Goal: Information Seeking & Learning: Learn about a topic

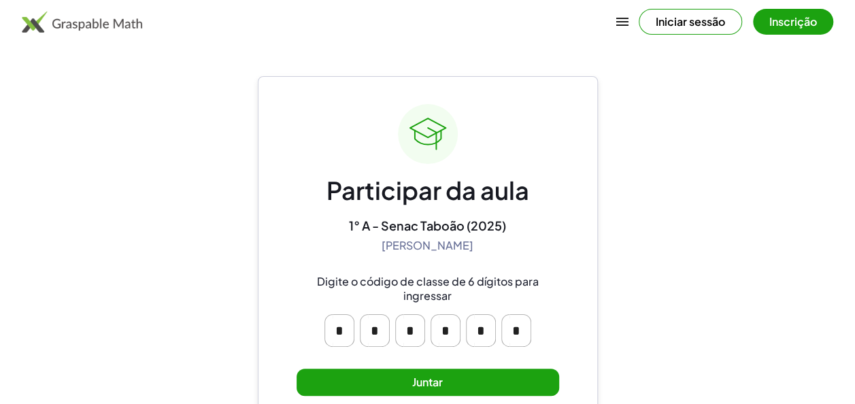
click at [478, 390] on button "Juntar" at bounding box center [427, 383] width 262 height 28
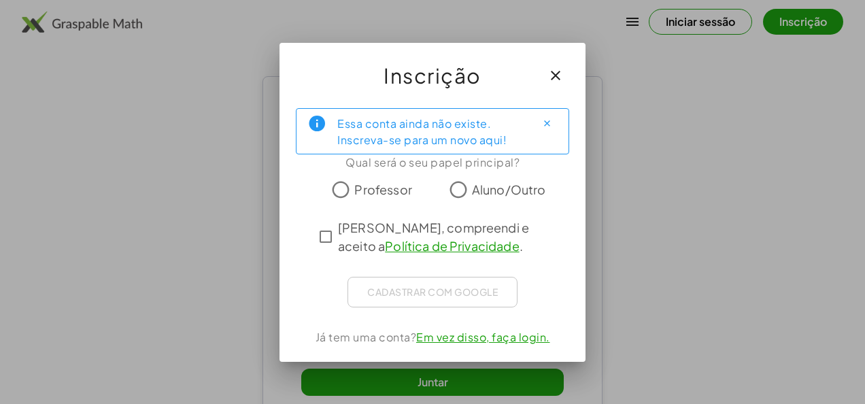
click at [538, 201] on label "Aluno/Outro" at bounding box center [509, 189] width 74 height 27
click at [412, 248] on span "[PERSON_NAME], compreendi e aceito a Política de Privacidade ." at bounding box center [445, 236] width 214 height 37
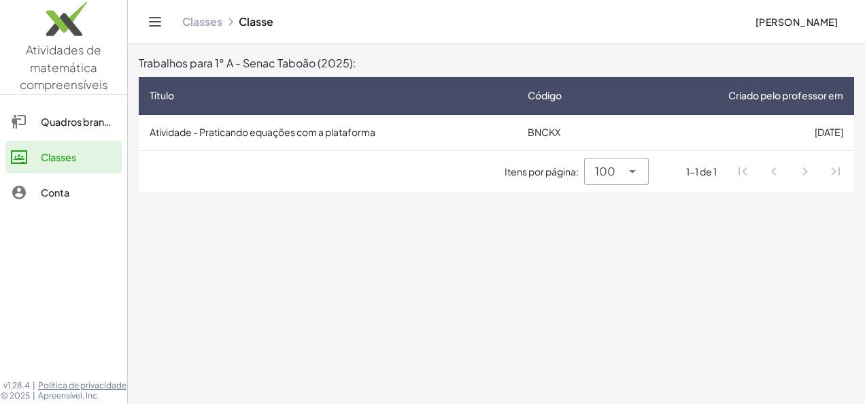
click at [537, 116] on td "BNCKX" at bounding box center [570, 132] width 107 height 35
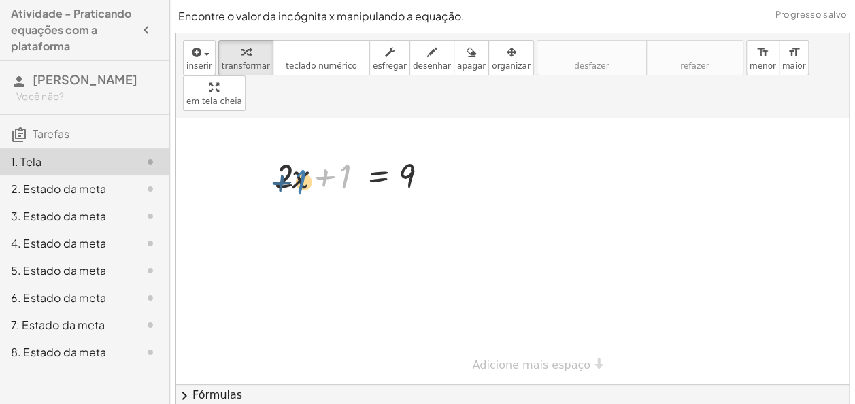
drag, startPoint x: 350, startPoint y: 141, endPoint x: 305, endPoint y: 147, distance: 45.2
click at [305, 152] on div at bounding box center [356, 175] width 177 height 46
drag, startPoint x: 327, startPoint y: 139, endPoint x: 262, endPoint y: 141, distance: 64.6
click at [262, 148] on div "+ 1 + · 2 · x + 1 = 9" at bounding box center [351, 174] width 194 height 53
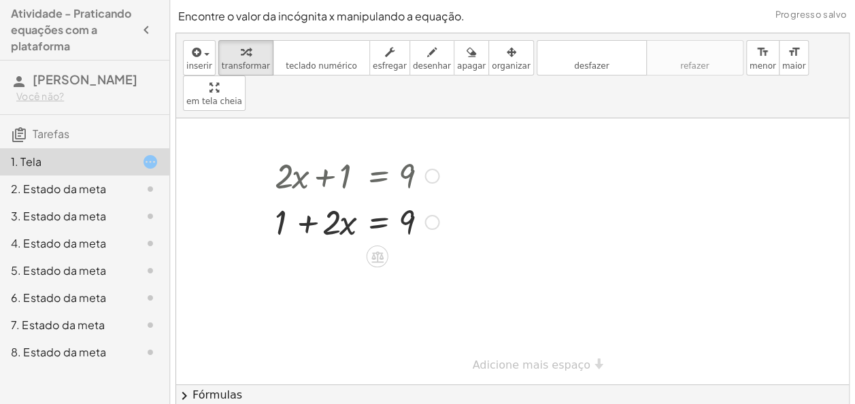
drag, startPoint x: 336, startPoint y: 144, endPoint x: 338, endPoint y: 173, distance: 28.6
click at [377, 176] on div "+ · 2 · x + 1 = 9 + · 2 · x + 1 = 9" at bounding box center [377, 176] width 0 height 0
drag, startPoint x: 338, startPoint y: 173, endPoint x: 289, endPoint y: 192, distance: 52.5
click at [289, 198] on div at bounding box center [356, 221] width 177 height 46
drag, startPoint x: 294, startPoint y: 192, endPoint x: 341, endPoint y: 188, distance: 46.5
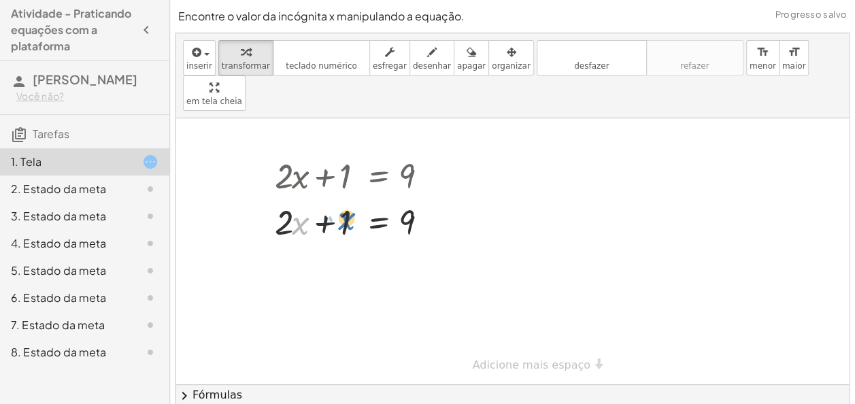
click at [341, 198] on div at bounding box center [356, 221] width 177 height 46
click at [352, 198] on div at bounding box center [356, 221] width 177 height 46
drag, startPoint x: 352, startPoint y: 182, endPoint x: 428, endPoint y: 179, distance: 75.5
click at [428, 198] on div at bounding box center [356, 221] width 177 height 46
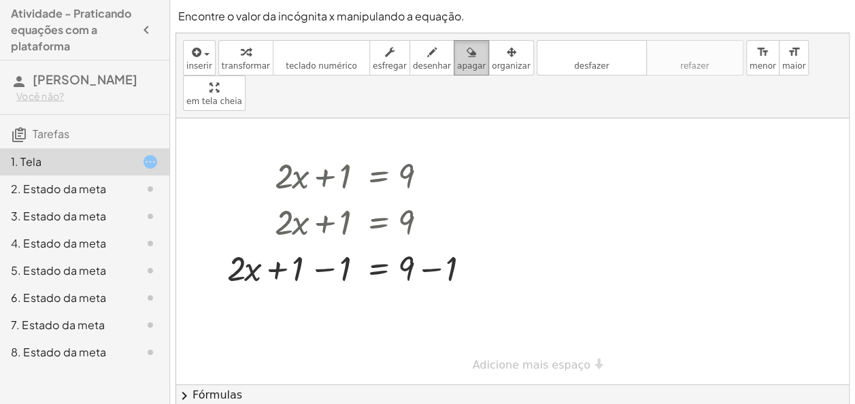
click at [457, 61] on span "apagar" at bounding box center [471, 66] width 29 height 10
click at [442, 234] on div at bounding box center [512, 251] width 673 height 266
drag, startPoint x: 437, startPoint y: 242, endPoint x: 469, endPoint y: 220, distance: 39.2
click at [469, 220] on div at bounding box center [512, 251] width 673 height 266
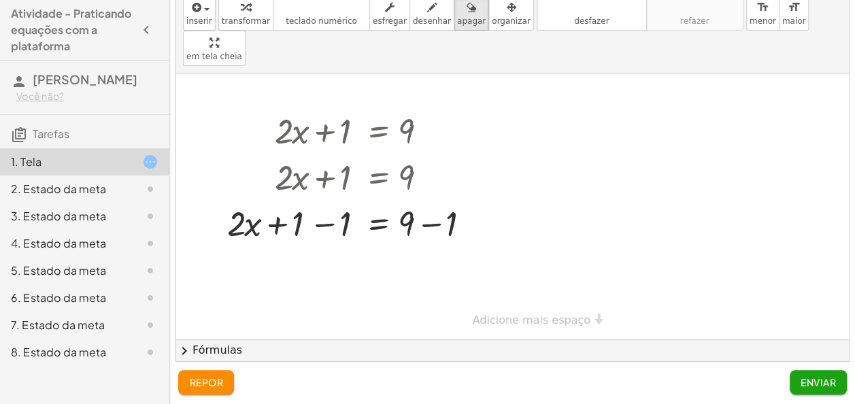
scroll to position [46, 0]
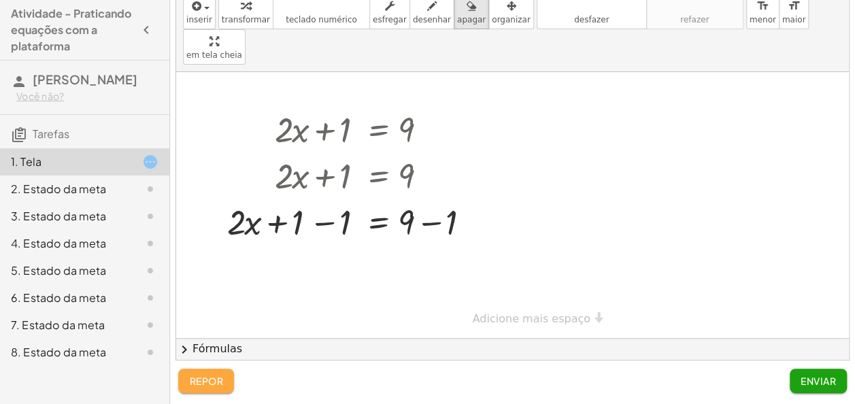
click at [212, 369] on button "repor" at bounding box center [206, 381] width 56 height 24
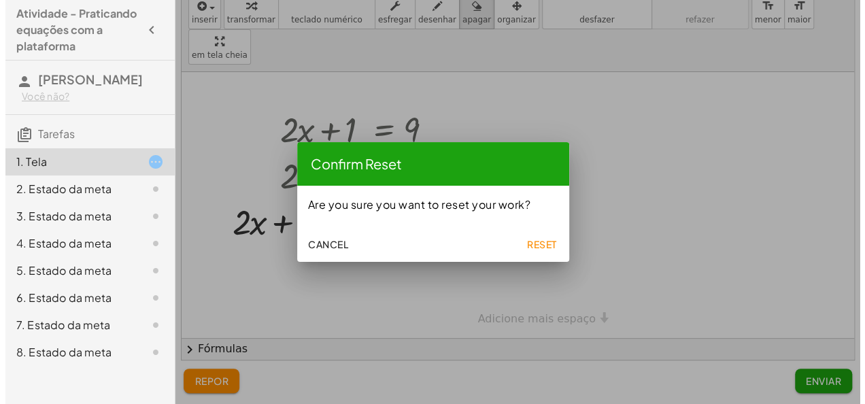
scroll to position [0, 0]
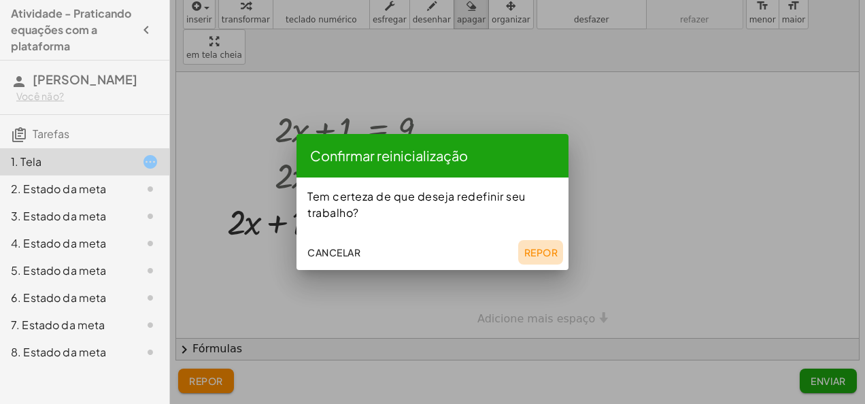
click at [532, 255] on font "Repor" at bounding box center [541, 252] width 34 height 12
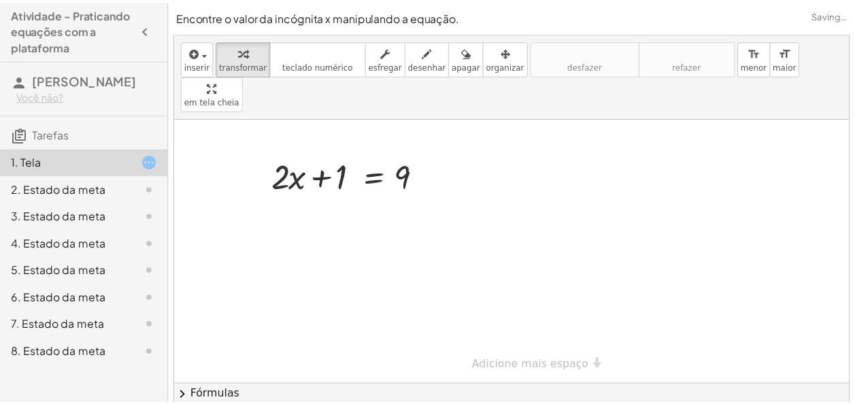
scroll to position [46, 0]
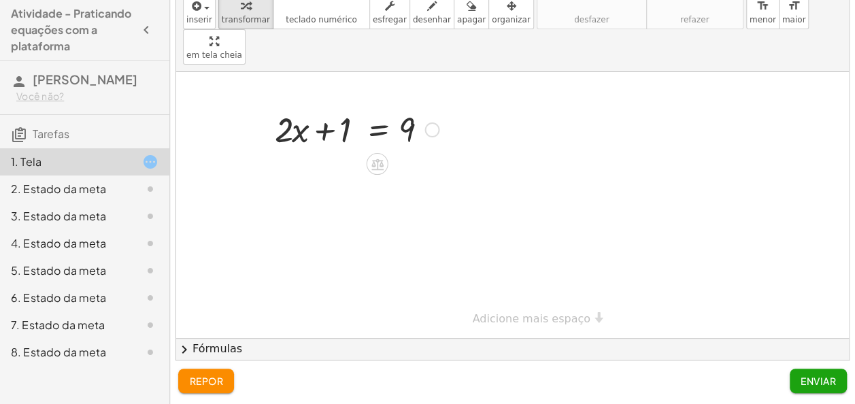
click at [347, 105] on div at bounding box center [356, 128] width 177 height 46
drag, startPoint x: 355, startPoint y: 91, endPoint x: 347, endPoint y: 97, distance: 9.8
click at [347, 105] on div at bounding box center [356, 128] width 177 height 46
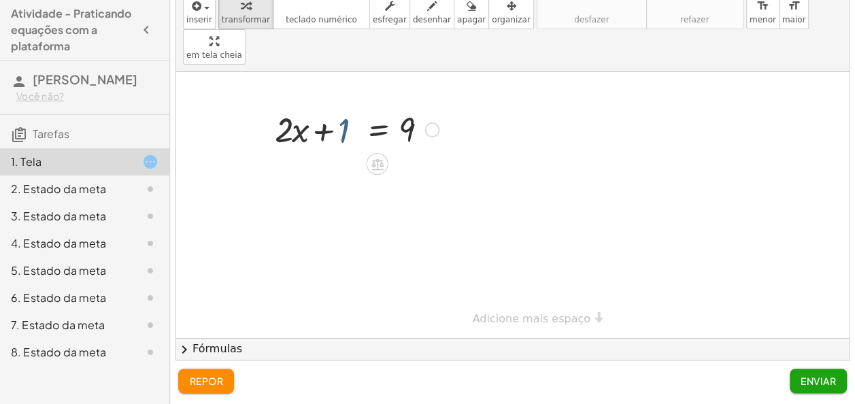
click at [347, 105] on div at bounding box center [356, 128] width 177 height 46
drag, startPoint x: 347, startPoint y: 97, endPoint x: 284, endPoint y: 98, distance: 62.6
click at [284, 105] on div at bounding box center [356, 128] width 177 height 46
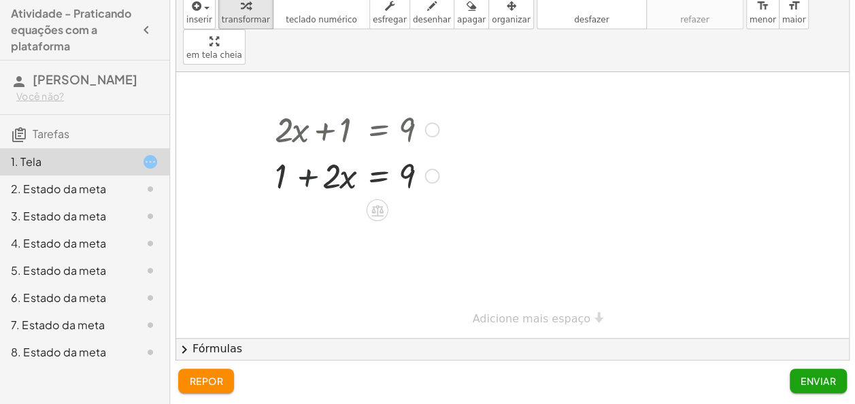
click at [292, 152] on div at bounding box center [356, 175] width 177 height 46
drag, startPoint x: 292, startPoint y: 136, endPoint x: 215, endPoint y: 135, distance: 77.5
click at [215, 135] on div "+ · 2 · x + 1 = 9 + · 2 · x + · 2 · x + 1 = 9" at bounding box center [512, 205] width 673 height 266
drag, startPoint x: 329, startPoint y: 139, endPoint x: 327, endPoint y: 132, distance: 7.1
click at [327, 152] on div at bounding box center [356, 175] width 177 height 46
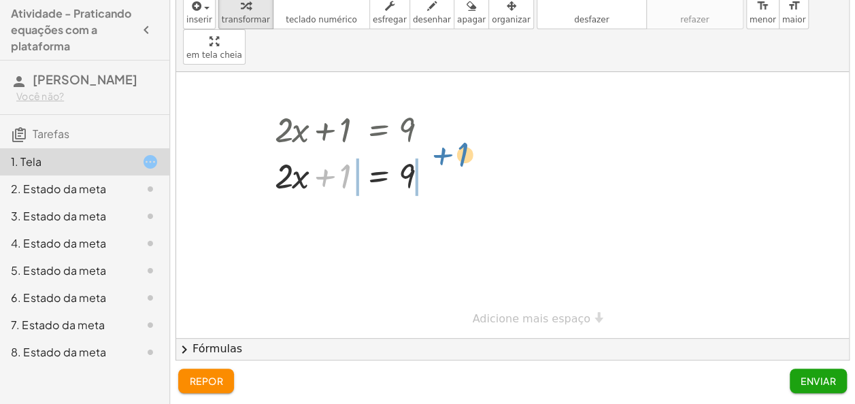
drag, startPoint x: 327, startPoint y: 132, endPoint x: 445, endPoint y: 110, distance: 119.6
click at [377, 130] on div "+ · 2 · x + 1 = 9 + 1 + · 2 · x = 9 + 1 + · 2 · x + 1 = 9" at bounding box center [377, 130] width 0 height 0
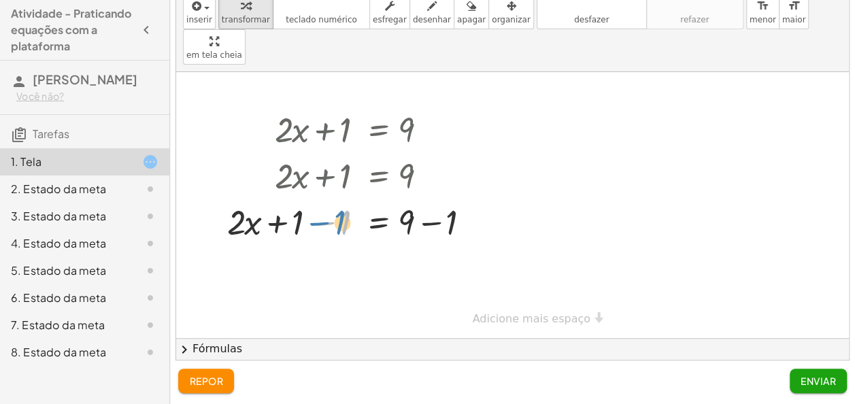
click at [326, 198] on div at bounding box center [356, 221] width 273 height 46
click at [432, 198] on div at bounding box center [356, 221] width 273 height 46
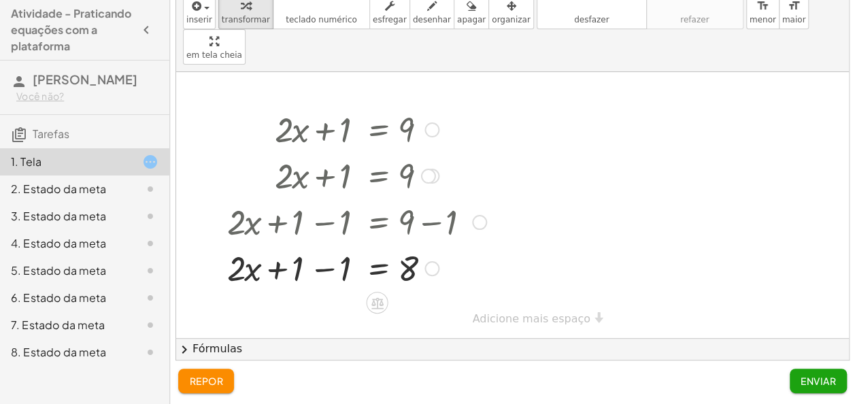
click at [322, 198] on div at bounding box center [356, 221] width 273 height 46
click at [326, 244] on div at bounding box center [356, 267] width 273 height 46
drag, startPoint x: 345, startPoint y: 228, endPoint x: 353, endPoint y: 214, distance: 15.5
click at [353, 244] on div at bounding box center [356, 267] width 273 height 46
drag, startPoint x: 331, startPoint y: 224, endPoint x: 413, endPoint y: 258, distance: 88.4
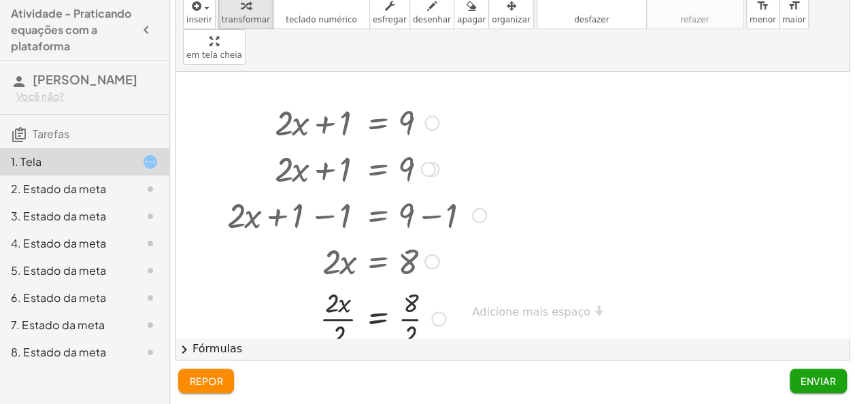
scroll to position [7, 0]
click at [343, 303] on div at bounding box center [356, 318] width 273 height 68
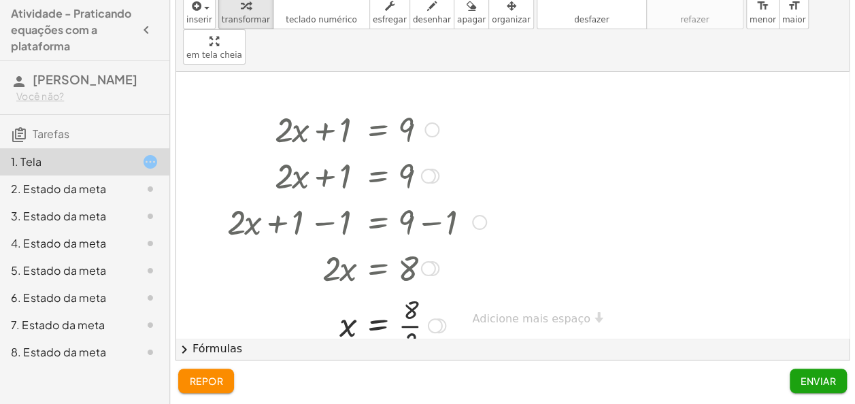
click at [405, 307] on div at bounding box center [356, 324] width 273 height 68
click at [844, 385] on button "Enviar" at bounding box center [817, 381] width 57 height 24
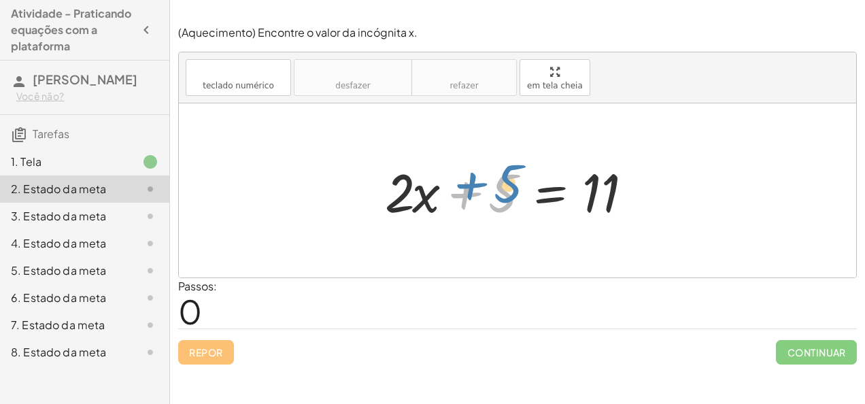
drag, startPoint x: 497, startPoint y: 207, endPoint x: 498, endPoint y: 192, distance: 15.7
click at [498, 192] on div at bounding box center [522, 191] width 289 height 70
drag, startPoint x: 521, startPoint y: 209, endPoint x: 513, endPoint y: 203, distance: 10.2
click at [513, 203] on div at bounding box center [522, 191] width 289 height 70
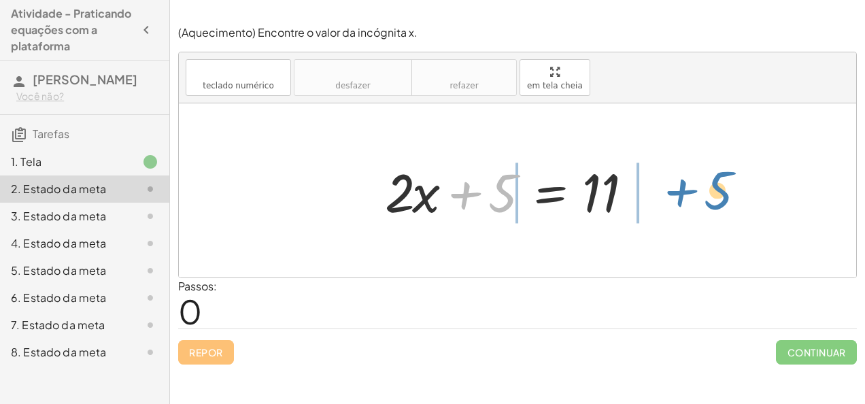
drag, startPoint x: 511, startPoint y: 203, endPoint x: 739, endPoint y: 192, distance: 228.0
click at [739, 192] on div "+ 5 + · 2 · x + 5 = 11" at bounding box center [517, 190] width 677 height 174
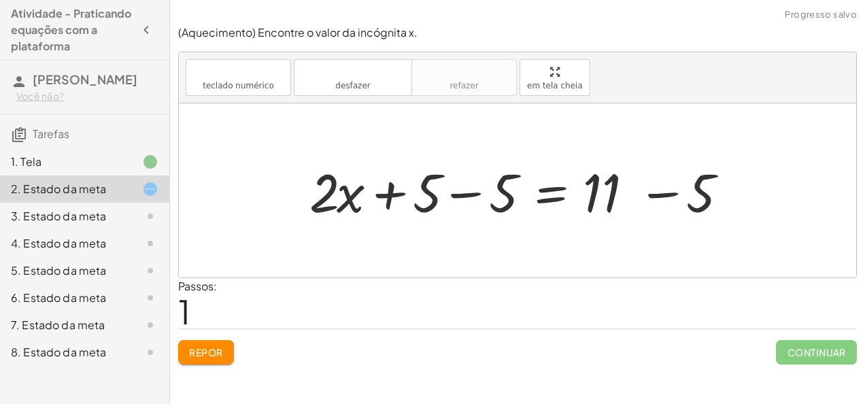
click at [480, 188] on div at bounding box center [523, 191] width 441 height 70
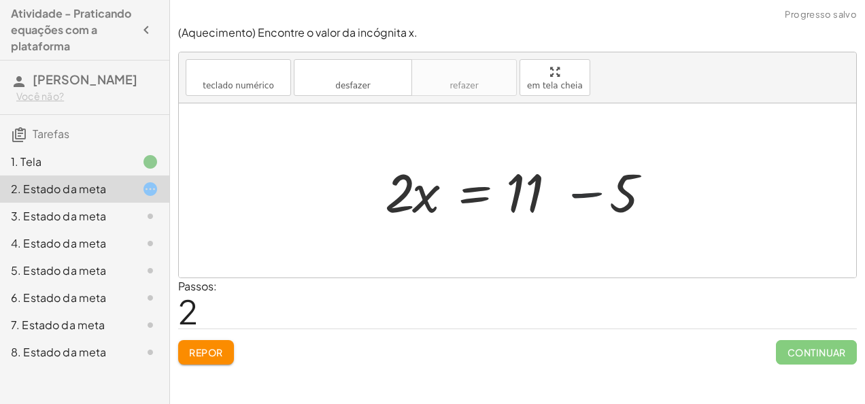
click at [574, 192] on div at bounding box center [522, 191] width 289 height 70
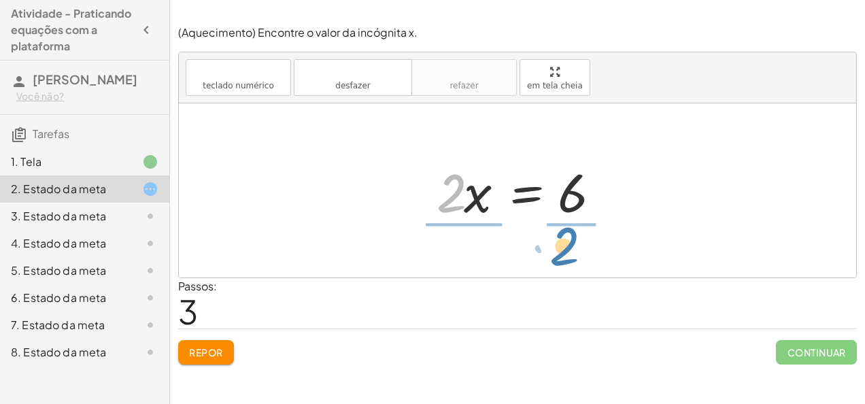
drag, startPoint x: 449, startPoint y: 197, endPoint x: 571, endPoint y: 257, distance: 135.6
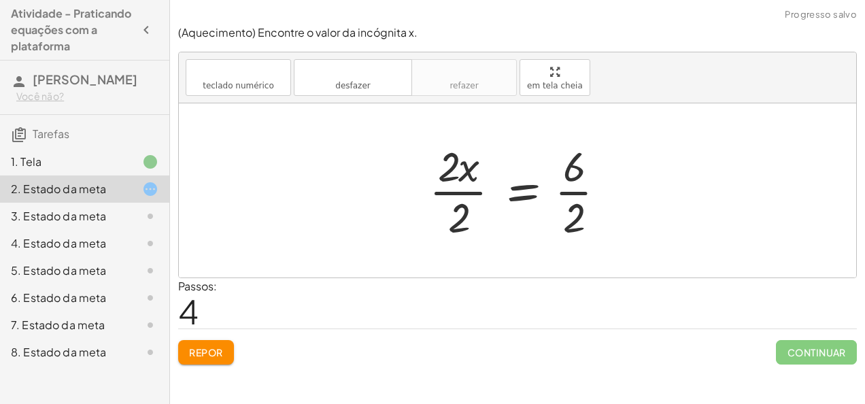
click at [590, 226] on div at bounding box center [522, 190] width 201 height 105
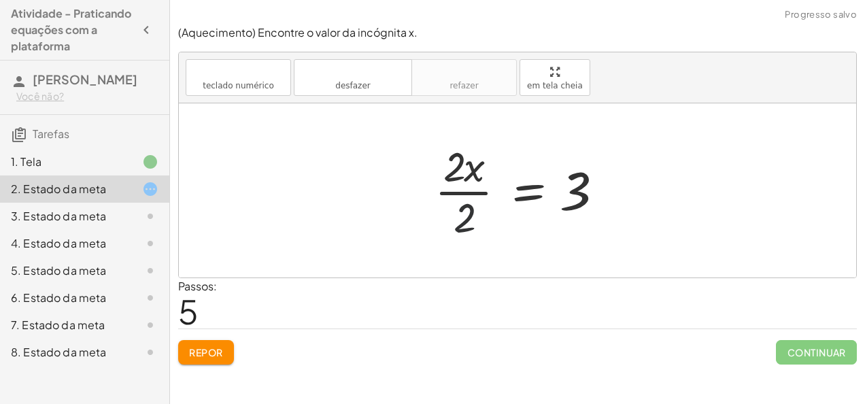
click at [471, 212] on div at bounding box center [523, 190] width 190 height 105
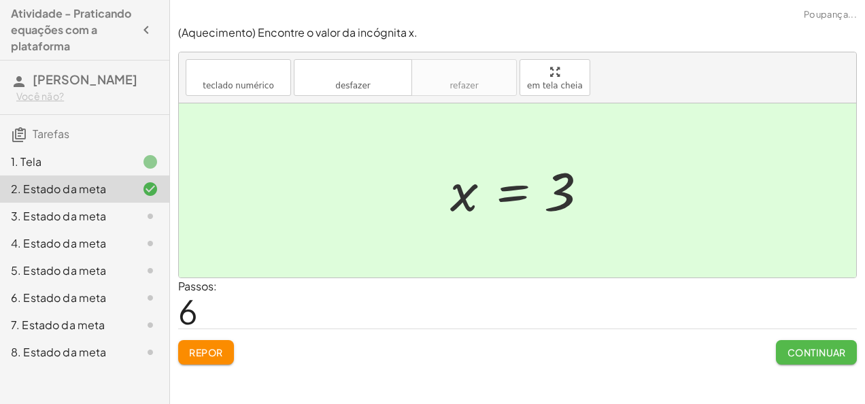
click at [802, 354] on font "Continuar" at bounding box center [816, 352] width 59 height 12
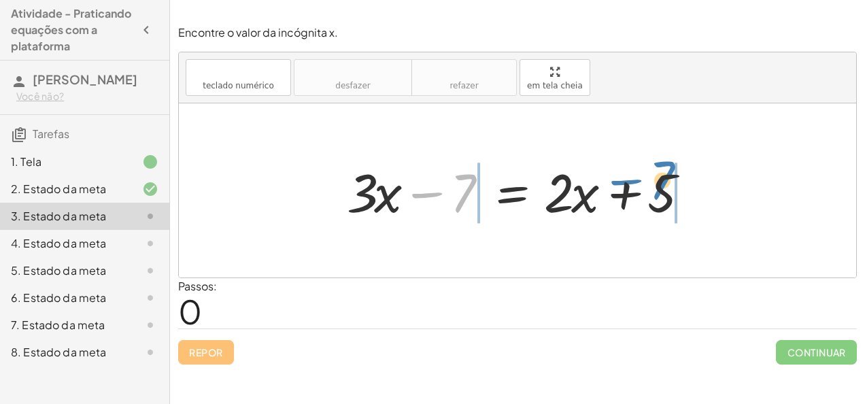
drag, startPoint x: 427, startPoint y: 192, endPoint x: 628, endPoint y: 184, distance: 201.5
click at [628, 184] on div at bounding box center [522, 191] width 365 height 70
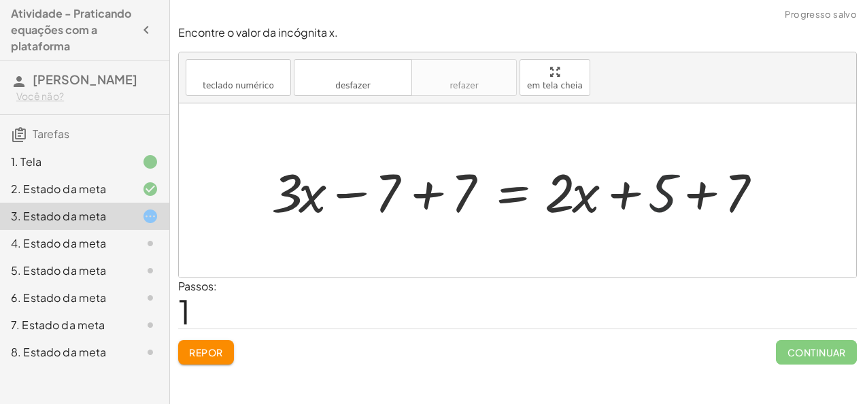
click at [666, 194] on div at bounding box center [523, 191] width 517 height 70
click at [352, 197] on div at bounding box center [523, 191] width 517 height 70
click at [419, 201] on div at bounding box center [523, 191] width 517 height 70
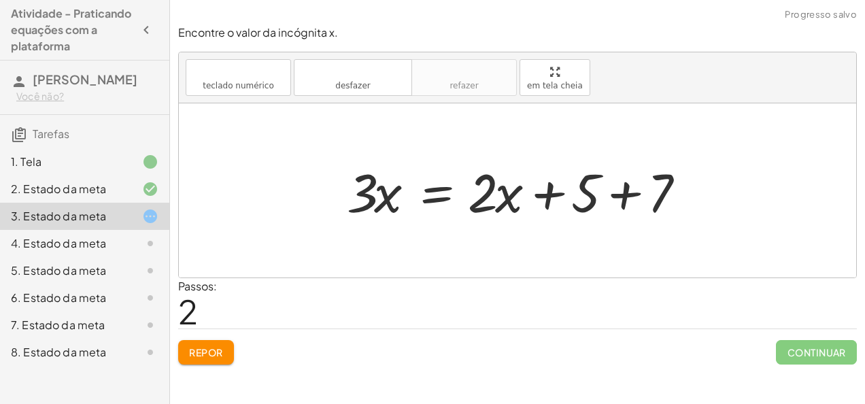
click at [613, 199] on div at bounding box center [522, 191] width 365 height 70
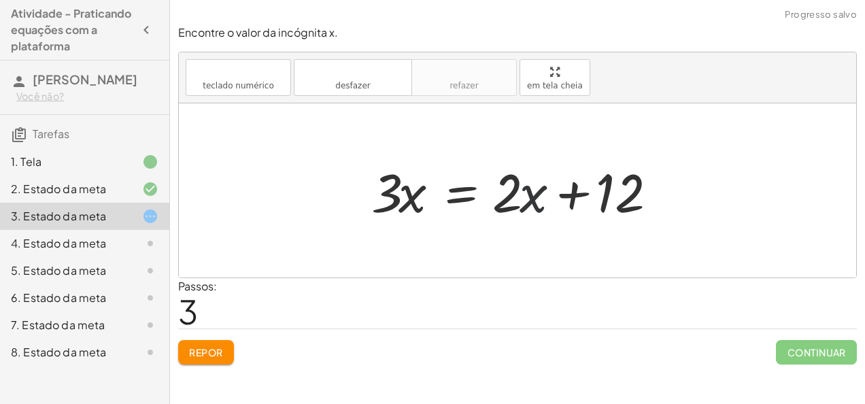
click at [536, 197] on div at bounding box center [522, 191] width 316 height 70
click at [575, 184] on div at bounding box center [522, 191] width 316 height 70
click at [597, 199] on div at bounding box center [522, 191] width 316 height 70
click at [615, 205] on div at bounding box center [522, 191] width 316 height 70
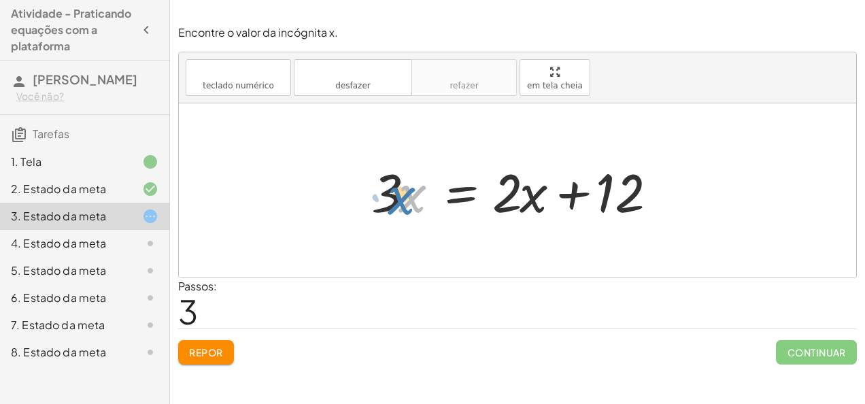
drag, startPoint x: 407, startPoint y: 213, endPoint x: 389, endPoint y: 214, distance: 17.7
click at [389, 214] on div at bounding box center [522, 191] width 316 height 70
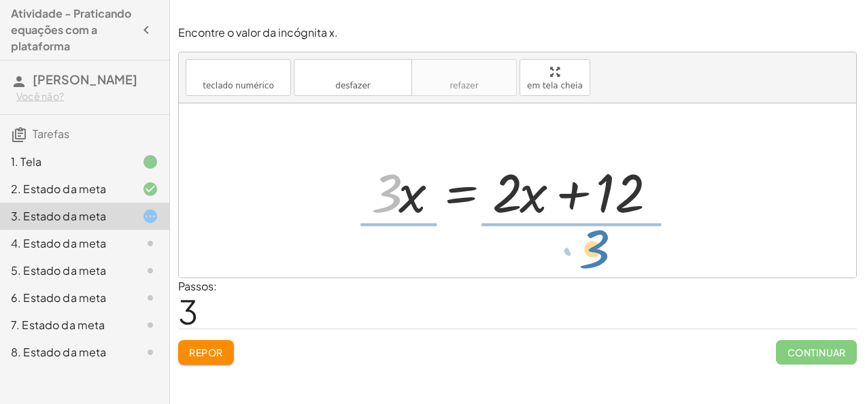
drag, startPoint x: 389, startPoint y: 214, endPoint x: 581, endPoint y: 269, distance: 199.5
click at [581, 269] on div "+ · 3 · x − 7 = + · 2 · x + 5 + · 3 · x − 7 + 7 = + · 2 · x + 5 + 7 + · 3 · x +…" at bounding box center [517, 190] width 677 height 174
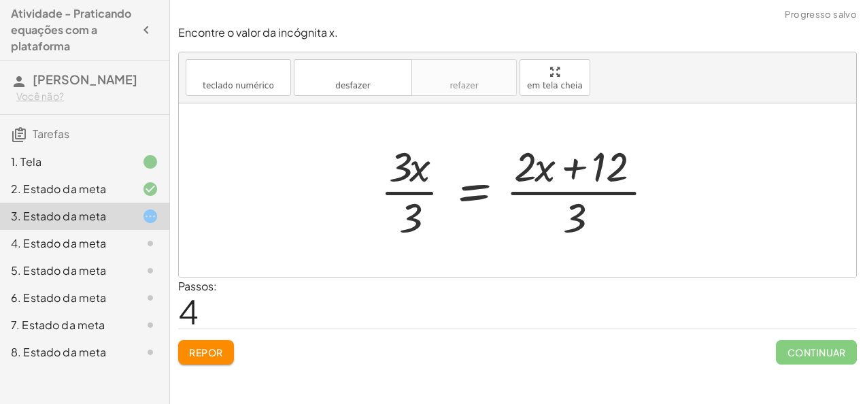
click at [579, 227] on div at bounding box center [522, 190] width 299 height 105
click at [413, 228] on div at bounding box center [522, 190] width 299 height 105
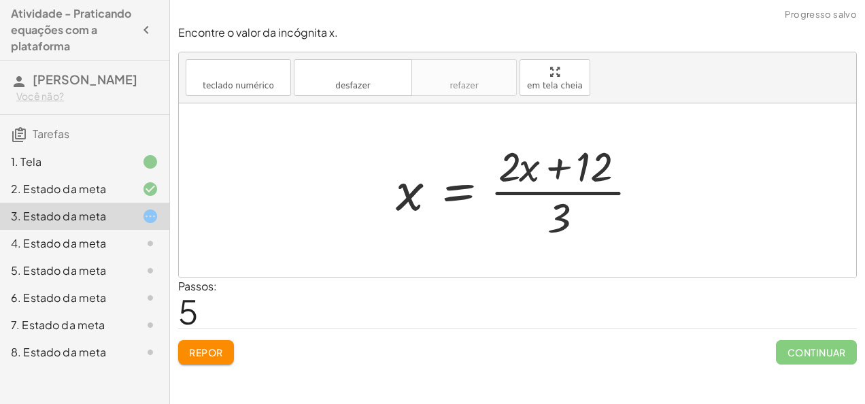
click at [564, 226] on div at bounding box center [522, 190] width 267 height 105
click at [565, 216] on div at bounding box center [522, 190] width 267 height 105
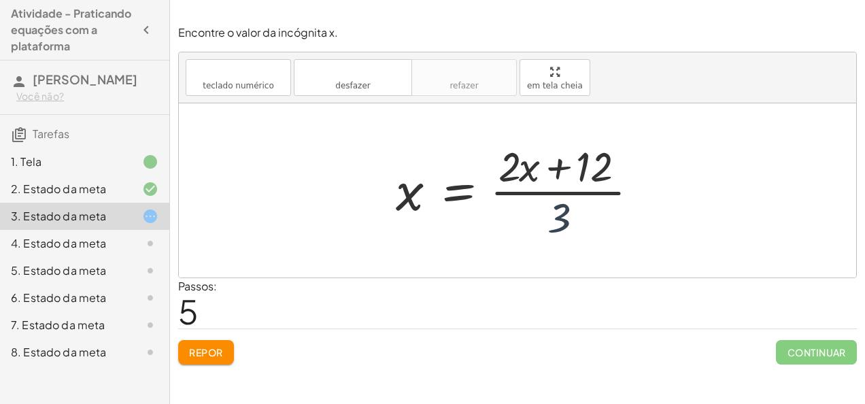
click at [565, 216] on div at bounding box center [522, 190] width 267 height 105
drag, startPoint x: 565, startPoint y: 216, endPoint x: 759, endPoint y: 309, distance: 215.0
click at [0, 0] on div "Encontre o valor da incógnita x. teclado teclado numérico desfazer desfazer ref…" at bounding box center [0, 0] width 0 height 0
click at [567, 216] on div at bounding box center [522, 190] width 267 height 105
click at [566, 215] on div at bounding box center [522, 190] width 267 height 105
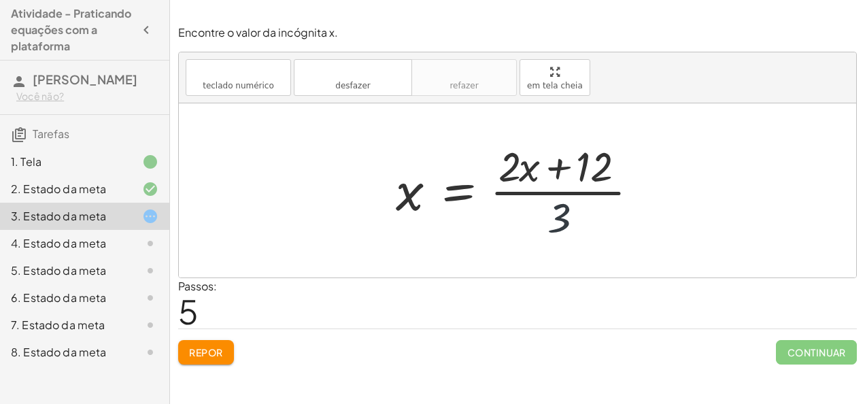
click at [566, 215] on div at bounding box center [522, 190] width 267 height 105
drag, startPoint x: 566, startPoint y: 215, endPoint x: 557, endPoint y: 211, distance: 10.4
click at [557, 211] on div at bounding box center [522, 190] width 267 height 105
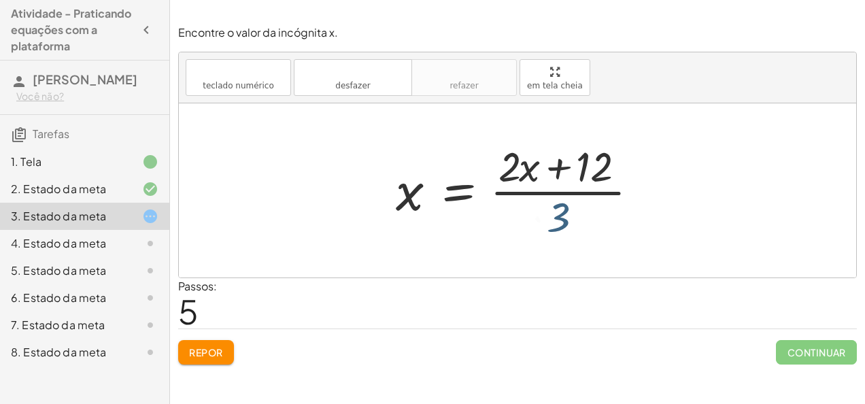
click at [557, 211] on div at bounding box center [522, 190] width 267 height 105
click at [555, 215] on div at bounding box center [522, 190] width 267 height 105
click at [518, 170] on div at bounding box center [522, 190] width 267 height 105
drag, startPoint x: 518, startPoint y: 170, endPoint x: 387, endPoint y: 197, distance: 134.0
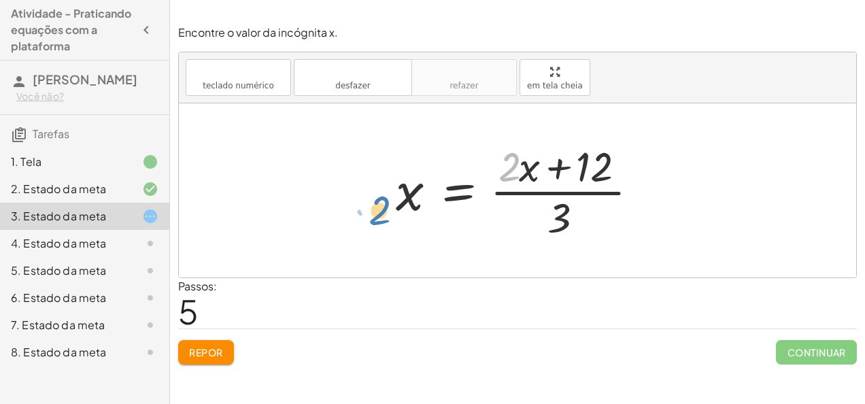
click at [387, 197] on div "+ · 3 · x − 7 = + · 2 · x + 5 + · 3 · x − 7 + 7 = + · 2 · x + 5 + 7 + · 3 · x +…" at bounding box center [517, 191] width 284 height 112
drag, startPoint x: 552, startPoint y: 197, endPoint x: 554, endPoint y: 205, distance: 7.6
click at [554, 205] on div at bounding box center [522, 190] width 267 height 105
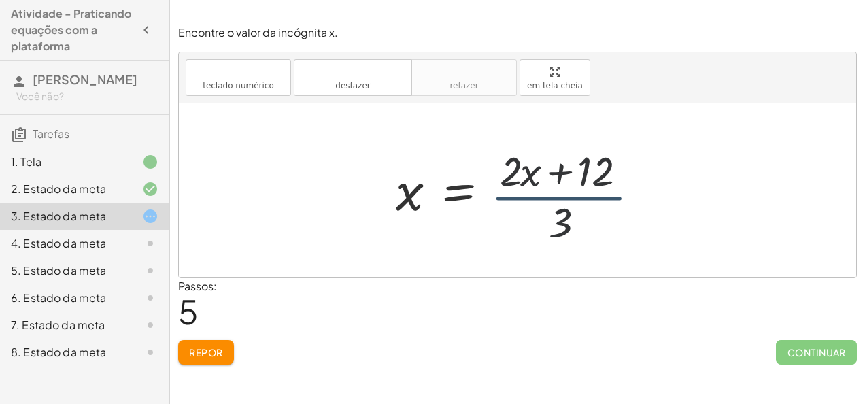
click at [554, 205] on div at bounding box center [522, 190] width 267 height 105
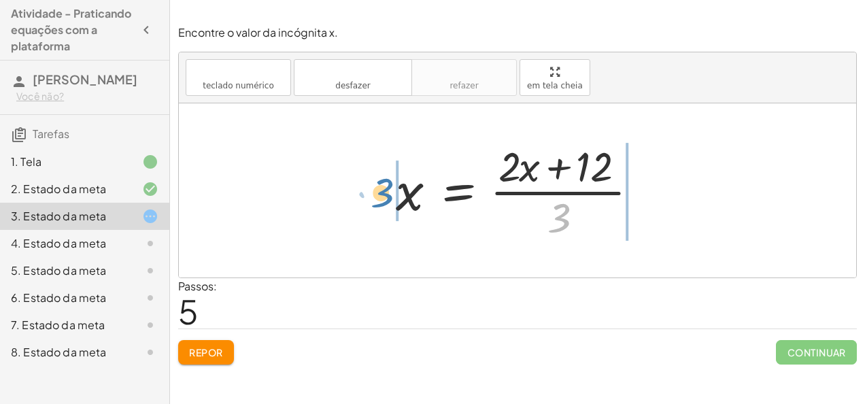
drag, startPoint x: 554, startPoint y: 205, endPoint x: 364, endPoint y: 180, distance: 190.7
click at [364, 180] on div "+ · 3 · x − 7 = + · 2 · x + 5 + · 3 · x − 7 + 7 = + · 2 · x + 5 + 7 + · 3 · x +…" at bounding box center [517, 190] width 677 height 174
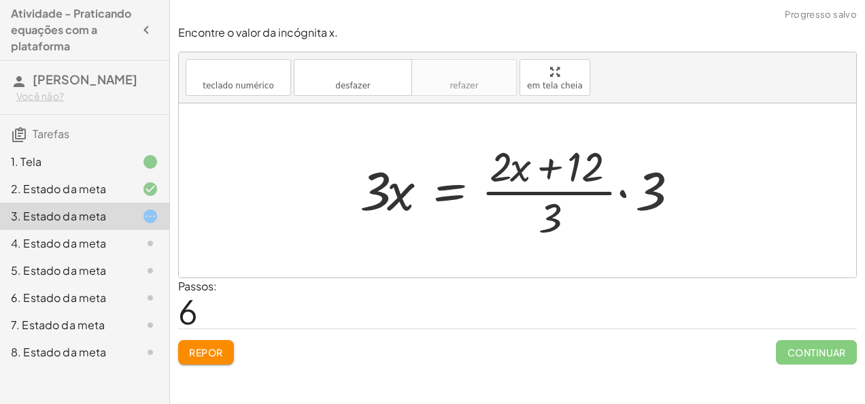
click at [635, 181] on div at bounding box center [523, 190] width 340 height 105
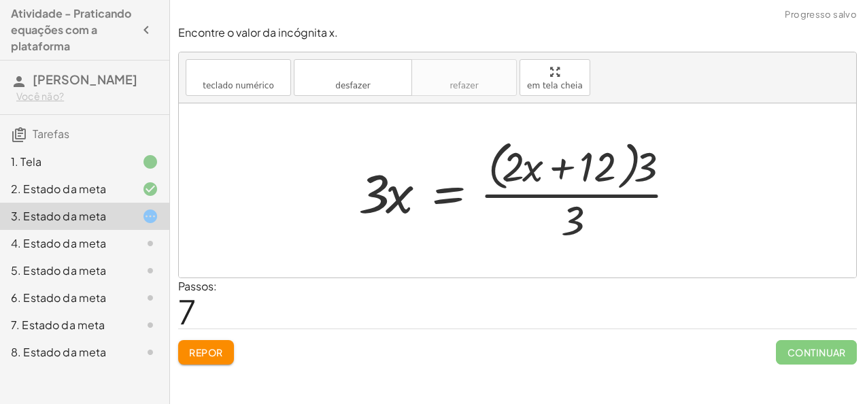
click at [643, 158] on div at bounding box center [523, 190] width 342 height 111
drag, startPoint x: 666, startPoint y: 184, endPoint x: 660, endPoint y: 169, distance: 16.2
click at [660, 169] on div at bounding box center [523, 190] width 342 height 111
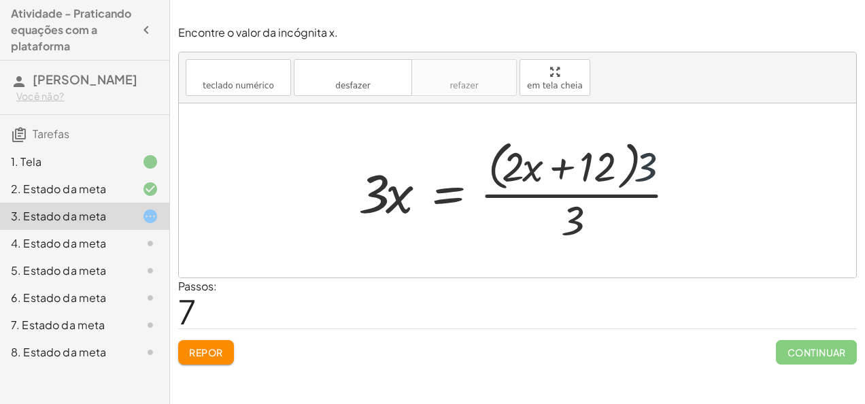
click at [660, 169] on div at bounding box center [523, 190] width 342 height 111
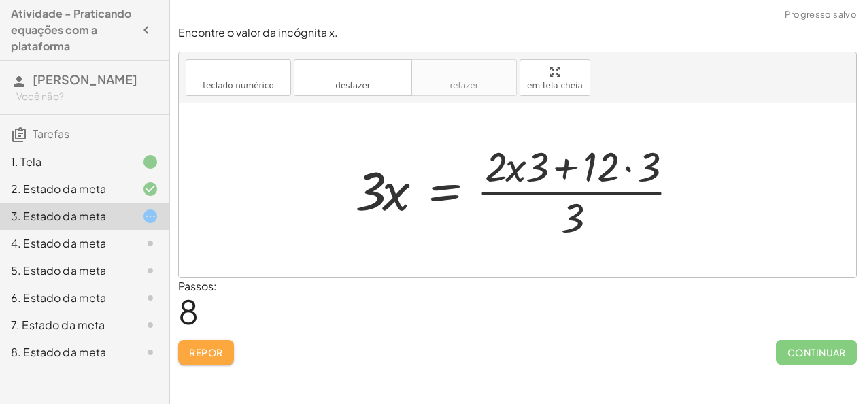
click at [189, 351] on font "Repor" at bounding box center [206, 352] width 34 height 12
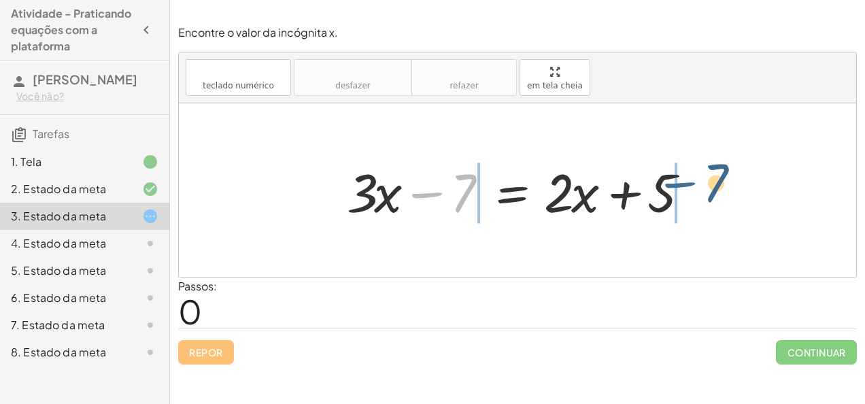
drag, startPoint x: 443, startPoint y: 185, endPoint x: 741, endPoint y: 177, distance: 298.6
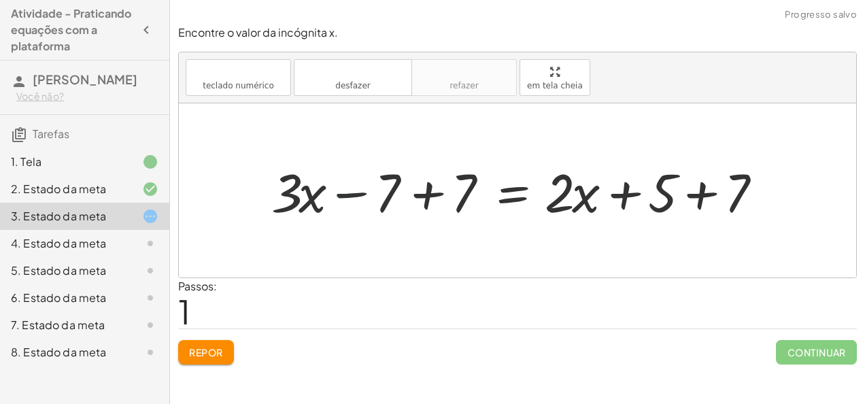
click at [372, 192] on div at bounding box center [523, 191] width 517 height 70
click at [421, 199] on div at bounding box center [523, 191] width 517 height 70
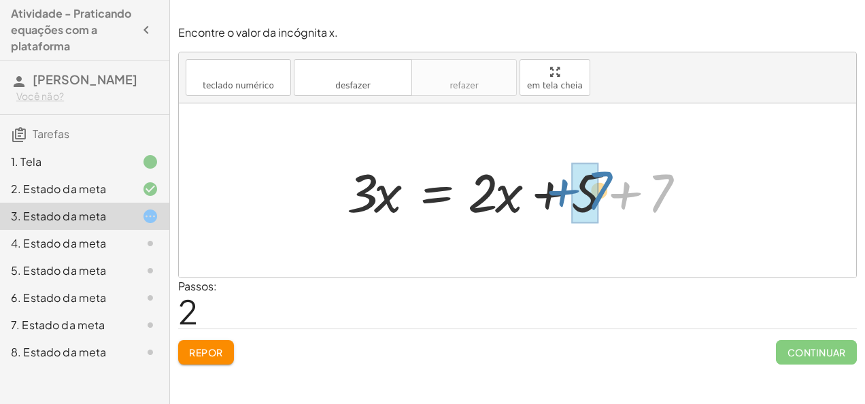
drag, startPoint x: 657, startPoint y: 184, endPoint x: 586, endPoint y: 183, distance: 70.7
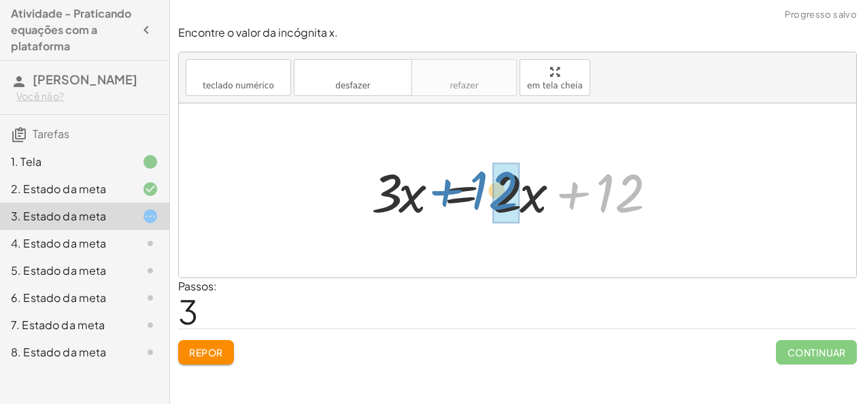
drag, startPoint x: 564, startPoint y: 182, endPoint x: 437, endPoint y: 180, distance: 127.2
click at [437, 180] on div at bounding box center [522, 191] width 316 height 70
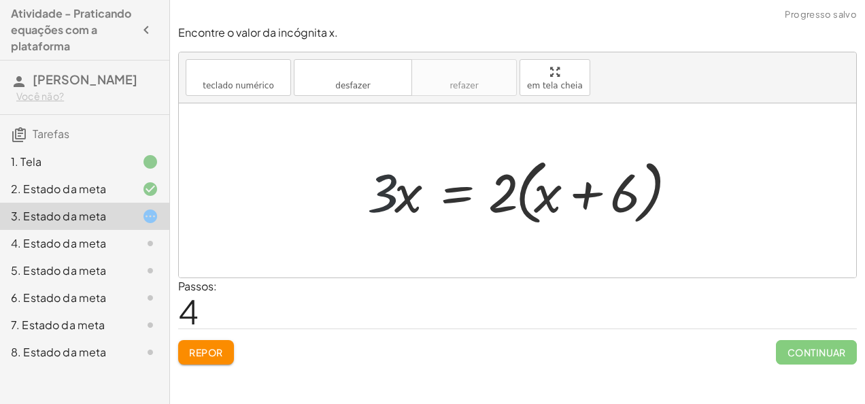
click at [393, 200] on div at bounding box center [523, 191] width 326 height 78
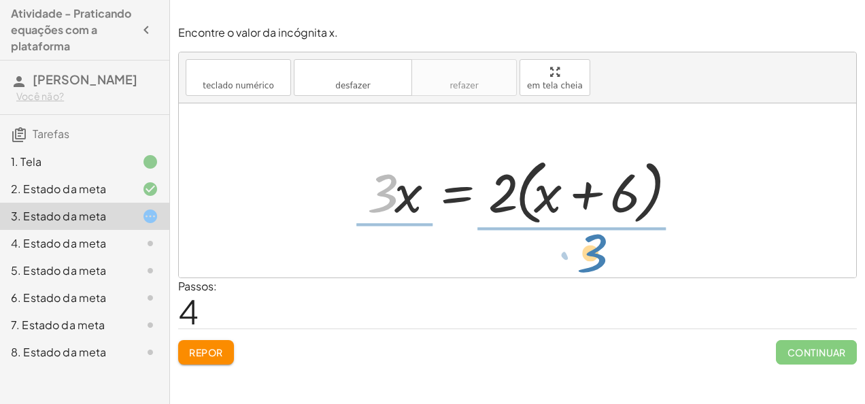
drag, startPoint x: 393, startPoint y: 200, endPoint x: 619, endPoint y: 261, distance: 233.9
click at [619, 261] on div "+ · 3 · x − 7 = + · 2 · x + 5 + · 3 · x − 7 + 7 = + · 2 · x + 5 + 7 + · 3 · x +…" at bounding box center [517, 190] width 677 height 174
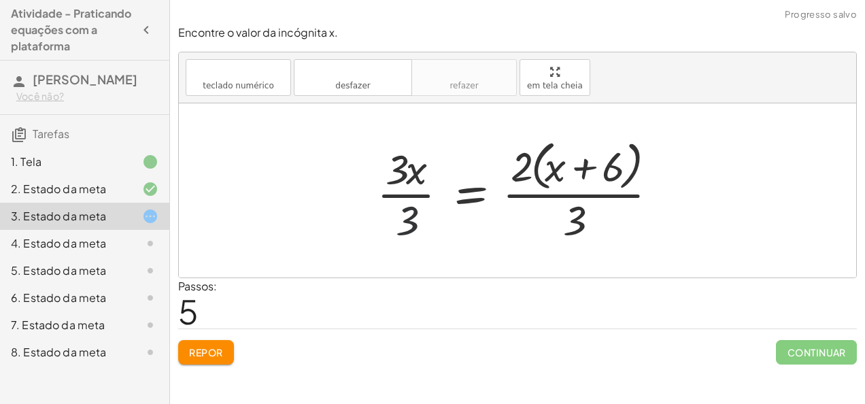
click at [415, 208] on div at bounding box center [522, 190] width 305 height 111
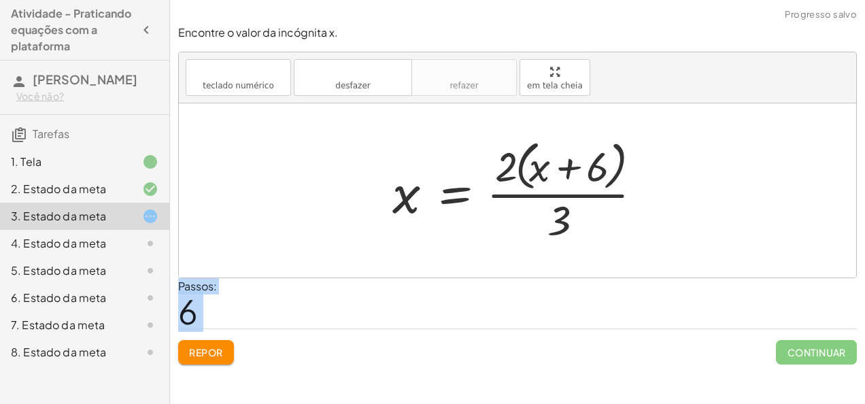
drag, startPoint x: 838, startPoint y: 346, endPoint x: 556, endPoint y: 190, distance: 322.3
click at [0, 0] on div "Encontre o valor da incógnita x. teclado teclado numérico desfazer desfazer ref…" at bounding box center [0, 0] width 0 height 0
drag, startPoint x: 556, startPoint y: 190, endPoint x: 563, endPoint y: 220, distance: 30.8
click at [563, 220] on div at bounding box center [523, 190] width 274 height 111
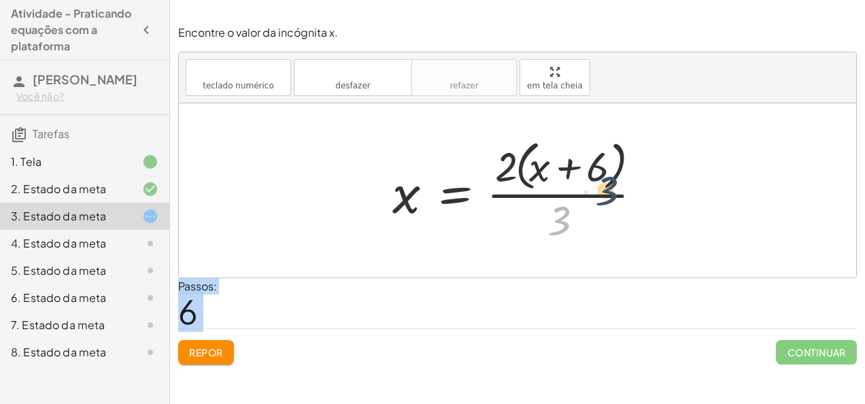
drag, startPoint x: 563, startPoint y: 220, endPoint x: 612, endPoint y: 187, distance: 59.2
click at [612, 187] on div at bounding box center [523, 190] width 274 height 111
drag, startPoint x: 596, startPoint y: 175, endPoint x: 514, endPoint y: 171, distance: 81.7
click at [514, 171] on div at bounding box center [523, 190] width 274 height 111
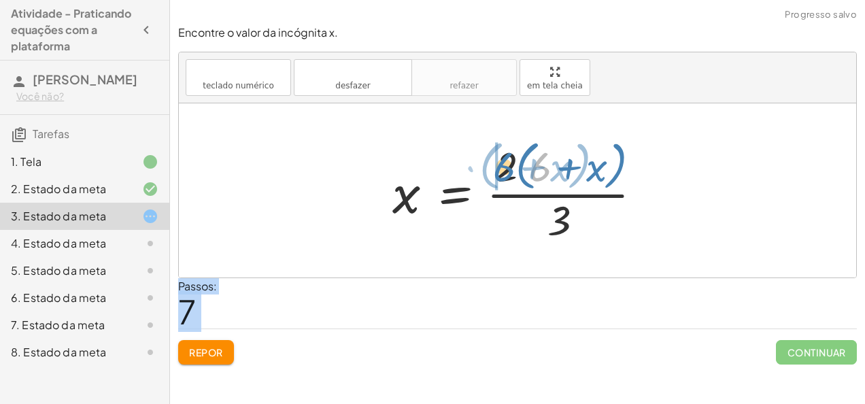
drag, startPoint x: 539, startPoint y: 171, endPoint x: 498, endPoint y: 173, distance: 40.2
click at [498, 173] on div at bounding box center [523, 190] width 274 height 111
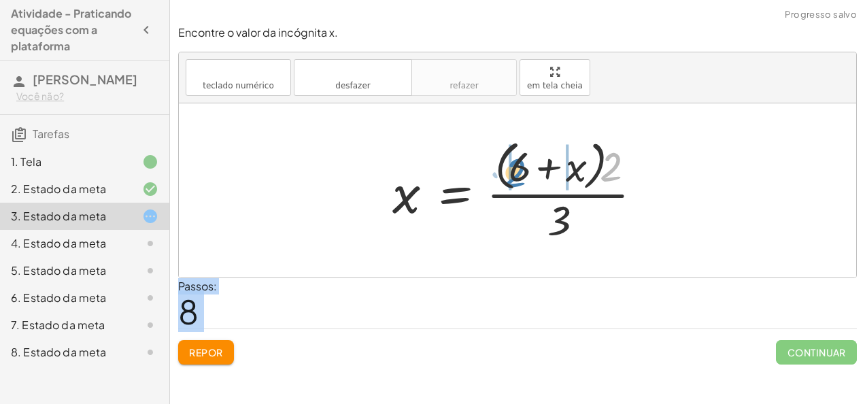
drag, startPoint x: 613, startPoint y: 165, endPoint x: 521, endPoint y: 167, distance: 92.5
click at [521, 167] on div at bounding box center [523, 190] width 274 height 111
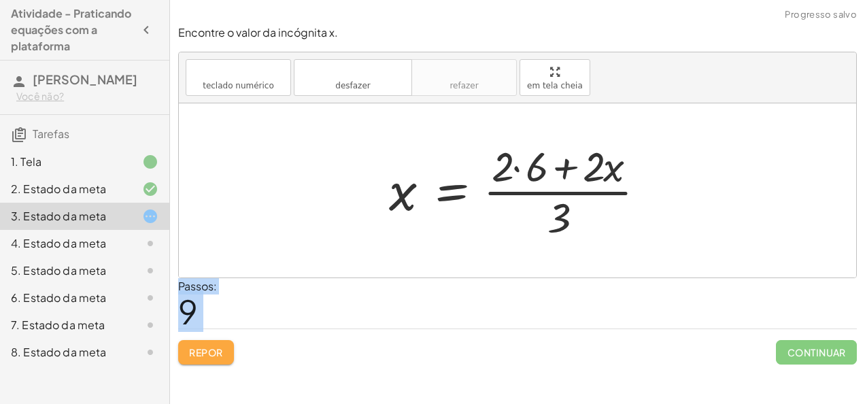
click at [203, 358] on button "Repor" at bounding box center [206, 352] width 56 height 24
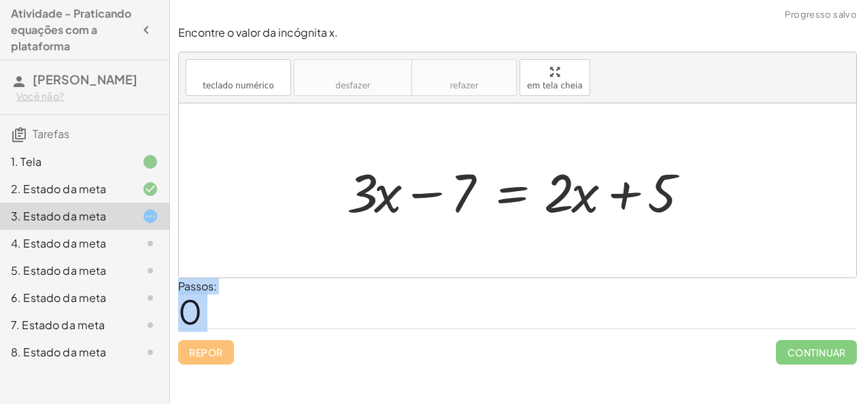
click at [203, 358] on div "Repor Continuar" at bounding box center [517, 346] width 679 height 36
drag, startPoint x: 203, startPoint y: 358, endPoint x: 435, endPoint y: 189, distance: 287.3
click at [0, 0] on div "Encontre o valor da incógnita x. teclado teclado numérico desfazer desfazer ref…" at bounding box center [0, 0] width 0 height 0
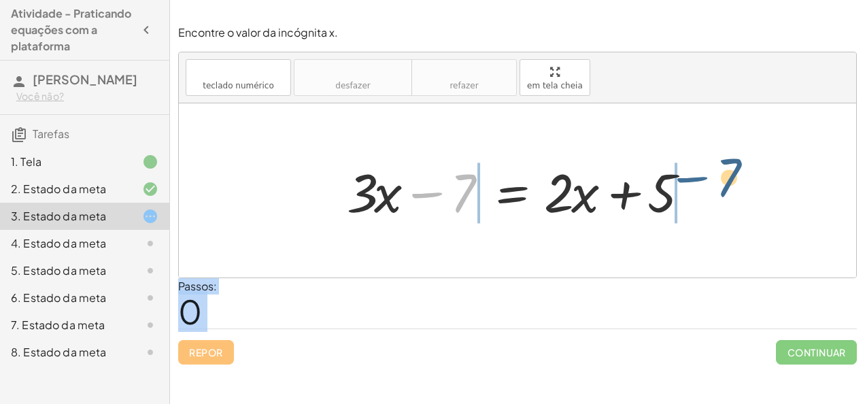
drag, startPoint x: 435, startPoint y: 189, endPoint x: 721, endPoint y: 178, distance: 285.8
click at [721, 178] on div "− 7 + · 3 · x − 7 = + · 2 · x + 5" at bounding box center [517, 190] width 677 height 174
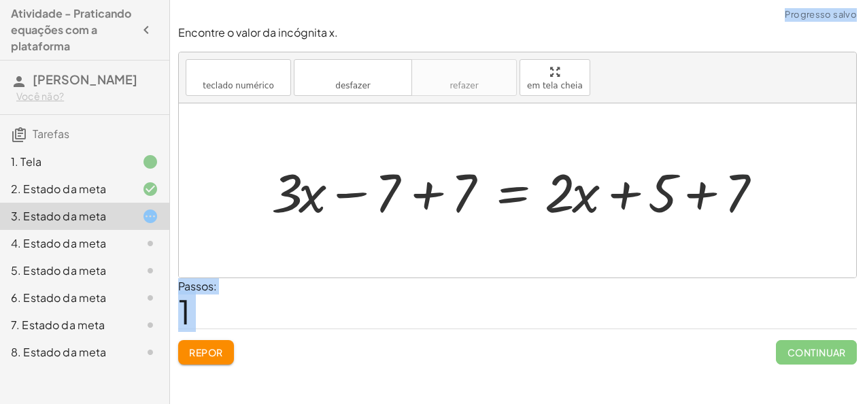
click at [732, 201] on div at bounding box center [523, 191] width 517 height 70
click at [438, 194] on div at bounding box center [499, 191] width 469 height 70
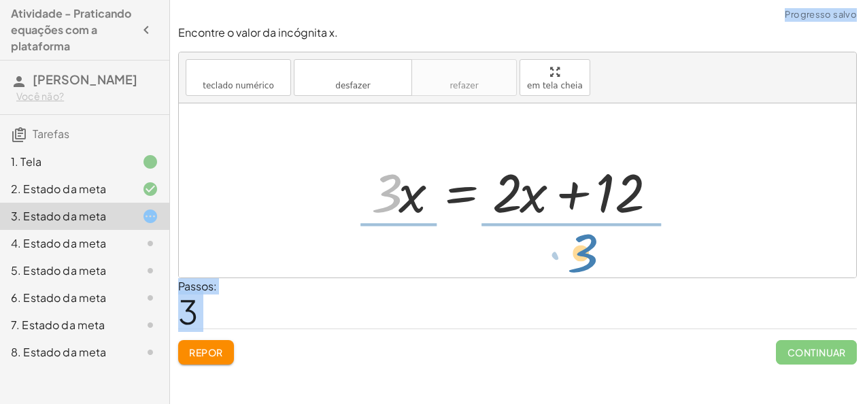
drag, startPoint x: 384, startPoint y: 185, endPoint x: 579, endPoint y: 245, distance: 204.8
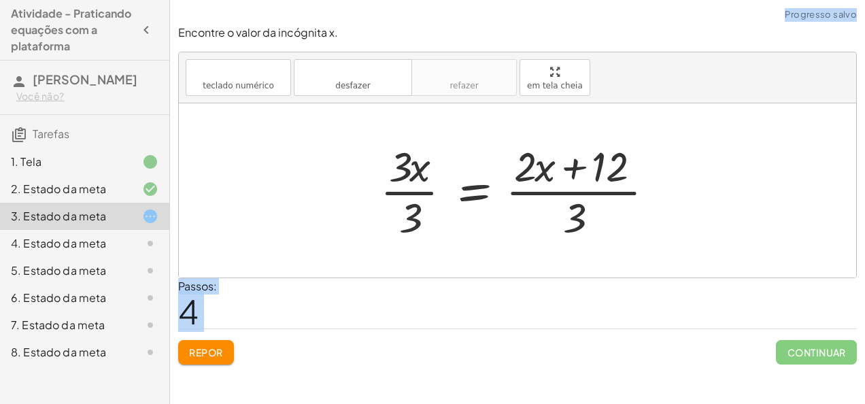
click at [410, 224] on div at bounding box center [522, 190] width 299 height 105
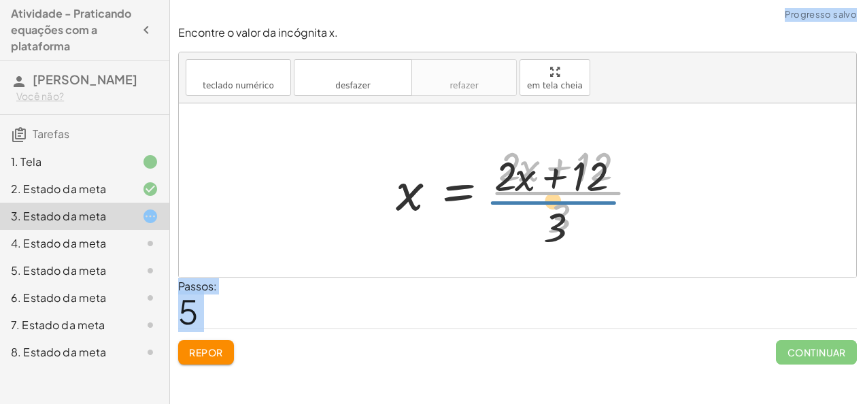
drag, startPoint x: 566, startPoint y: 197, endPoint x: 560, endPoint y: 210, distance: 14.3
click at [560, 210] on div at bounding box center [522, 190] width 267 height 105
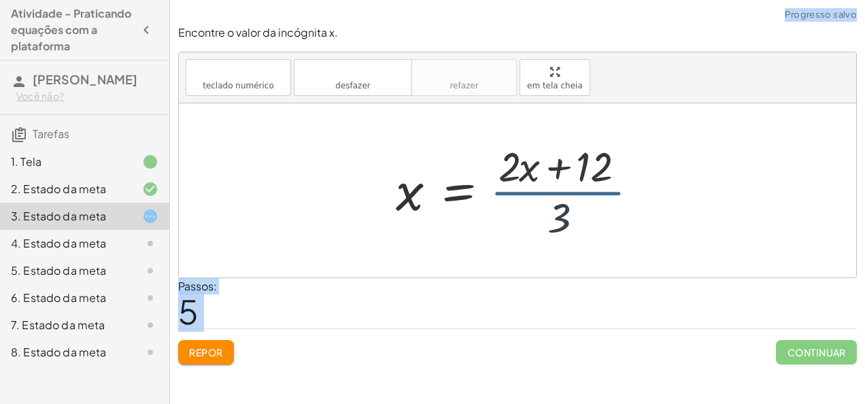
click at [560, 210] on div at bounding box center [522, 190] width 267 height 105
click at [555, 186] on div at bounding box center [522, 190] width 267 height 105
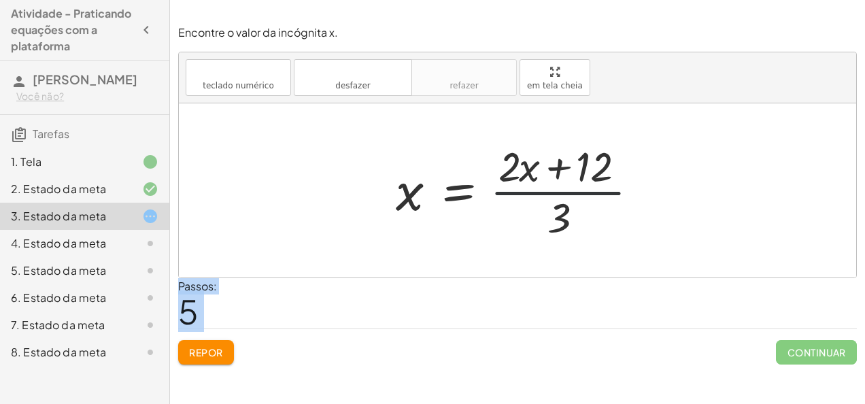
click at [555, 186] on div at bounding box center [522, 190] width 267 height 105
click at [556, 211] on div at bounding box center [522, 190] width 267 height 105
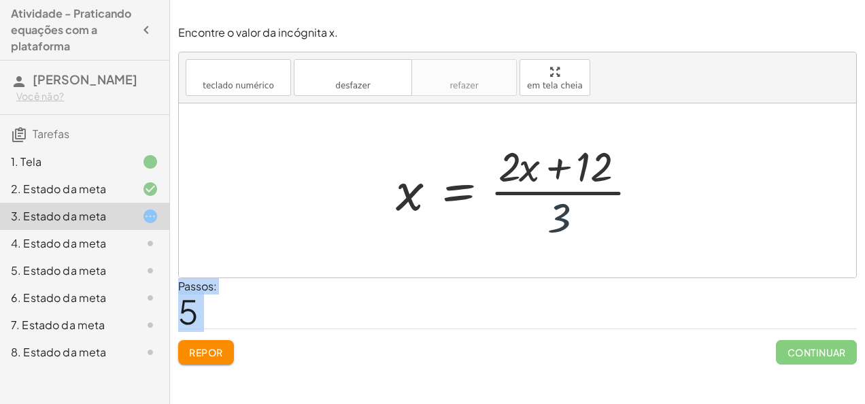
click at [558, 210] on div at bounding box center [522, 190] width 267 height 105
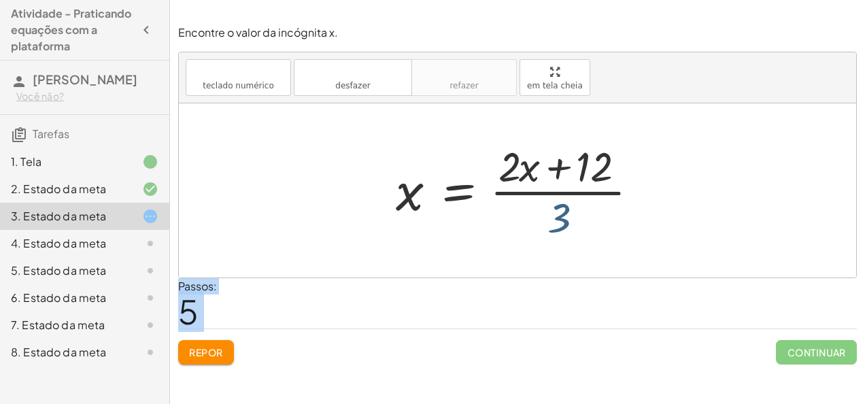
click at [558, 210] on div at bounding box center [522, 190] width 267 height 105
drag, startPoint x: 503, startPoint y: 148, endPoint x: 558, endPoint y: 222, distance: 91.8
click at [558, 222] on div at bounding box center [522, 190] width 267 height 105
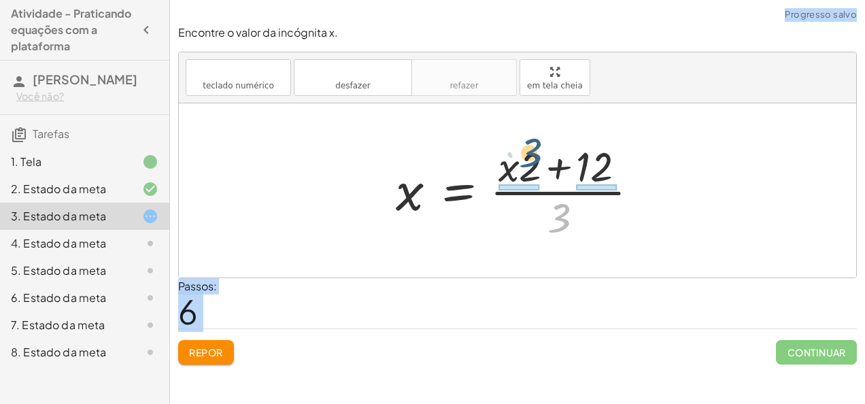
drag, startPoint x: 564, startPoint y: 209, endPoint x: 536, endPoint y: 142, distance: 72.5
click at [536, 142] on div at bounding box center [522, 190] width 267 height 105
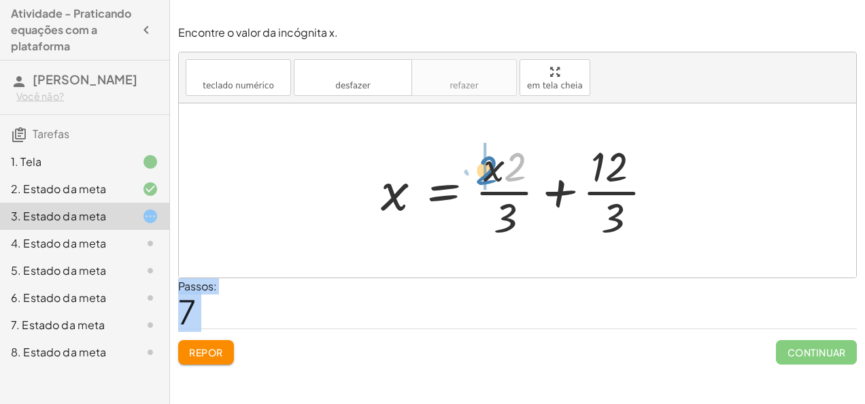
drag, startPoint x: 517, startPoint y: 157, endPoint x: 487, endPoint y: 160, distance: 30.1
click at [487, 160] on div at bounding box center [522, 190] width 297 height 105
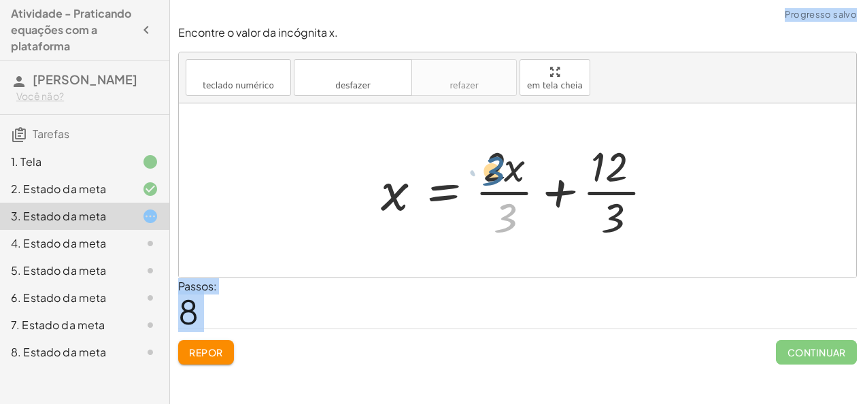
drag, startPoint x: 503, startPoint y: 205, endPoint x: 490, endPoint y: 158, distance: 49.3
click at [490, 158] on div at bounding box center [522, 190] width 297 height 105
click at [513, 210] on div at bounding box center [522, 190] width 297 height 105
click at [510, 211] on div at bounding box center [522, 190] width 297 height 105
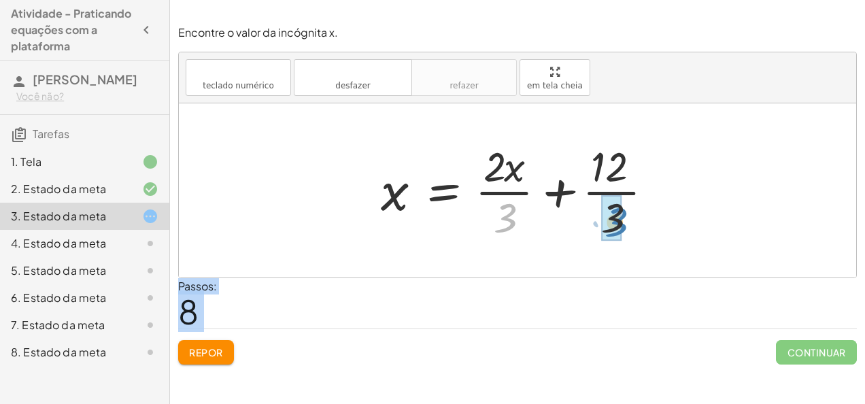
drag, startPoint x: 510, startPoint y: 211, endPoint x: 613, endPoint y: 214, distance: 103.4
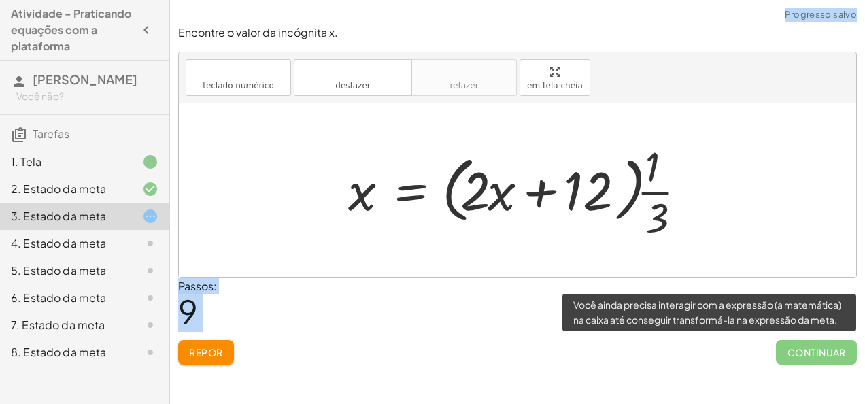
click at [826, 348] on span "Continuar" at bounding box center [816, 352] width 81 height 24
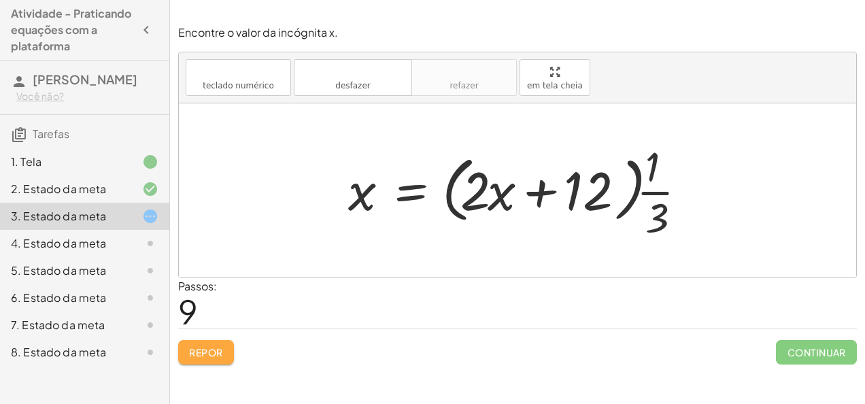
click at [230, 344] on button "Repor" at bounding box center [206, 352] width 56 height 24
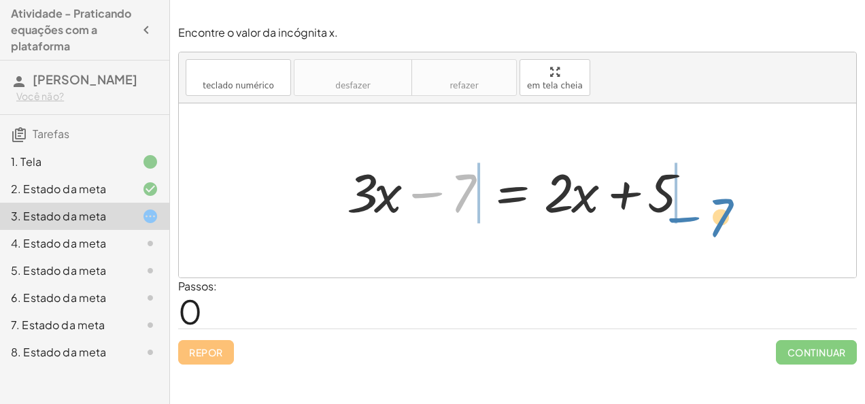
drag, startPoint x: 432, startPoint y: 182, endPoint x: 708, endPoint y: 194, distance: 275.7
click at [708, 194] on div "− 7 + · 3 · x − 7 = + · 2 · x + 5" at bounding box center [517, 190] width 382 height 77
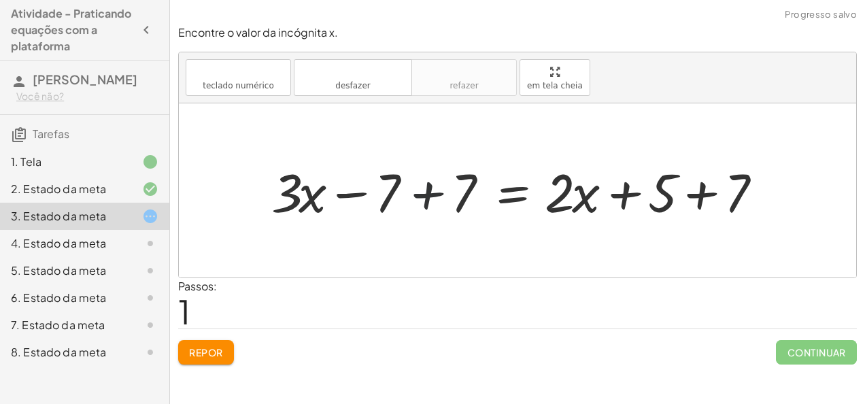
click at [416, 207] on div at bounding box center [523, 191] width 517 height 70
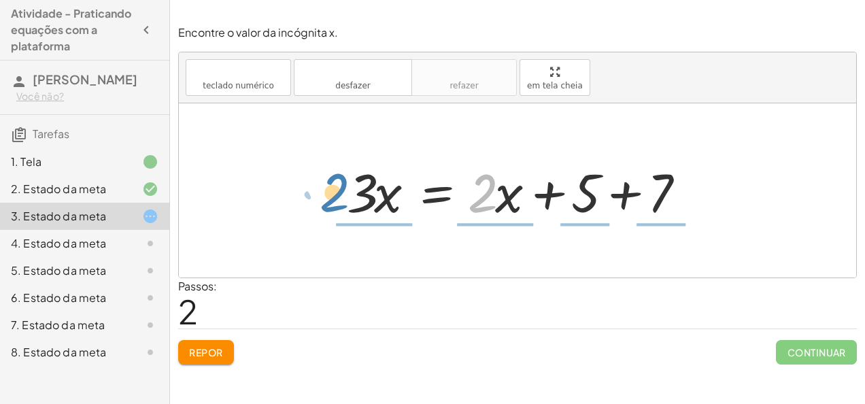
drag, startPoint x: 469, startPoint y: 209, endPoint x: 320, endPoint y: 209, distance: 148.9
click at [320, 209] on div "+ · 3 · x − 7 = + · 2 · x + 5 + · 3 · x − 7 + 7 = + · 2 · x + 5 + 7 + · 3 · x +…" at bounding box center [517, 190] width 677 height 174
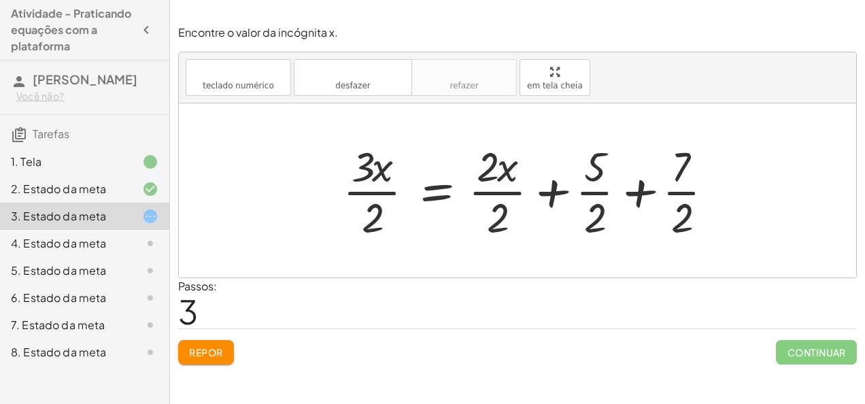
click at [373, 218] on div at bounding box center [533, 190] width 395 height 105
drag, startPoint x: 373, startPoint y: 218, endPoint x: 326, endPoint y: 163, distance: 71.4
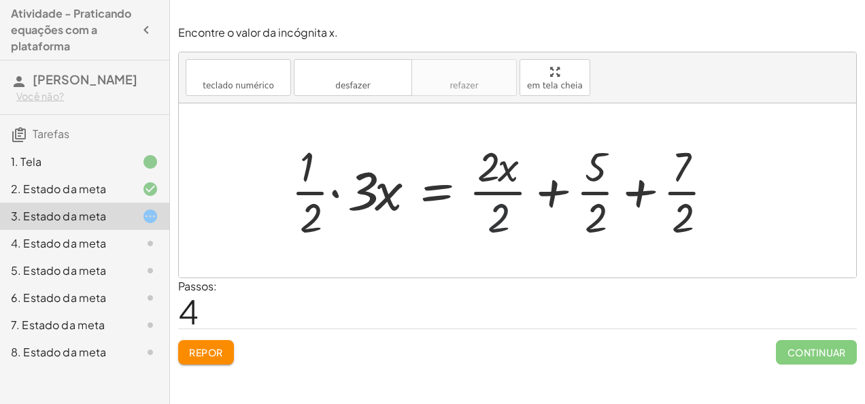
drag, startPoint x: 517, startPoint y: 235, endPoint x: 512, endPoint y: 212, distance: 22.9
click at [512, 212] on div at bounding box center [507, 190] width 447 height 105
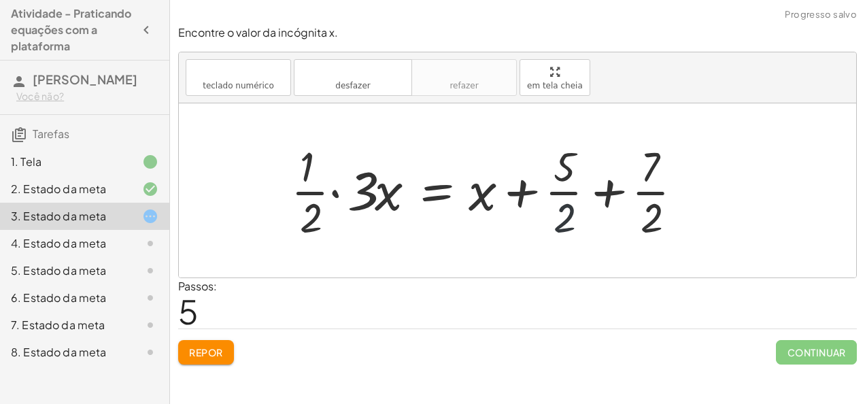
click at [561, 218] on div at bounding box center [492, 190] width 416 height 105
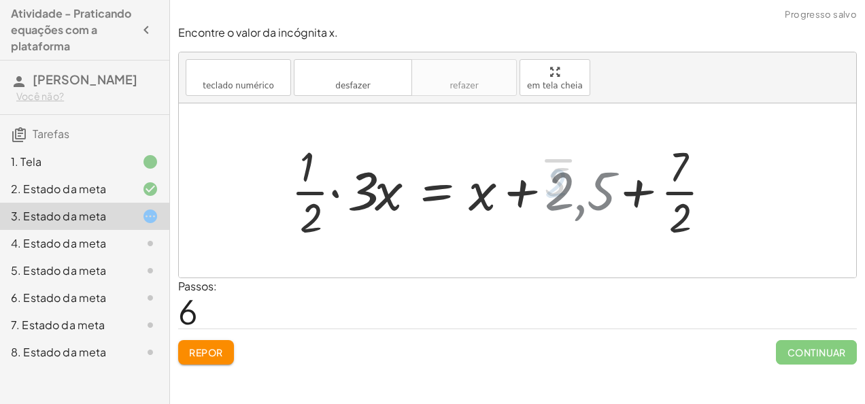
click at [561, 218] on div at bounding box center [507, 190] width 446 height 105
click at [209, 350] on font "Repor" at bounding box center [206, 352] width 34 height 12
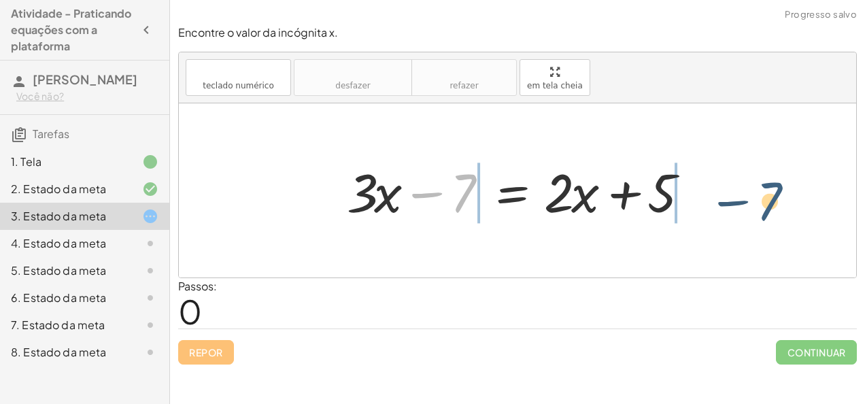
drag, startPoint x: 456, startPoint y: 194, endPoint x: 774, endPoint y: 197, distance: 317.6
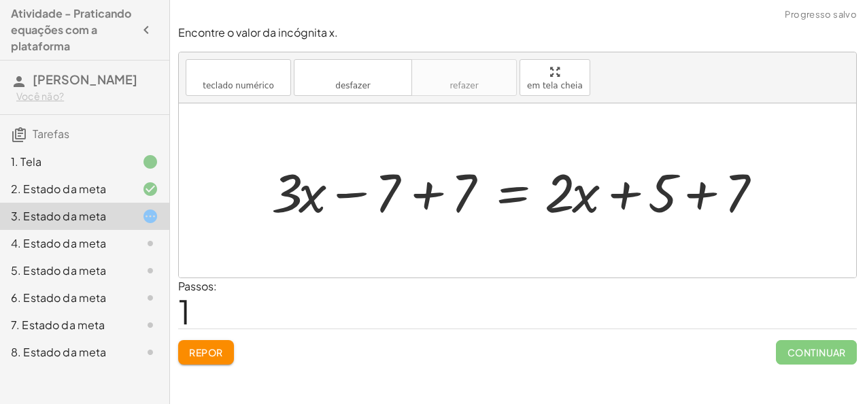
click at [432, 195] on div at bounding box center [523, 191] width 517 height 70
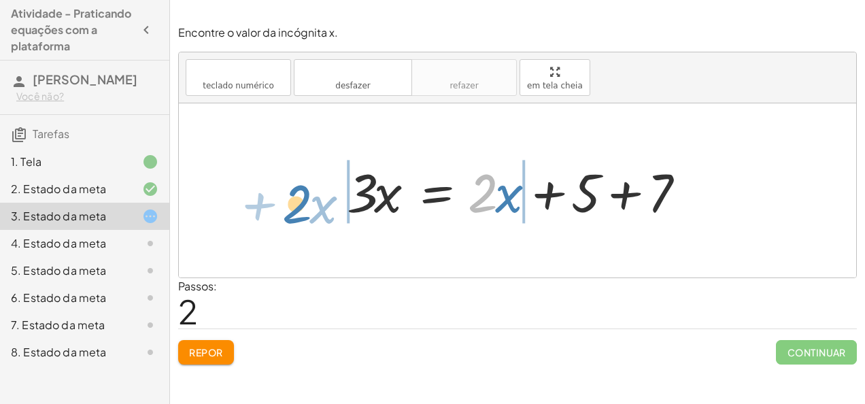
drag, startPoint x: 483, startPoint y: 186, endPoint x: 299, endPoint y: 185, distance: 184.3
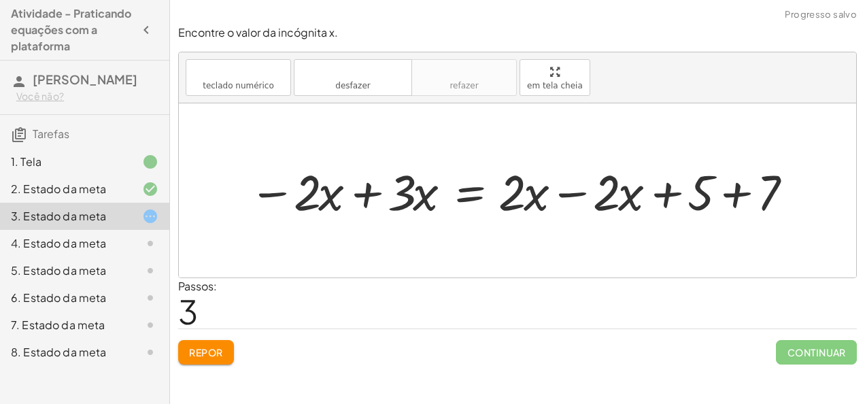
click at [367, 197] on div at bounding box center [523, 190] width 562 height 65
click at [367, 197] on div at bounding box center [517, 190] width 677 height 174
click at [564, 186] on div at bounding box center [609, 190] width 407 height 65
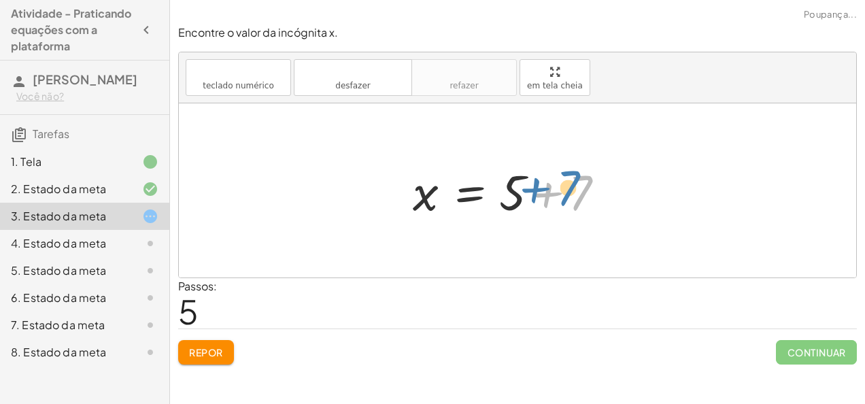
drag, startPoint x: 564, startPoint y: 186, endPoint x: 549, endPoint y: 180, distance: 16.2
click at [549, 180] on div at bounding box center [515, 190] width 218 height 65
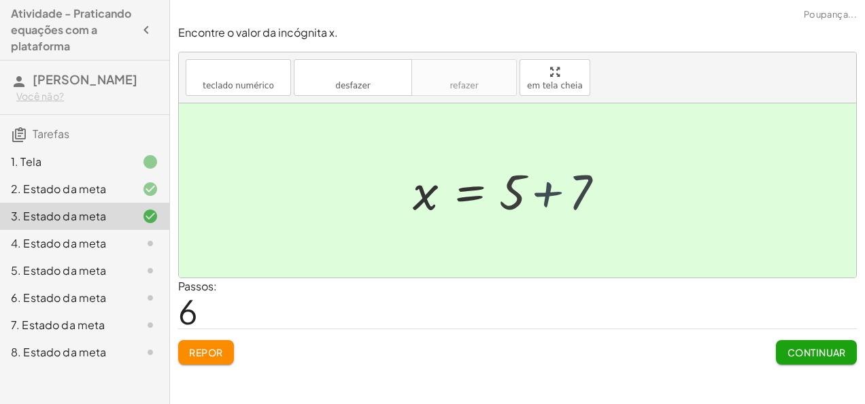
click at [549, 180] on div at bounding box center [492, 190] width 173 height 62
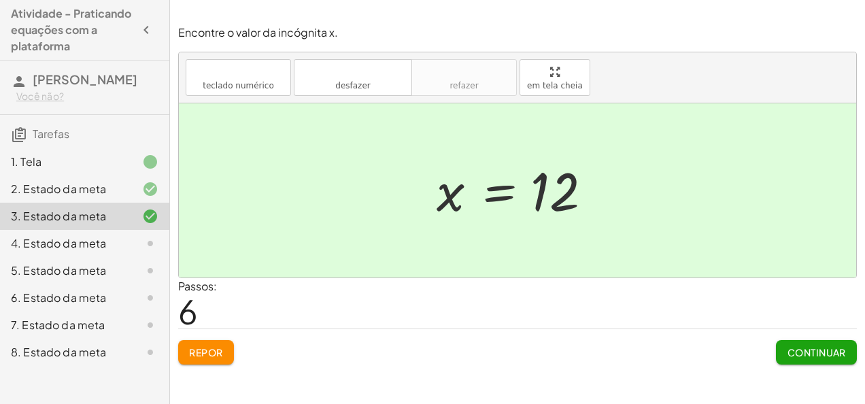
click at [787, 349] on font "Continuar" at bounding box center [816, 352] width 59 height 12
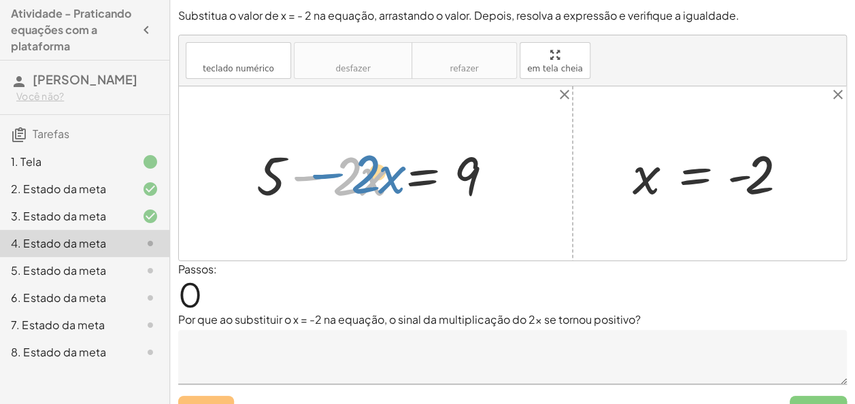
click at [320, 171] on div at bounding box center [381, 174] width 262 height 70
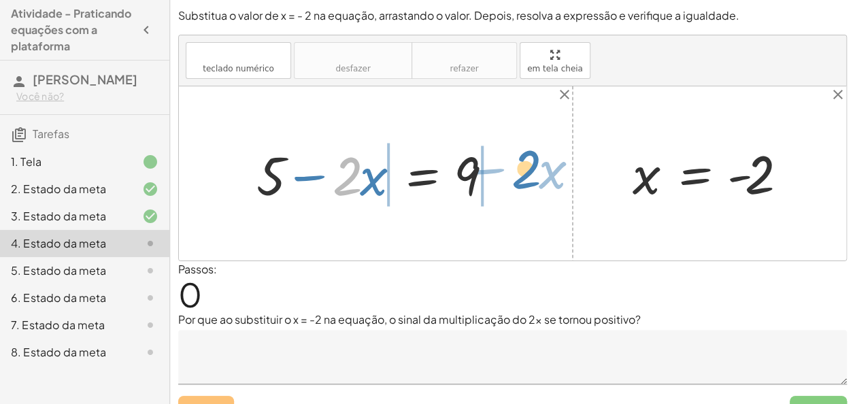
drag, startPoint x: 344, startPoint y: 177, endPoint x: 520, endPoint y: 160, distance: 176.2
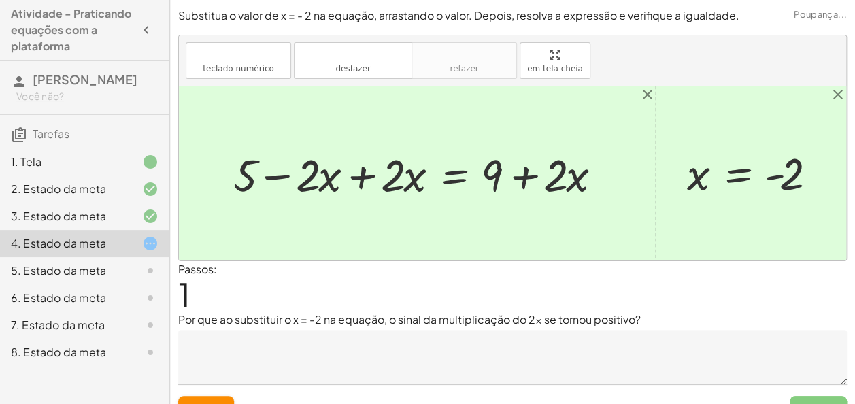
click at [373, 160] on div at bounding box center [422, 173] width 392 height 58
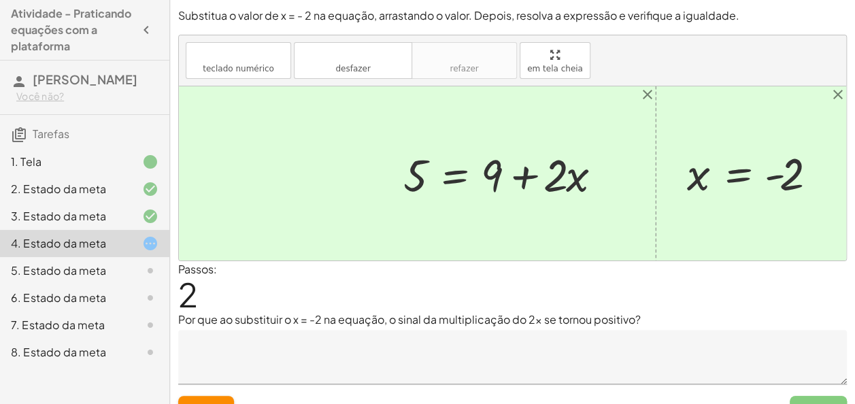
click at [561, 170] on div at bounding box center [507, 173] width 222 height 58
drag, startPoint x: 561, startPoint y: 170, endPoint x: 411, endPoint y: 166, distance: 150.3
click at [411, 166] on div at bounding box center [507, 173] width 222 height 58
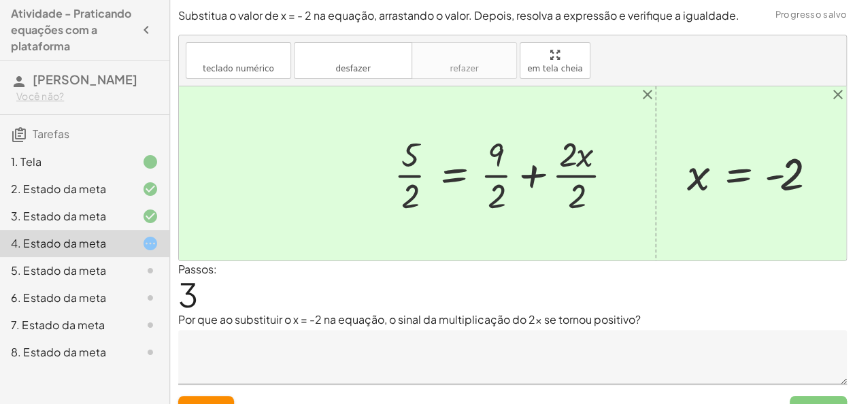
click at [572, 158] on div at bounding box center [508, 174] width 243 height 88
drag, startPoint x: 572, startPoint y: 158, endPoint x: 570, endPoint y: 185, distance: 27.3
click at [536, 181] on div at bounding box center [496, 174] width 218 height 88
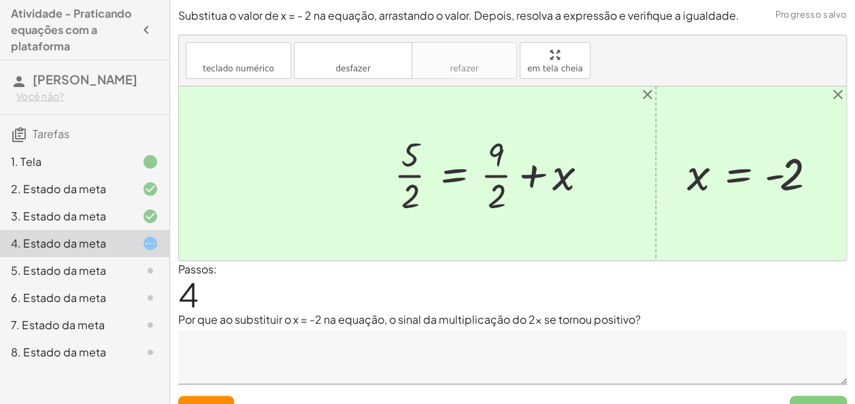
click at [562, 173] on div at bounding box center [496, 174] width 218 height 88
drag, startPoint x: 562, startPoint y: 173, endPoint x: 365, endPoint y: 165, distance: 196.7
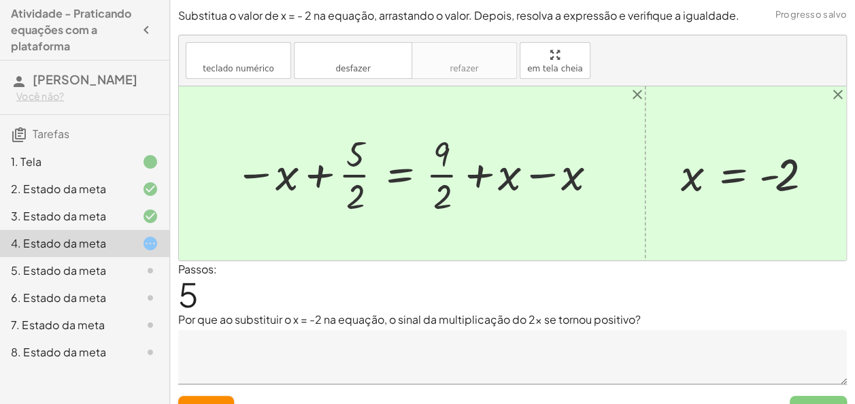
click at [561, 179] on div at bounding box center [417, 173] width 379 height 88
click at [561, 179] on div at bounding box center [512, 173] width 667 height 174
click at [436, 207] on div at bounding box center [354, 173] width 253 height 88
click at [445, 193] on div at bounding box center [354, 173] width 253 height 88
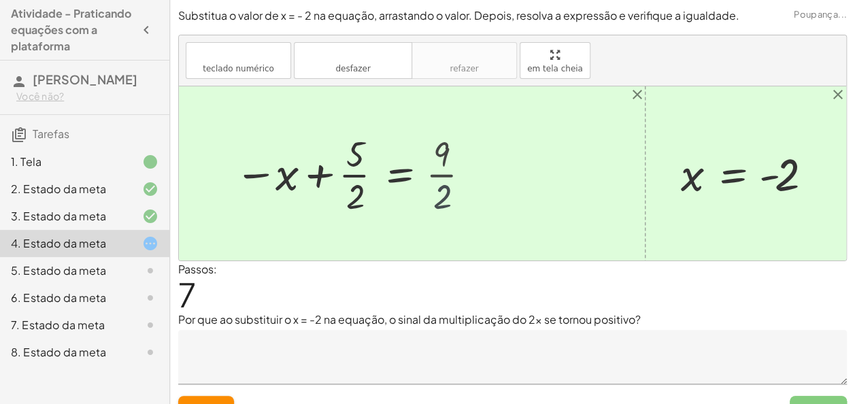
click at [445, 193] on div at bounding box center [366, 173] width 277 height 88
click at [348, 203] on div at bounding box center [366, 173] width 277 height 88
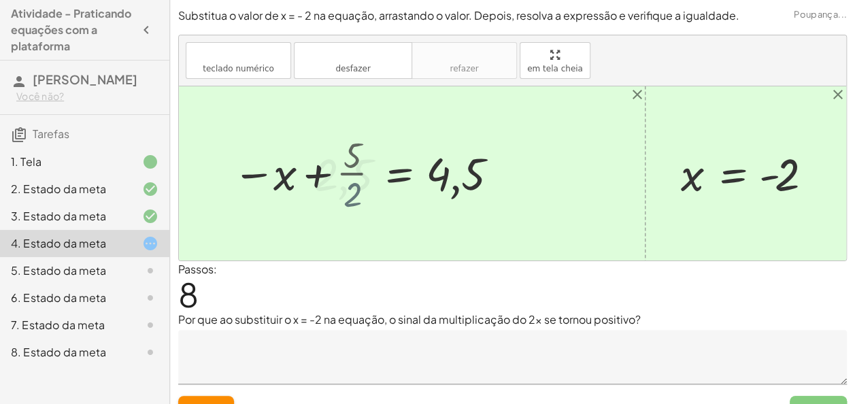
click at [348, 203] on div "+ 5 − · 2 · x = 9 + 5 − · 2 · x + · 2 · x = + 9 + · 2 · x + 5 + 0 = + 9 + · 2 ·…" at bounding box center [349, 173] width 320 height 64
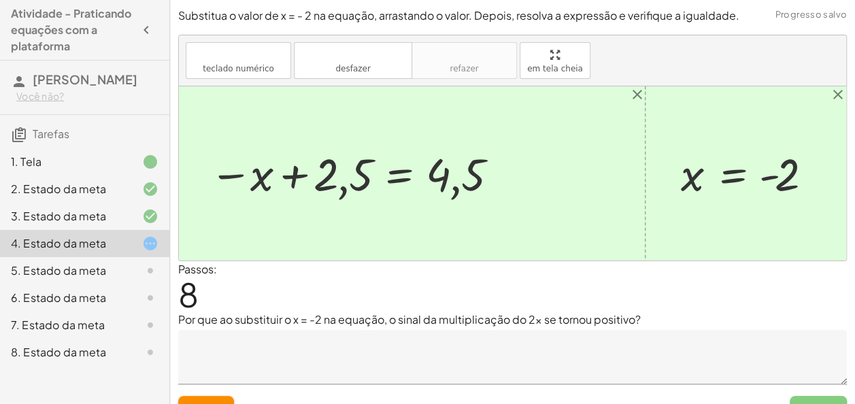
drag, startPoint x: 348, startPoint y: 203, endPoint x: 276, endPoint y: 177, distance: 76.6
click at [276, 177] on div at bounding box center [354, 173] width 303 height 57
click at [208, 403] on font "Repor" at bounding box center [206, 408] width 34 height 12
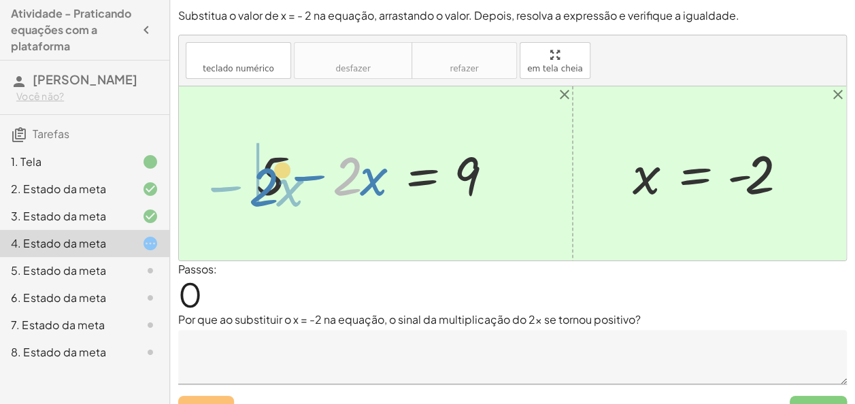
drag, startPoint x: 347, startPoint y: 165, endPoint x: 235, endPoint y: 197, distance: 117.3
click at [235, 197] on div "· 2 − · x + 5 − · 2 · x = 9 x = - 2" at bounding box center [512, 173] width 667 height 174
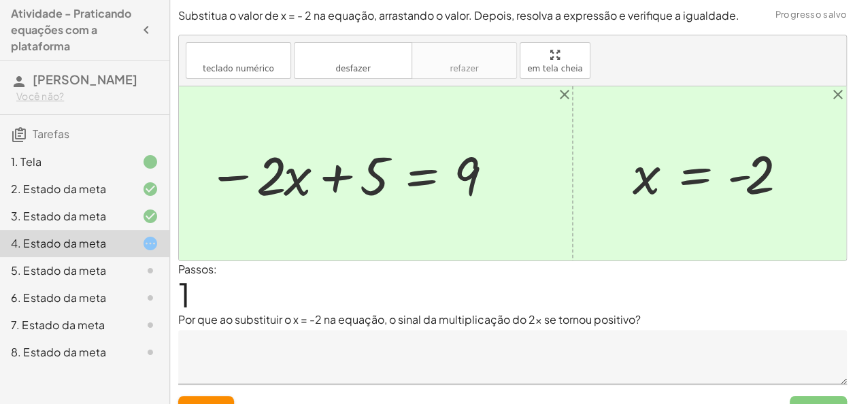
click at [222, 393] on div "Repor Enviar" at bounding box center [512, 402] width 668 height 36
click at [222, 396] on button "Repor" at bounding box center [206, 408] width 56 height 24
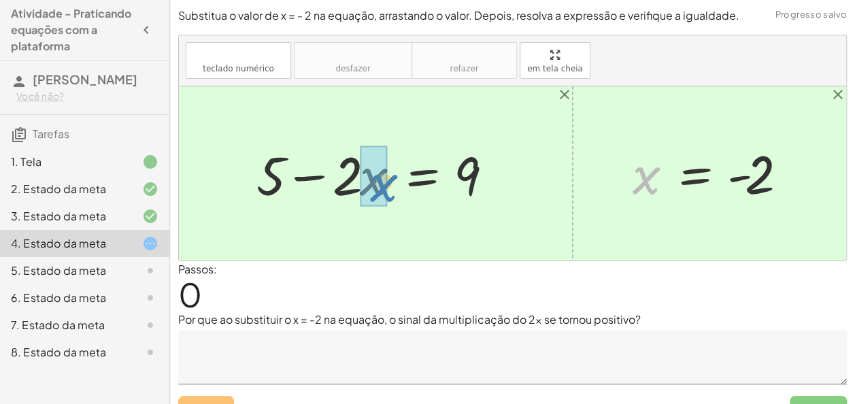
drag, startPoint x: 650, startPoint y: 172, endPoint x: 373, endPoint y: 173, distance: 277.4
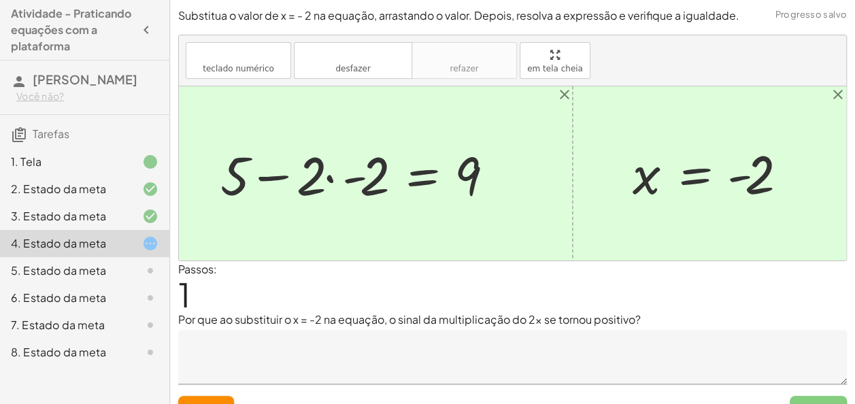
click at [354, 174] on div at bounding box center [363, 174] width 299 height 70
click at [354, 174] on div at bounding box center [385, 174] width 253 height 70
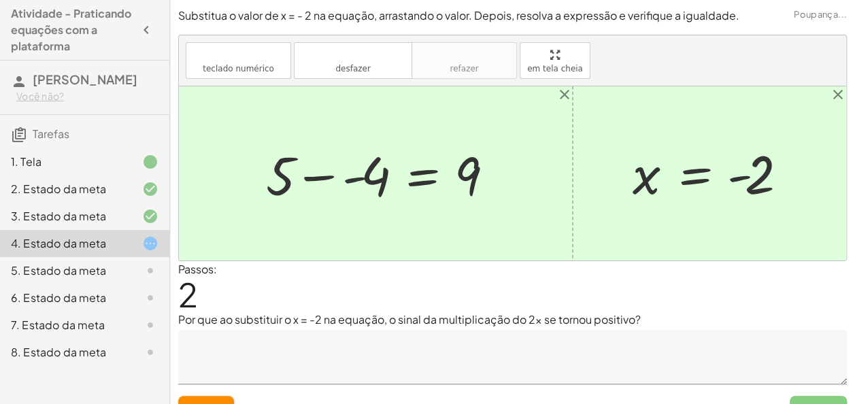
click at [354, 174] on div at bounding box center [385, 174] width 253 height 70
click at [354, 174] on div at bounding box center [394, 174] width 235 height 70
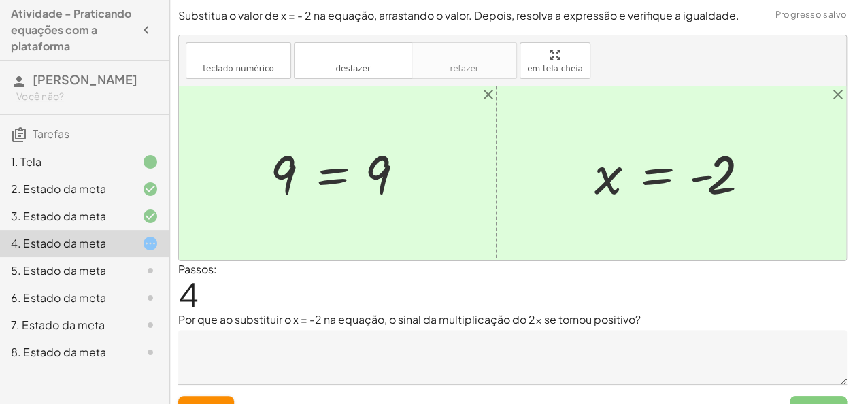
click at [430, 374] on textarea at bounding box center [512, 357] width 668 height 54
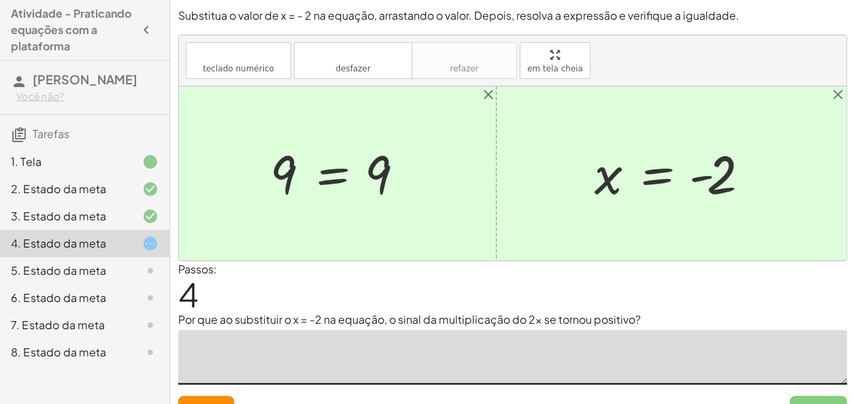
click at [406, 343] on textarea at bounding box center [512, 357] width 668 height 54
type textarea "**********"
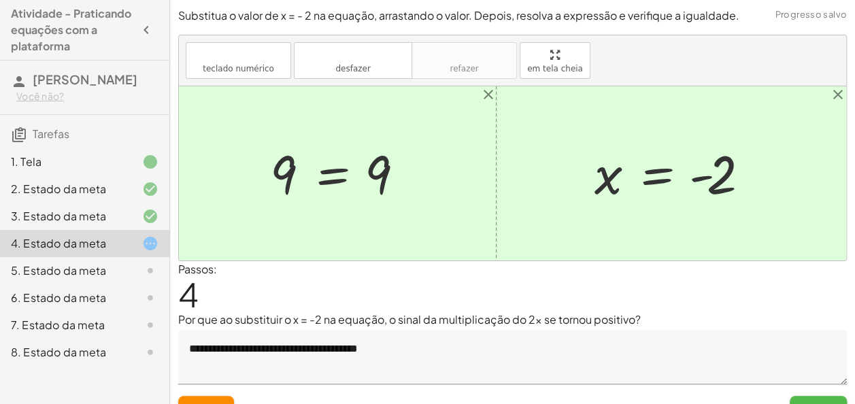
click at [798, 398] on button "Enviar" at bounding box center [817, 408] width 57 height 24
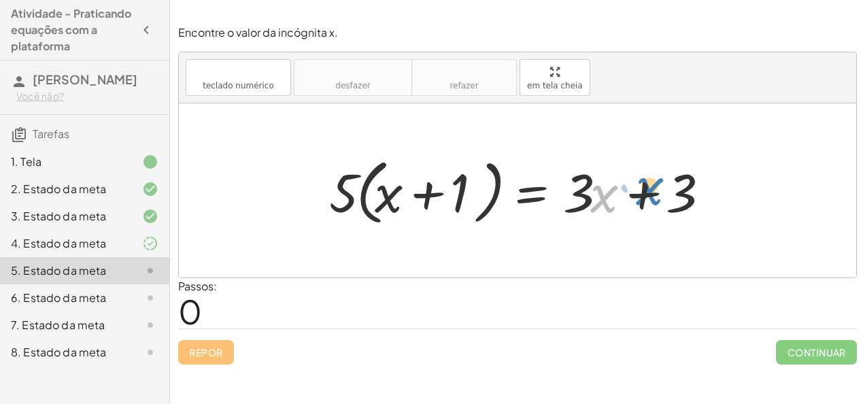
drag, startPoint x: 601, startPoint y: 177, endPoint x: 642, endPoint y: 171, distance: 41.3
click at [642, 171] on div at bounding box center [522, 191] width 401 height 78
click at [340, 188] on div at bounding box center [522, 191] width 401 height 78
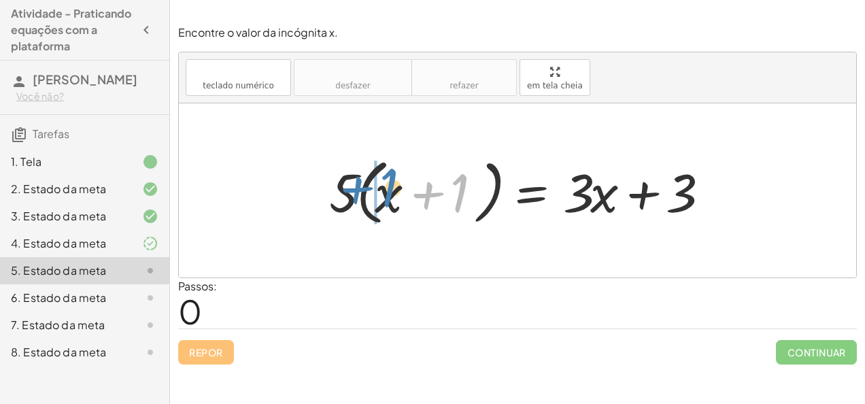
drag, startPoint x: 431, startPoint y: 185, endPoint x: 342, endPoint y: 169, distance: 90.6
click at [342, 169] on div at bounding box center [522, 191] width 401 height 78
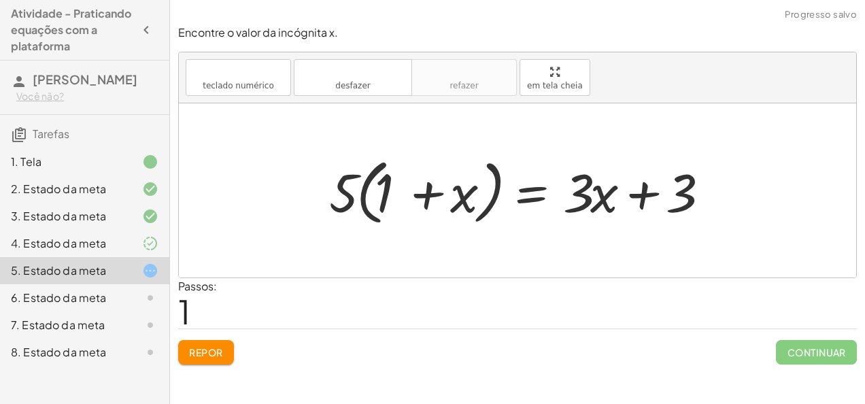
click at [434, 194] on div at bounding box center [522, 191] width 401 height 78
drag, startPoint x: 434, startPoint y: 194, endPoint x: 460, endPoint y: 204, distance: 28.2
click at [460, 204] on div at bounding box center [522, 191] width 401 height 78
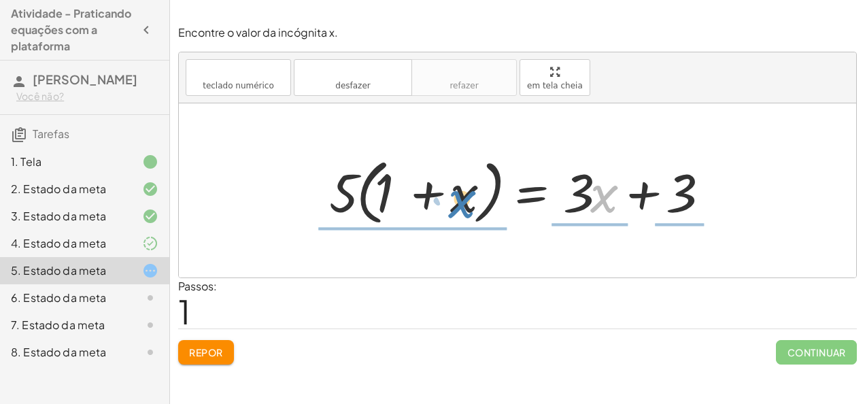
drag, startPoint x: 615, startPoint y: 192, endPoint x: 471, endPoint y: 190, distance: 144.2
click at [471, 190] on div at bounding box center [522, 191] width 401 height 78
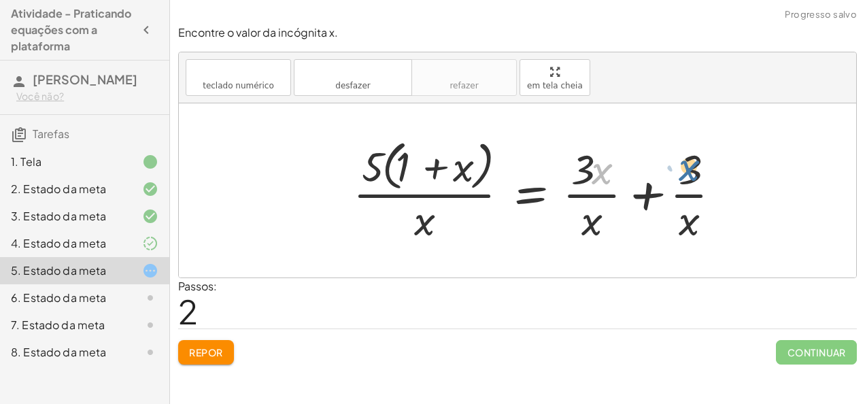
drag, startPoint x: 598, startPoint y: 175, endPoint x: 688, endPoint y: 172, distance: 89.8
click at [688, 172] on div at bounding box center [542, 190] width 392 height 111
click at [199, 352] on font "Repor" at bounding box center [206, 352] width 34 height 12
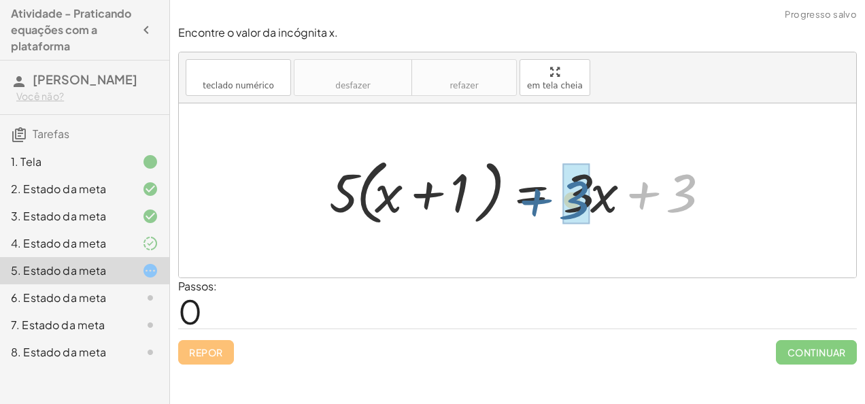
drag, startPoint x: 690, startPoint y: 173, endPoint x: 581, endPoint y: 179, distance: 109.6
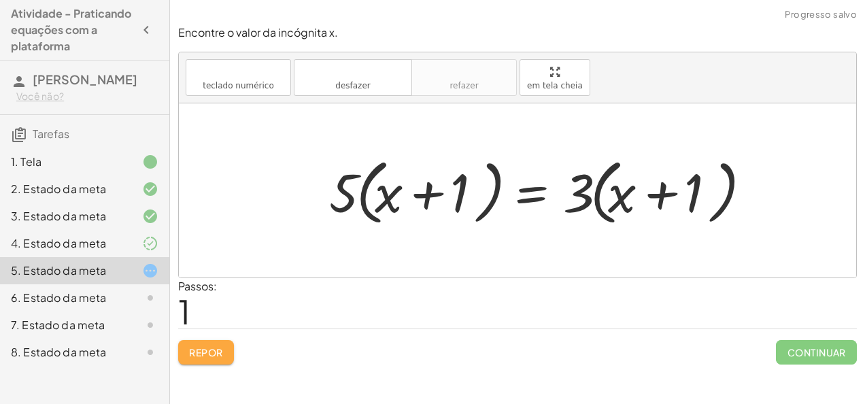
click at [209, 352] on font "Repor" at bounding box center [206, 352] width 34 height 12
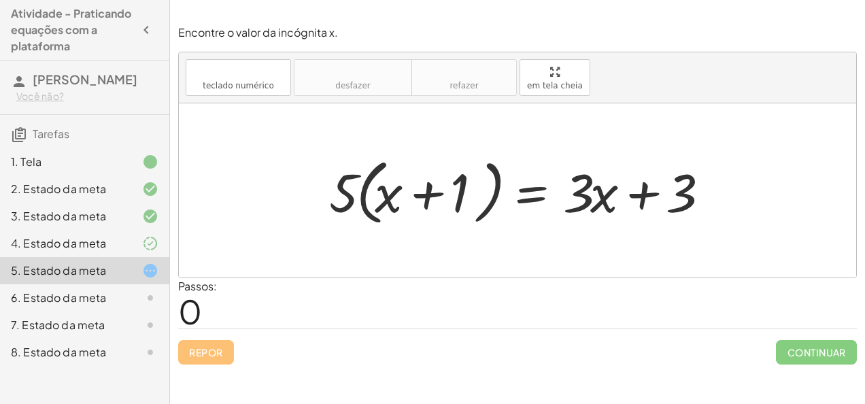
click at [364, 199] on div at bounding box center [522, 191] width 401 height 78
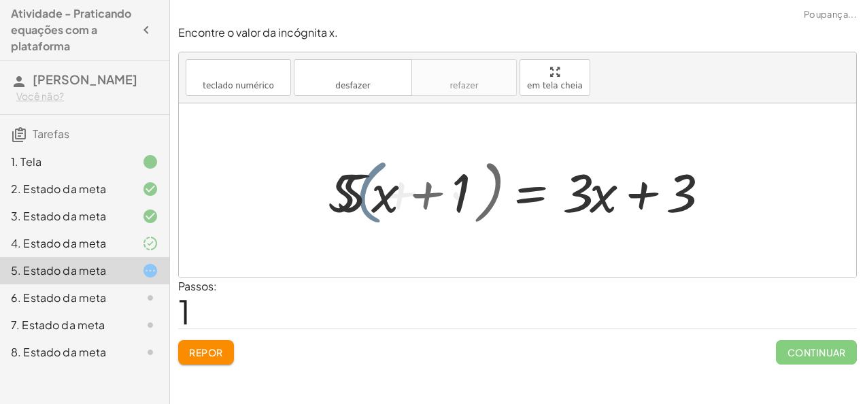
click at [364, 199] on div at bounding box center [518, 191] width 411 height 70
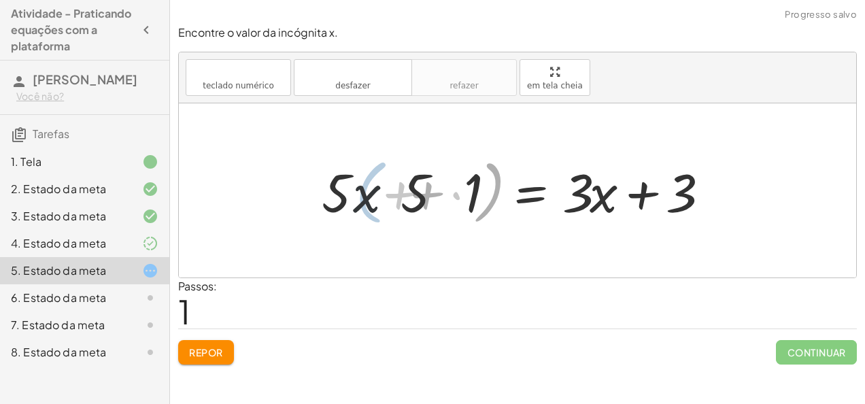
click at [364, 199] on div at bounding box center [518, 191] width 411 height 70
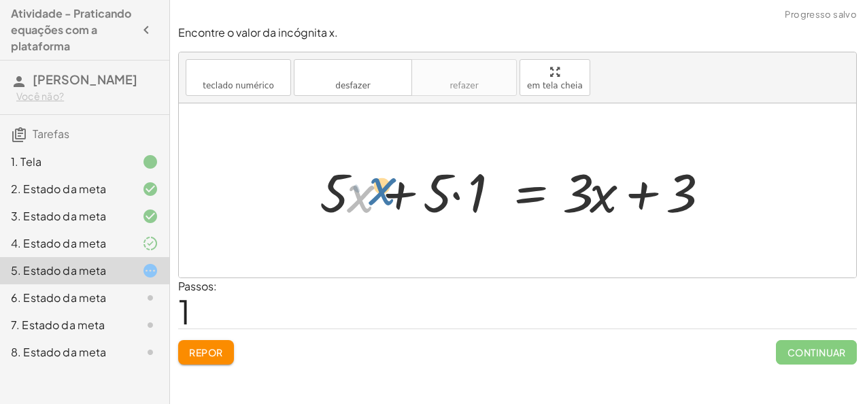
drag, startPoint x: 364, startPoint y: 199, endPoint x: 360, endPoint y: 208, distance: 10.4
click at [360, 208] on div at bounding box center [518, 191] width 411 height 70
click at [452, 197] on div at bounding box center [518, 191] width 411 height 70
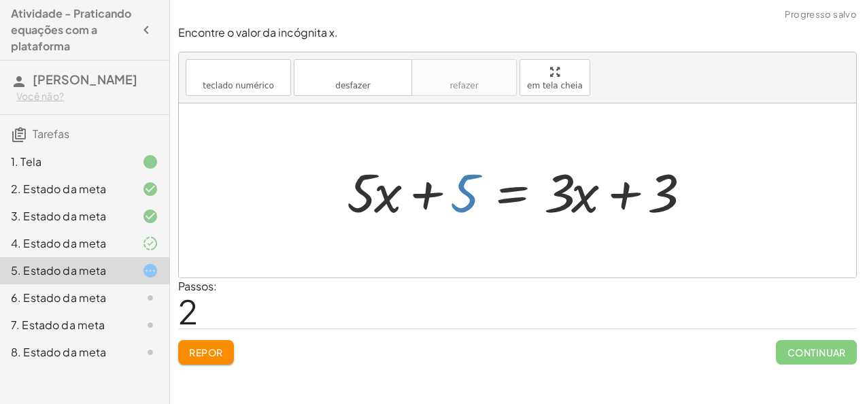
click at [458, 205] on div at bounding box center [522, 191] width 365 height 70
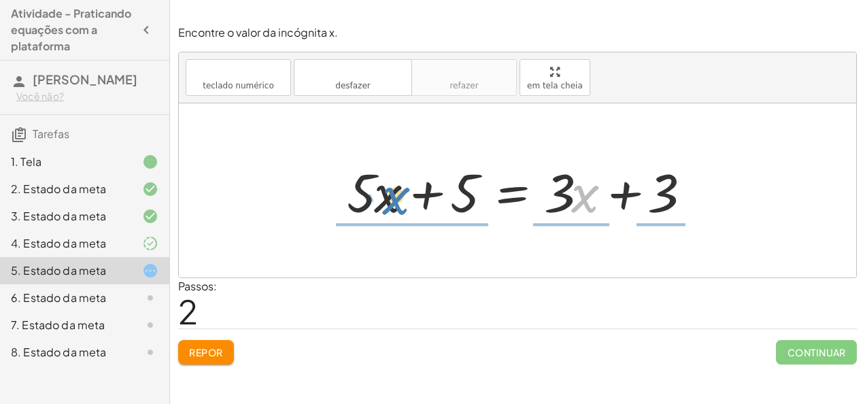
drag, startPoint x: 575, startPoint y: 182, endPoint x: 383, endPoint y: 184, distance: 191.8
click at [383, 184] on div at bounding box center [522, 191] width 365 height 70
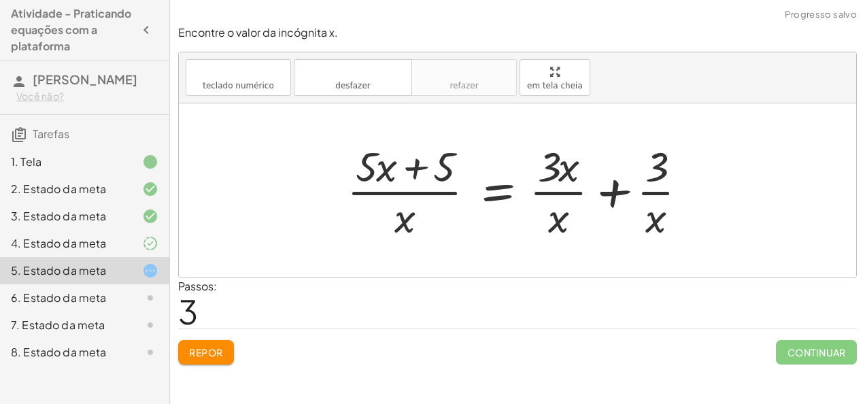
click at [390, 221] on div at bounding box center [522, 190] width 365 height 105
click at [409, 222] on div at bounding box center [522, 190] width 365 height 105
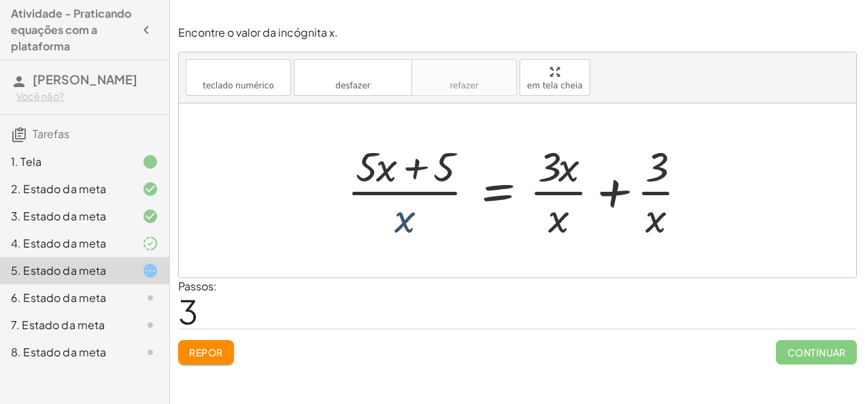
click at [407, 221] on div at bounding box center [522, 190] width 365 height 105
drag, startPoint x: 407, startPoint y: 221, endPoint x: 559, endPoint y: 219, distance: 151.7
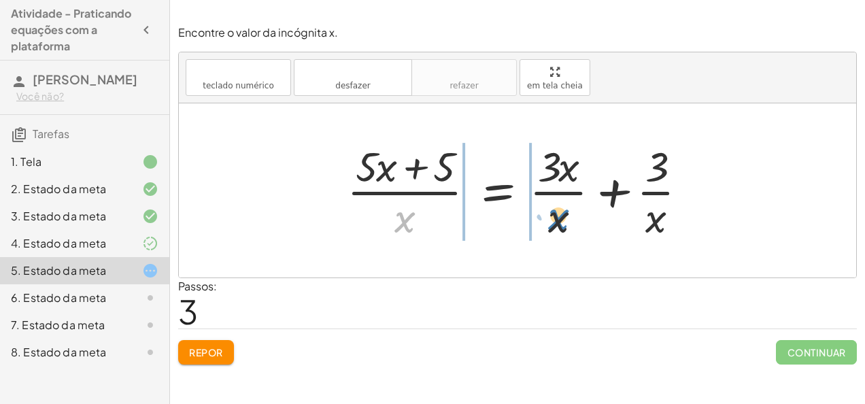
click at [559, 219] on div at bounding box center [522, 190] width 365 height 105
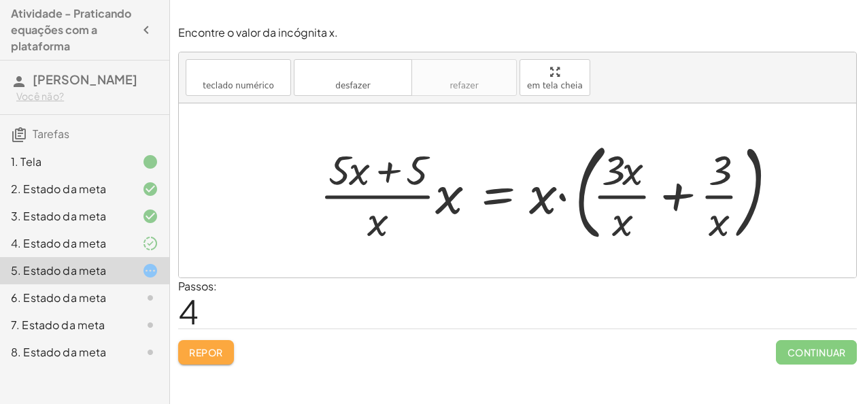
click at [205, 360] on button "Repor" at bounding box center [206, 352] width 56 height 24
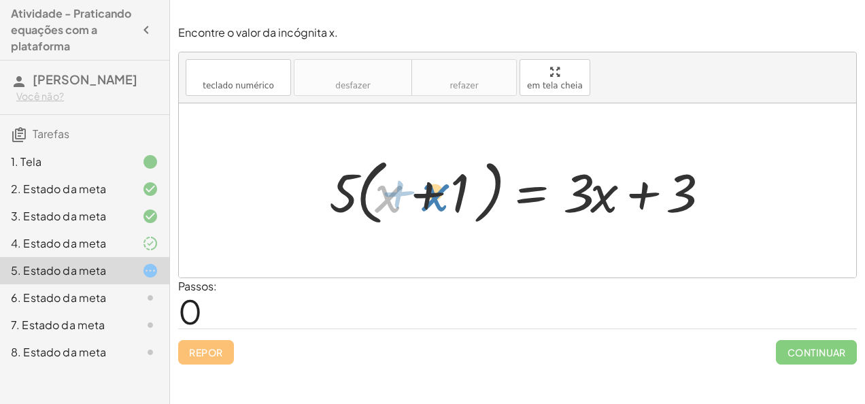
drag, startPoint x: 386, startPoint y: 189, endPoint x: 432, endPoint y: 188, distance: 45.6
click at [432, 188] on div at bounding box center [522, 191] width 401 height 78
click at [426, 186] on div at bounding box center [522, 191] width 401 height 78
click at [371, 168] on div at bounding box center [522, 191] width 401 height 78
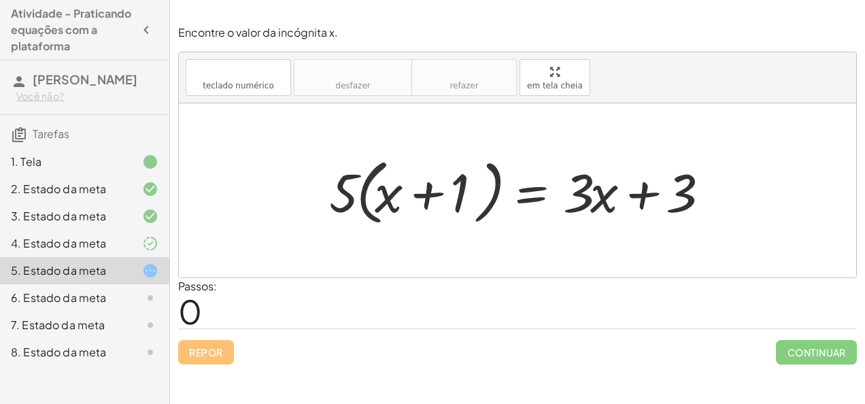
click at [371, 168] on div at bounding box center [522, 191] width 401 height 78
click at [371, 168] on div at bounding box center [518, 191] width 411 height 70
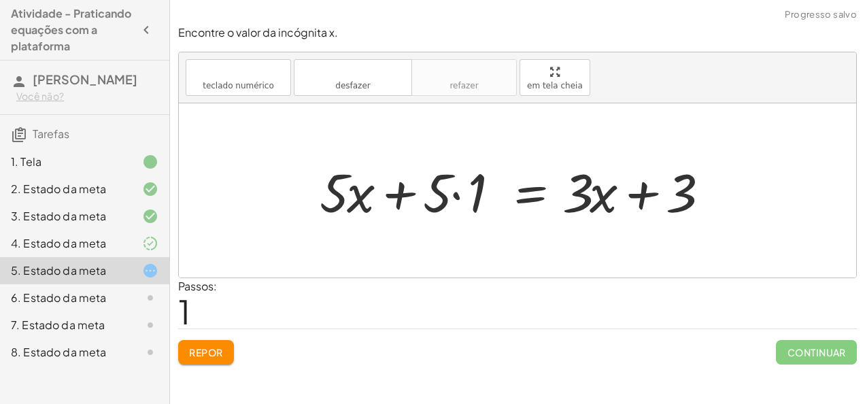
click at [458, 192] on div at bounding box center [518, 191] width 411 height 70
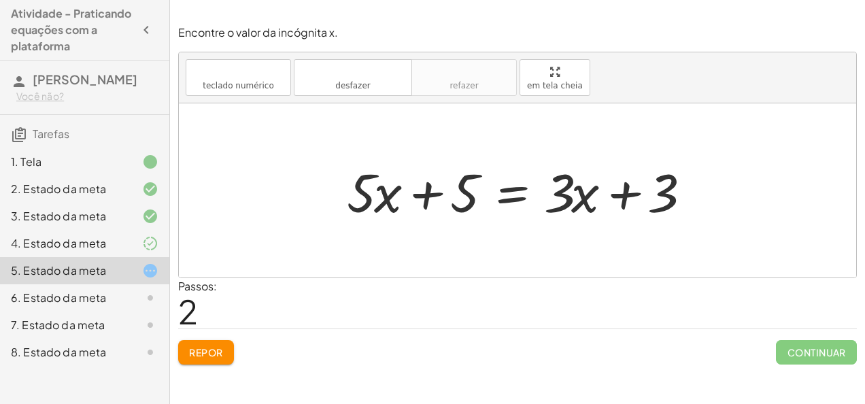
click at [675, 188] on div at bounding box center [522, 191] width 365 height 70
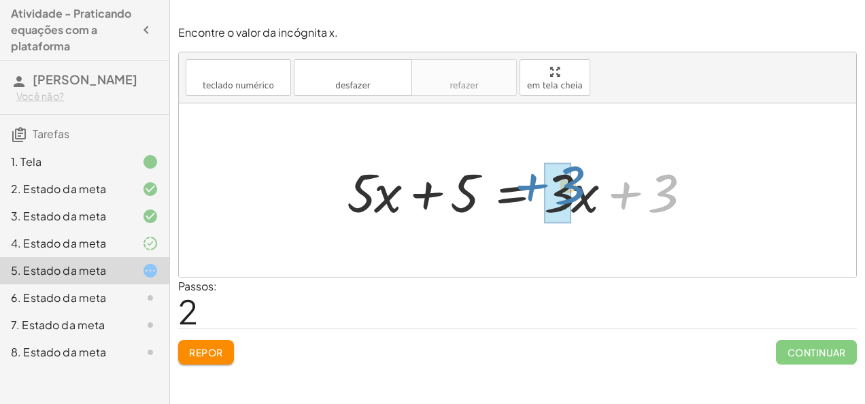
drag, startPoint x: 675, startPoint y: 188, endPoint x: 582, endPoint y: 180, distance: 93.5
click at [582, 180] on div at bounding box center [522, 191] width 365 height 70
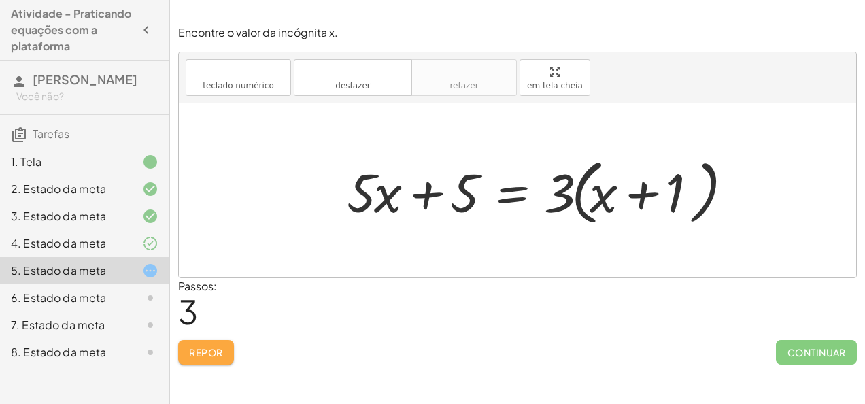
click at [194, 344] on button "Repor" at bounding box center [206, 352] width 56 height 24
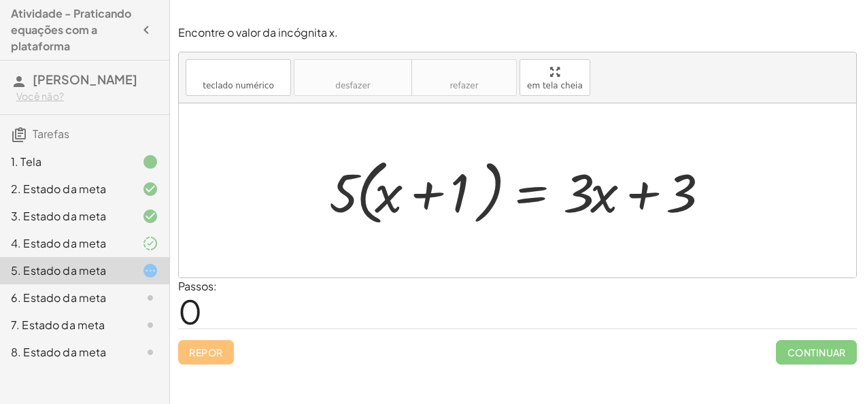
click at [348, 201] on div at bounding box center [522, 191] width 401 height 78
drag, startPoint x: 348, startPoint y: 201, endPoint x: 406, endPoint y: 194, distance: 58.1
click at [406, 194] on div at bounding box center [522, 191] width 401 height 78
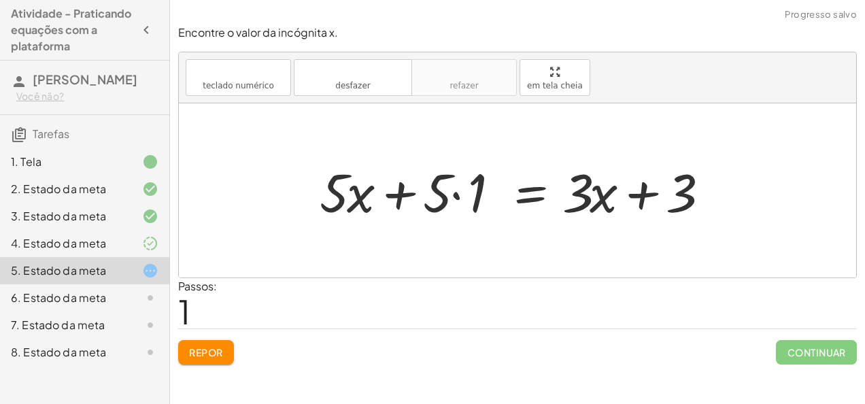
click at [452, 191] on div at bounding box center [518, 191] width 411 height 70
click at [452, 191] on div at bounding box center [540, 191] width 365 height 70
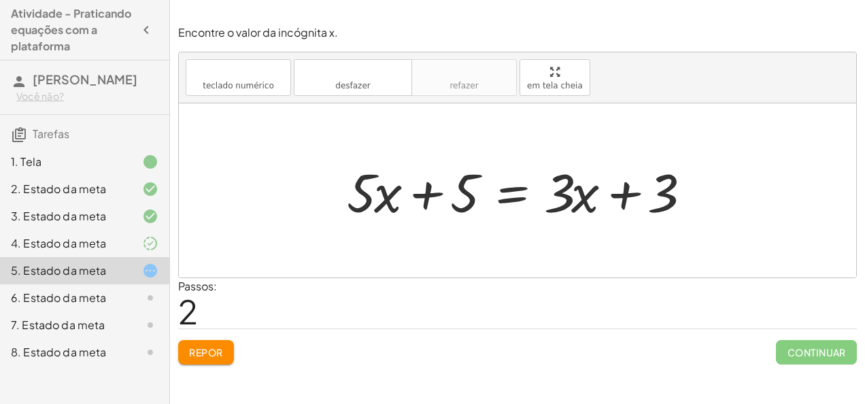
click at [360, 184] on div at bounding box center [522, 191] width 365 height 70
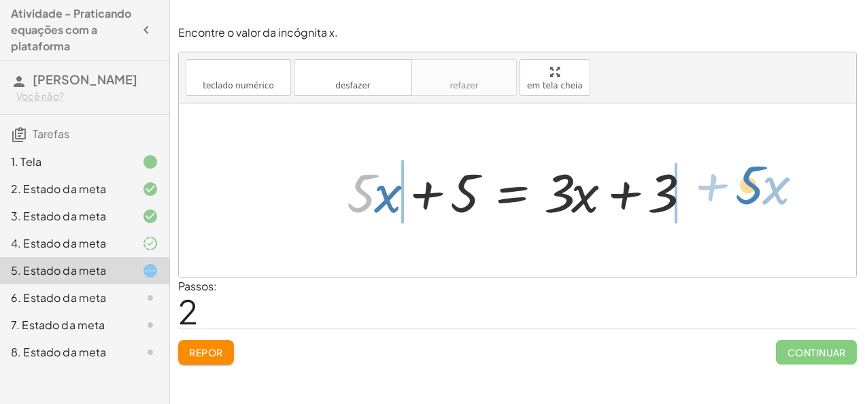
drag, startPoint x: 360, startPoint y: 184, endPoint x: 747, endPoint y: 176, distance: 386.3
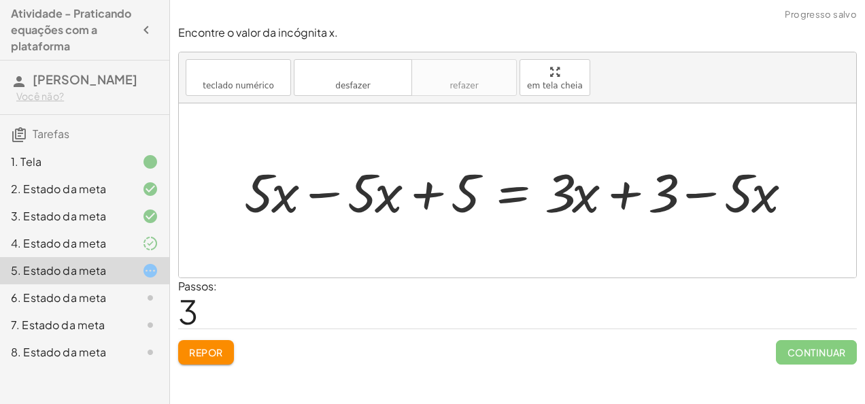
click at [311, 201] on div at bounding box center [523, 191] width 572 height 70
click at [311, 201] on div at bounding box center [517, 190] width 677 height 174
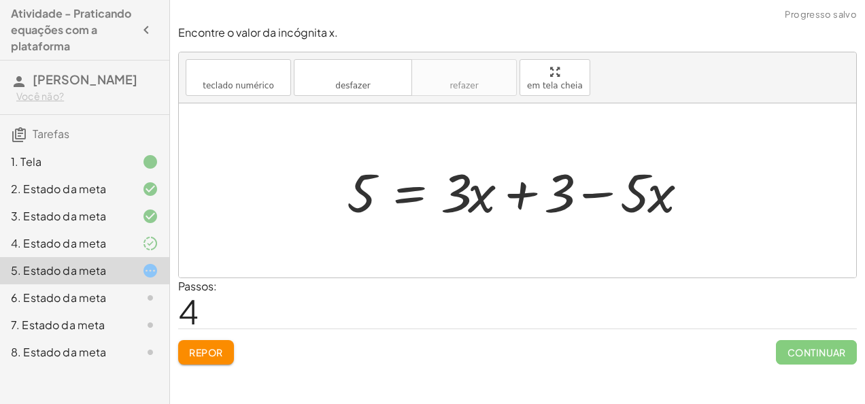
click at [592, 196] on div at bounding box center [522, 191] width 365 height 70
click at [517, 201] on div at bounding box center [522, 191] width 365 height 70
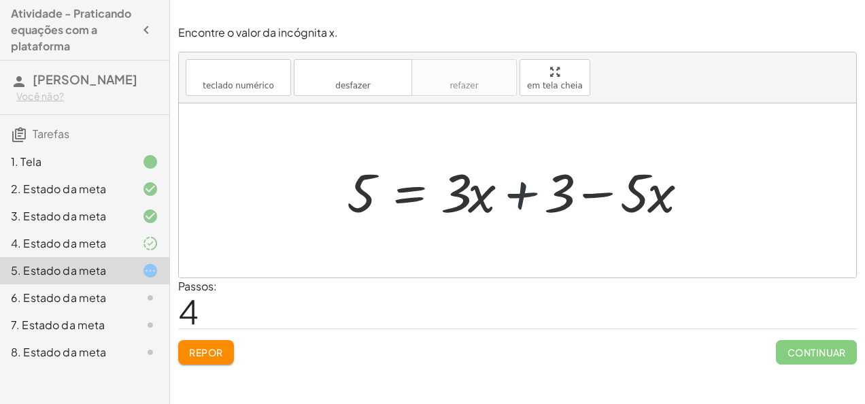
click at [517, 201] on div at bounding box center [522, 191] width 365 height 70
drag, startPoint x: 517, startPoint y: 201, endPoint x: 288, endPoint y: 205, distance: 228.5
click at [288, 205] on div "· 5 · ( + x + 1 ) = + · 3 · x + 3 + · 5 · x + · 5 · 1 = + · 3 · x + 3 + · 5 · x…" at bounding box center [517, 190] width 677 height 174
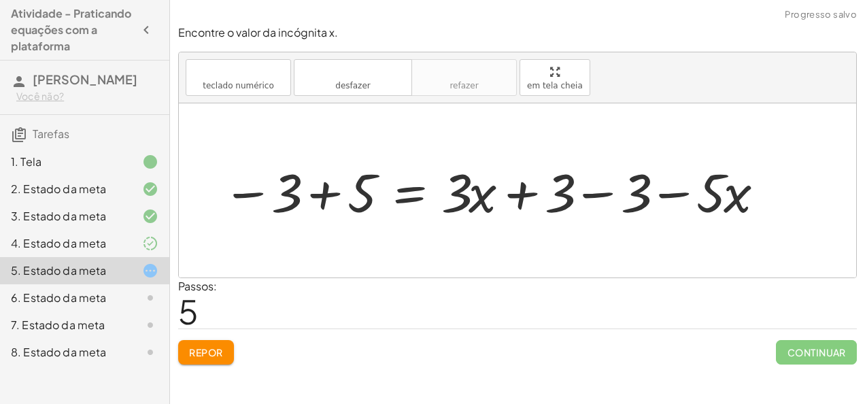
click at [262, 195] on div at bounding box center [494, 191] width 557 height 70
drag, startPoint x: 262, startPoint y: 195, endPoint x: 248, endPoint y: 192, distance: 14.7
click at [248, 192] on div at bounding box center [494, 191] width 557 height 70
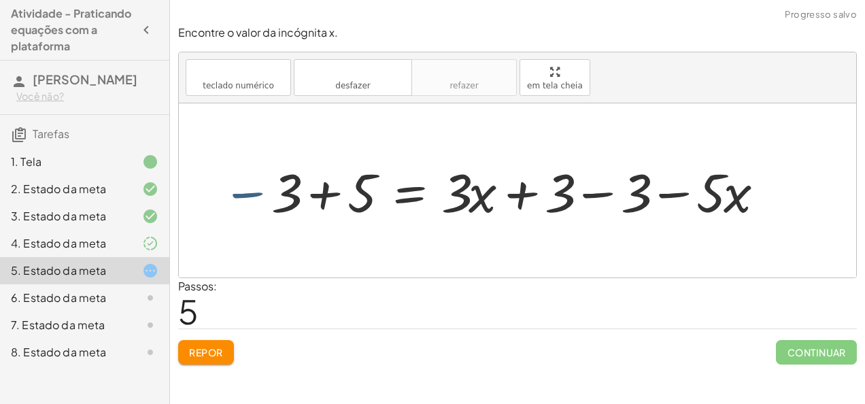
click at [248, 192] on div at bounding box center [494, 191] width 557 height 70
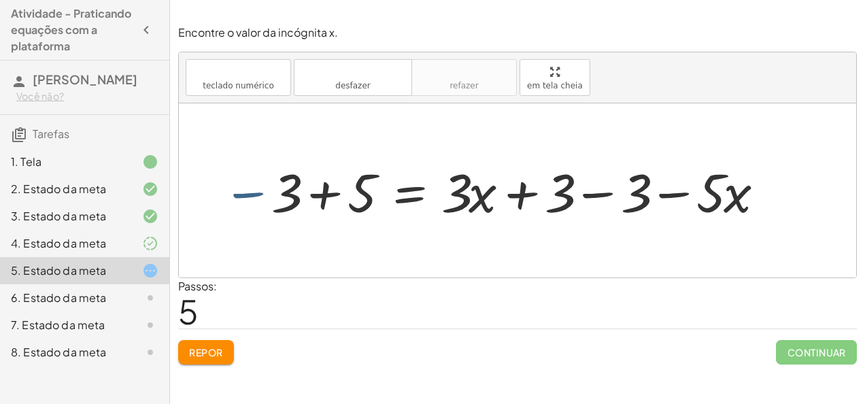
click at [248, 192] on div at bounding box center [494, 191] width 557 height 70
drag, startPoint x: 248, startPoint y: 192, endPoint x: 295, endPoint y: 190, distance: 47.6
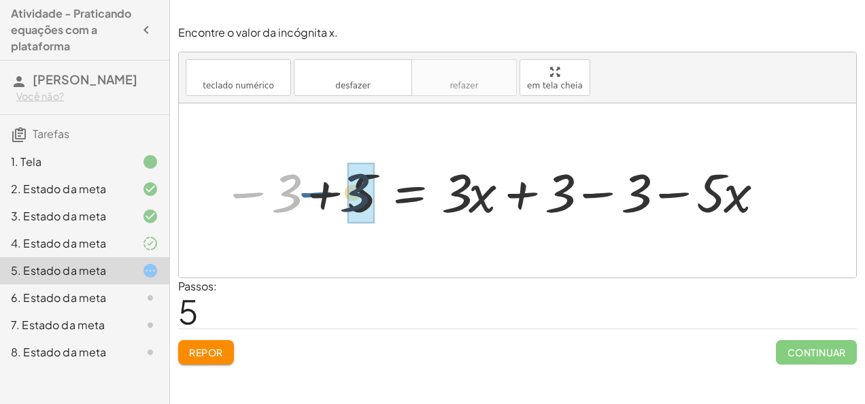
click at [295, 190] on div at bounding box center [494, 191] width 557 height 70
click at [322, 189] on div at bounding box center [494, 191] width 557 height 70
click at [322, 189] on div at bounding box center [517, 190] width 677 height 174
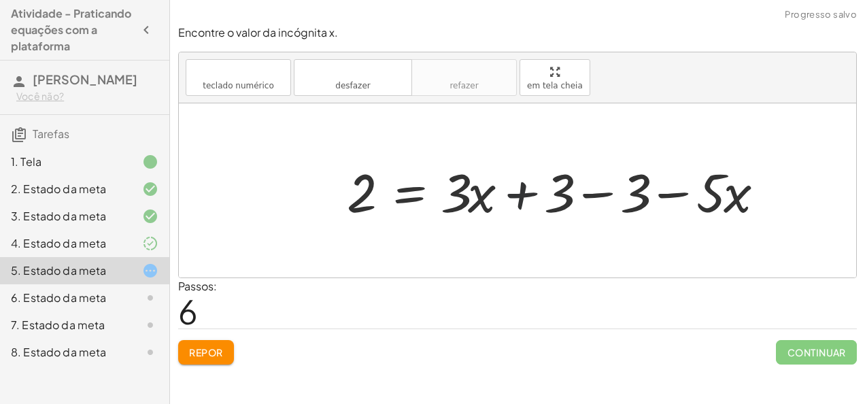
click at [511, 192] on div at bounding box center [560, 191] width 441 height 70
click at [590, 194] on div at bounding box center [560, 191] width 441 height 70
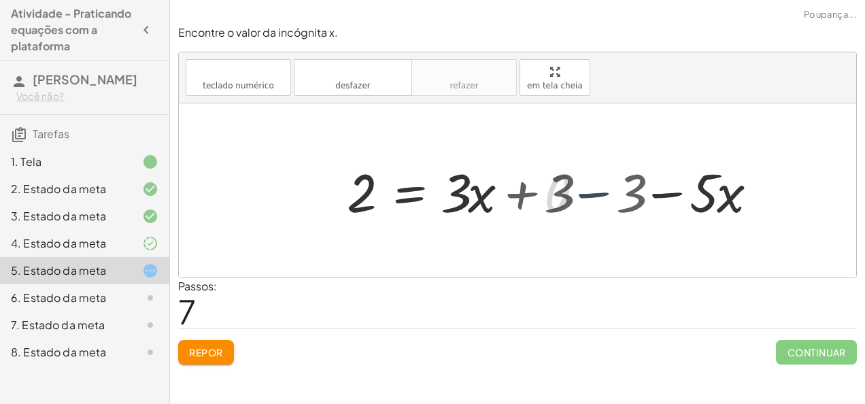
click at [590, 194] on div at bounding box center [484, 191] width 289 height 70
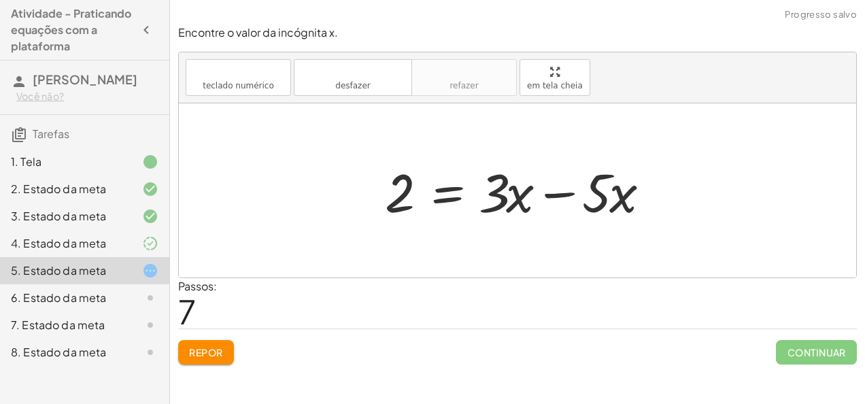
click at [543, 195] on div at bounding box center [522, 191] width 289 height 70
click at [543, 195] on div at bounding box center [480, 191] width 204 height 70
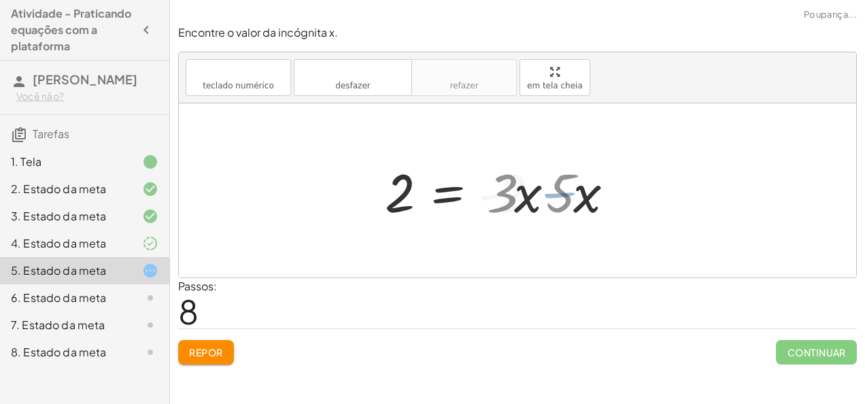
click at [543, 195] on div at bounding box center [480, 191] width 204 height 70
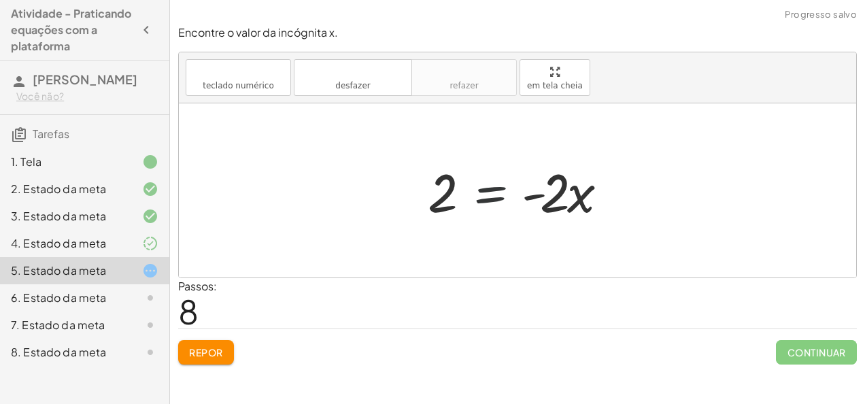
click at [478, 200] on div at bounding box center [523, 191] width 204 height 70
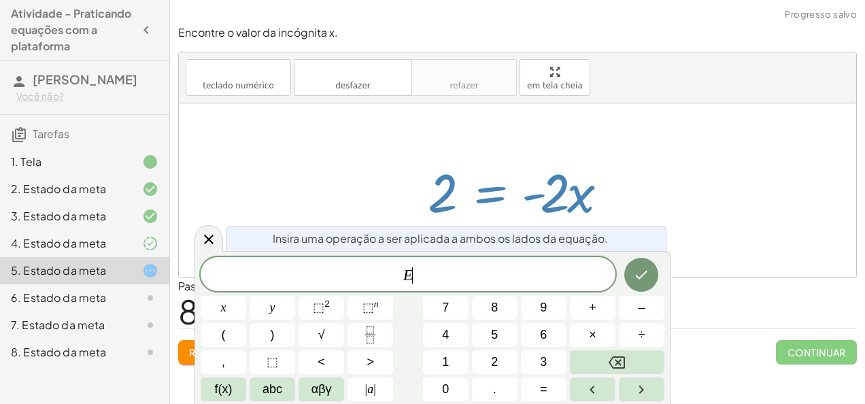
click at [390, 200] on div at bounding box center [517, 190] width 677 height 174
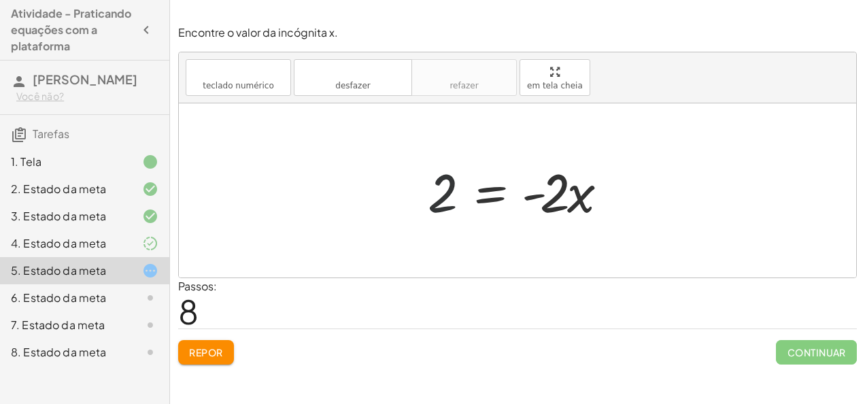
click at [435, 200] on div at bounding box center [523, 191] width 204 height 70
drag, startPoint x: 435, startPoint y: 200, endPoint x: 436, endPoint y: 191, distance: 8.9
click at [436, 191] on div at bounding box center [523, 191] width 204 height 70
click at [568, 190] on div at bounding box center [523, 191] width 204 height 70
drag, startPoint x: 568, startPoint y: 190, endPoint x: 610, endPoint y: 197, distance: 42.8
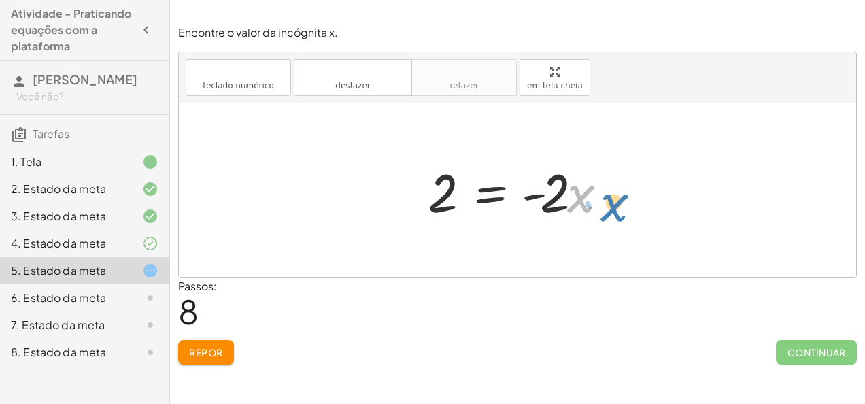
click at [610, 197] on div at bounding box center [523, 191] width 204 height 70
click at [565, 178] on div at bounding box center [523, 191] width 204 height 70
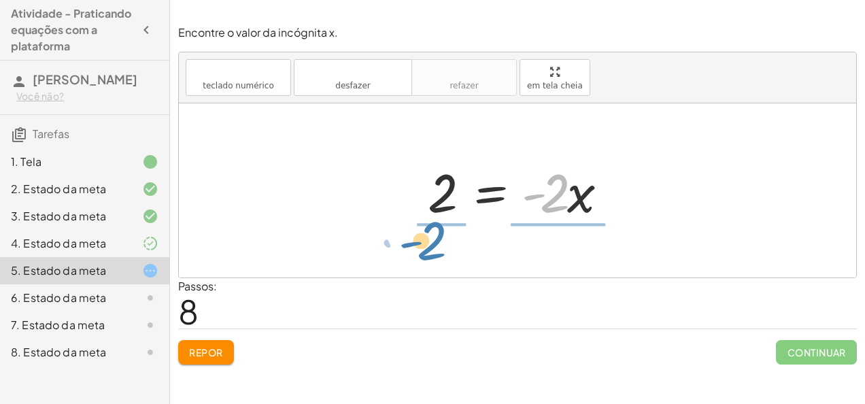
drag, startPoint x: 565, startPoint y: 178, endPoint x: 444, endPoint y: 227, distance: 130.6
click at [444, 227] on div "· 5 · ( + x + 1 ) = + · 3 · x + 3 + · 5 · x + · 5 · 1 = + · 3 · x + 3 + · 5 · x…" at bounding box center [517, 190] width 221 height 77
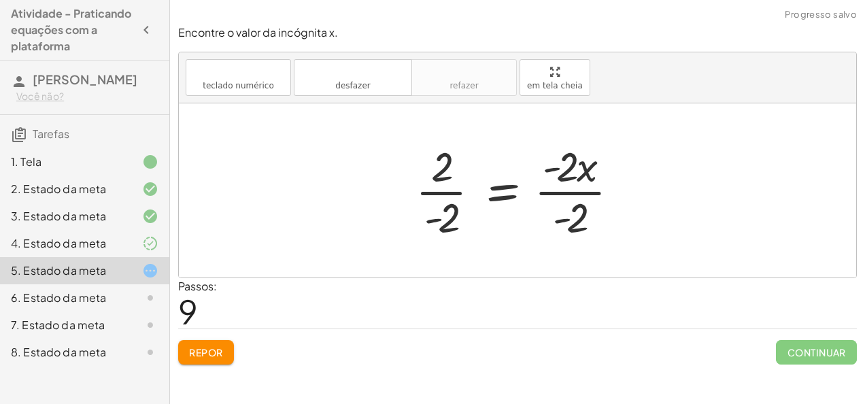
click at [434, 198] on div at bounding box center [523, 190] width 228 height 105
click at [434, 198] on div at bounding box center [526, 190] width 222 height 105
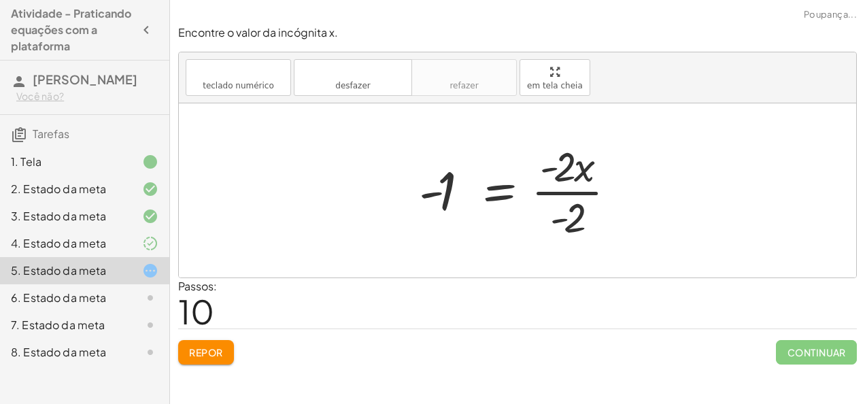
click at [560, 190] on div at bounding box center [523, 190] width 222 height 105
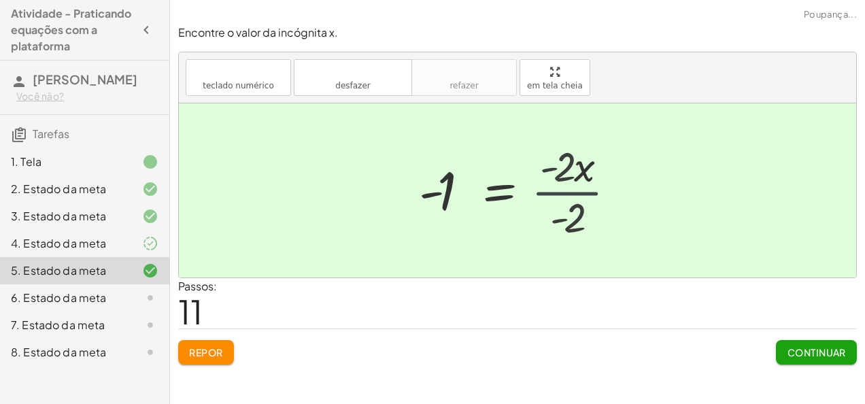
click at [560, 190] on div at bounding box center [500, 190] width 177 height 67
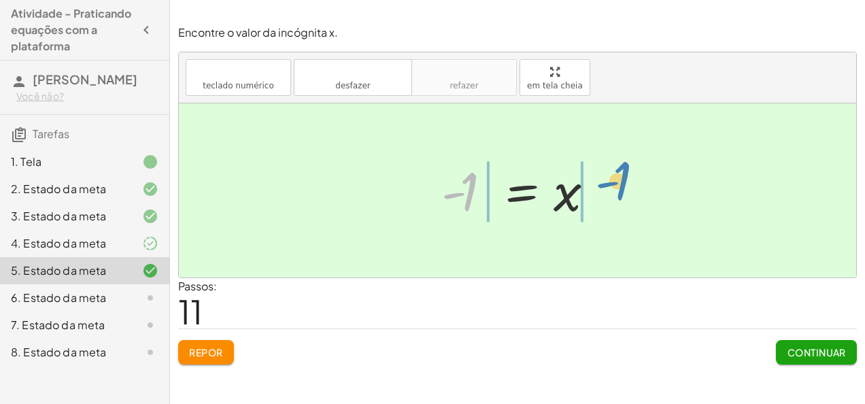
drag, startPoint x: 466, startPoint y: 205, endPoint x: 624, endPoint y: 197, distance: 158.0
click at [624, 197] on div "· 5 · ( + x + 1 ) = + · 3 · x + 3 + · 5 · x + · 5 · 1 = + · 3 · x + 3 + · 5 · x…" at bounding box center [517, 190] width 677 height 174
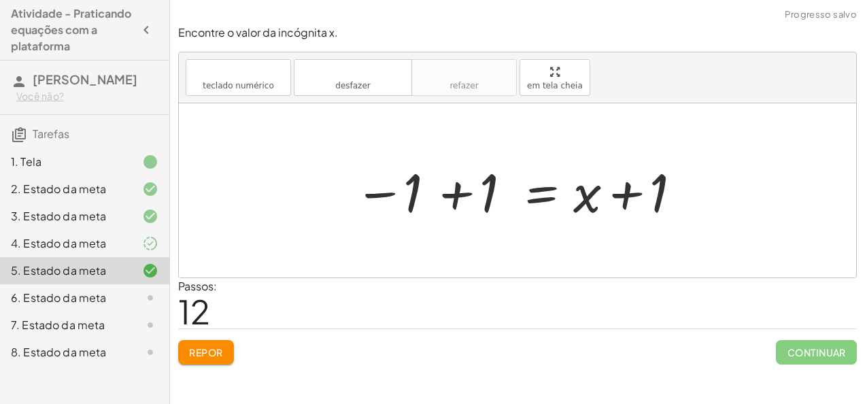
click at [651, 192] on div at bounding box center [522, 191] width 351 height 70
drag, startPoint x: 651, startPoint y: 192, endPoint x: 660, endPoint y: 197, distance: 9.4
click at [660, 197] on div at bounding box center [522, 191] width 351 height 70
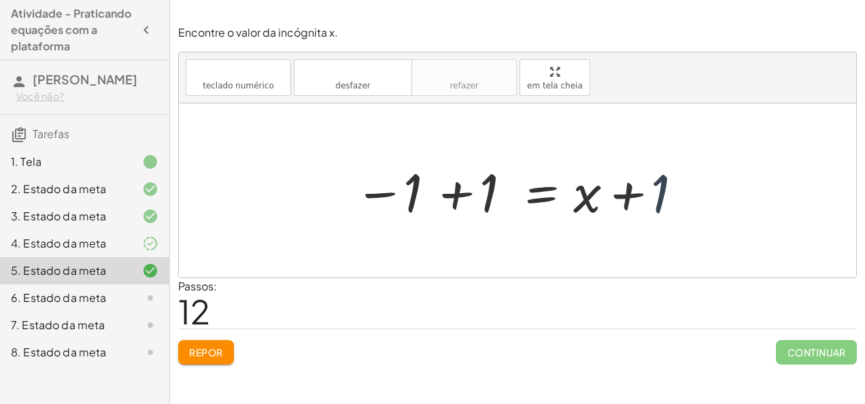
click at [660, 197] on div at bounding box center [522, 191] width 351 height 70
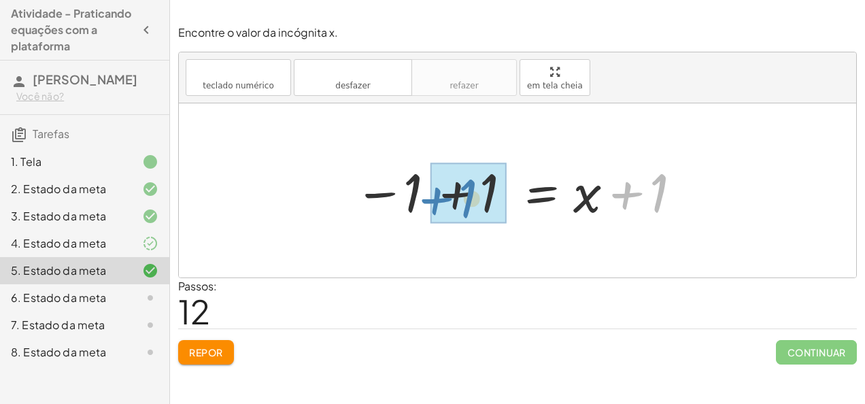
drag, startPoint x: 660, startPoint y: 197, endPoint x: 470, endPoint y: 203, distance: 189.8
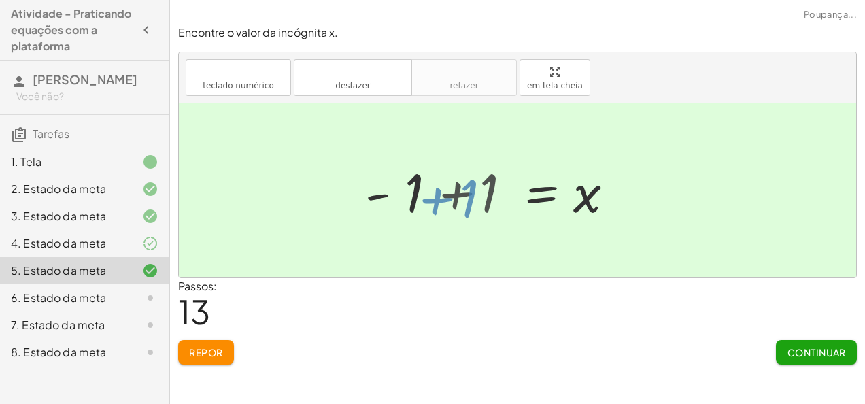
click at [470, 203] on div at bounding box center [542, 190] width 177 height 67
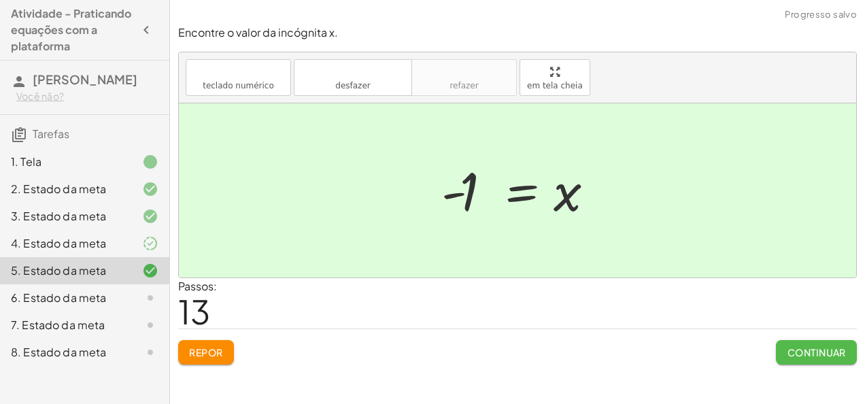
click at [808, 346] on font "Continuar" at bounding box center [816, 352] width 59 height 12
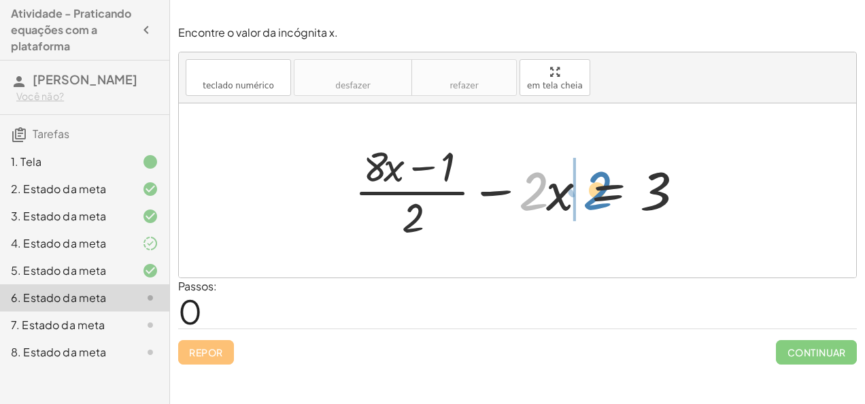
drag, startPoint x: 526, startPoint y: 205, endPoint x: 549, endPoint y: 216, distance: 26.2
click at [549, 216] on div at bounding box center [522, 190] width 350 height 105
click at [454, 197] on div at bounding box center [522, 190] width 350 height 105
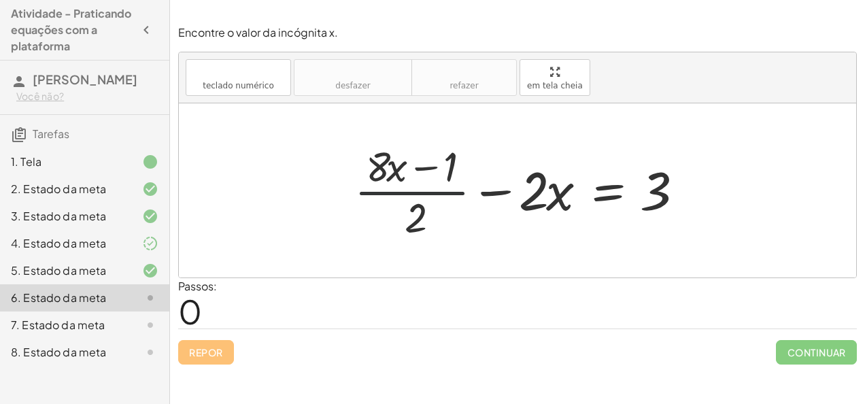
click at [454, 197] on div at bounding box center [522, 190] width 350 height 105
drag, startPoint x: 454, startPoint y: 197, endPoint x: 475, endPoint y: 189, distance: 22.6
click at [475, 189] on div at bounding box center [522, 190] width 350 height 105
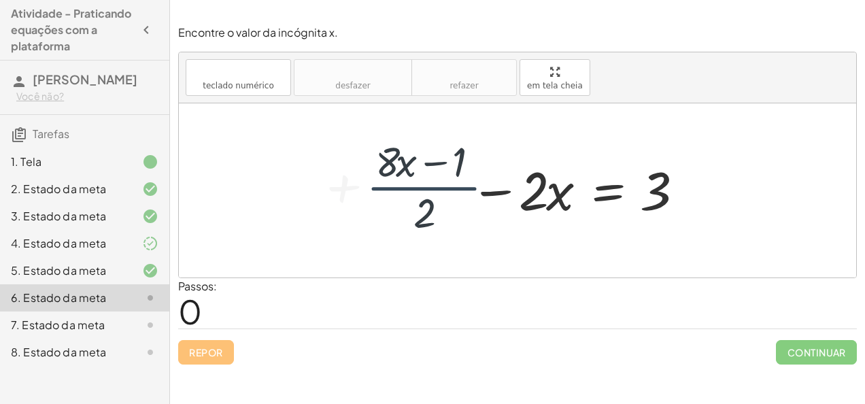
click at [475, 189] on div at bounding box center [522, 190] width 350 height 105
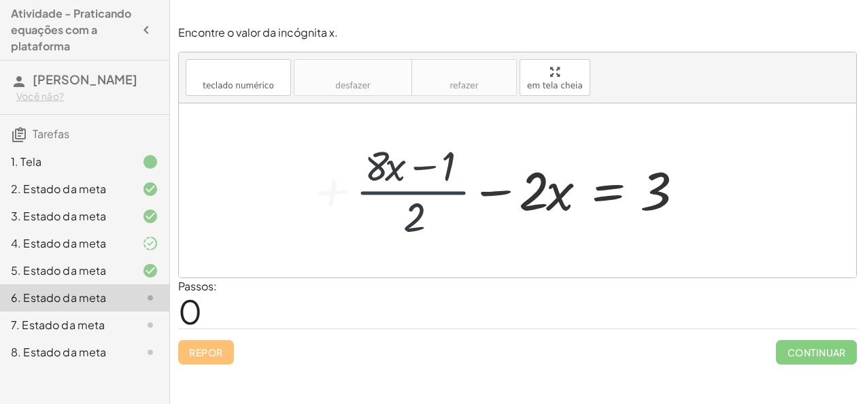
click at [475, 189] on div at bounding box center [522, 190] width 350 height 105
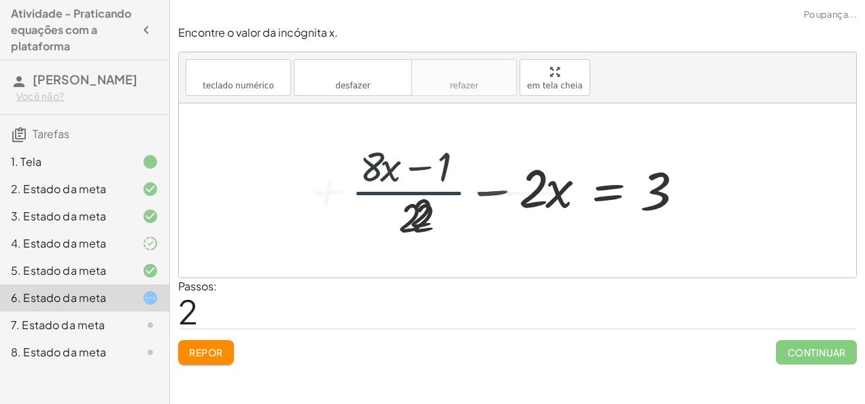
click at [475, 189] on div at bounding box center [518, 190] width 358 height 105
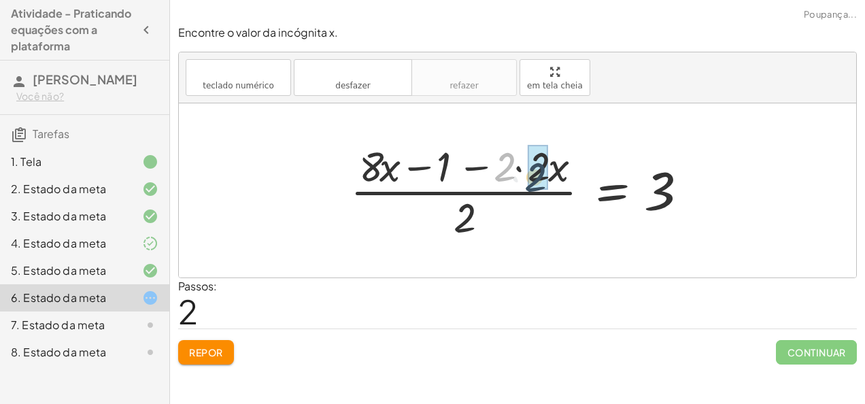
drag, startPoint x: 498, startPoint y: 160, endPoint x: 539, endPoint y: 169, distance: 41.1
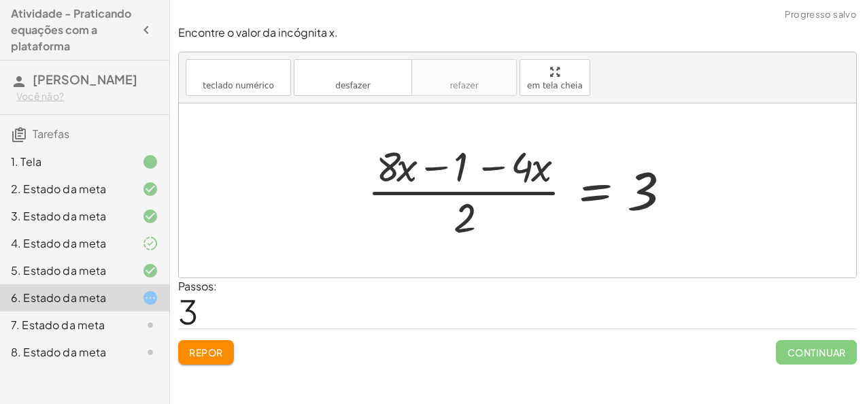
click at [492, 169] on div at bounding box center [522, 190] width 324 height 105
click at [430, 163] on div at bounding box center [522, 190] width 324 height 105
click at [639, 188] on div at bounding box center [522, 190] width 324 height 105
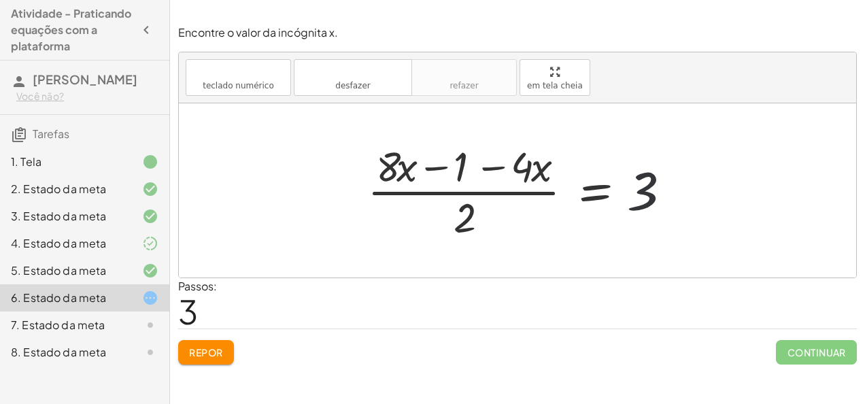
click at [639, 188] on div at bounding box center [522, 190] width 324 height 105
drag, startPoint x: 639, startPoint y: 188, endPoint x: 656, endPoint y: 197, distance: 20.1
click at [656, 197] on div at bounding box center [522, 190] width 324 height 105
drag, startPoint x: 514, startPoint y: 169, endPoint x: 663, endPoint y: 196, distance: 151.4
click at [663, 196] on div at bounding box center [522, 190] width 324 height 105
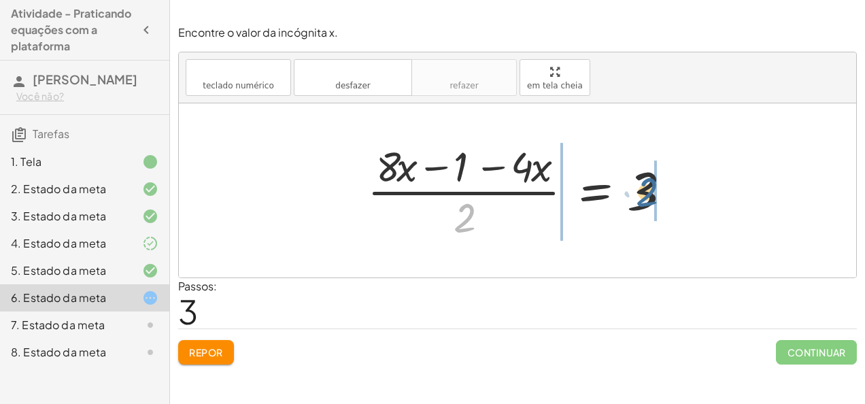
drag, startPoint x: 467, startPoint y: 224, endPoint x: 651, endPoint y: 199, distance: 186.1
click at [651, 199] on div at bounding box center [522, 190] width 324 height 105
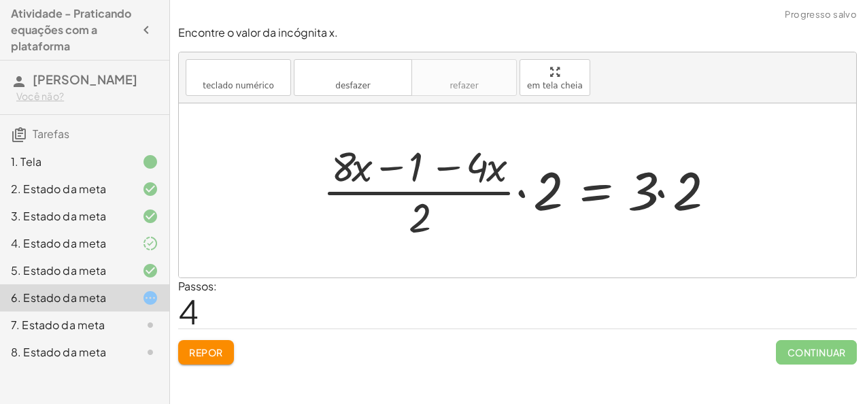
click at [526, 188] on div at bounding box center [523, 190] width 415 height 105
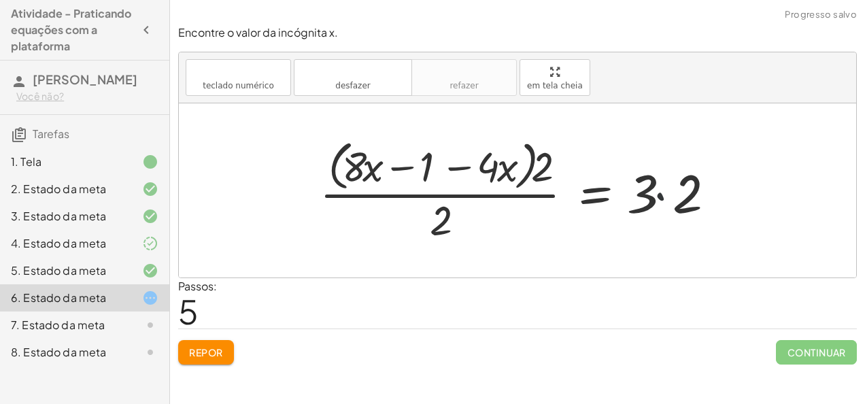
click at [668, 193] on div at bounding box center [522, 190] width 418 height 111
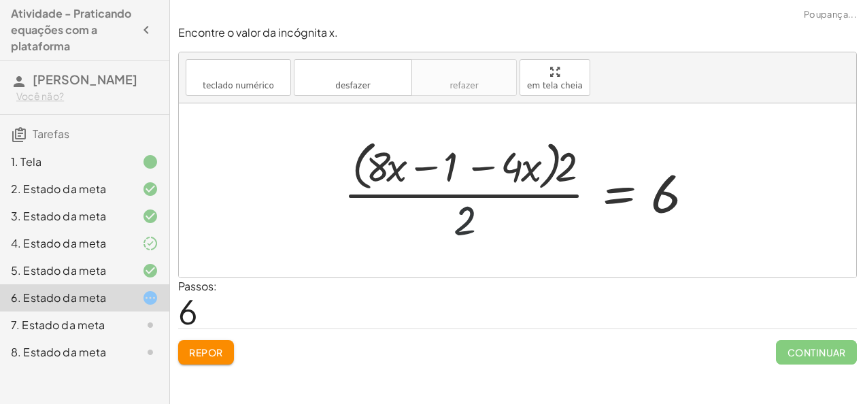
click at [465, 214] on div at bounding box center [523, 190] width 372 height 111
click at [555, 177] on div at bounding box center [523, 190] width 372 height 111
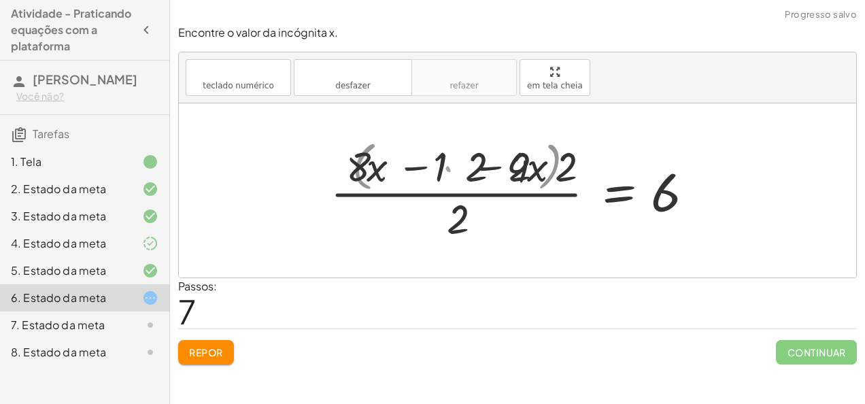
click at [555, 177] on div at bounding box center [508, 190] width 399 height 105
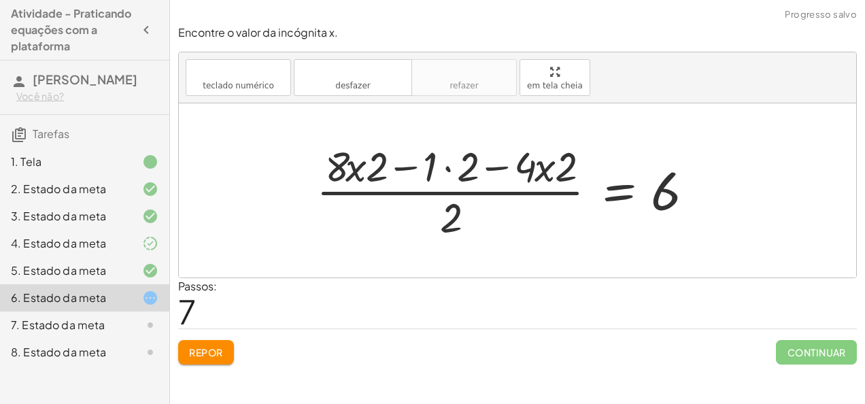
click at [367, 170] on div at bounding box center [508, 190] width 399 height 105
click at [375, 171] on div at bounding box center [508, 190] width 399 height 105
drag, startPoint x: 375, startPoint y: 171, endPoint x: 681, endPoint y: 214, distance: 308.9
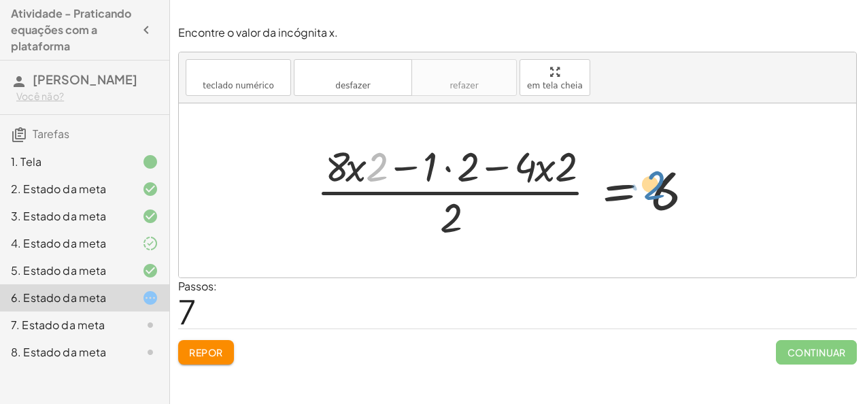
click at [681, 214] on div at bounding box center [508, 190] width 399 height 105
click at [462, 166] on div at bounding box center [508, 190] width 399 height 105
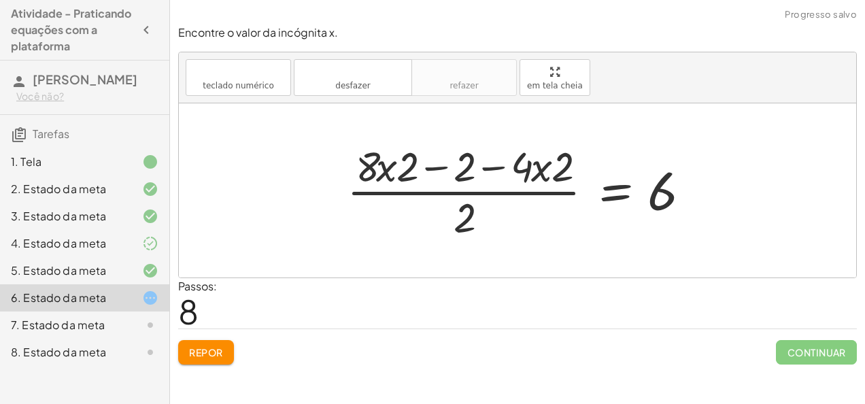
click at [455, 169] on div at bounding box center [522, 190] width 365 height 105
click at [431, 171] on div at bounding box center [522, 190] width 365 height 105
click at [486, 173] on div at bounding box center [522, 190] width 365 height 105
click at [538, 173] on div at bounding box center [522, 190] width 365 height 105
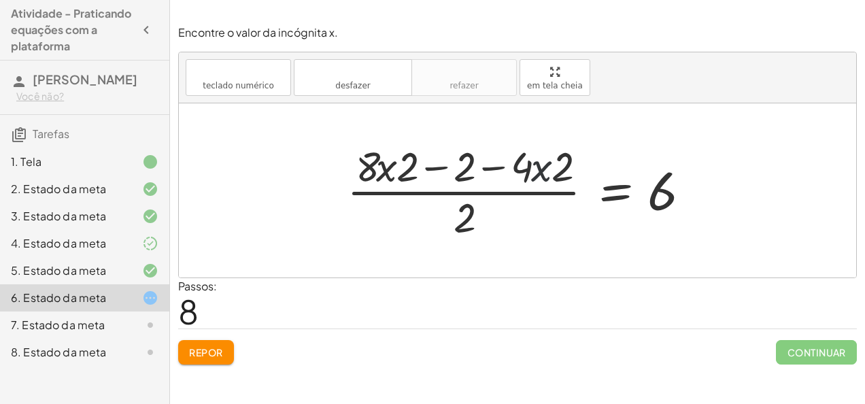
click at [538, 173] on div at bounding box center [522, 190] width 365 height 105
drag, startPoint x: 538, startPoint y: 173, endPoint x: 379, endPoint y: 170, distance: 158.5
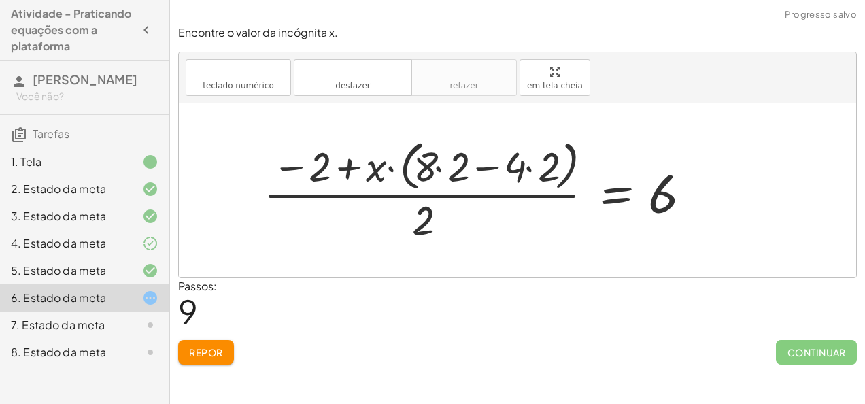
click at [444, 168] on div at bounding box center [480, 190] width 449 height 111
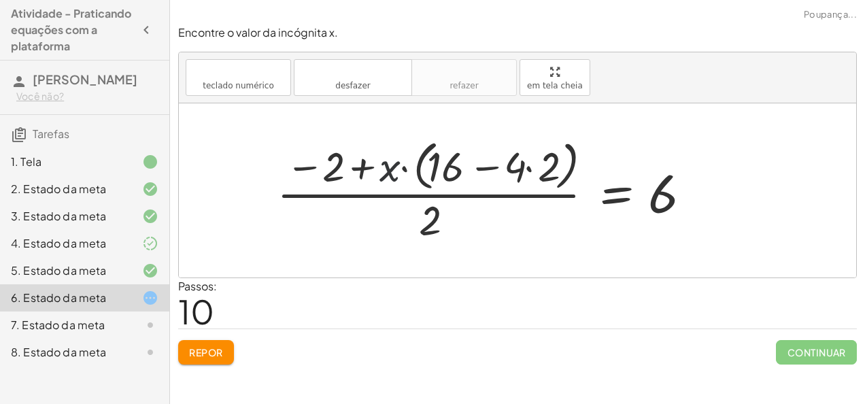
click at [386, 169] on div at bounding box center [488, 190] width 436 height 111
click at [364, 164] on div at bounding box center [488, 190] width 436 height 111
click at [289, 168] on div at bounding box center [488, 190] width 436 height 111
drag, startPoint x: 289, startPoint y: 168, endPoint x: 468, endPoint y: 166, distance: 178.9
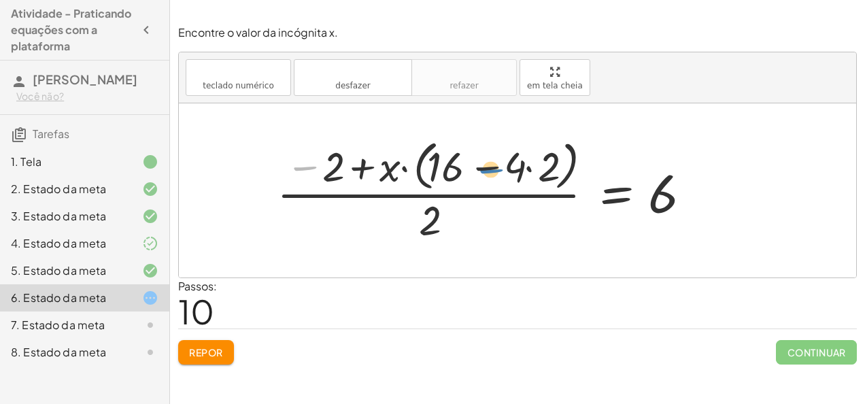
click at [468, 166] on div at bounding box center [488, 190] width 436 height 111
drag, startPoint x: 483, startPoint y: 164, endPoint x: 260, endPoint y: 178, distance: 224.2
click at [260, 178] on div "+ · ( + · 8 · x − 1 ) · 2 − · 2 · x = 3 + · ( + · 8 · x − 1 ) · 2 − · 2 · 2 · x…" at bounding box center [482, 190] width 453 height 118
drag, startPoint x: 511, startPoint y: 165, endPoint x: 330, endPoint y: 166, distance: 180.9
click at [330, 166] on div at bounding box center [488, 190] width 436 height 111
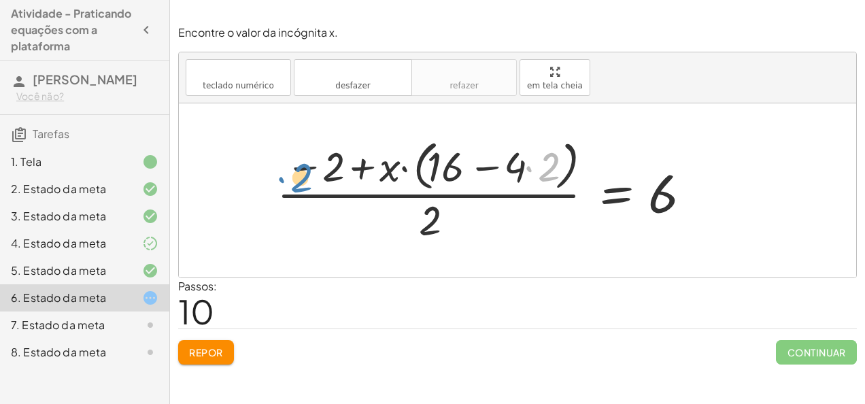
drag, startPoint x: 529, startPoint y: 175, endPoint x: 280, endPoint y: 187, distance: 249.1
click at [280, 187] on div at bounding box center [488, 190] width 436 height 111
click at [192, 342] on button "Repor" at bounding box center [206, 352] width 56 height 24
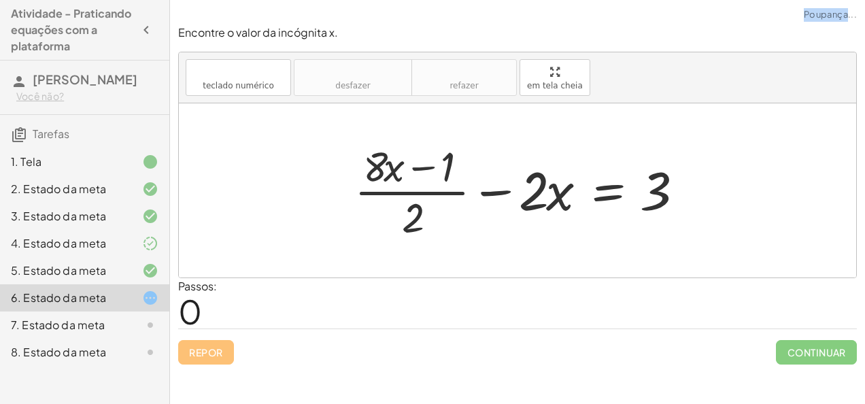
click at [192, 342] on div "Repor Continuar" at bounding box center [517, 346] width 679 height 36
click at [576, 159] on div at bounding box center [522, 190] width 350 height 105
drag, startPoint x: 422, startPoint y: 210, endPoint x: 386, endPoint y: 163, distance: 58.8
click at [386, 163] on div at bounding box center [522, 190] width 350 height 105
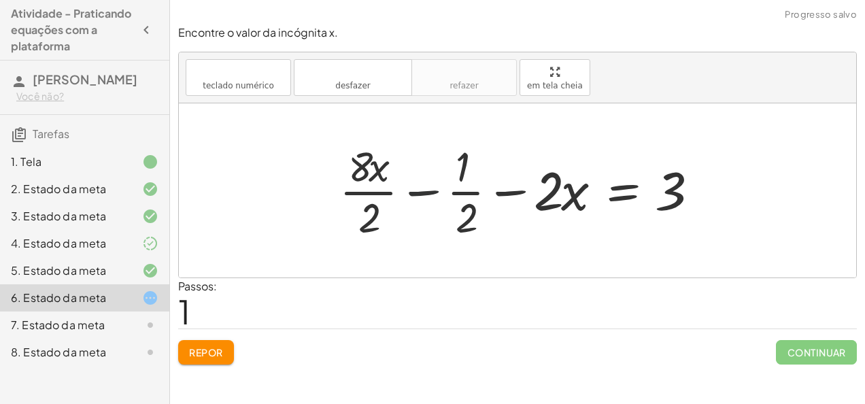
click at [422, 188] on div at bounding box center [523, 190] width 380 height 105
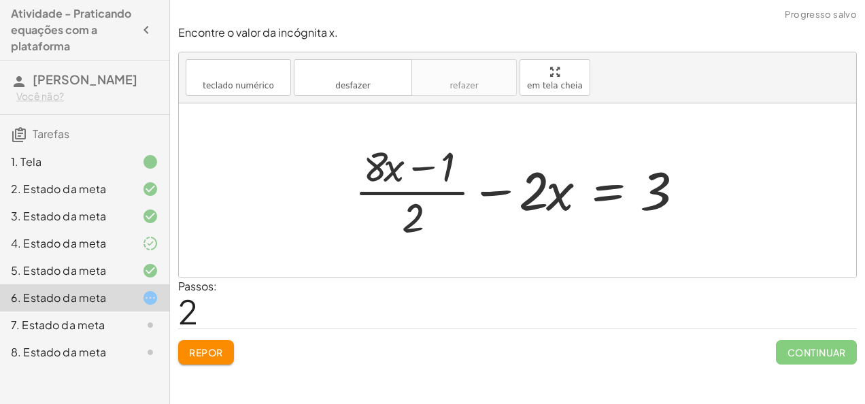
click at [492, 187] on div at bounding box center [522, 190] width 350 height 105
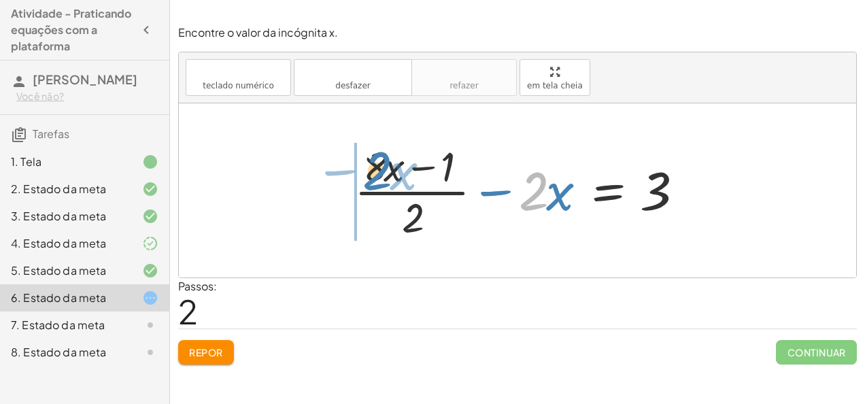
drag, startPoint x: 534, startPoint y: 188, endPoint x: 378, endPoint y: 167, distance: 157.1
click at [378, 167] on div at bounding box center [522, 190] width 350 height 105
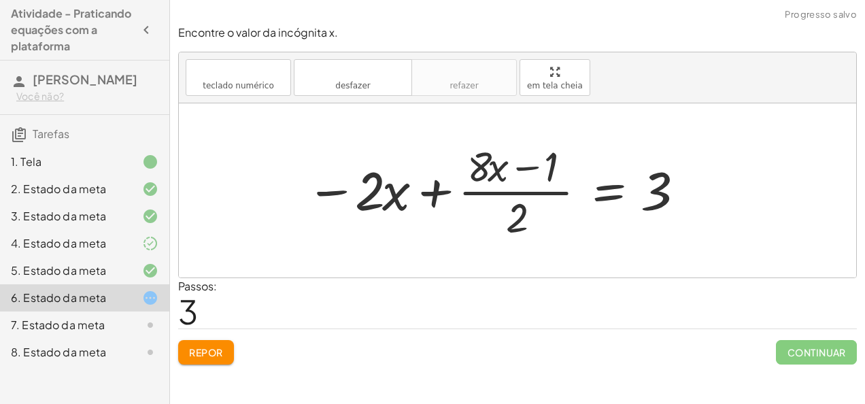
click at [371, 186] on div at bounding box center [494, 190] width 390 height 105
click at [519, 204] on div at bounding box center [494, 190] width 390 height 105
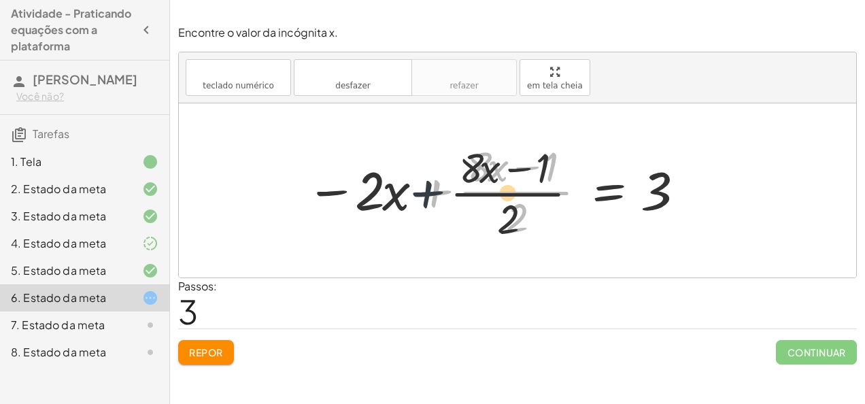
drag, startPoint x: 456, startPoint y: 186, endPoint x: 442, endPoint y: 188, distance: 13.8
click at [442, 188] on div at bounding box center [494, 190] width 390 height 105
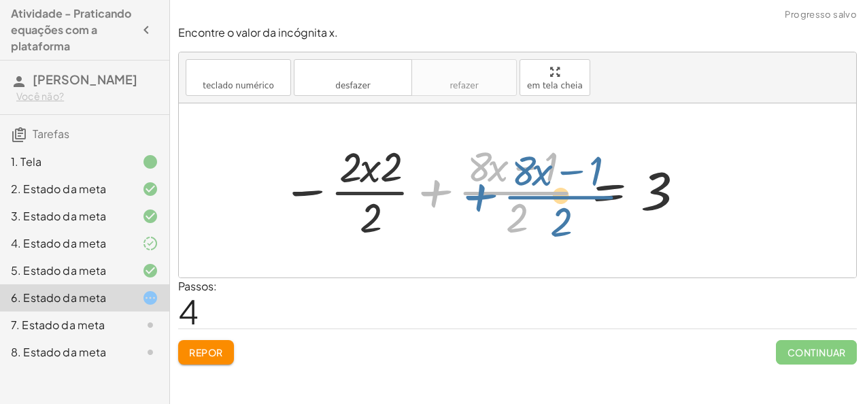
drag, startPoint x: 442, startPoint y: 188, endPoint x: 407, endPoint y: 209, distance: 41.5
click at [407, 209] on div at bounding box center [482, 190] width 415 height 105
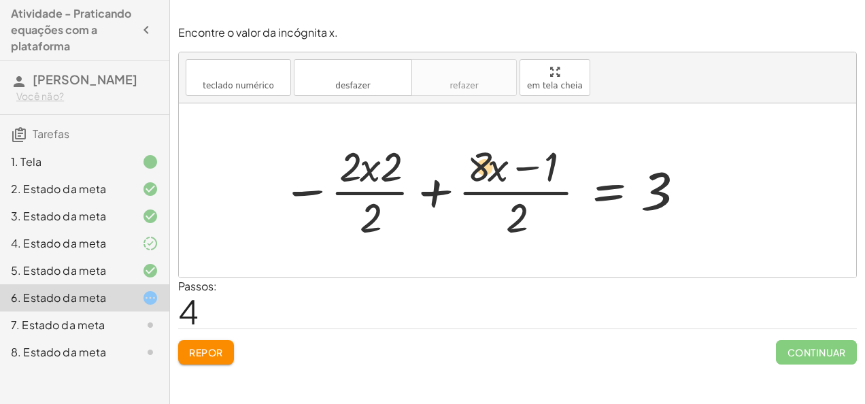
drag, startPoint x: 409, startPoint y: 166, endPoint x: 503, endPoint y: 166, distance: 94.5
click at [503, 166] on div at bounding box center [482, 190] width 415 height 105
click at [490, 163] on div at bounding box center [482, 190] width 415 height 105
drag, startPoint x: 392, startPoint y: 162, endPoint x: 484, endPoint y: 158, distance: 92.5
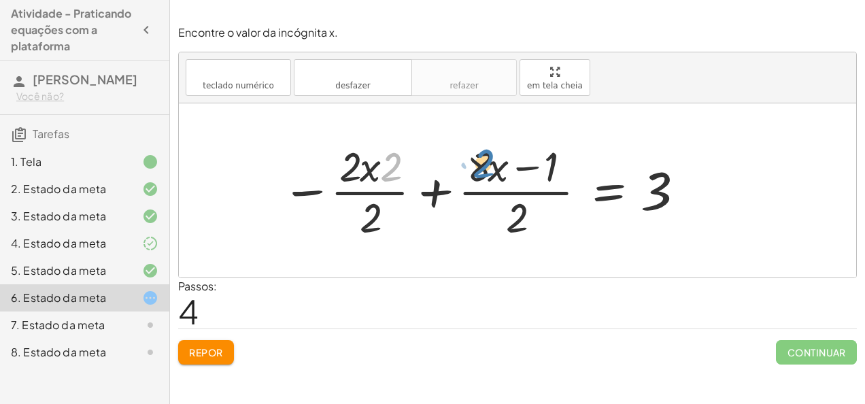
click at [484, 158] on div at bounding box center [482, 190] width 415 height 105
drag, startPoint x: 484, startPoint y: 158, endPoint x: 351, endPoint y: 158, distance: 133.3
click at [351, 158] on div at bounding box center [482, 190] width 415 height 105
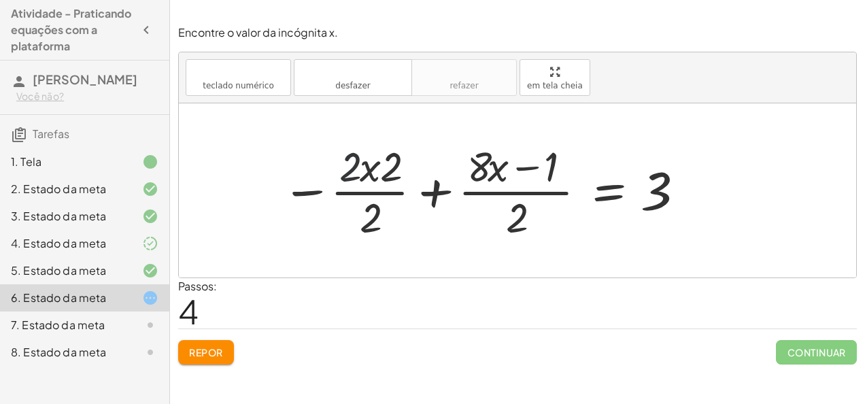
click at [351, 158] on div at bounding box center [482, 190] width 415 height 105
click at [352, 158] on div at bounding box center [482, 190] width 415 height 105
drag, startPoint x: 352, startPoint y: 158, endPoint x: 372, endPoint y: 166, distance: 21.1
click at [372, 166] on div at bounding box center [482, 190] width 415 height 105
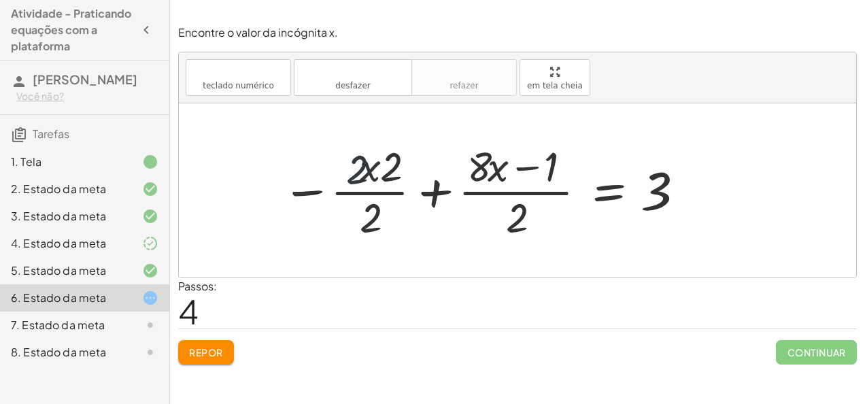
click at [372, 166] on div at bounding box center [482, 190] width 415 height 105
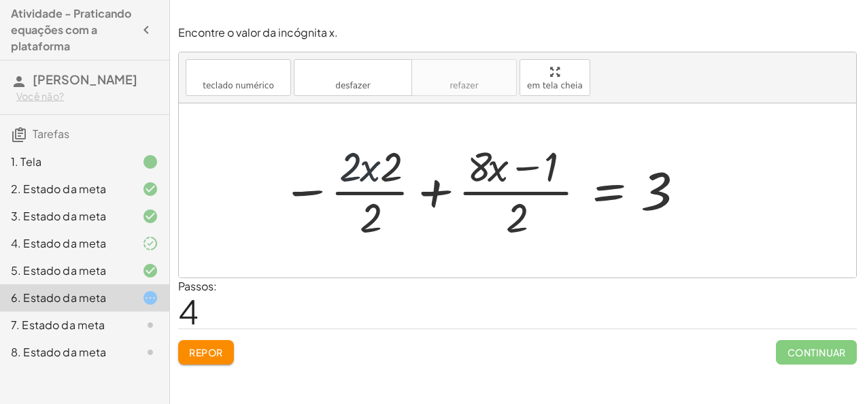
click at [372, 166] on div at bounding box center [482, 190] width 415 height 105
drag, startPoint x: 372, startPoint y: 166, endPoint x: 374, endPoint y: 182, distance: 16.4
click at [374, 182] on div at bounding box center [482, 190] width 415 height 105
click at [374, 183] on div at bounding box center [494, 190] width 390 height 105
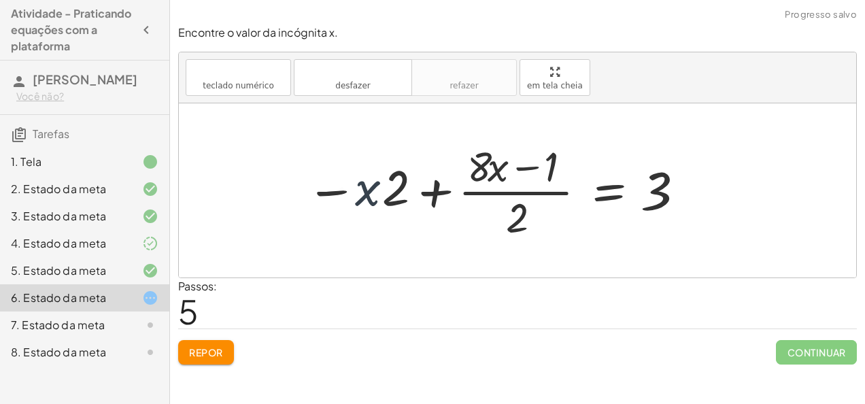
click at [374, 183] on div at bounding box center [494, 190] width 390 height 105
click at [330, 184] on div at bounding box center [494, 190] width 390 height 105
click at [332, 191] on div at bounding box center [494, 190] width 390 height 105
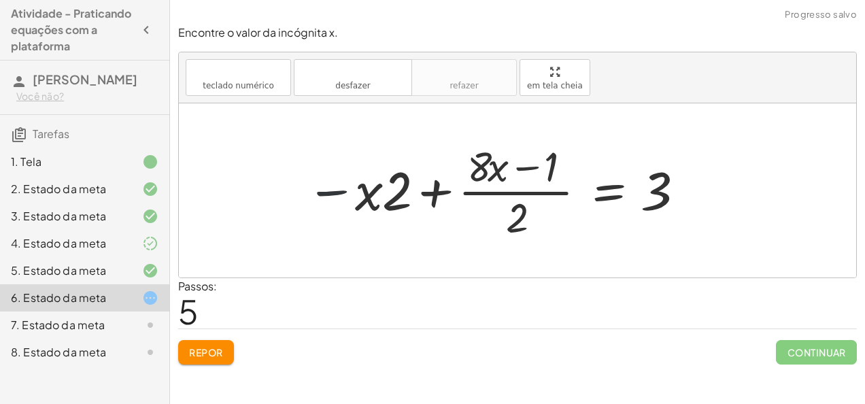
click at [332, 191] on div at bounding box center [494, 190] width 390 height 105
drag, startPoint x: 332, startPoint y: 191, endPoint x: 296, endPoint y: 186, distance: 36.4
click at [296, 186] on div "+ · ( + · 8 · x − 1 ) · 2 − · 2 · x = 3 + · 8 · x · 2 − · 1 · 2 − · 2 · x = 3 +…" at bounding box center [489, 191] width 407 height 112
click at [479, 193] on div at bounding box center [494, 190] width 390 height 105
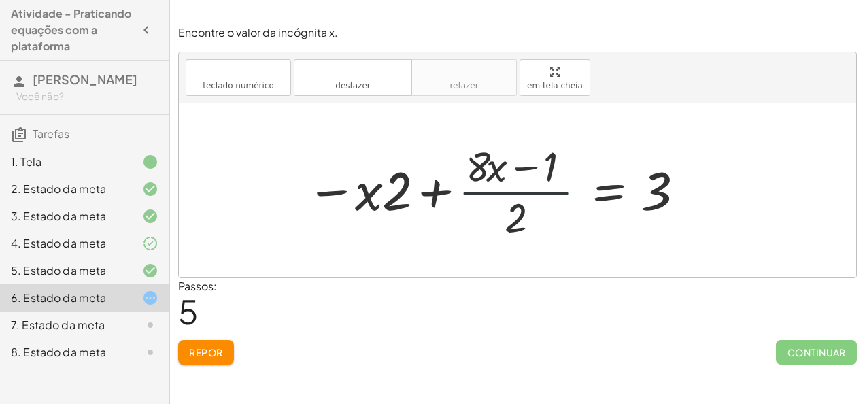
click at [479, 193] on div at bounding box center [494, 190] width 390 height 105
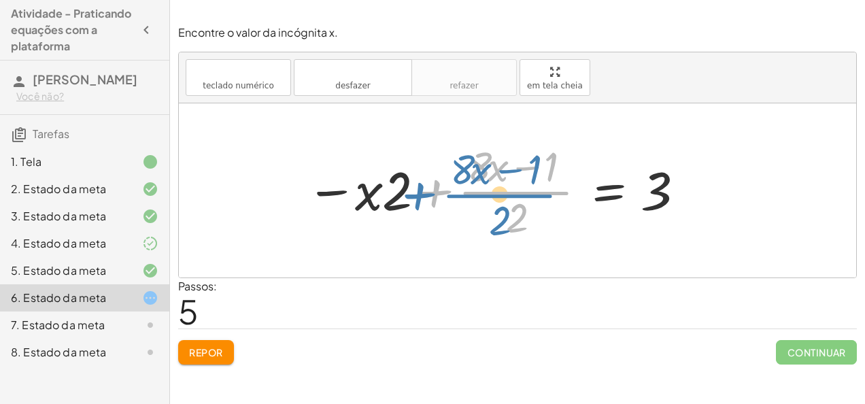
drag, startPoint x: 479, startPoint y: 193, endPoint x: 473, endPoint y: 197, distance: 7.4
click at [473, 197] on div at bounding box center [494, 190] width 390 height 105
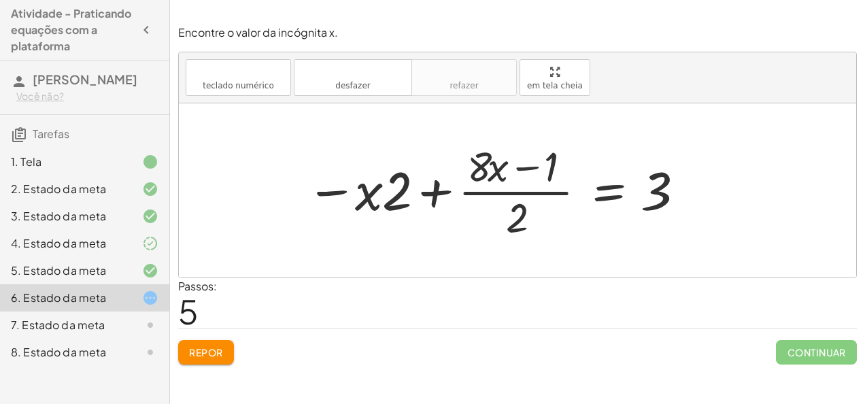
click at [530, 169] on div at bounding box center [494, 190] width 390 height 105
click at [550, 171] on div at bounding box center [494, 190] width 390 height 105
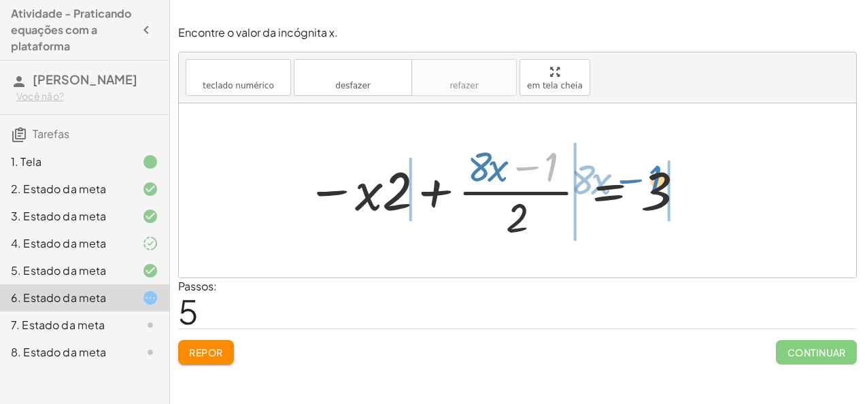
drag, startPoint x: 550, startPoint y: 171, endPoint x: 660, endPoint y: 185, distance: 110.4
click at [660, 185] on div at bounding box center [494, 190] width 390 height 105
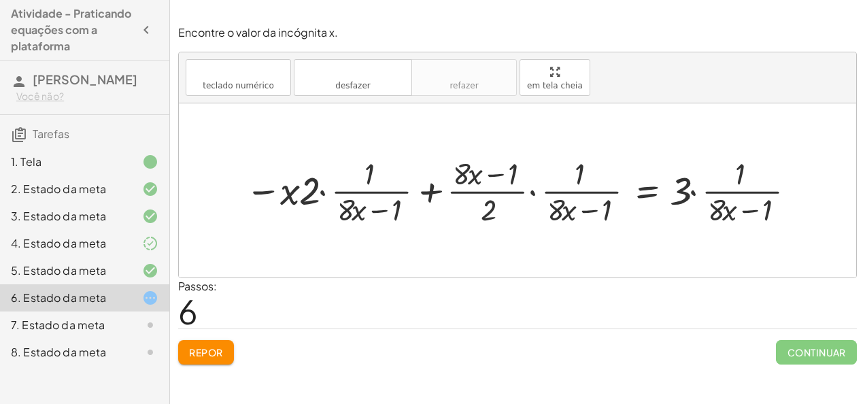
click at [514, 178] on div at bounding box center [523, 190] width 568 height 76
click at [356, 208] on div at bounding box center [523, 190] width 568 height 76
click at [370, 213] on div at bounding box center [523, 190] width 568 height 76
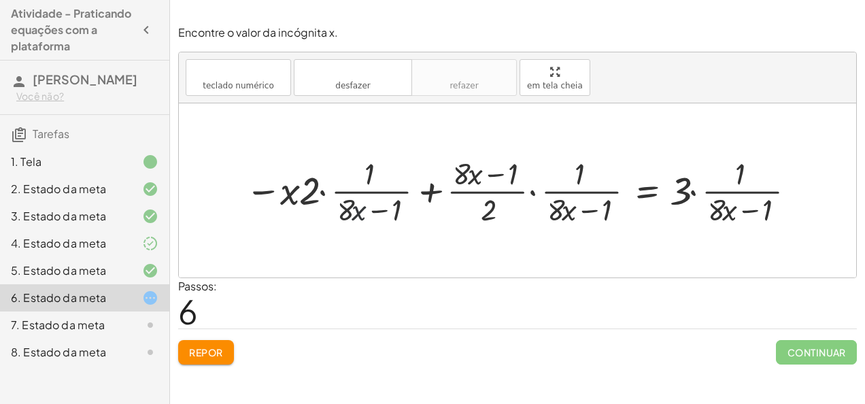
click at [370, 213] on div at bounding box center [523, 190] width 568 height 76
drag, startPoint x: 370, startPoint y: 213, endPoint x: 774, endPoint y: 199, distance: 404.1
click at [774, 199] on div at bounding box center [523, 190] width 568 height 76
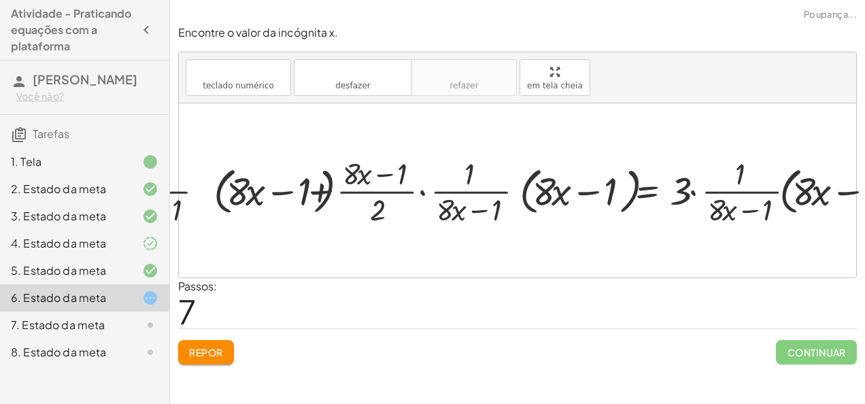
click at [774, 199] on div at bounding box center [463, 190] width 921 height 76
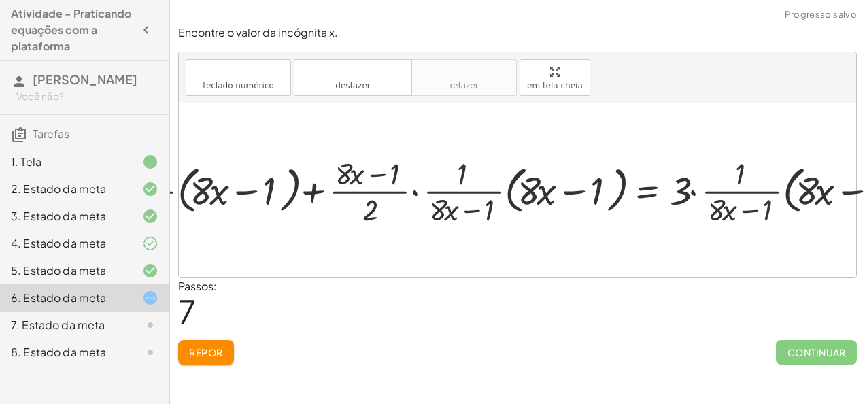
drag, startPoint x: 774, startPoint y: 199, endPoint x: 692, endPoint y: 159, distance: 90.9
click at [692, 159] on div at bounding box center [463, 190] width 921 height 76
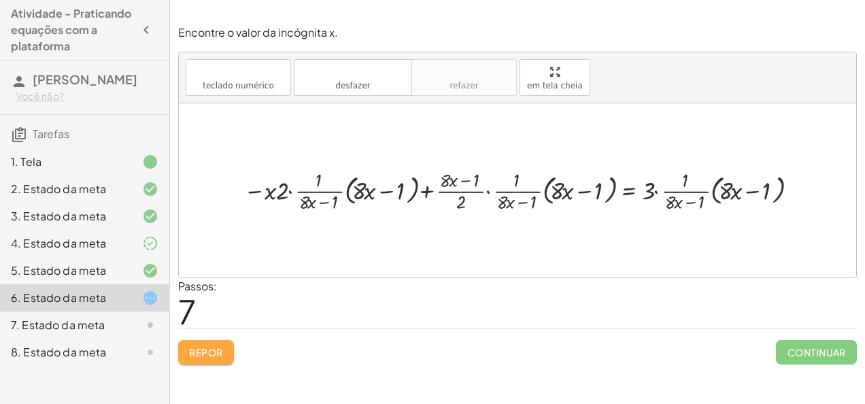
click at [204, 355] on font "Repor" at bounding box center [206, 352] width 34 height 12
click at [204, 355] on div "Repor Continuar" at bounding box center [517, 346] width 679 height 36
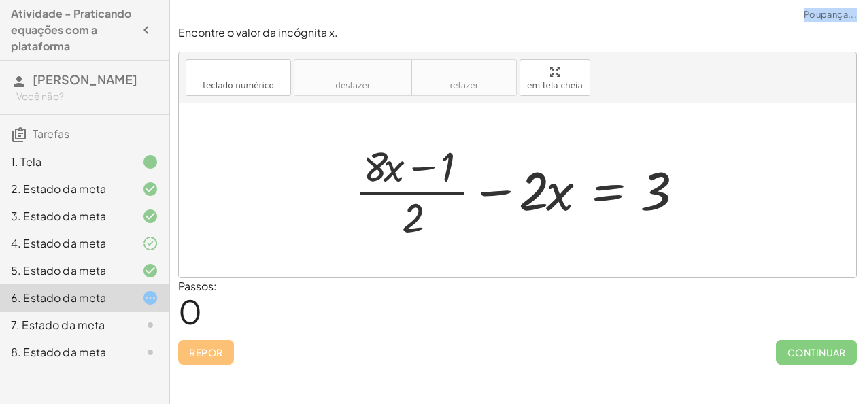
click at [204, 355] on div "Repor Continuar" at bounding box center [517, 346] width 679 height 36
click at [428, 213] on div at bounding box center [522, 190] width 350 height 105
drag, startPoint x: 428, startPoint y: 213, endPoint x: 561, endPoint y: 177, distance: 138.1
click at [561, 177] on div at bounding box center [522, 190] width 350 height 105
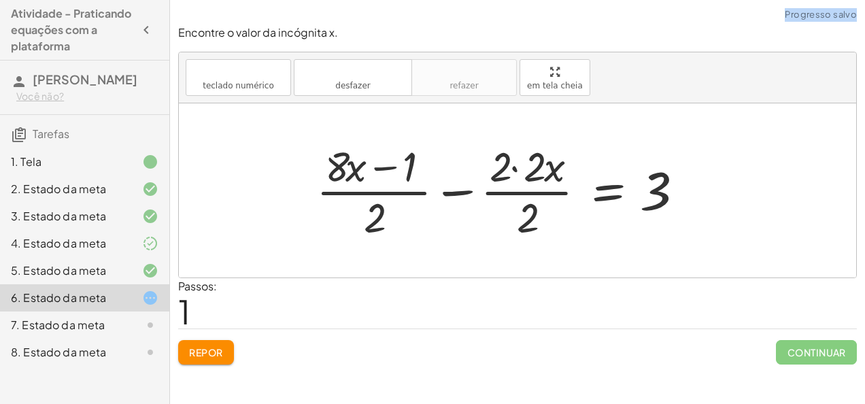
click at [517, 166] on div at bounding box center [503, 190] width 388 height 105
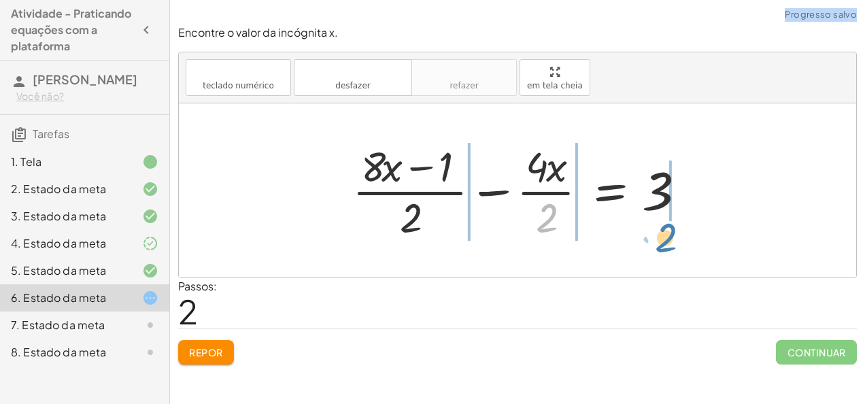
drag, startPoint x: 556, startPoint y: 218, endPoint x: 674, endPoint y: 241, distance: 119.9
click at [674, 241] on div at bounding box center [522, 190] width 354 height 105
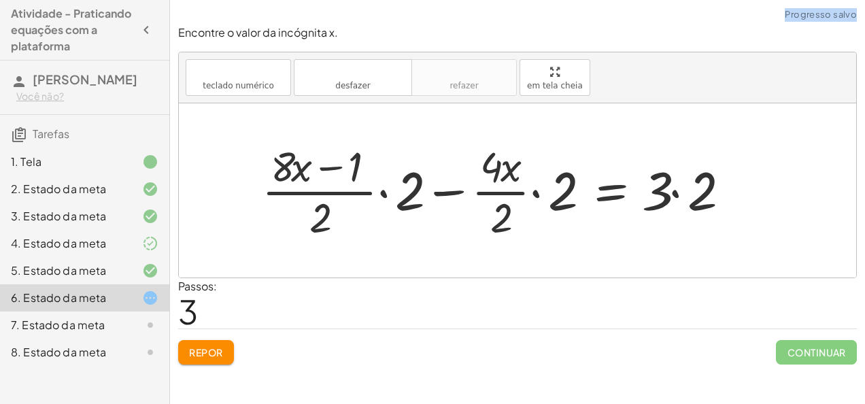
click at [700, 189] on div at bounding box center [500, 190] width 490 height 105
click at [700, 189] on div "+ · ( + · 8 · x − 1 ) · 2 − · 2 · x = 3 + · ( + · 8 · x − 1 ) · 2 − · 2 · 2 · x…" at bounding box center [472, 191] width 462 height 112
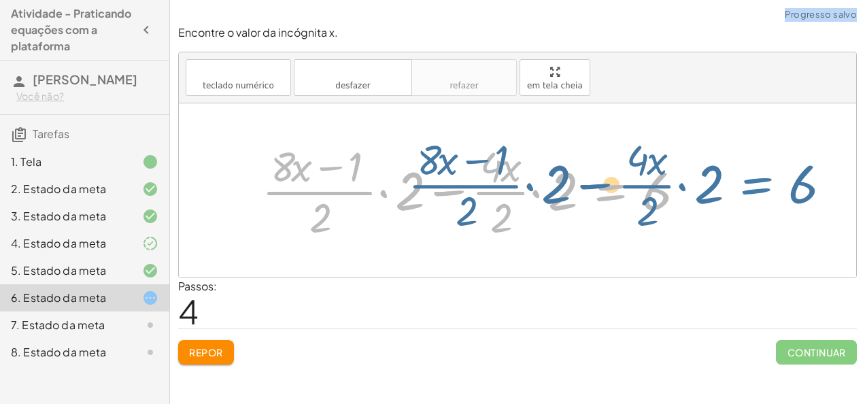
drag, startPoint x: 581, startPoint y: 180, endPoint x: 660, endPoint y: 185, distance: 79.0
click at [660, 185] on div at bounding box center [477, 190] width 445 height 105
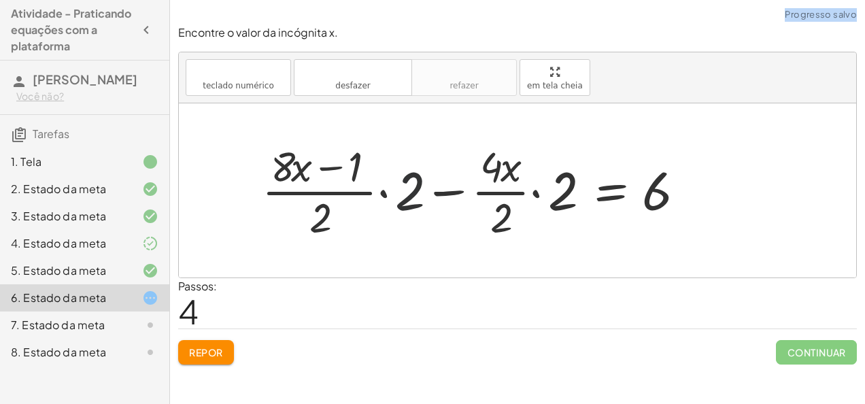
click at [415, 171] on div at bounding box center [477, 190] width 445 height 105
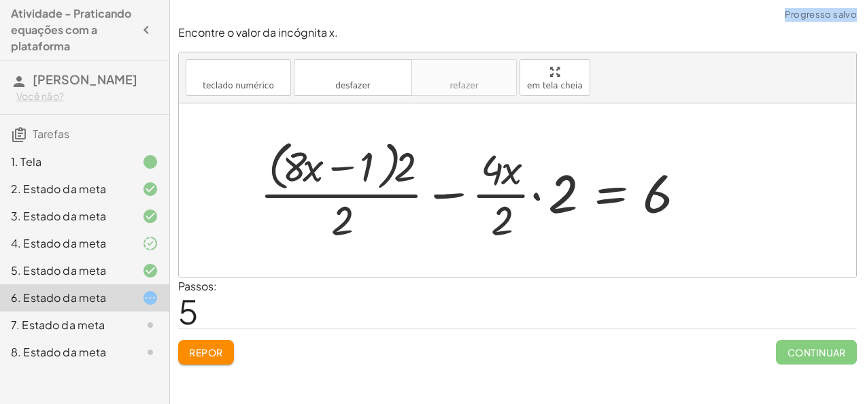
click at [432, 199] on div at bounding box center [476, 190] width 447 height 111
drag, startPoint x: 432, startPoint y: 199, endPoint x: 439, endPoint y: 197, distance: 7.1
click at [439, 197] on div at bounding box center [476, 190] width 447 height 111
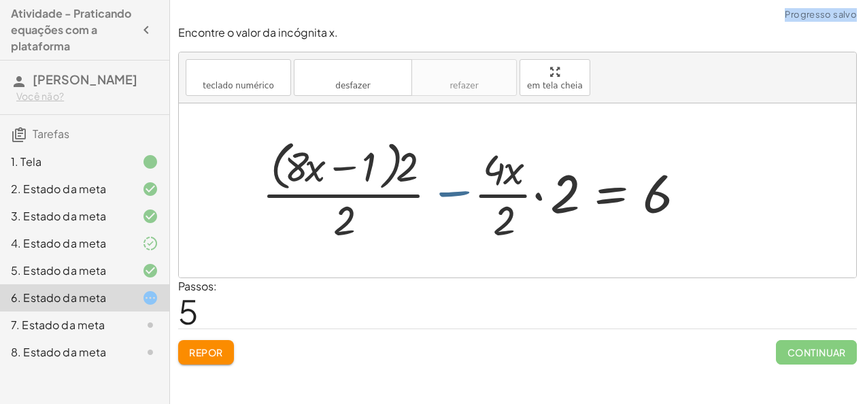
click at [439, 197] on div at bounding box center [476, 190] width 447 height 111
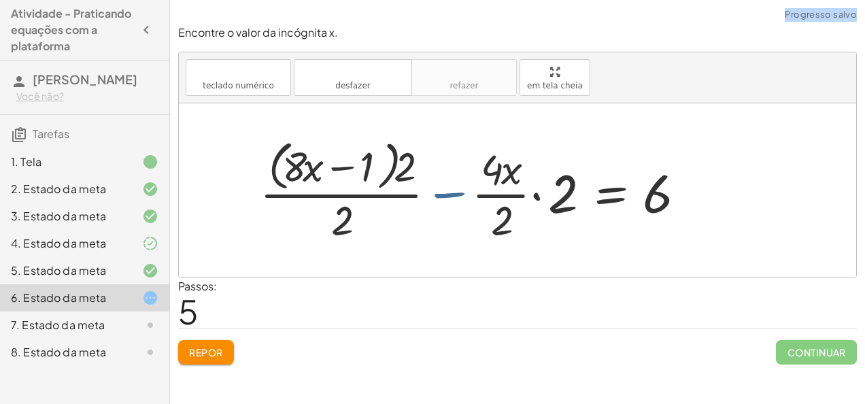
click at [439, 197] on div at bounding box center [476, 190] width 447 height 111
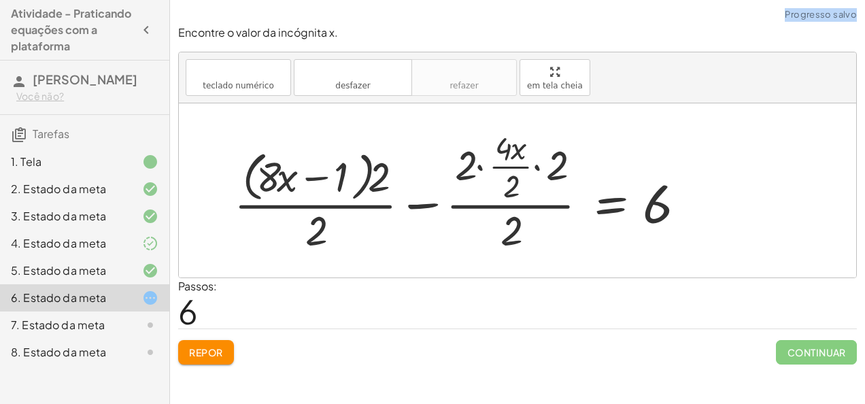
click at [388, 193] on div at bounding box center [463, 190] width 473 height 131
click at [472, 169] on div at bounding box center [463, 190] width 473 height 131
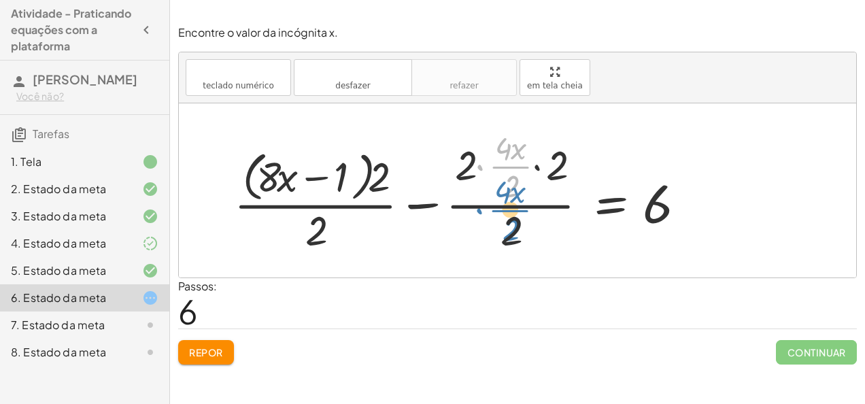
drag, startPoint x: 520, startPoint y: 172, endPoint x: 532, endPoint y: 249, distance: 77.9
click at [532, 249] on div at bounding box center [463, 190] width 473 height 131
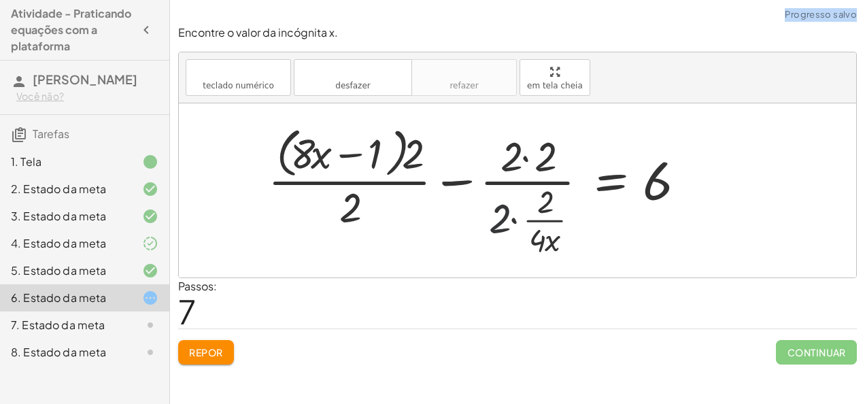
click at [498, 222] on div at bounding box center [480, 190] width 439 height 137
click at [516, 163] on div at bounding box center [480, 190] width 439 height 137
click at [524, 159] on div at bounding box center [480, 190] width 439 height 137
click at [358, 157] on div at bounding box center [480, 190] width 439 height 137
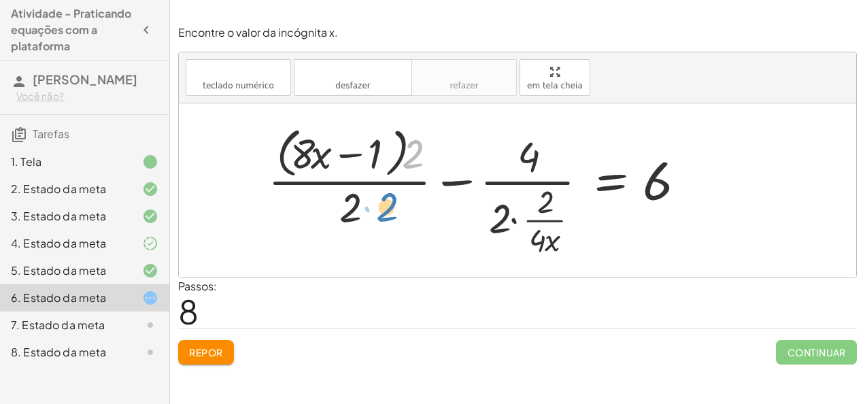
drag, startPoint x: 407, startPoint y: 162, endPoint x: 381, endPoint y: 215, distance: 59.0
click at [381, 215] on div at bounding box center [480, 190] width 439 height 137
drag, startPoint x: 350, startPoint y: 206, endPoint x: 411, endPoint y: 151, distance: 82.8
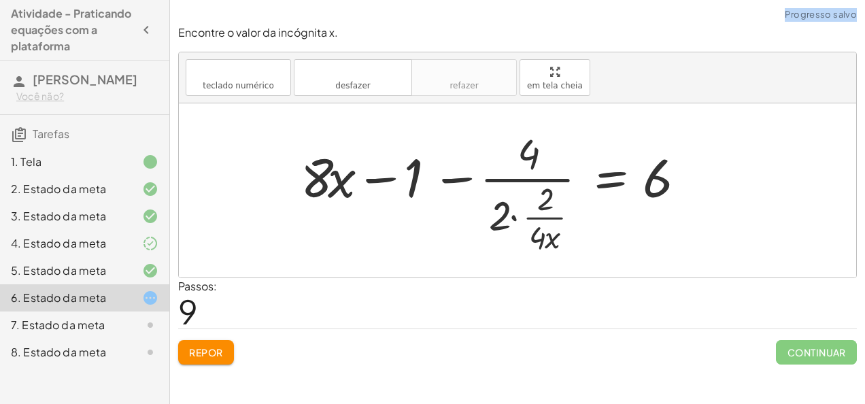
click at [443, 180] on div at bounding box center [497, 190] width 407 height 131
click at [491, 175] on div at bounding box center [497, 190] width 407 height 131
click at [515, 208] on div at bounding box center [497, 190] width 407 height 131
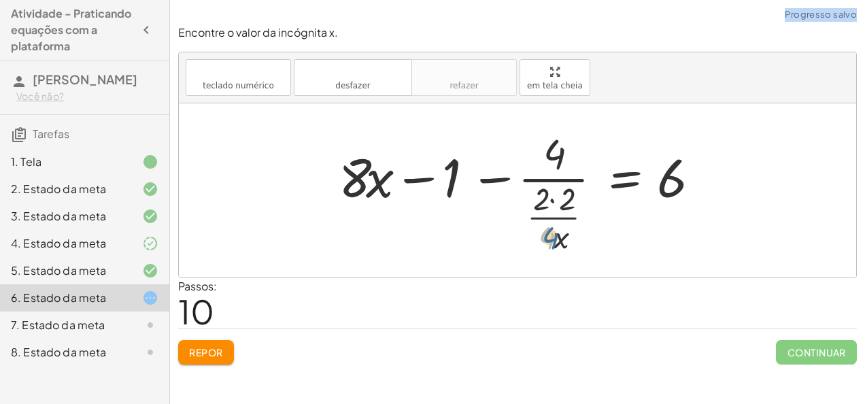
drag, startPoint x: 520, startPoint y: 224, endPoint x: 558, endPoint y: 220, distance: 37.6
click at [558, 220] on div at bounding box center [523, 190] width 383 height 131
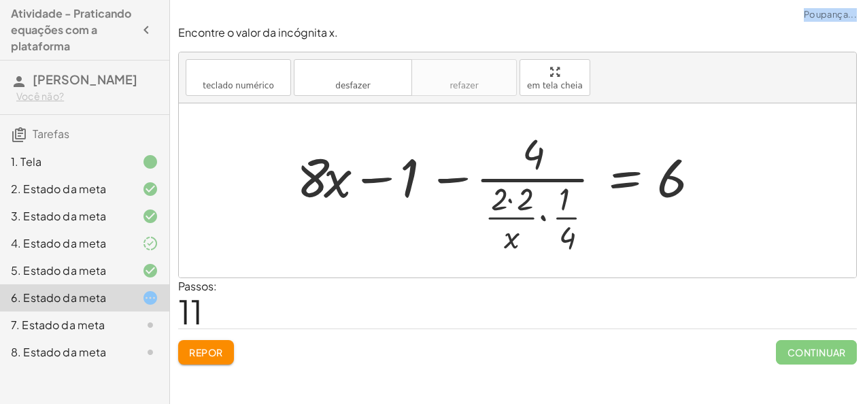
click at [530, 218] on div at bounding box center [502, 190] width 425 height 131
click at [539, 216] on div at bounding box center [502, 190] width 425 height 131
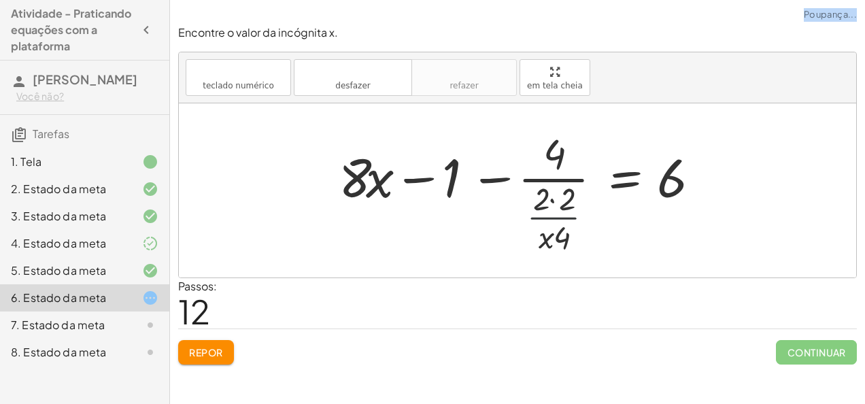
click at [538, 216] on div at bounding box center [523, 190] width 383 height 131
drag, startPoint x: 543, startPoint y: 203, endPoint x: 558, endPoint y: 204, distance: 15.7
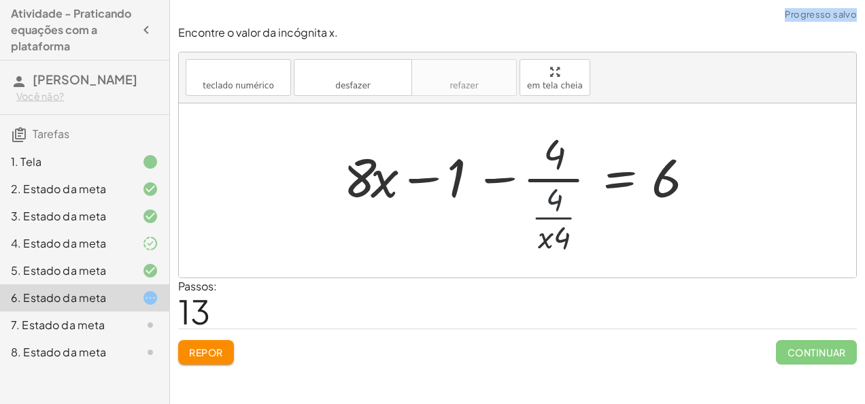
click at [558, 204] on div at bounding box center [523, 190] width 373 height 131
click at [507, 173] on div at bounding box center [523, 190] width 373 height 131
click at [502, 181] on div at bounding box center [523, 190] width 373 height 131
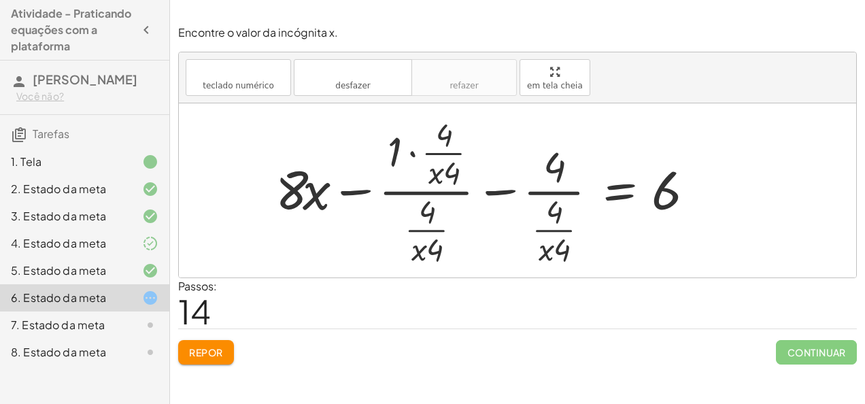
click at [438, 167] on div at bounding box center [489, 190] width 441 height 157
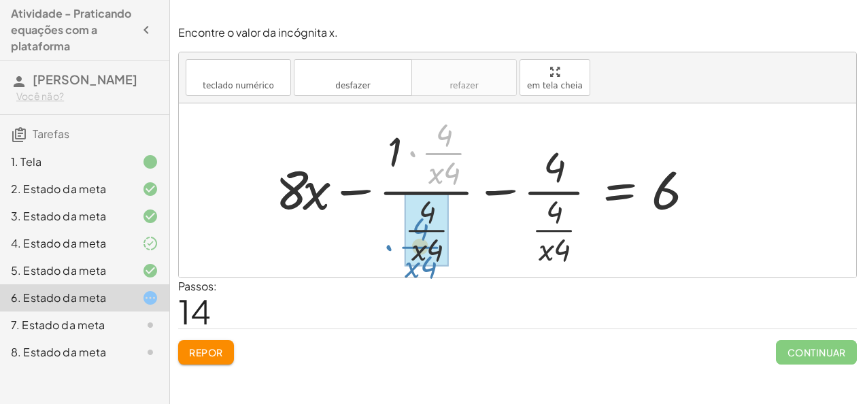
drag, startPoint x: 449, startPoint y: 144, endPoint x: 424, endPoint y: 241, distance: 100.3
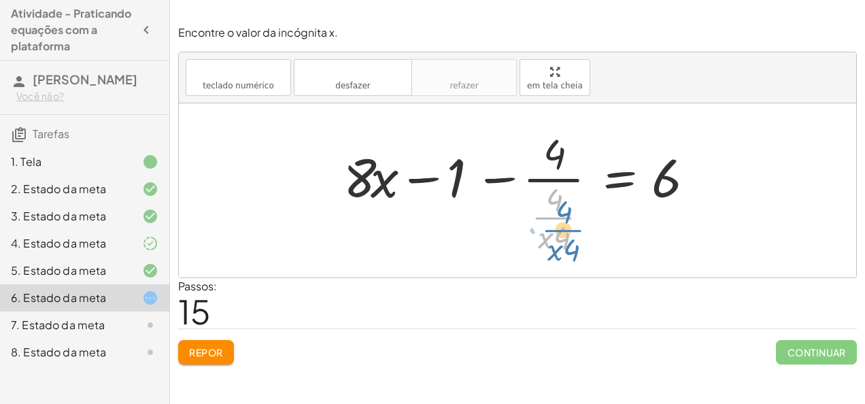
drag, startPoint x: 547, startPoint y: 210, endPoint x: 556, endPoint y: 223, distance: 15.7
click at [556, 223] on div at bounding box center [523, 190] width 373 height 131
click at [559, 247] on div at bounding box center [523, 190] width 373 height 131
drag, startPoint x: 559, startPoint y: 163, endPoint x: 561, endPoint y: 211, distance: 47.6
click at [561, 211] on div at bounding box center [523, 190] width 373 height 131
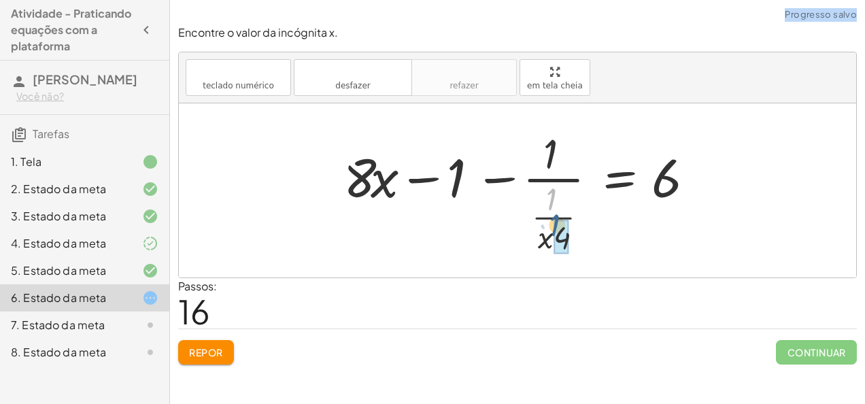
drag, startPoint x: 556, startPoint y: 194, endPoint x: 560, endPoint y: 222, distance: 27.5
drag, startPoint x: 560, startPoint y: 222, endPoint x: 570, endPoint y: 231, distance: 13.5
click at [570, 231] on div at bounding box center [523, 190] width 373 height 131
drag, startPoint x: 563, startPoint y: 243, endPoint x: 551, endPoint y: 199, distance: 45.0
click at [551, 199] on div at bounding box center [523, 190] width 373 height 131
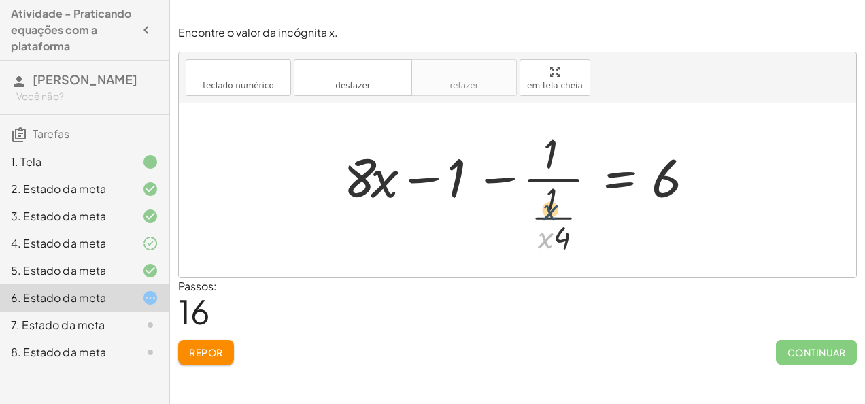
drag, startPoint x: 541, startPoint y: 235, endPoint x: 547, endPoint y: 197, distance: 38.5
click at [547, 197] on div at bounding box center [523, 190] width 373 height 131
drag, startPoint x: 547, startPoint y: 197, endPoint x: 564, endPoint y: 230, distance: 37.1
drag, startPoint x: 554, startPoint y: 156, endPoint x: 559, endPoint y: 214, distance: 58.1
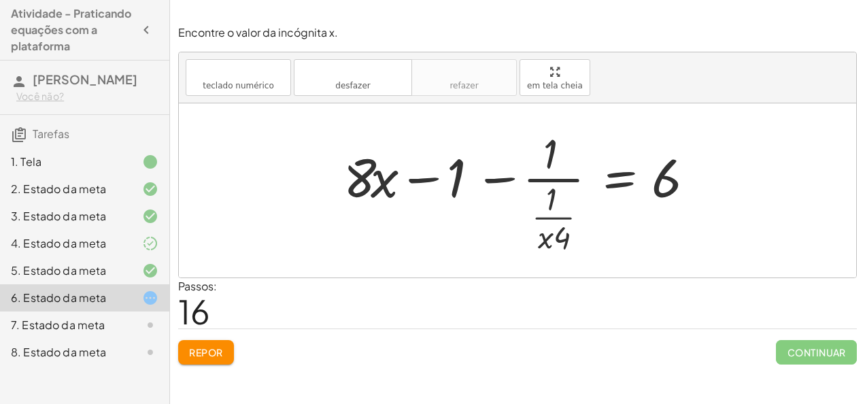
click at [459, 180] on div at bounding box center [523, 190] width 373 height 131
click at [492, 179] on div at bounding box center [523, 190] width 373 height 131
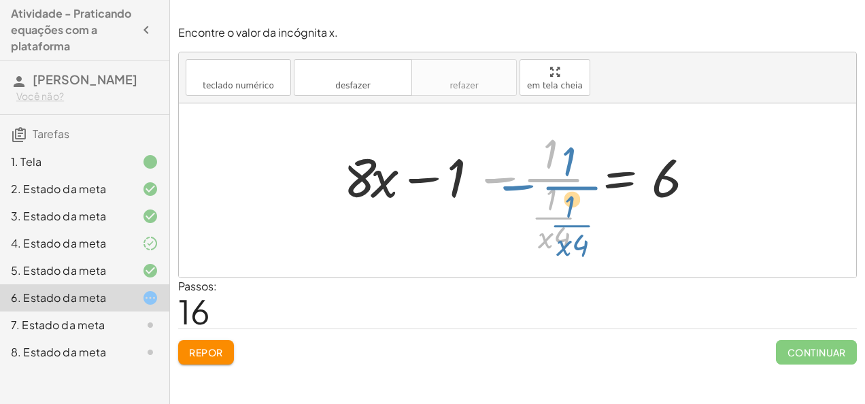
drag, startPoint x: 537, startPoint y: 175, endPoint x: 549, endPoint y: 180, distance: 13.1
click at [549, 180] on div at bounding box center [523, 190] width 373 height 131
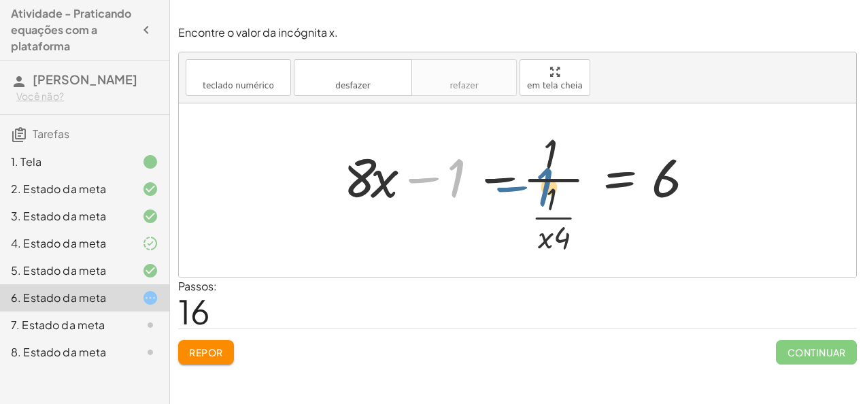
drag, startPoint x: 462, startPoint y: 185, endPoint x: 554, endPoint y: 194, distance: 91.6
click at [554, 194] on div at bounding box center [523, 190] width 373 height 131
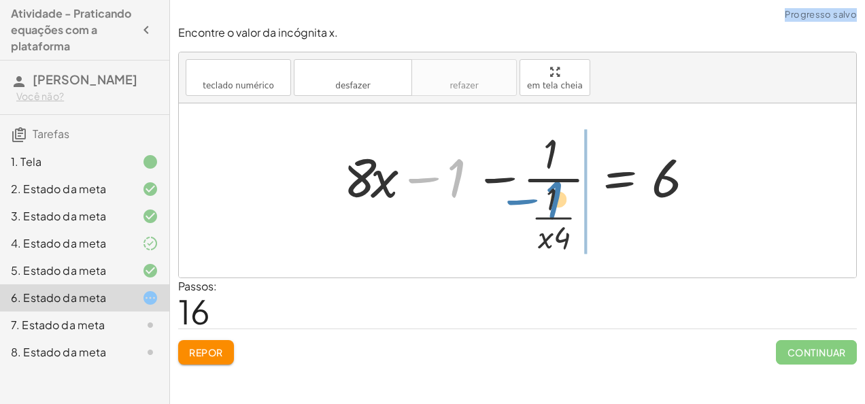
drag, startPoint x: 462, startPoint y: 178, endPoint x: 560, endPoint y: 200, distance: 100.3
click at [560, 200] on div at bounding box center [523, 190] width 373 height 131
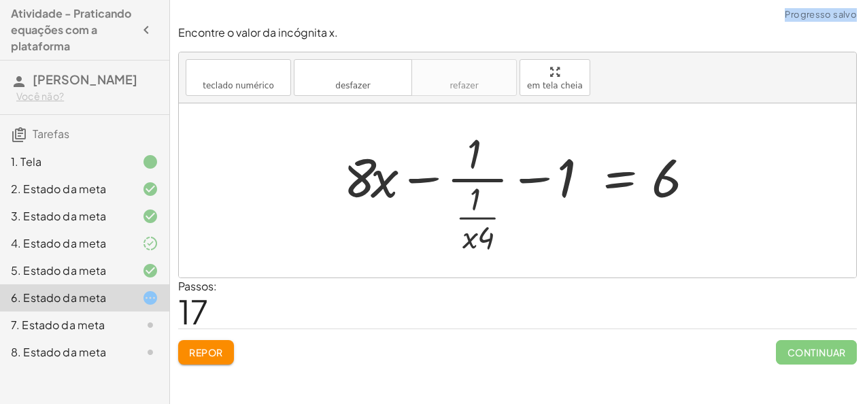
click at [534, 169] on div at bounding box center [523, 190] width 373 height 131
click at [424, 173] on div at bounding box center [523, 190] width 373 height 131
click at [426, 174] on div at bounding box center [523, 190] width 373 height 131
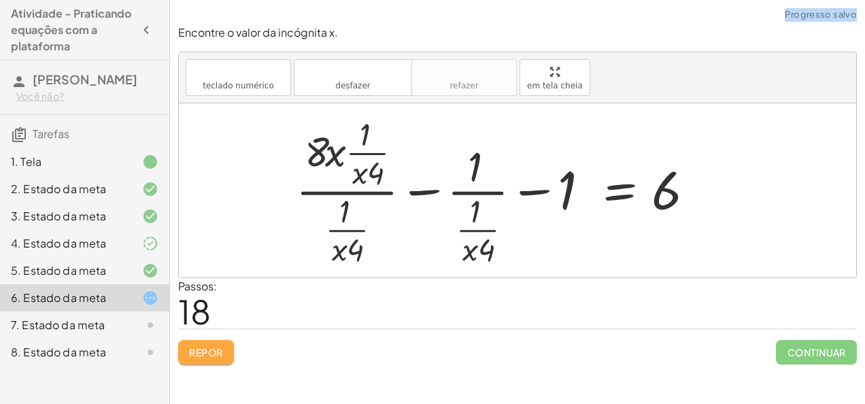
click at [203, 352] on font "Repor" at bounding box center [206, 352] width 34 height 12
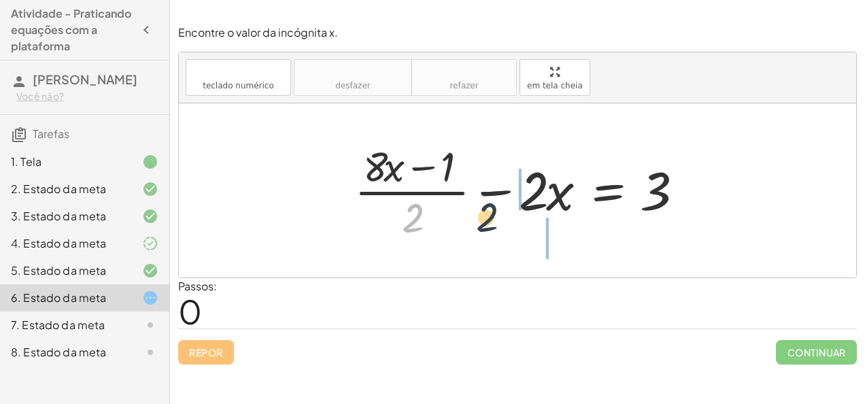
drag, startPoint x: 422, startPoint y: 218, endPoint x: 682, endPoint y: 194, distance: 260.8
click at [682, 194] on div at bounding box center [522, 190] width 350 height 105
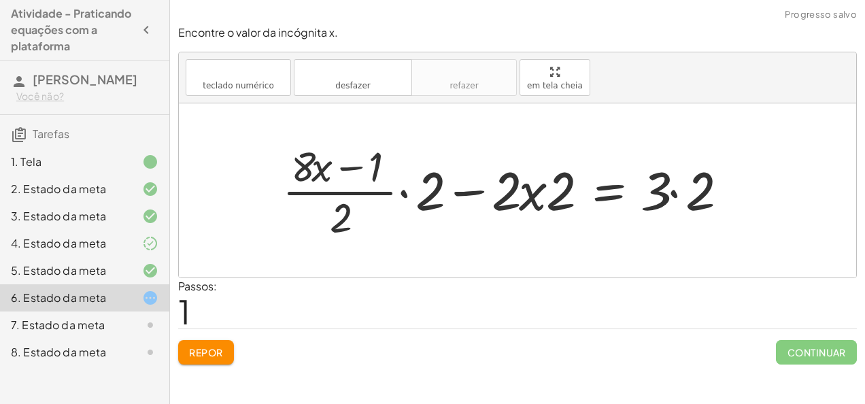
drag, startPoint x: 214, startPoint y: 373, endPoint x: 222, endPoint y: 358, distance: 17.4
click at [222, 358] on div "Encontre o valor da incógnita x manipulando a equação. inserir select one: Math…" at bounding box center [517, 202] width 695 height 404
click at [222, 358] on button "Repor" at bounding box center [206, 352] width 56 height 24
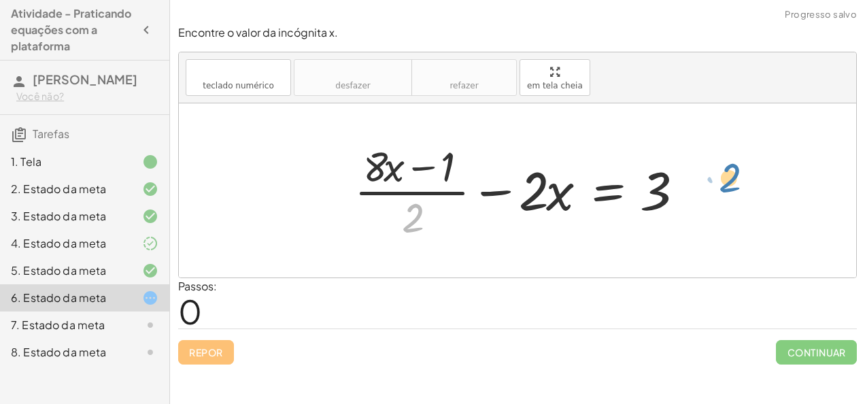
drag, startPoint x: 411, startPoint y: 235, endPoint x: 728, endPoint y: 196, distance: 319.3
click at [728, 196] on div "· 2 + · ( + · 8 · x − 1 ) · 2 − · 2 · x = 3" at bounding box center [517, 190] width 677 height 174
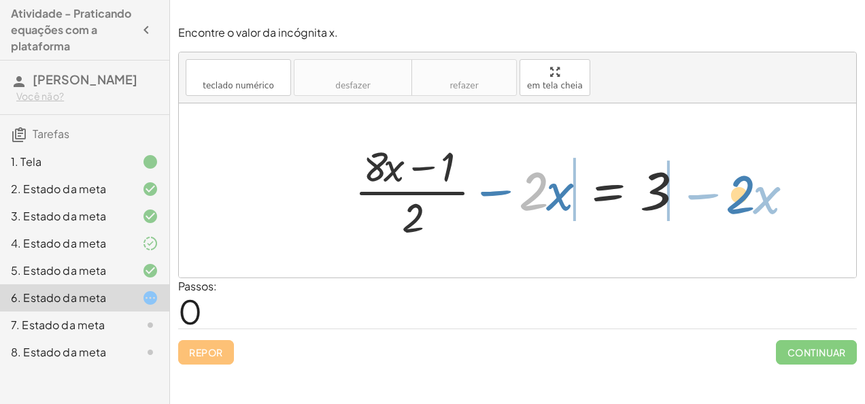
drag, startPoint x: 541, startPoint y: 199, endPoint x: 751, endPoint y: 203, distance: 210.2
click at [751, 203] on div "· 2 − · x + · ( + · 8 · x − 1 ) · 2 − · 2 · x = 3" at bounding box center [517, 190] width 677 height 174
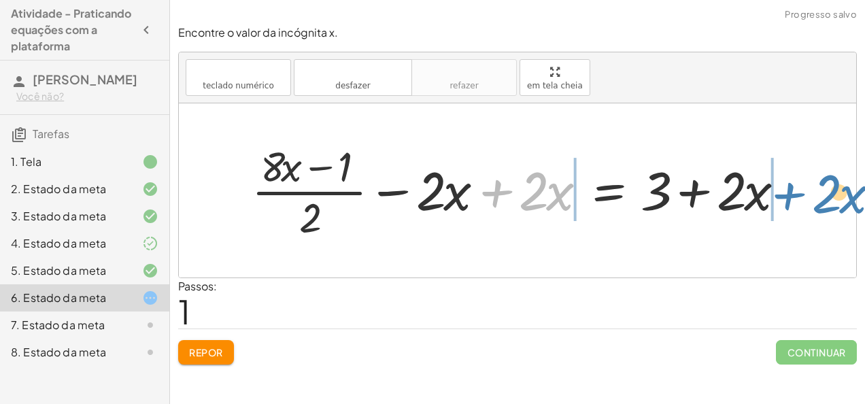
drag, startPoint x: 511, startPoint y: 199, endPoint x: 811, endPoint y: 202, distance: 299.9
click at [811, 202] on div "+ · ( + · 8 · x − 1 ) · 2 − · 2 · x = 3 + · 2 · x + · ( + · 8 · x − 1 ) · 2 = 3…" at bounding box center [517, 190] width 677 height 174
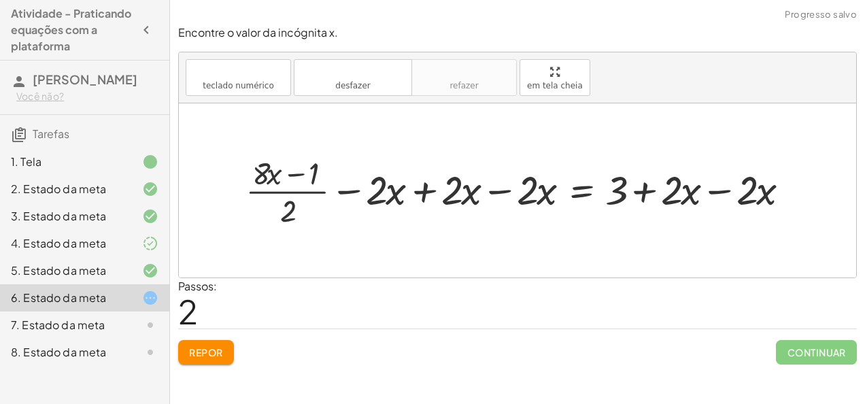
click at [522, 201] on div at bounding box center [523, 190] width 568 height 78
click at [222, 350] on font "Repor" at bounding box center [206, 352] width 34 height 12
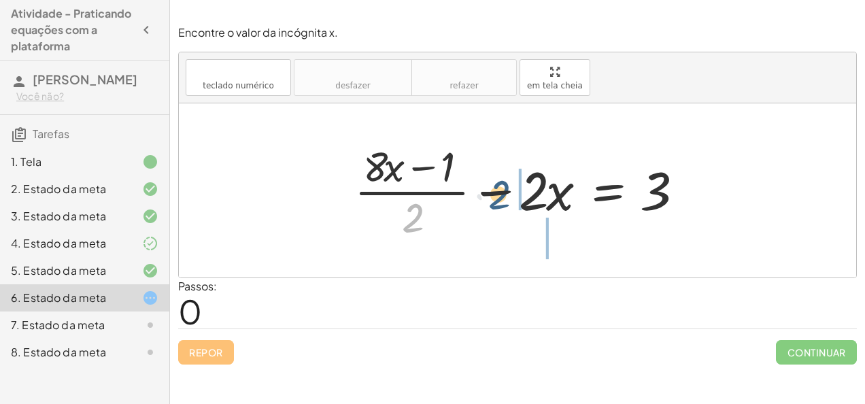
drag, startPoint x: 415, startPoint y: 235, endPoint x: 631, endPoint y: 199, distance: 218.6
click at [631, 199] on div at bounding box center [522, 190] width 350 height 105
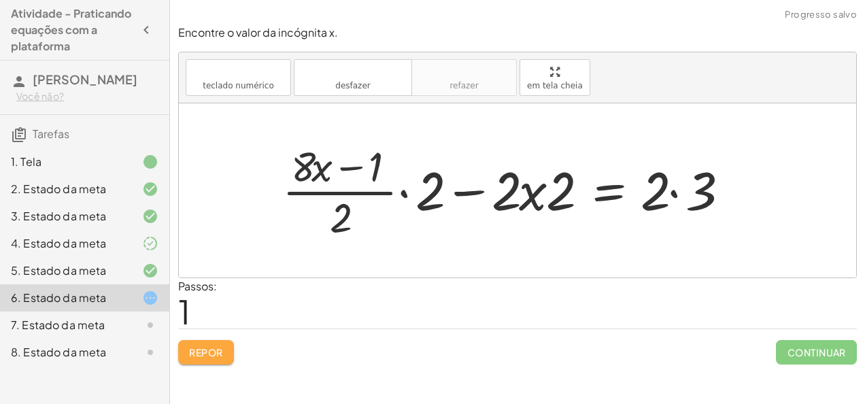
click at [222, 350] on font "Repor" at bounding box center [206, 352] width 34 height 12
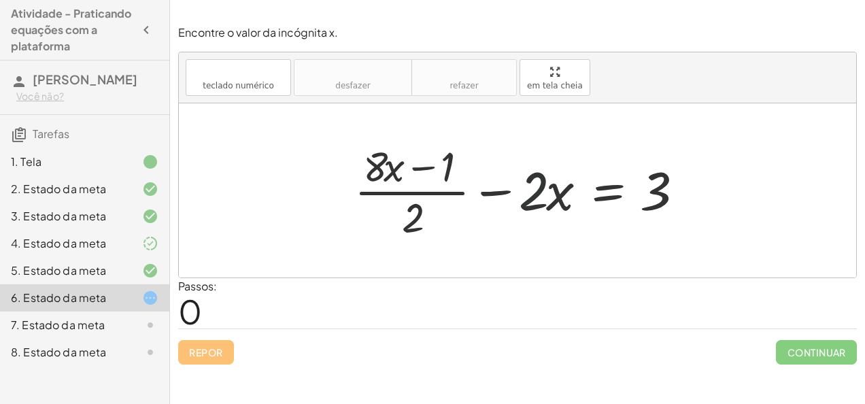
click at [543, 197] on div at bounding box center [522, 190] width 350 height 105
drag, startPoint x: 543, startPoint y: 197, endPoint x: 554, endPoint y: 194, distance: 11.2
click at [554, 194] on div at bounding box center [522, 190] width 350 height 105
click at [551, 190] on div at bounding box center [522, 190] width 350 height 105
drag, startPoint x: 551, startPoint y: 190, endPoint x: 578, endPoint y: 190, distance: 27.2
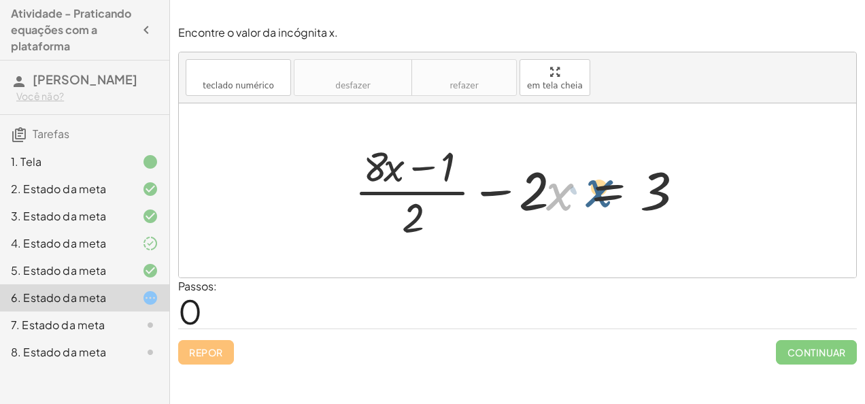
click at [578, 190] on div at bounding box center [522, 190] width 350 height 105
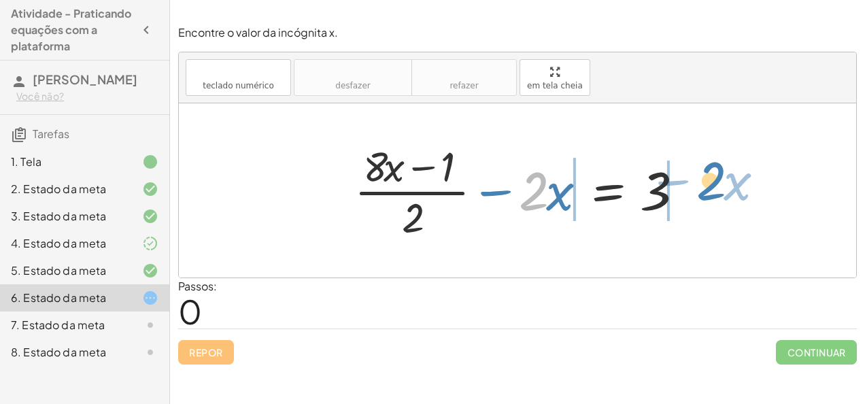
drag, startPoint x: 543, startPoint y: 180, endPoint x: 720, endPoint y: 171, distance: 177.7
click at [720, 171] on div "· 2 − · x + · ( + · 8 · x − 1 ) · 2 − · 2 · x = 3" at bounding box center [517, 190] width 677 height 174
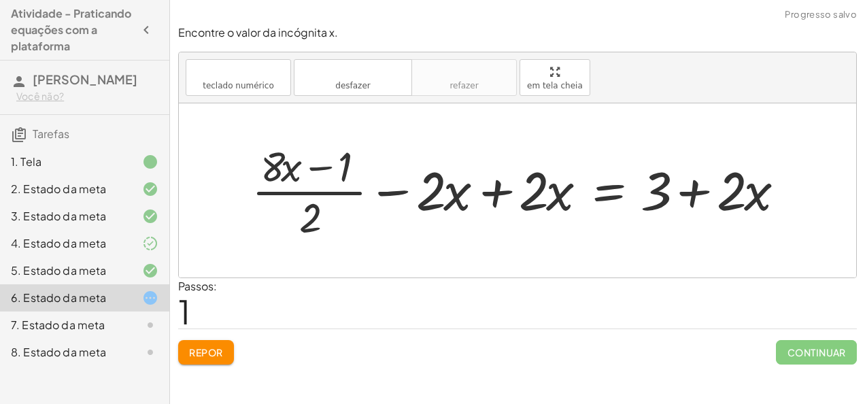
click at [499, 194] on div at bounding box center [523, 190] width 557 height 105
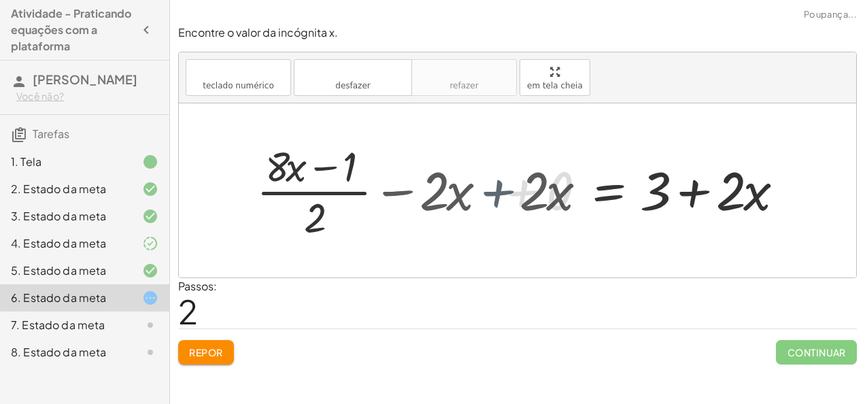
click at [499, 194] on div at bounding box center [626, 190] width 350 height 105
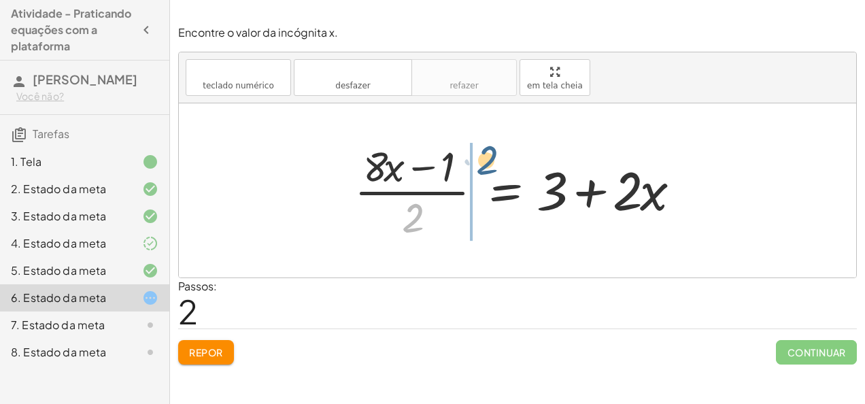
drag, startPoint x: 411, startPoint y: 218, endPoint x: 483, endPoint y: 162, distance: 91.7
click at [483, 162] on div at bounding box center [522, 190] width 350 height 105
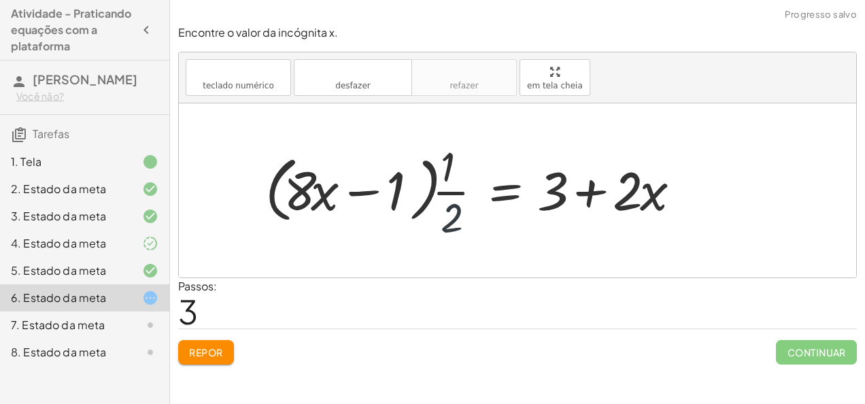
drag, startPoint x: 454, startPoint y: 209, endPoint x: 420, endPoint y: 149, distance: 69.4
click at [420, 149] on div at bounding box center [477, 190] width 439 height 105
drag, startPoint x: 445, startPoint y: 216, endPoint x: 445, endPoint y: 177, distance: 38.8
click at [445, 177] on div at bounding box center [477, 190] width 439 height 105
click at [212, 360] on button "Repor" at bounding box center [206, 352] width 56 height 24
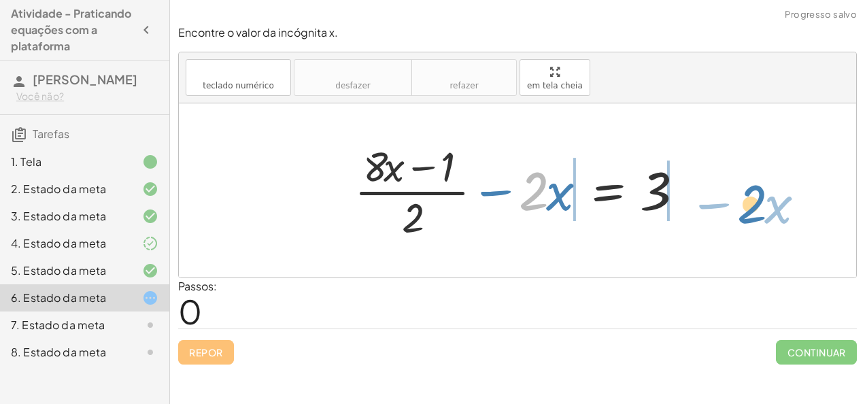
drag, startPoint x: 543, startPoint y: 184, endPoint x: 768, endPoint y: 197, distance: 226.2
click at [768, 197] on div "· 2 − · x + · ( + · 8 · x − 1 ) · 2 − · 2 · x = 3" at bounding box center [517, 190] width 677 height 174
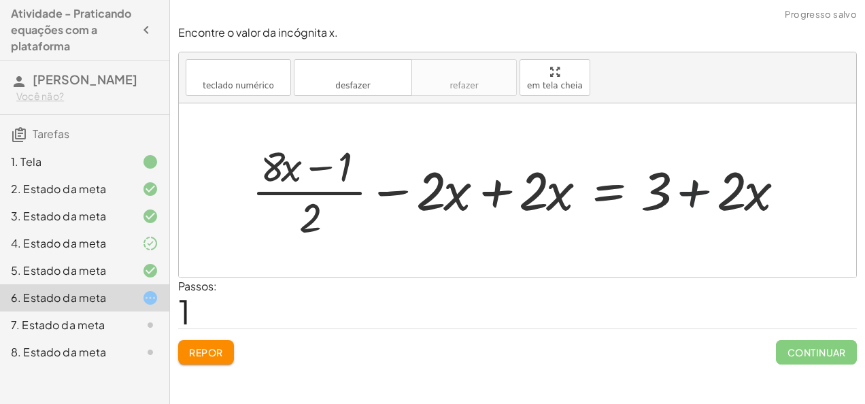
click at [689, 182] on div at bounding box center [523, 190] width 557 height 105
click at [695, 196] on div at bounding box center [523, 190] width 557 height 105
drag, startPoint x: 695, startPoint y: 196, endPoint x: 748, endPoint y: 189, distance: 53.5
click at [748, 189] on div at bounding box center [523, 190] width 557 height 105
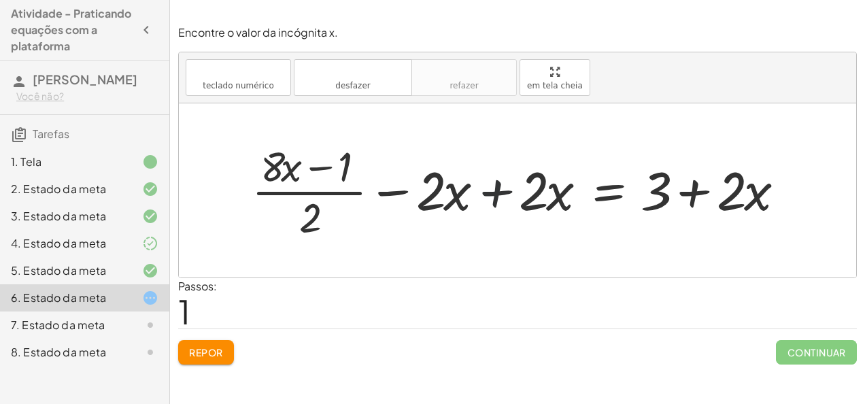
click at [501, 190] on div at bounding box center [523, 190] width 557 height 105
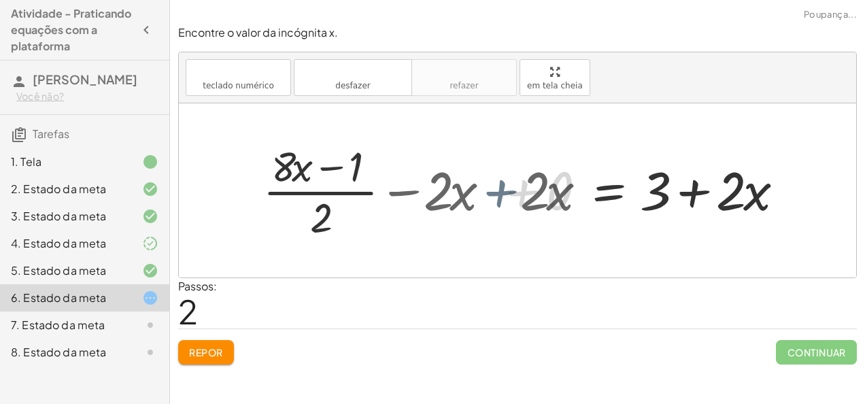
click at [501, 190] on div at bounding box center [626, 190] width 350 height 105
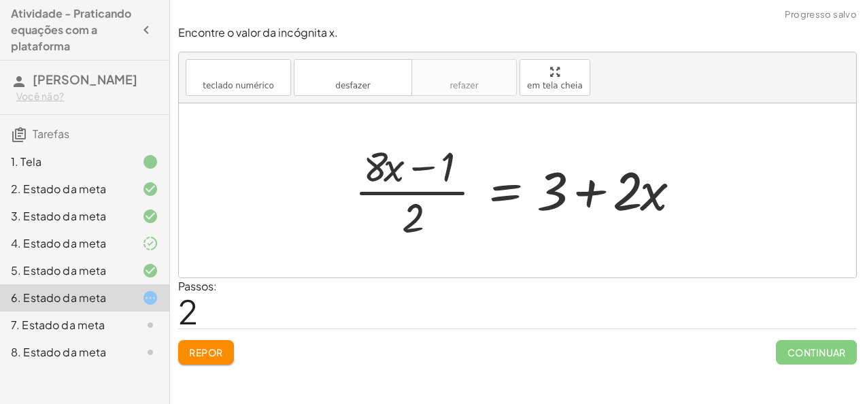
click at [625, 175] on div at bounding box center [522, 190] width 350 height 105
drag, startPoint x: 420, startPoint y: 210, endPoint x: 702, endPoint y: 160, distance: 285.9
click at [702, 160] on div "+ · ( + · 8 · x − 1 ) · 2 − · 2 · x = 3 + · ( + · 8 · x − 1 ) · 2 − · 2 · x + ·…" at bounding box center [517, 190] width 677 height 174
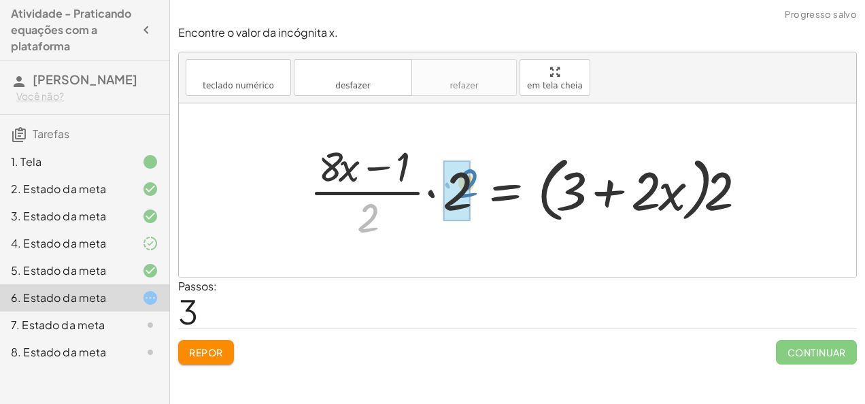
drag, startPoint x: 369, startPoint y: 216, endPoint x: 467, endPoint y: 181, distance: 103.9
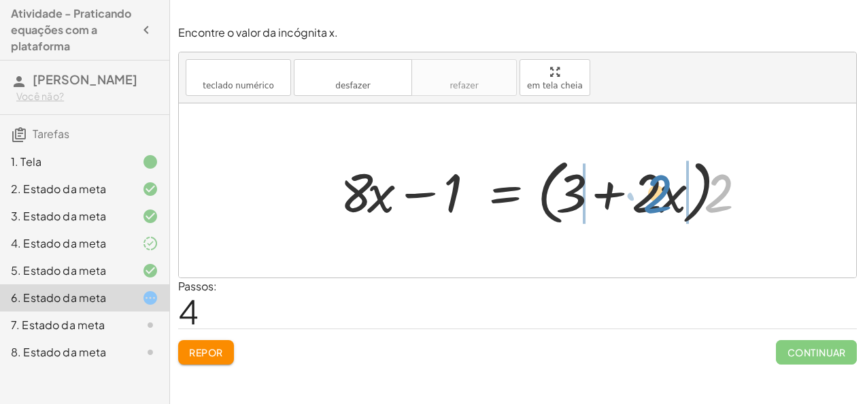
drag, startPoint x: 717, startPoint y: 198, endPoint x: 656, endPoint y: 198, distance: 61.2
click at [656, 198] on div at bounding box center [547, 191] width 428 height 78
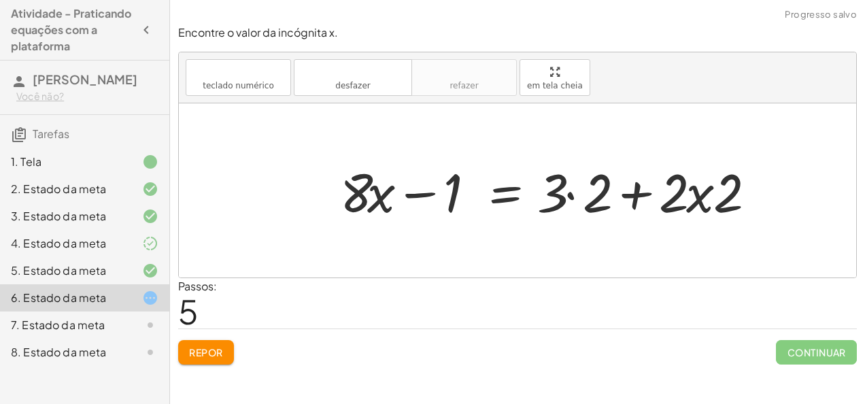
click at [635, 194] on div at bounding box center [552, 191] width 438 height 70
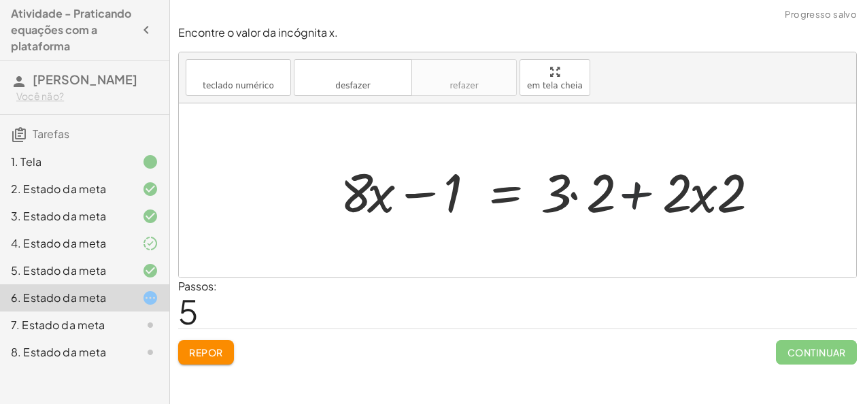
click at [635, 194] on div at bounding box center [552, 191] width 438 height 70
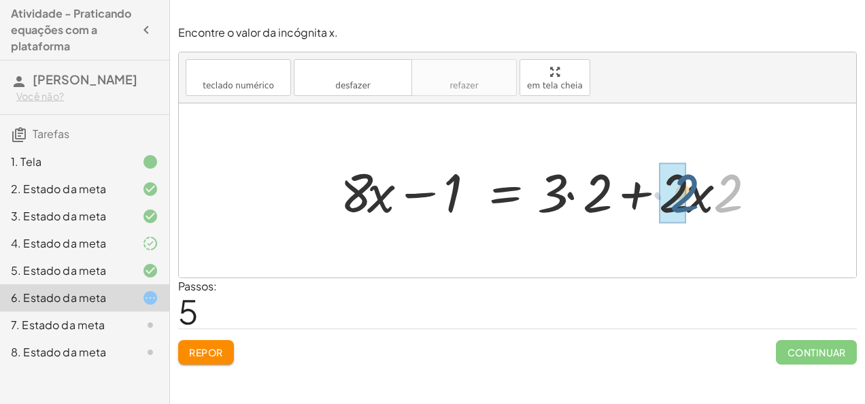
drag, startPoint x: 723, startPoint y: 199, endPoint x: 676, endPoint y: 199, distance: 46.9
click at [567, 194] on div at bounding box center [538, 191] width 411 height 70
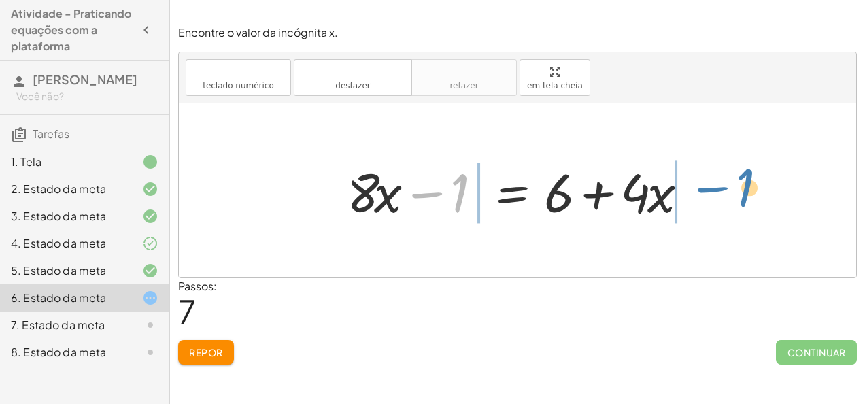
drag, startPoint x: 458, startPoint y: 192, endPoint x: 747, endPoint y: 186, distance: 288.4
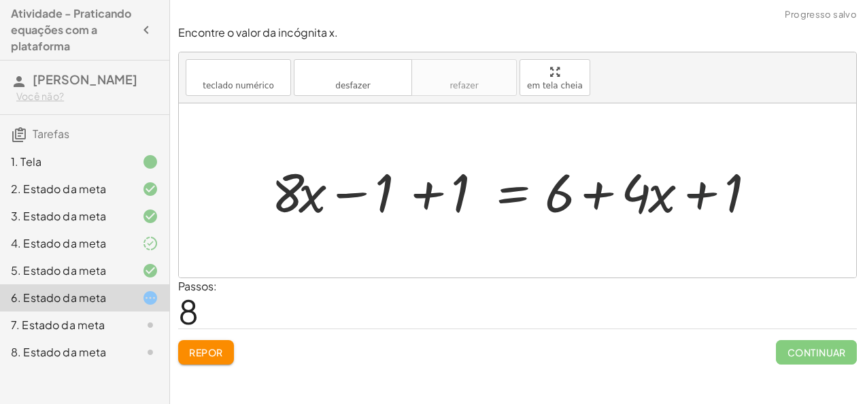
click at [696, 194] on div at bounding box center [523, 191] width 517 height 70
click at [428, 194] on div at bounding box center [523, 191] width 517 height 70
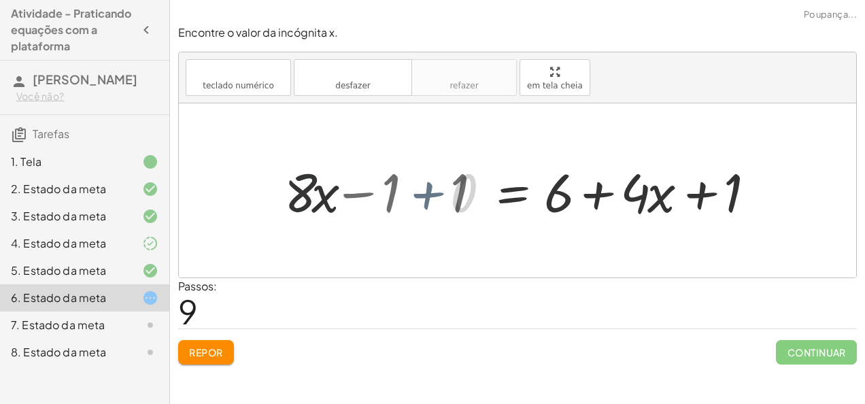
click at [428, 194] on div at bounding box center [598, 191] width 365 height 70
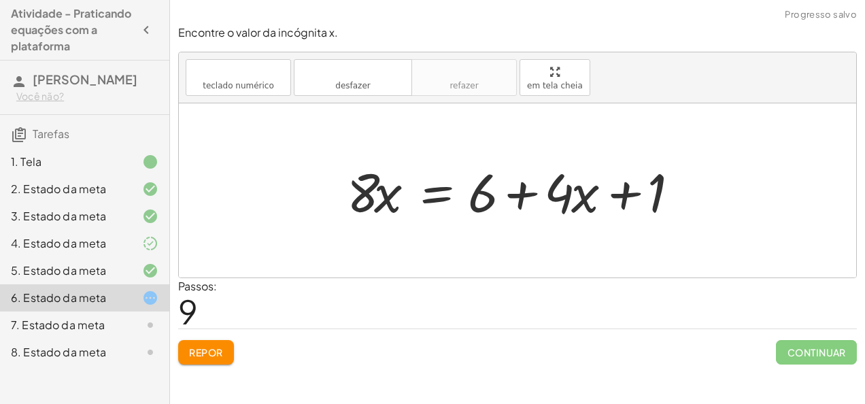
click at [426, 191] on div at bounding box center [522, 191] width 365 height 70
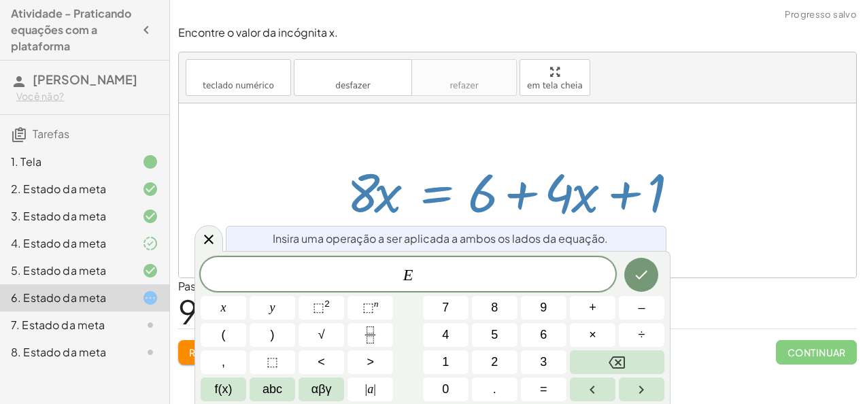
drag, startPoint x: 426, startPoint y: 191, endPoint x: 401, endPoint y: 156, distance: 43.0
click at [401, 156] on div at bounding box center [522, 191] width 365 height 70
click at [207, 233] on icon at bounding box center [209, 239] width 16 height 16
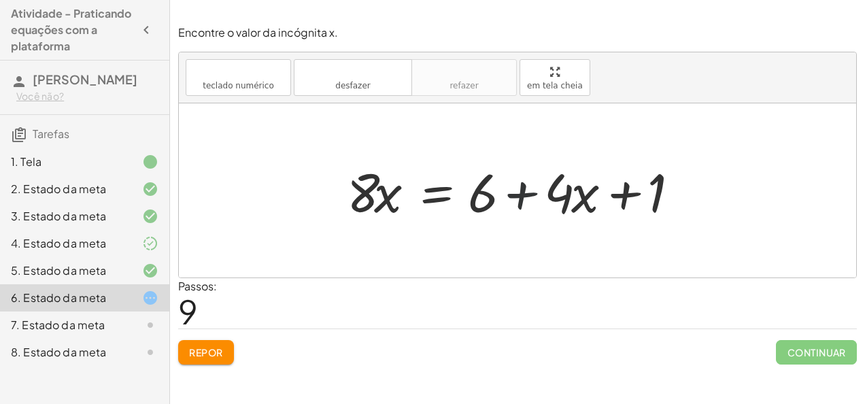
click at [515, 194] on div at bounding box center [522, 191] width 365 height 70
click at [617, 200] on div at bounding box center [522, 191] width 365 height 70
drag, startPoint x: 654, startPoint y: 189, endPoint x: 317, endPoint y: 198, distance: 337.4
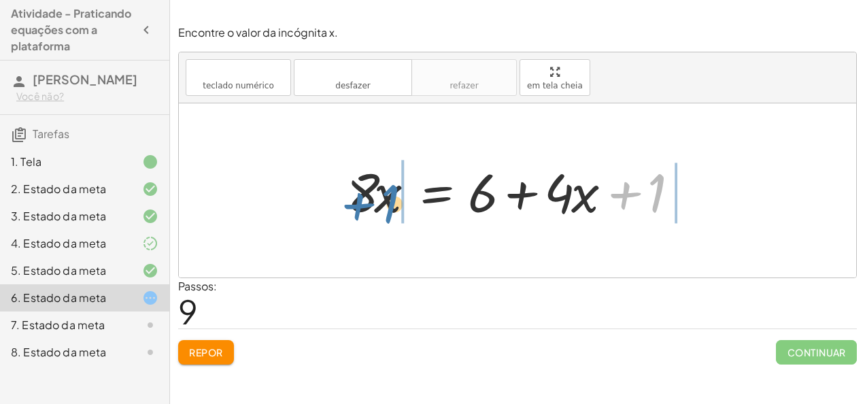
click at [317, 198] on div "+ · ( + · 8 · x − 1 ) · 2 − · 2 · x = 3 + · ( + · 8 · x − 1 ) · 2 − · 2 · x + ·…" at bounding box center [517, 190] width 677 height 174
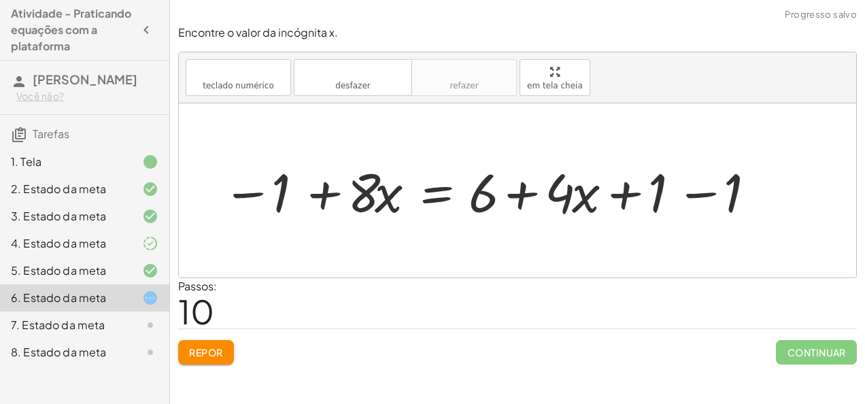
click at [326, 197] on div at bounding box center [494, 191] width 557 height 70
click at [529, 194] on div at bounding box center [494, 191] width 557 height 70
click at [0, 0] on div "Encontre o valor da incógnita x. teclado teclado numérico desfazer desfazer ref…" at bounding box center [0, 0] width 0 height 0
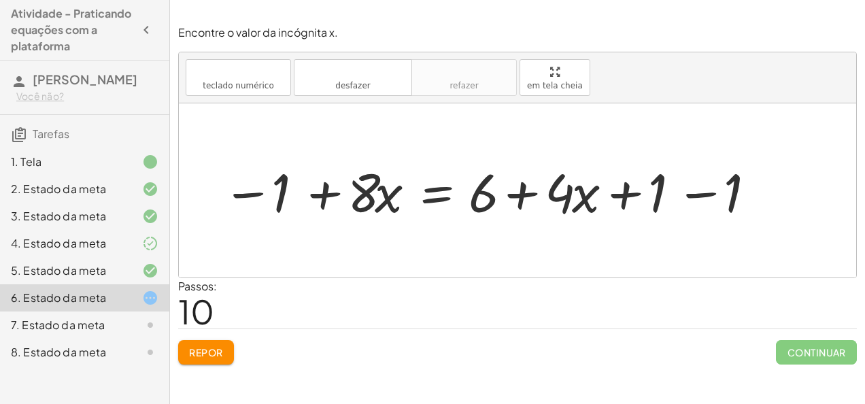
click at [196, 348] on font "Repor" at bounding box center [206, 352] width 34 height 12
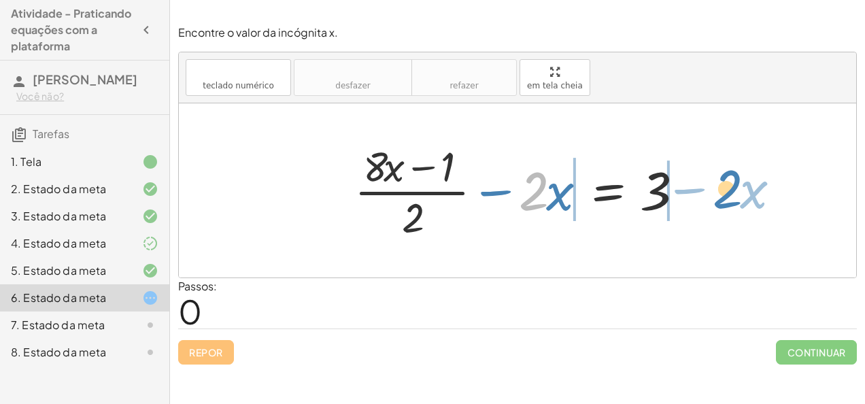
drag, startPoint x: 533, startPoint y: 197, endPoint x: 727, endPoint y: 194, distance: 193.8
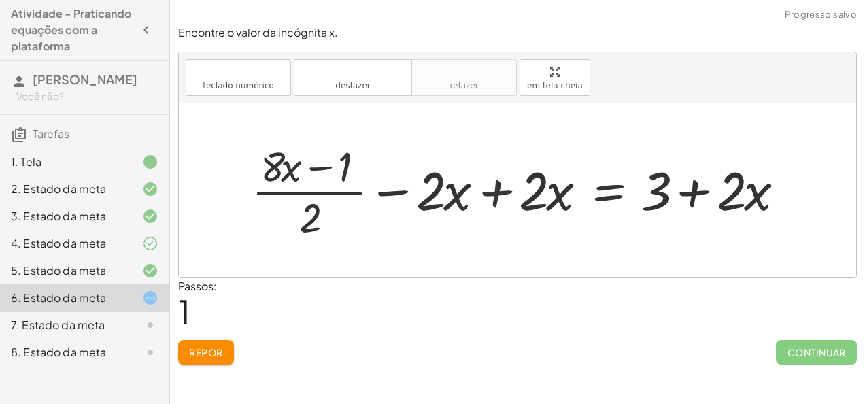
click at [486, 190] on div at bounding box center [523, 190] width 557 height 105
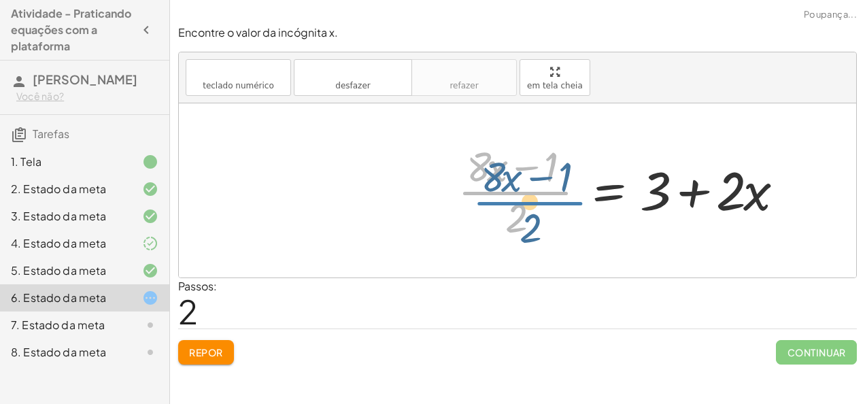
drag, startPoint x: 486, startPoint y: 190, endPoint x: 496, endPoint y: 186, distance: 11.9
click at [496, 186] on div at bounding box center [626, 190] width 350 height 105
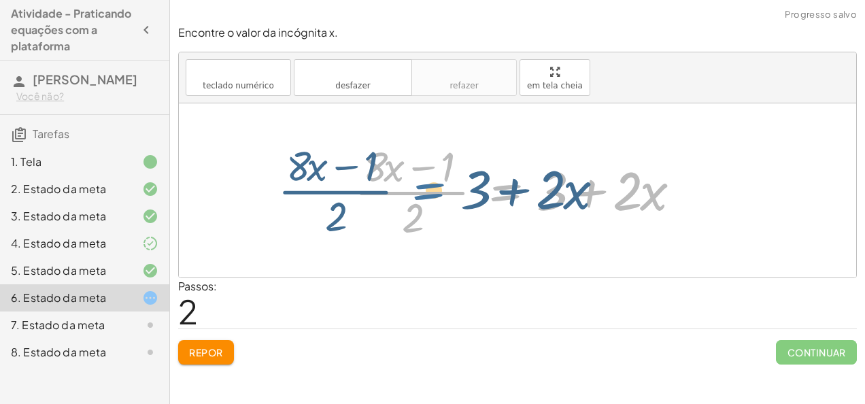
drag, startPoint x: 509, startPoint y: 207, endPoint x: 511, endPoint y: 169, distance: 38.1
click at [511, 169] on div at bounding box center [522, 190] width 350 height 105
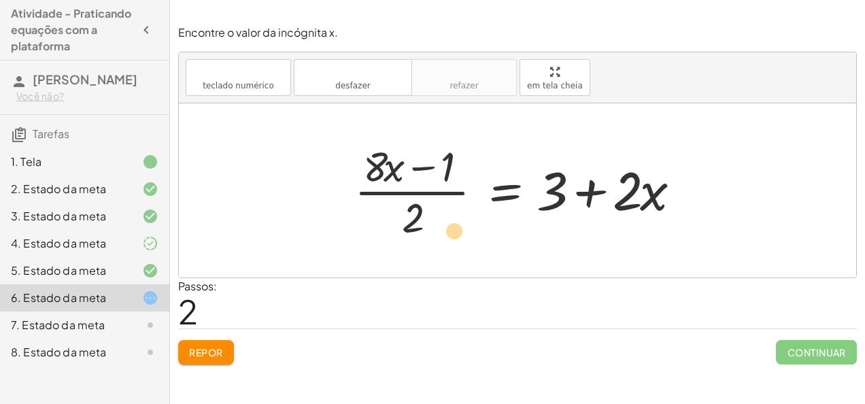
drag, startPoint x: 411, startPoint y: 219, endPoint x: 427, endPoint y: 230, distance: 19.6
click at [427, 230] on div at bounding box center [522, 190] width 350 height 105
drag, startPoint x: 422, startPoint y: 228, endPoint x: 700, endPoint y: 201, distance: 280.1
click at [700, 201] on div "+ · ( + · 8 · x − 1 ) · 2 − · 2 · x = 3 + · ( + · 8 · x − 1 ) · 2 − · 2 · x + ·…" at bounding box center [517, 191] width 367 height 112
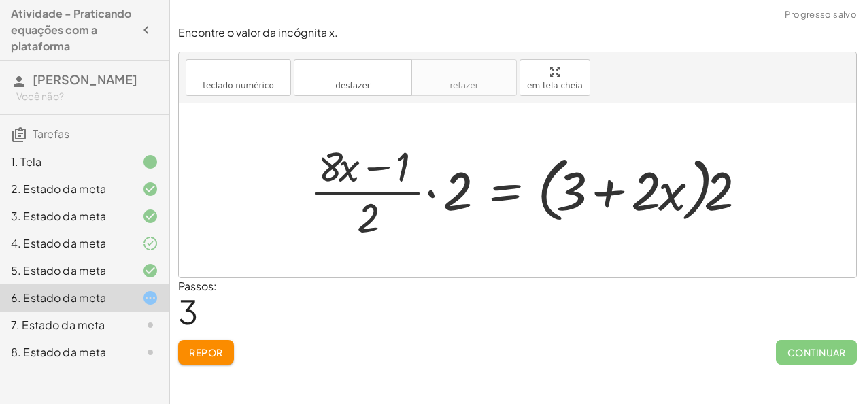
click at [466, 188] on div at bounding box center [532, 190] width 459 height 105
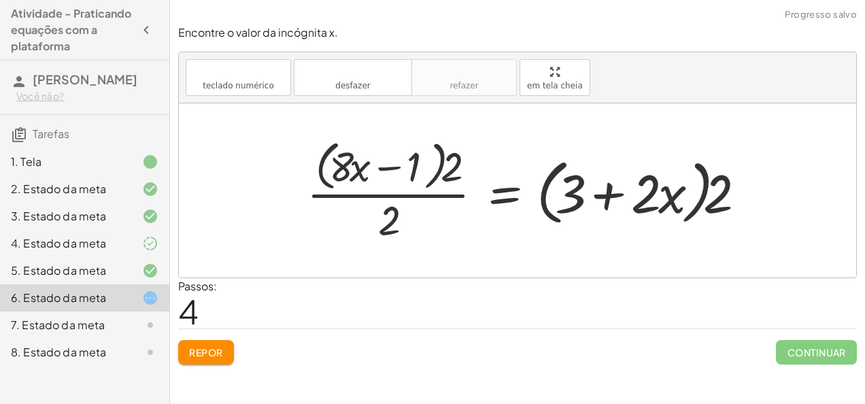
click at [710, 203] on div at bounding box center [530, 190] width 461 height 111
drag, startPoint x: 710, startPoint y: 203, endPoint x: 635, endPoint y: 200, distance: 74.8
click at [635, 200] on div at bounding box center [530, 190] width 461 height 111
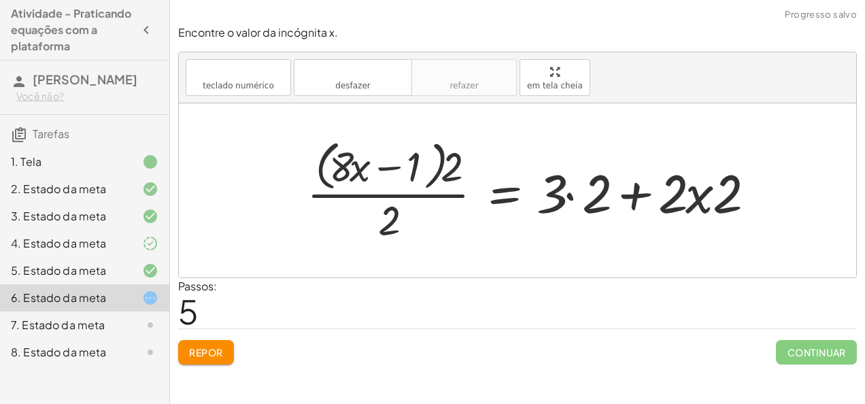
click at [652, 198] on div at bounding box center [535, 190] width 471 height 111
click at [689, 205] on div at bounding box center [535, 190] width 471 height 111
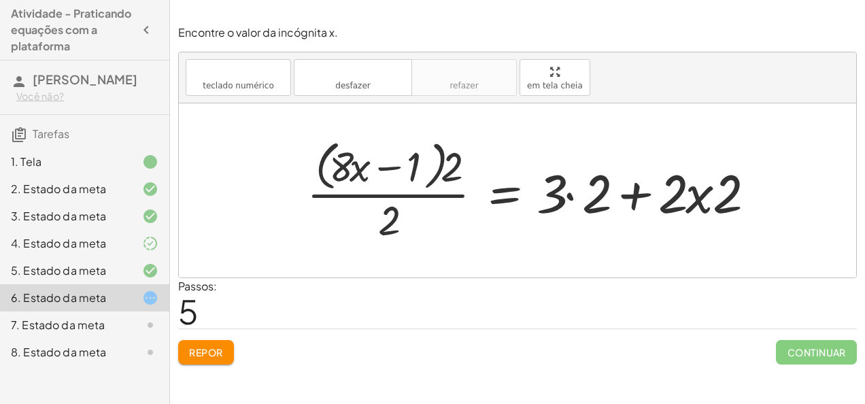
click at [694, 199] on div at bounding box center [535, 190] width 471 height 111
click at [207, 341] on button "Repor" at bounding box center [206, 352] width 56 height 24
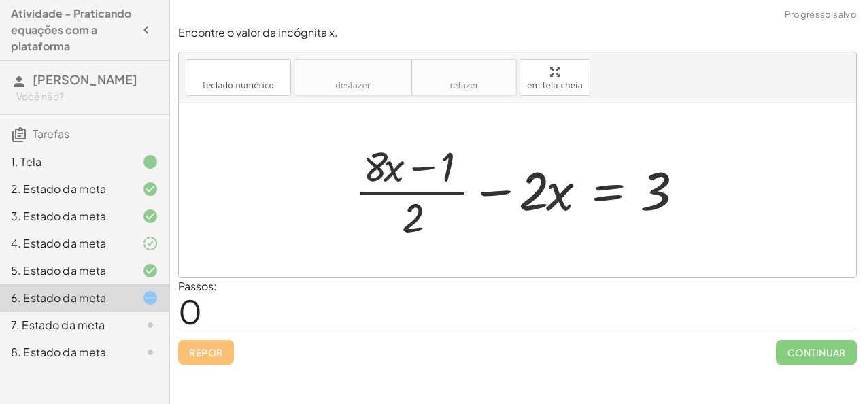
click at [207, 341] on div "Repor Continuar" at bounding box center [517, 346] width 679 height 36
drag, startPoint x: 405, startPoint y: 227, endPoint x: 704, endPoint y: 207, distance: 299.8
click at [704, 207] on div "· 2 + · ( + · 8 · x − 1 ) · 2 − · 2 · x = 3" at bounding box center [517, 190] width 677 height 174
drag, startPoint x: 418, startPoint y: 220, endPoint x: 685, endPoint y: 194, distance: 269.1
click at [685, 194] on div at bounding box center [522, 190] width 350 height 105
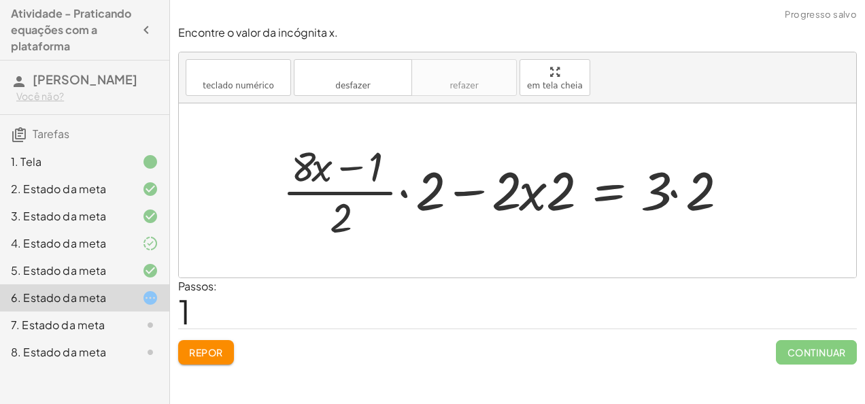
click at [401, 193] on div at bounding box center [509, 190] width 468 height 105
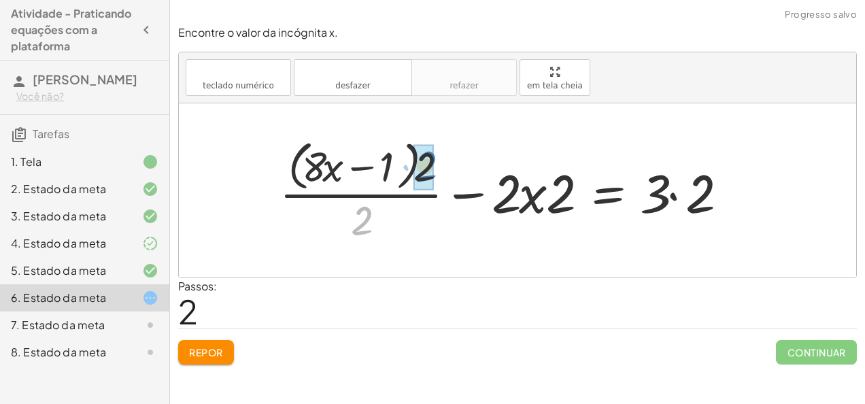
drag, startPoint x: 366, startPoint y: 209, endPoint x: 430, endPoint y: 155, distance: 83.9
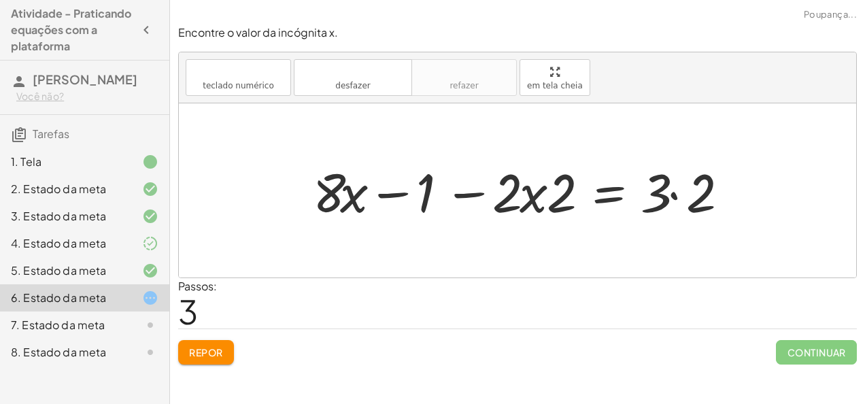
click at [657, 199] on div at bounding box center [525, 191] width 438 height 70
click at [670, 191] on div at bounding box center [525, 191] width 438 height 70
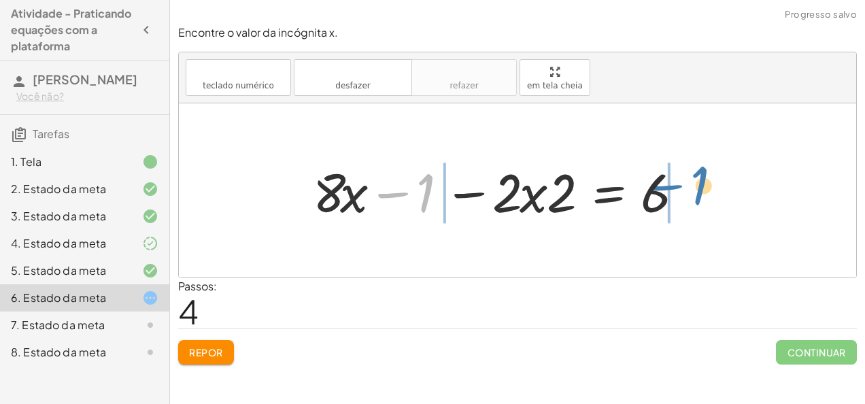
drag, startPoint x: 427, startPoint y: 201, endPoint x: 704, endPoint y: 192, distance: 276.9
click at [704, 192] on div "+ · ( + · 8 · x − 1 ) · 2 − · 2 · x = 3 + · · ( + · 8 · x − 1 ) · 2 · 2 − · 2 ·…" at bounding box center [517, 190] width 677 height 174
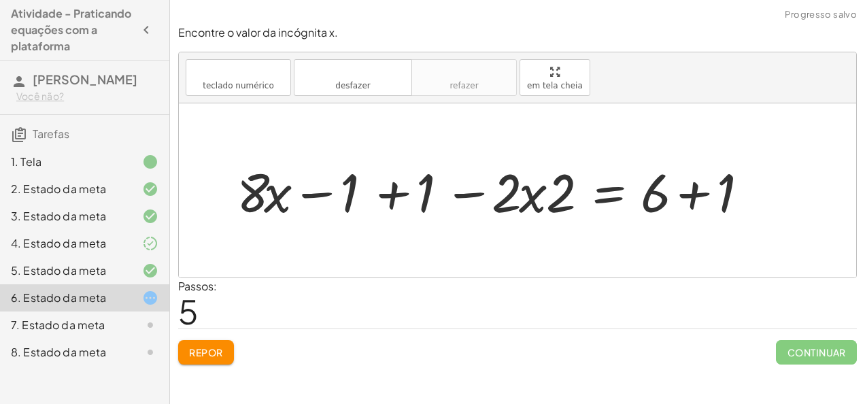
click at [398, 193] on div at bounding box center [502, 191] width 545 height 70
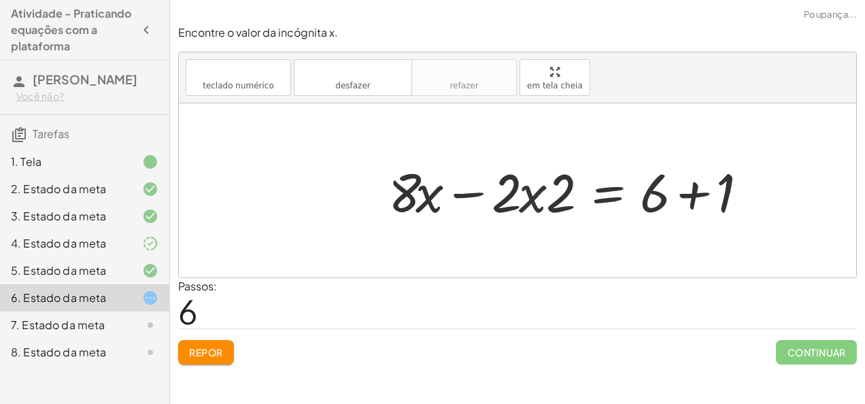
click at [525, 201] on div at bounding box center [577, 191] width 392 height 70
drag, startPoint x: 561, startPoint y: 190, endPoint x: 500, endPoint y: 192, distance: 61.2
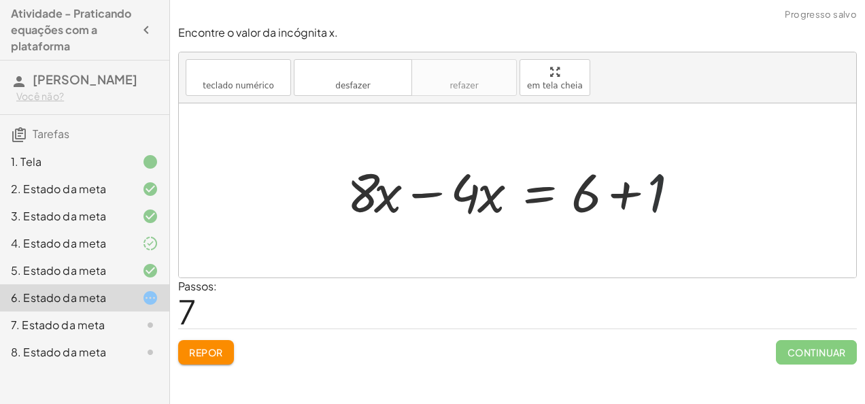
click at [653, 188] on div at bounding box center [522, 191] width 365 height 70
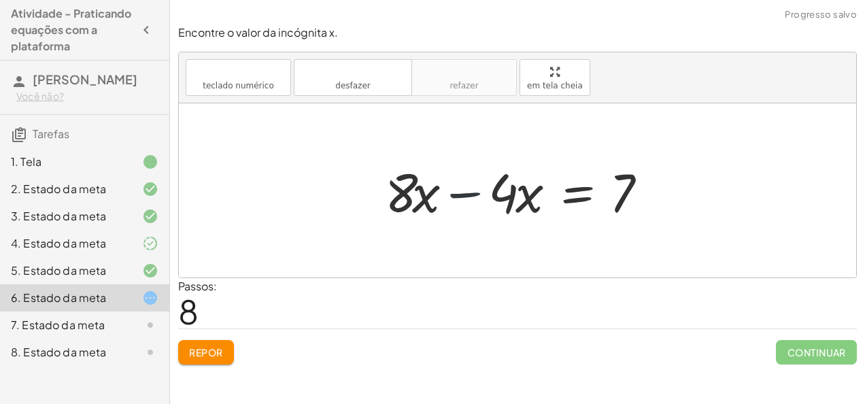
click at [473, 198] on div at bounding box center [522, 191] width 289 height 70
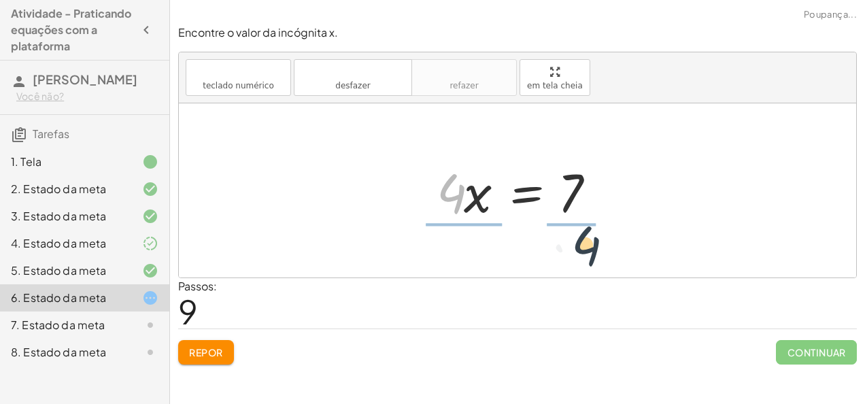
drag, startPoint x: 449, startPoint y: 193, endPoint x: 590, endPoint y: 248, distance: 151.2
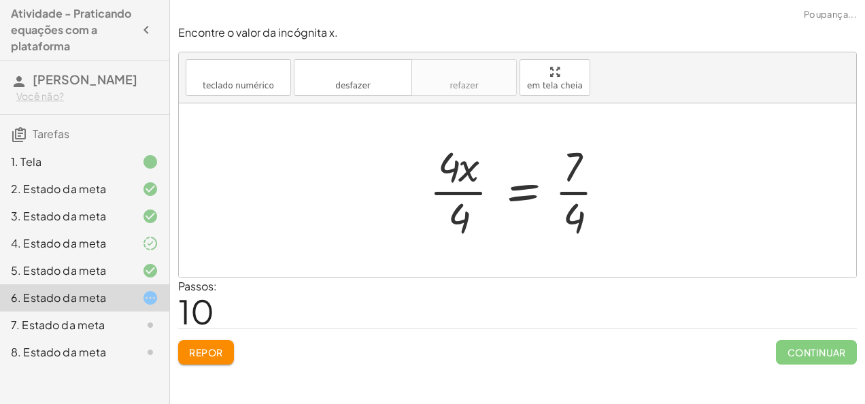
click at [465, 194] on div at bounding box center [522, 190] width 201 height 105
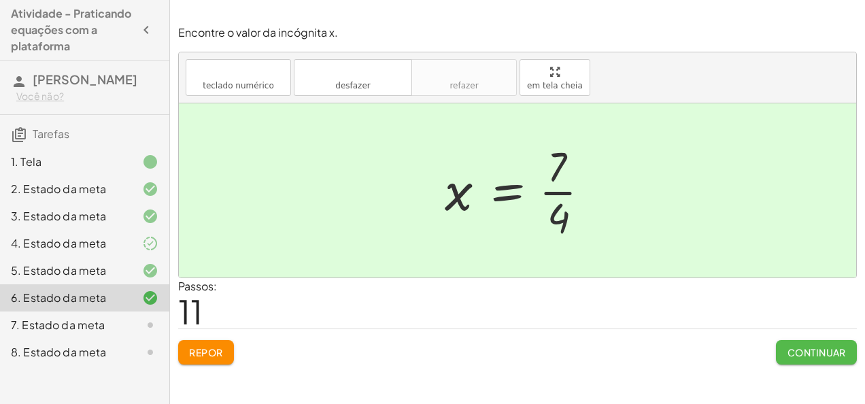
click at [817, 354] on font "Continuar" at bounding box center [816, 352] width 59 height 12
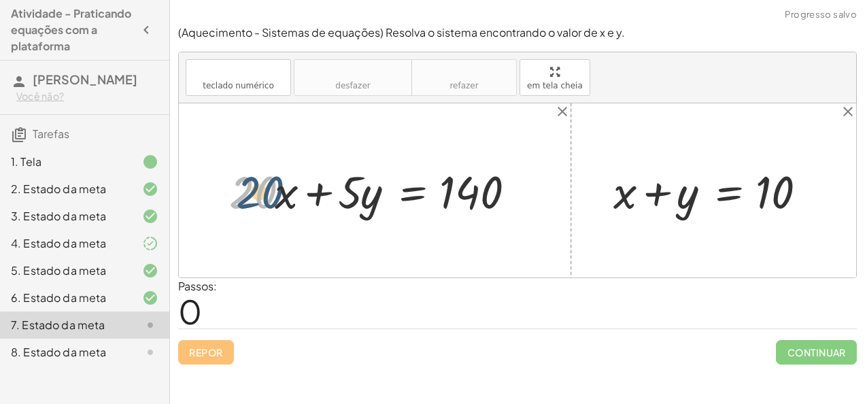
drag, startPoint x: 243, startPoint y: 182, endPoint x: 252, endPoint y: 182, distance: 8.2
click at [252, 182] on div at bounding box center [380, 189] width 316 height 59
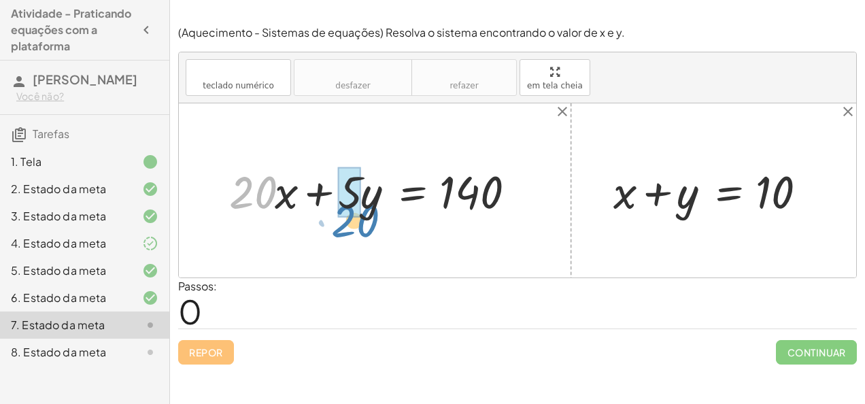
drag, startPoint x: 267, startPoint y: 177, endPoint x: 369, endPoint y: 198, distance: 104.2
click at [369, 198] on div at bounding box center [380, 189] width 316 height 59
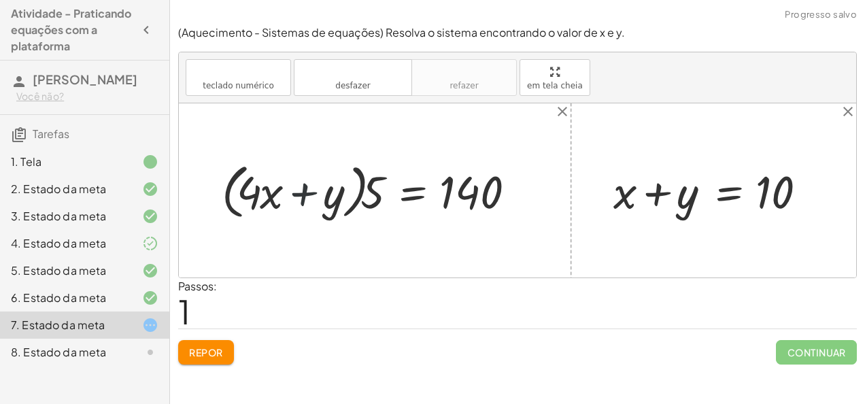
click at [313, 192] on div at bounding box center [376, 190] width 323 height 66
drag, startPoint x: 369, startPoint y: 194, endPoint x: 256, endPoint y: 196, distance: 112.9
click at [256, 196] on div at bounding box center [376, 190] width 323 height 66
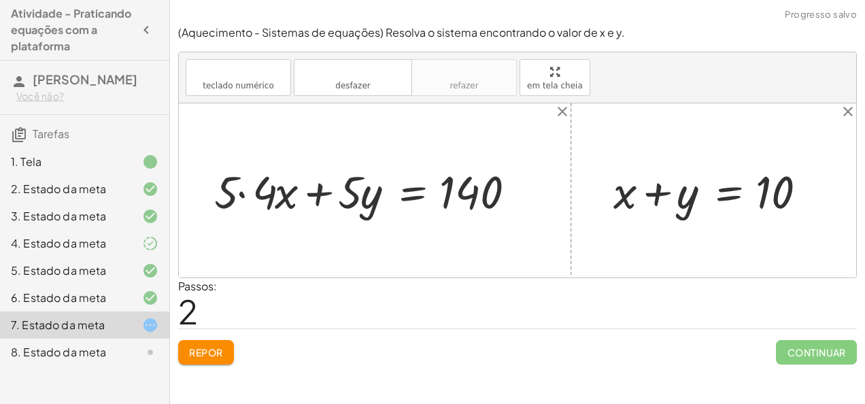
click at [314, 194] on div at bounding box center [372, 189] width 330 height 59
click at [252, 189] on div at bounding box center [372, 189] width 330 height 59
click at [328, 192] on div at bounding box center [380, 189] width 316 height 59
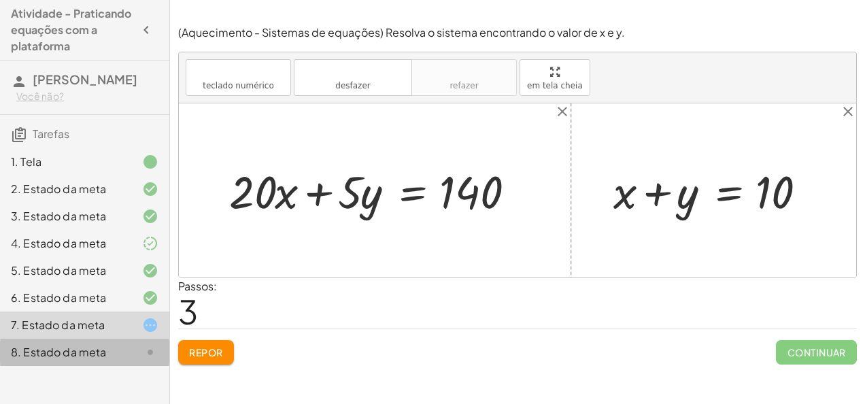
click at [69, 356] on div "8. Estado da meta" at bounding box center [65, 352] width 109 height 16
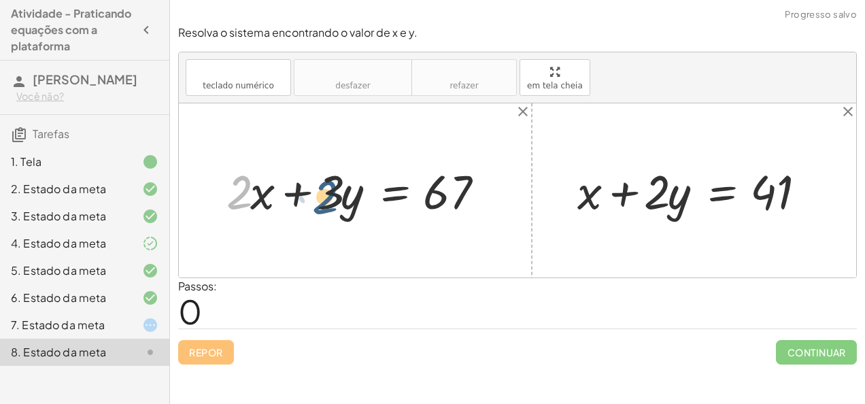
drag, startPoint x: 243, startPoint y: 186, endPoint x: 336, endPoint y: 192, distance: 93.3
click at [336, 192] on div at bounding box center [361, 190] width 282 height 62
click at [294, 188] on div at bounding box center [361, 190] width 282 height 62
drag, startPoint x: 659, startPoint y: 182, endPoint x: 244, endPoint y: 182, distance: 414.8
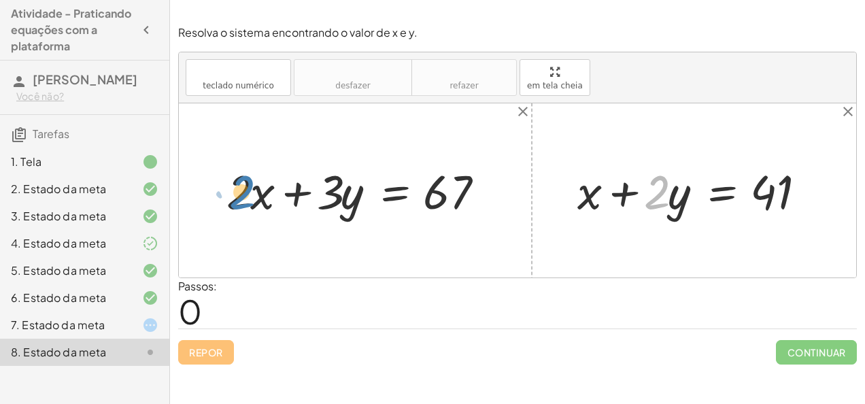
click at [244, 182] on div "+ · 2 · x + · 3 · y = 67 · 2 + · y + x + · 2 · y = 41" at bounding box center [517, 190] width 677 height 174
drag, startPoint x: 668, startPoint y: 203, endPoint x: 661, endPoint y: 200, distance: 8.0
click at [661, 200] on div at bounding box center [700, 190] width 258 height 62
drag, startPoint x: 661, startPoint y: 197, endPoint x: 652, endPoint y: 196, distance: 8.9
click at [652, 196] on div at bounding box center [700, 190] width 258 height 62
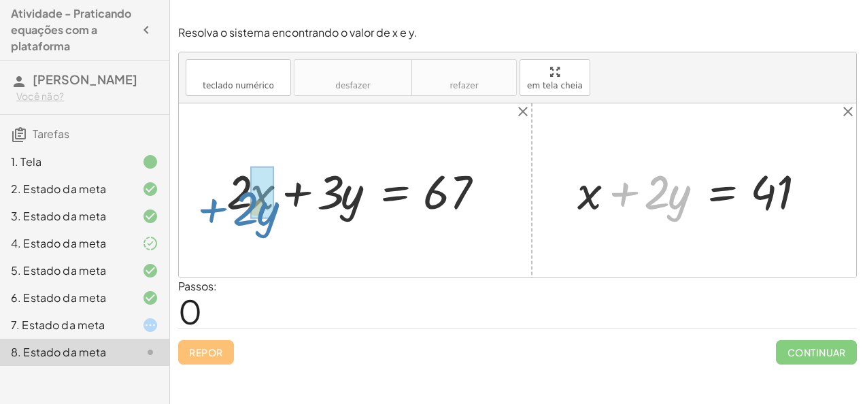
drag, startPoint x: 617, startPoint y: 181, endPoint x: 187, endPoint y: 195, distance: 430.7
click at [187, 195] on div "+ · 2 · x + · 3 · y = 67 + · 2 · y + x + · 2 · y = 41" at bounding box center [517, 190] width 677 height 174
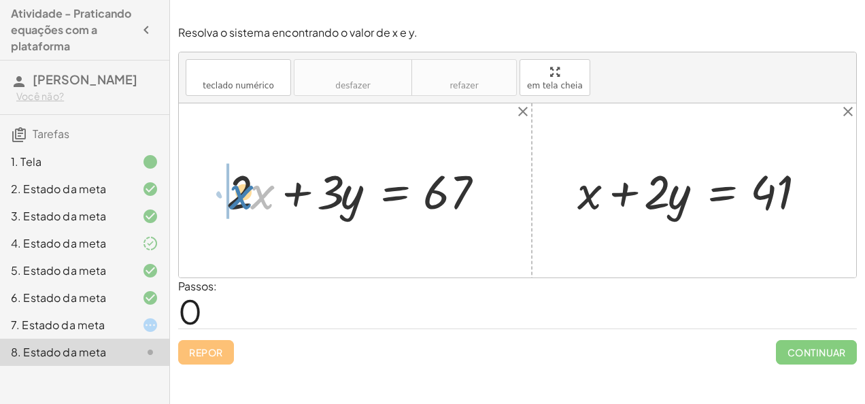
drag, startPoint x: 267, startPoint y: 178, endPoint x: 233, endPoint y: 180, distance: 33.3
click at [233, 180] on div at bounding box center [361, 190] width 282 height 62
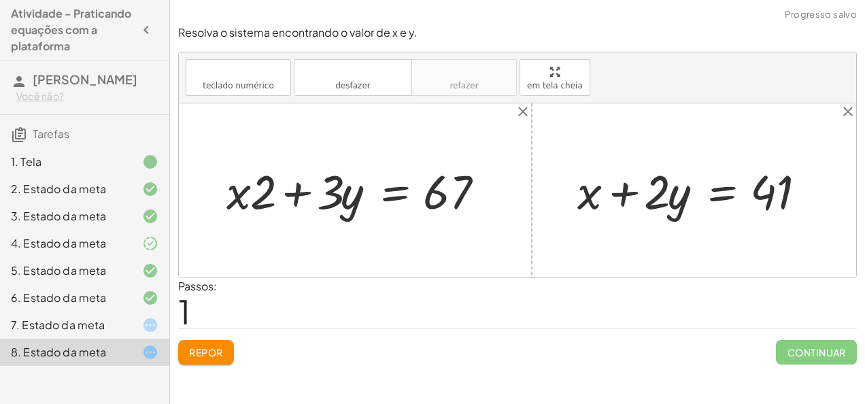
click at [310, 196] on div at bounding box center [361, 190] width 282 height 62
drag, startPoint x: 275, startPoint y: 190, endPoint x: 242, endPoint y: 185, distance: 33.1
click at [242, 185] on div at bounding box center [361, 190] width 282 height 62
drag, startPoint x: 256, startPoint y: 190, endPoint x: 209, endPoint y: 186, distance: 47.7
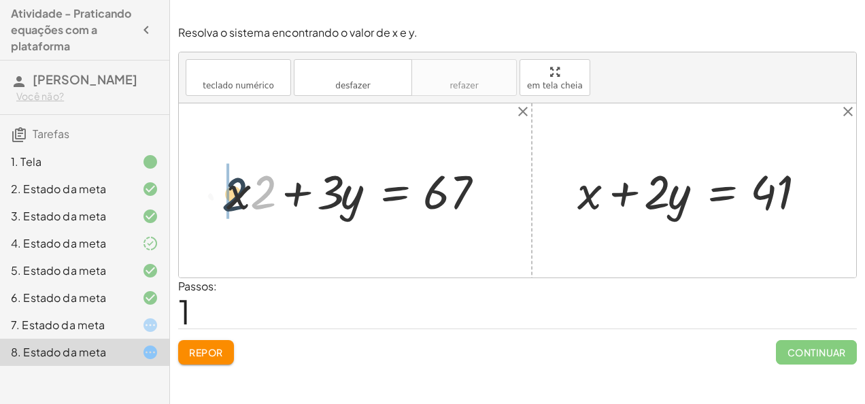
click at [209, 186] on div "+ · 2 · x + · 3 · y = 67 · 2 + · 2 · x + · 3 · y = 67" at bounding box center [355, 190] width 299 height 69
drag, startPoint x: 224, startPoint y: 188, endPoint x: 192, endPoint y: 188, distance: 32.6
click at [192, 188] on div "+ · 2 · x + · 3 · y = 67 + · x · 2 + · 3 · y = 67 · 2 + · x + · 2 · x + · 3 · y…" at bounding box center [517, 190] width 677 height 174
drag, startPoint x: 254, startPoint y: 200, endPoint x: 573, endPoint y: 208, distance: 319.0
click at [573, 208] on div "+ · 2 · x + · 3 · y = 67 + · x · 2 + · 3 · y = 67 · x + · 2 + · 2 · x + · 3 · y…" at bounding box center [517, 190] width 677 height 174
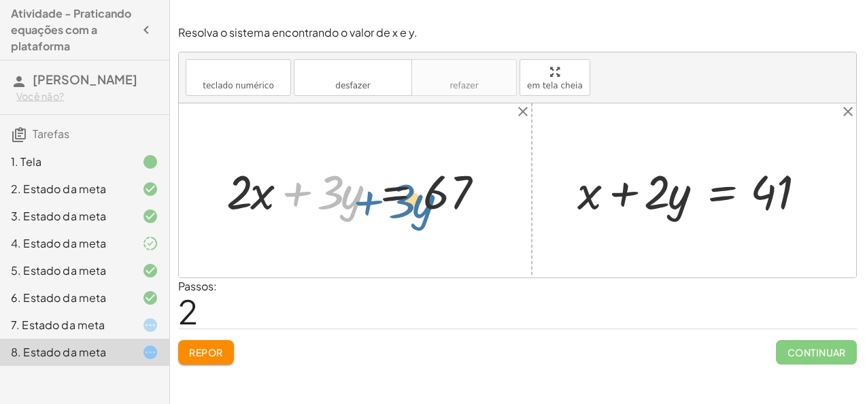
drag, startPoint x: 295, startPoint y: 190, endPoint x: 322, endPoint y: 182, distance: 28.4
click at [322, 182] on div at bounding box center [361, 190] width 282 height 62
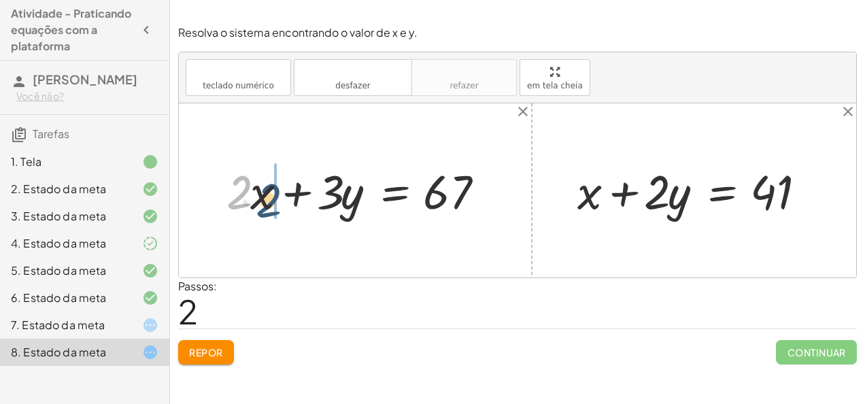
drag, startPoint x: 246, startPoint y: 189, endPoint x: 256, endPoint y: 166, distance: 25.0
click at [256, 166] on div at bounding box center [361, 190] width 282 height 62
click at [579, 195] on div at bounding box center [700, 190] width 258 height 62
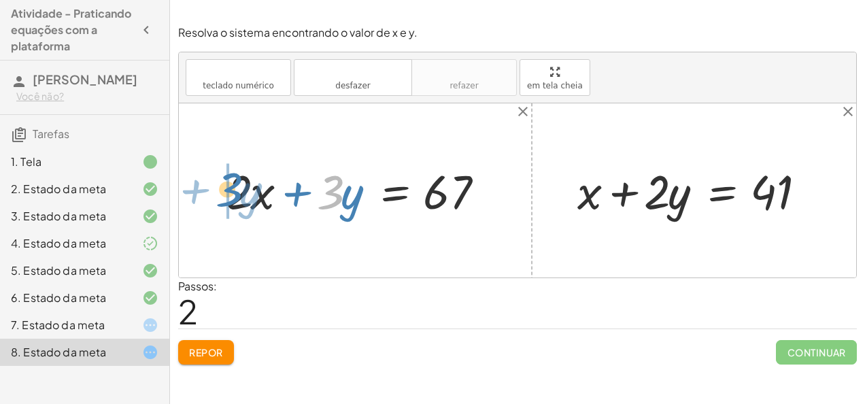
drag, startPoint x: 323, startPoint y: 179, endPoint x: 221, endPoint y: 175, distance: 102.1
click at [221, 175] on div at bounding box center [361, 190] width 282 height 62
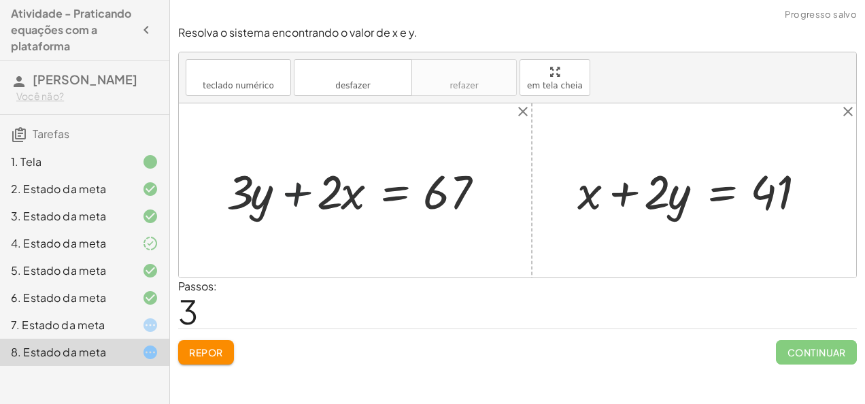
click at [301, 185] on div at bounding box center [361, 190] width 282 height 62
drag, startPoint x: 257, startPoint y: 196, endPoint x: 664, endPoint y: 217, distance: 407.9
drag, startPoint x: 318, startPoint y: 187, endPoint x: 311, endPoint y: 189, distance: 7.1
click at [311, 189] on div at bounding box center [361, 190] width 282 height 62
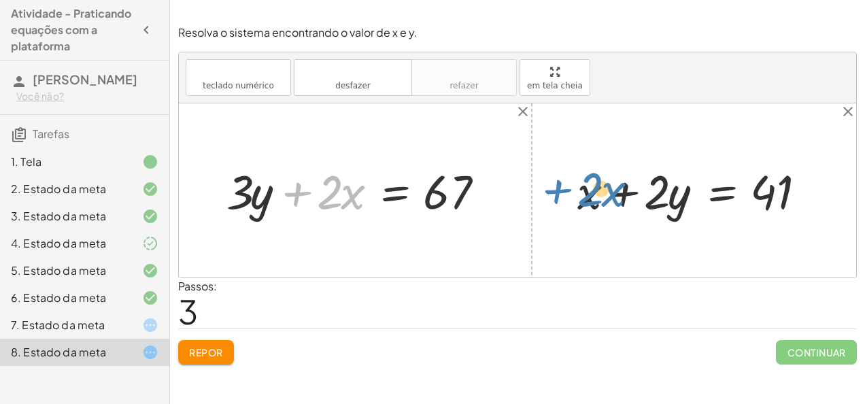
drag, startPoint x: 296, startPoint y: 189, endPoint x: 556, endPoint y: 186, distance: 259.8
click at [556, 186] on div "+ · 2 · x + · 3 · y = 67 + · x · 2 + · 3 · y = 67 + · 2 · x + · 3 · y = 67 + · …" at bounding box center [517, 190] width 677 height 174
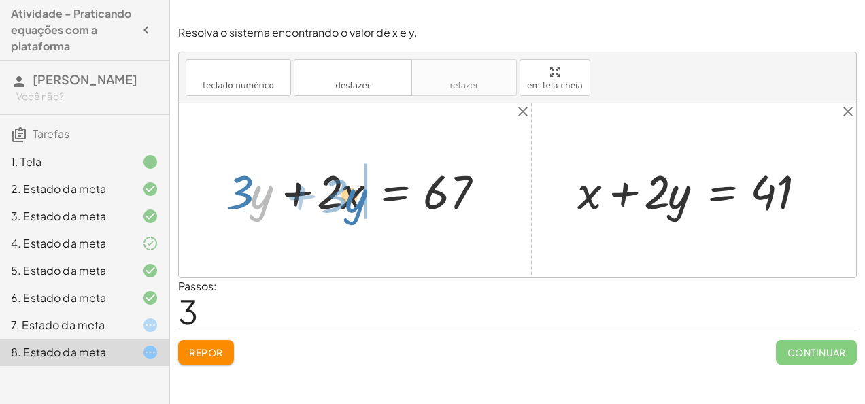
drag, startPoint x: 262, startPoint y: 200, endPoint x: 378, endPoint y: 205, distance: 115.7
click at [378, 205] on div at bounding box center [361, 190] width 282 height 62
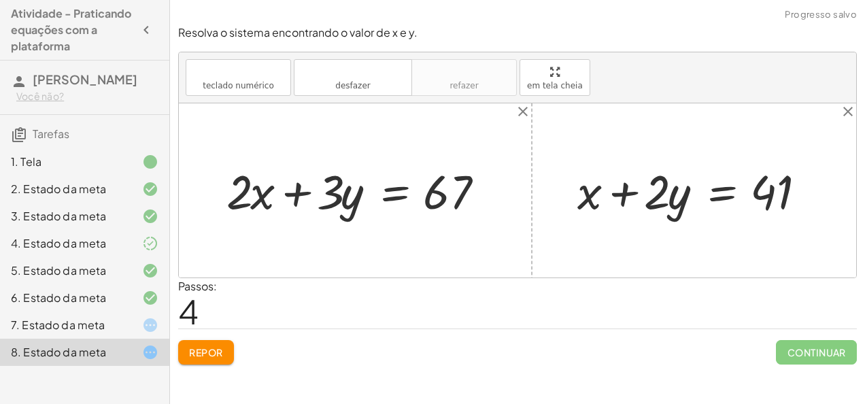
click at [305, 192] on div at bounding box center [361, 190] width 282 height 62
drag, startPoint x: 260, startPoint y: 196, endPoint x: 352, endPoint y: 199, distance: 92.5
click at [352, 199] on div at bounding box center [361, 190] width 282 height 62
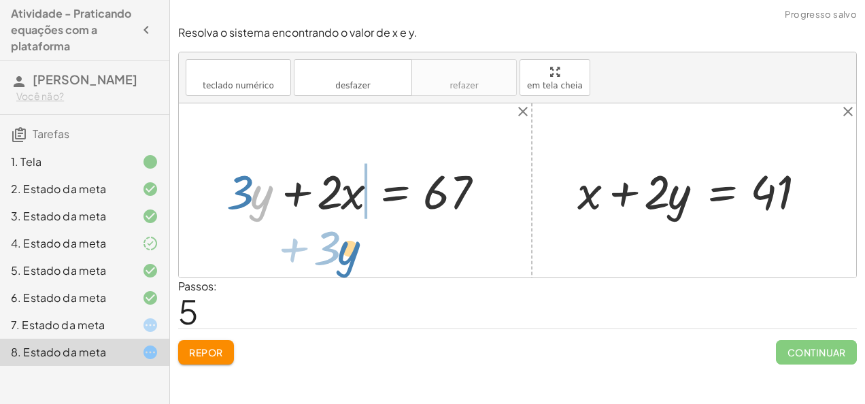
drag, startPoint x: 250, startPoint y: 192, endPoint x: 337, endPoint y: 249, distance: 103.7
click at [337, 249] on div "+ · 2 · x + · 3 · y = 67 + · x · 2 + · 3 · y = 67 + · 2 · x + · 3 · y = 67 + · …" at bounding box center [517, 190] width 677 height 174
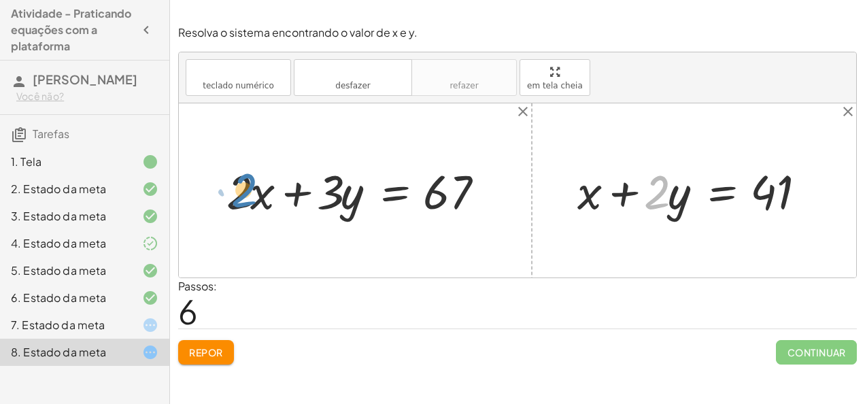
drag, startPoint x: 665, startPoint y: 185, endPoint x: 252, endPoint y: 183, distance: 412.8
click at [252, 183] on div "+ · 2 · x + · 3 · y = 67 + · x · 2 + · 3 · y = 67 + · 2 · x + · 3 · y = 67 + · …" at bounding box center [517, 190] width 677 height 174
drag, startPoint x: 661, startPoint y: 180, endPoint x: 271, endPoint y: 190, distance: 390.5
click at [253, 191] on div at bounding box center [353, 190] width 298 height 62
click at [296, 195] on div at bounding box center [372, 190] width 258 height 62
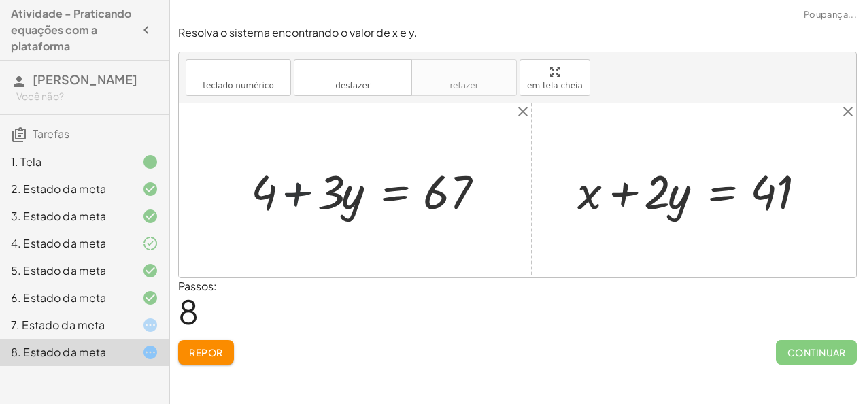
click at [296, 195] on div at bounding box center [372, 190] width 258 height 62
drag, startPoint x: 296, startPoint y: 195, endPoint x: 272, endPoint y: 196, distance: 23.8
click at [272, 196] on div at bounding box center [372, 190] width 258 height 62
drag, startPoint x: 262, startPoint y: 190, endPoint x: 336, endPoint y: 150, distance: 84.6
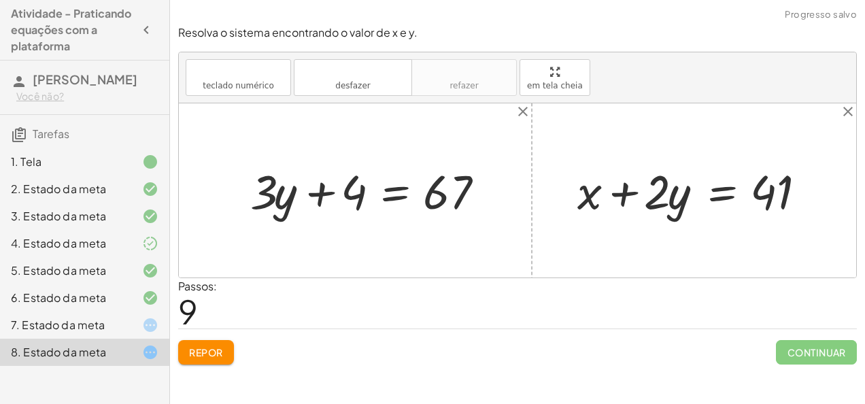
click at [326, 186] on div at bounding box center [372, 190] width 258 height 62
drag, startPoint x: 265, startPoint y: 216, endPoint x: 245, endPoint y: 207, distance: 21.6
click at [245, 207] on div at bounding box center [372, 190] width 258 height 62
drag, startPoint x: 331, startPoint y: 178, endPoint x: 347, endPoint y: 177, distance: 16.4
click at [347, 177] on div at bounding box center [372, 190] width 258 height 62
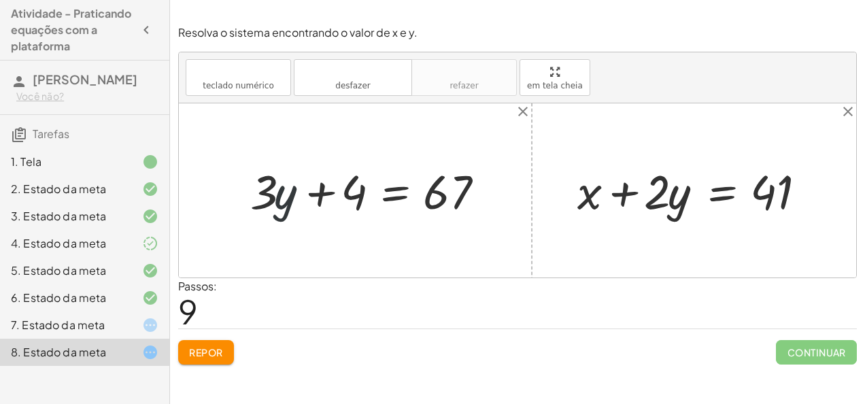
click at [277, 181] on div at bounding box center [372, 190] width 258 height 62
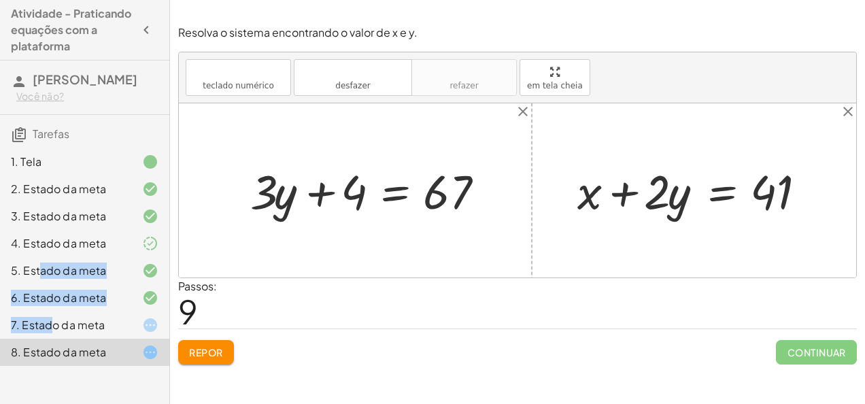
drag, startPoint x: 42, startPoint y: 282, endPoint x: 53, endPoint y: 314, distance: 34.4
click at [53, 314] on div "1. Tela 2. Estado da meta 3. Estado da meta 4. Estado da meta 5. Estado da meta…" at bounding box center [84, 257] width 169 height 228
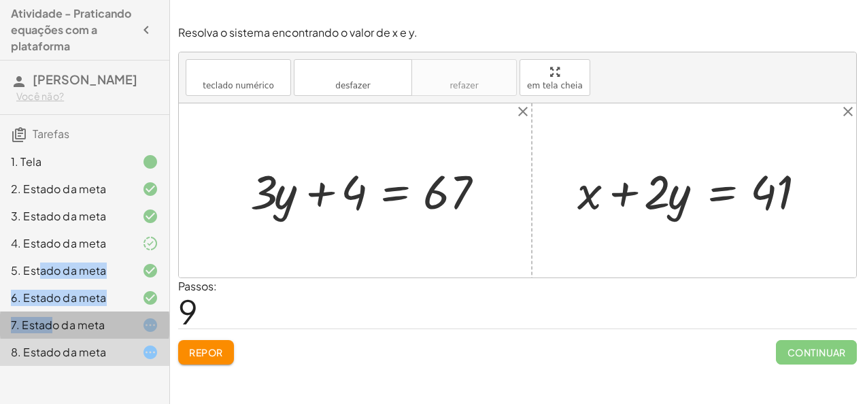
click at [53, 314] on div "7. Estado da meta" at bounding box center [84, 324] width 169 height 27
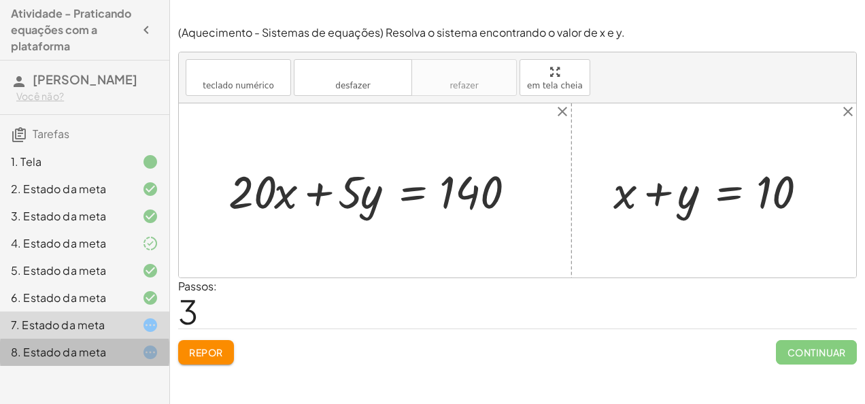
click at [106, 356] on div "8. Estado da meta" at bounding box center [65, 352] width 109 height 16
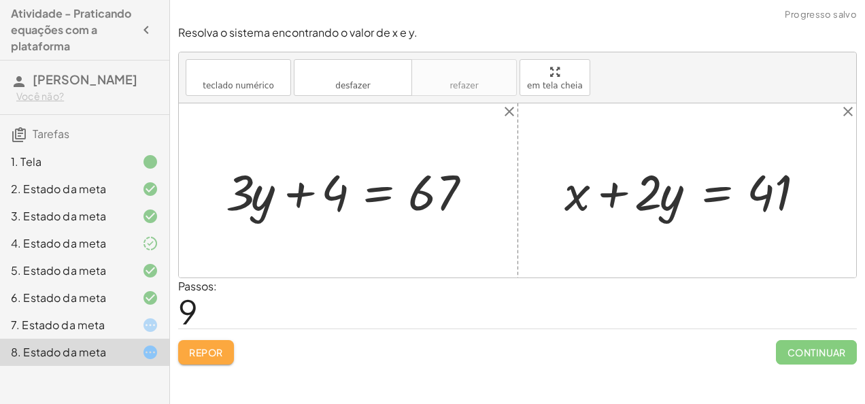
click at [196, 349] on font "Repor" at bounding box center [206, 352] width 34 height 12
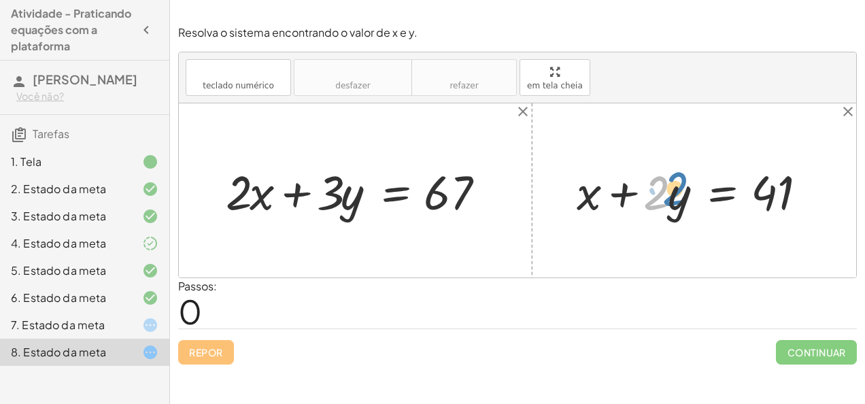
drag, startPoint x: 661, startPoint y: 192, endPoint x: 680, endPoint y: 188, distance: 19.5
click at [680, 188] on div at bounding box center [699, 190] width 259 height 63
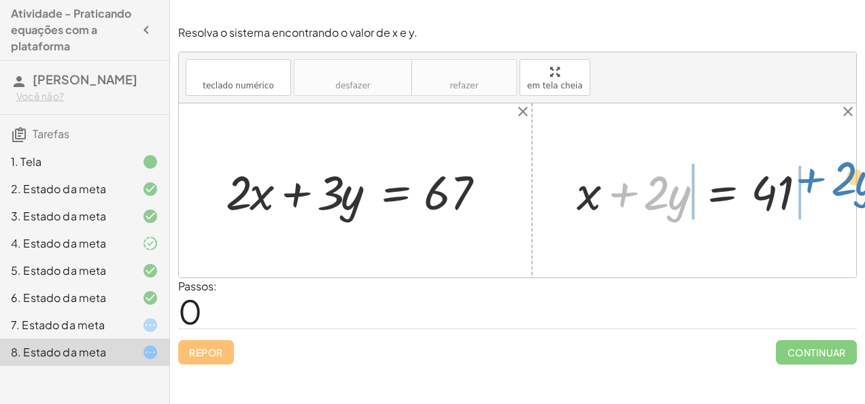
drag, startPoint x: 626, startPoint y: 188, endPoint x: 813, endPoint y: 174, distance: 187.5
click at [813, 174] on div at bounding box center [699, 190] width 259 height 63
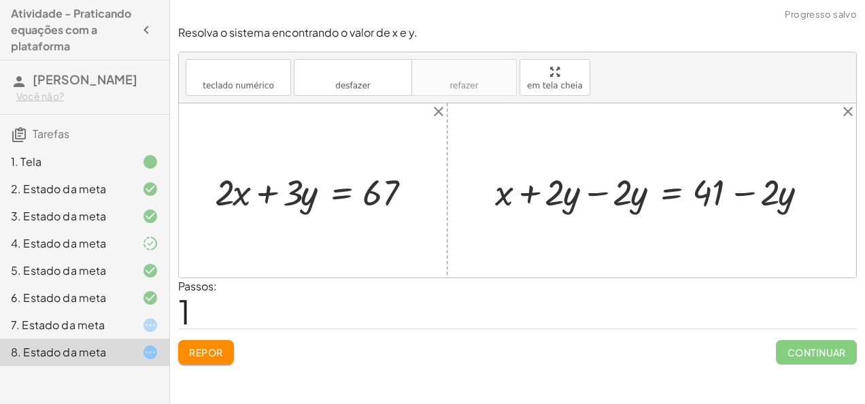
click at [595, 193] on div at bounding box center [657, 191] width 338 height 48
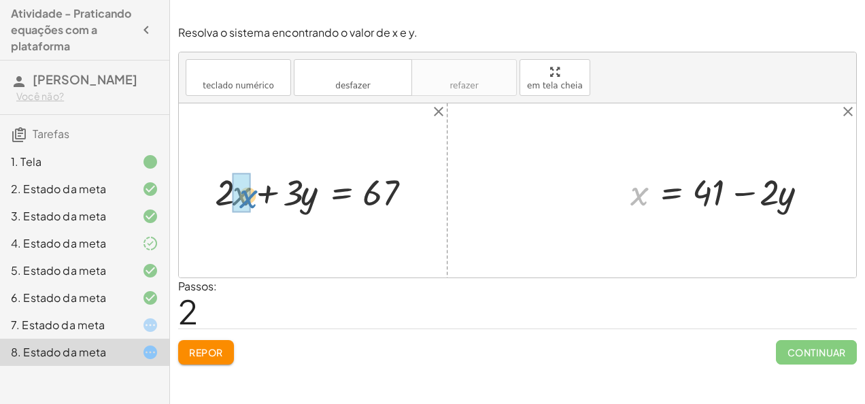
drag, startPoint x: 641, startPoint y: 204, endPoint x: 249, endPoint y: 207, distance: 391.7
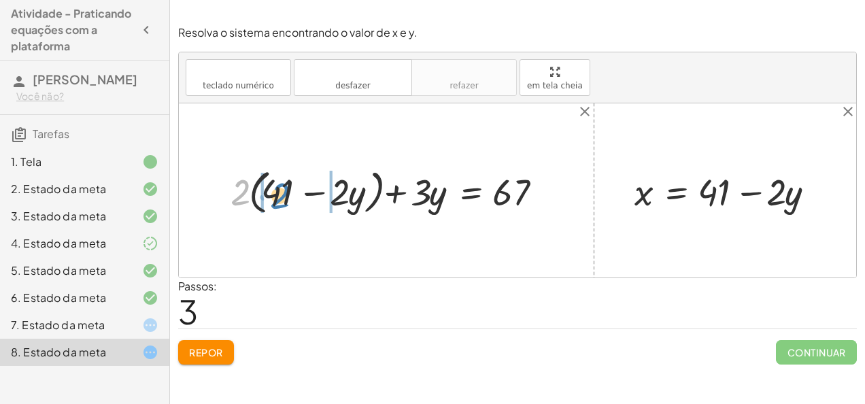
drag, startPoint x: 231, startPoint y: 197, endPoint x: 271, endPoint y: 201, distance: 39.6
click at [271, 201] on div at bounding box center [391, 190] width 335 height 54
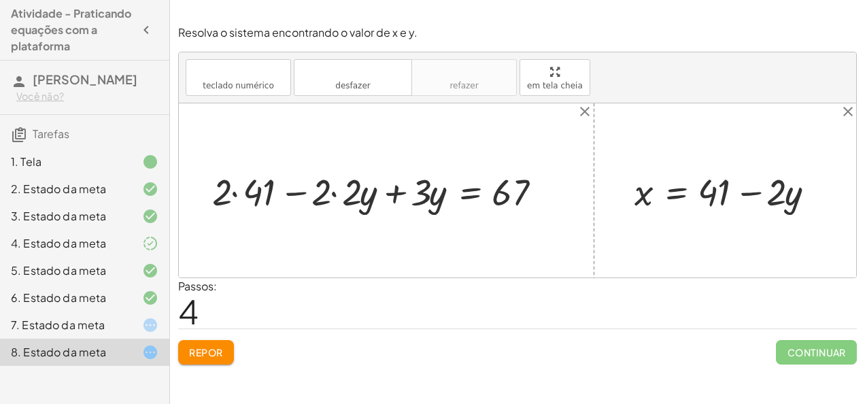
click at [242, 196] on div at bounding box center [382, 190] width 354 height 49
click at [330, 192] on div at bounding box center [397, 190] width 323 height 49
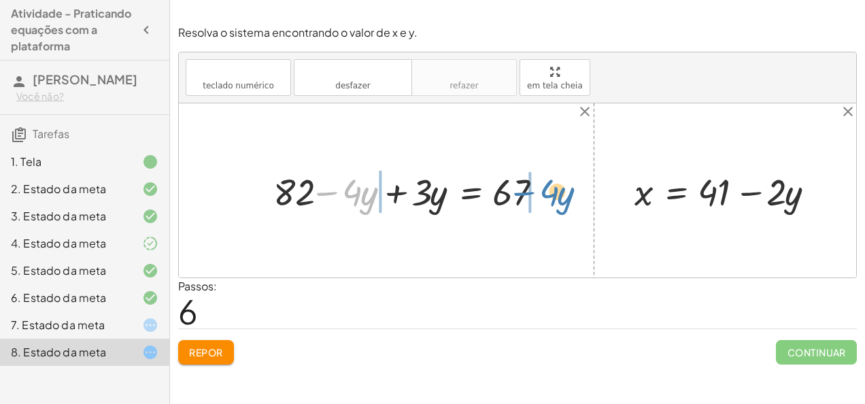
drag, startPoint x: 337, startPoint y: 194, endPoint x: 533, endPoint y: 194, distance: 196.5
click at [533, 194] on div at bounding box center [413, 190] width 293 height 49
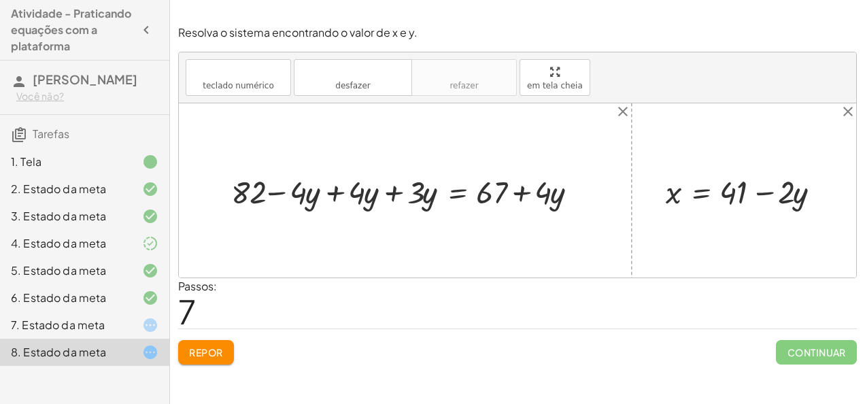
click at [293, 200] on div at bounding box center [409, 190] width 371 height 43
click at [295, 197] on div at bounding box center [409, 190] width 371 height 43
click at [328, 196] on div at bounding box center [409, 190] width 371 height 43
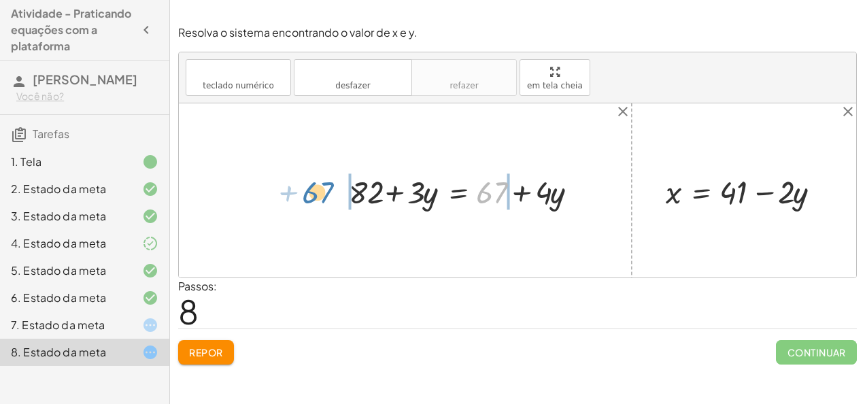
drag, startPoint x: 495, startPoint y: 188, endPoint x: 320, endPoint y: 188, distance: 174.8
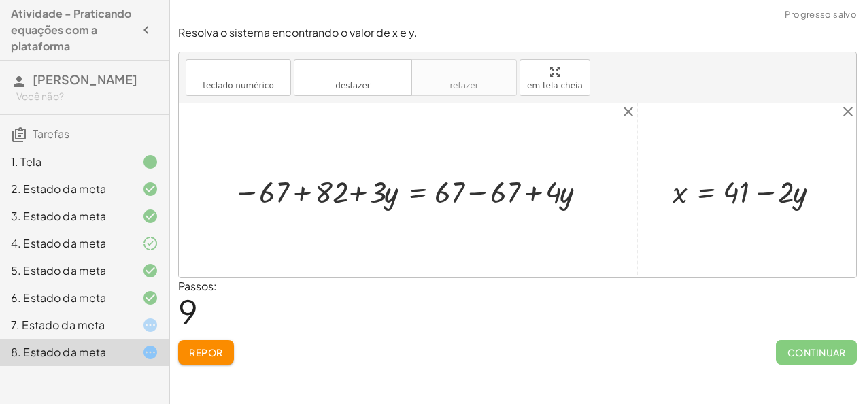
click at [481, 188] on div at bounding box center [413, 190] width 374 height 41
click at [296, 198] on div at bounding box center [357, 190] width 263 height 41
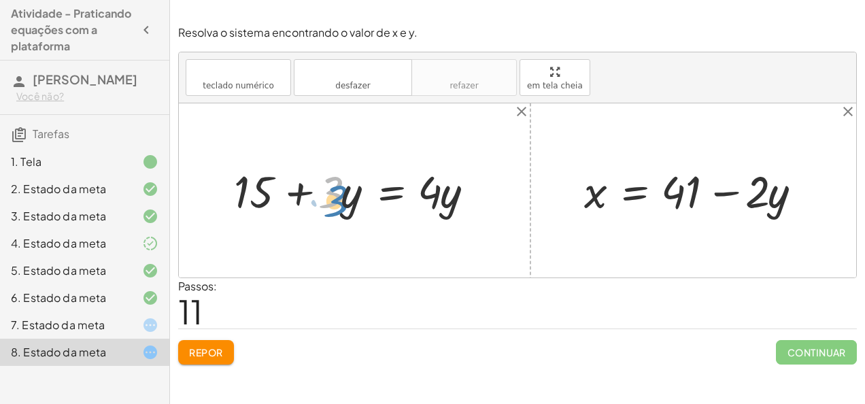
drag, startPoint x: 333, startPoint y: 192, endPoint x: 313, endPoint y: 201, distance: 21.6
click at [313, 201] on div at bounding box center [359, 190] width 265 height 58
drag, startPoint x: 296, startPoint y: 199, endPoint x: 460, endPoint y: 195, distance: 164.6
click at [460, 195] on div at bounding box center [359, 190] width 265 height 58
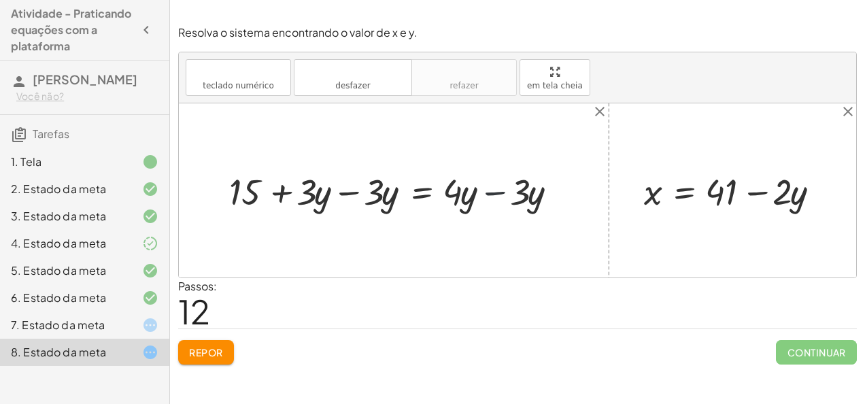
click at [486, 190] on div at bounding box center [399, 191] width 354 height 48
click at [351, 194] on div at bounding box center [356, 191] width 269 height 48
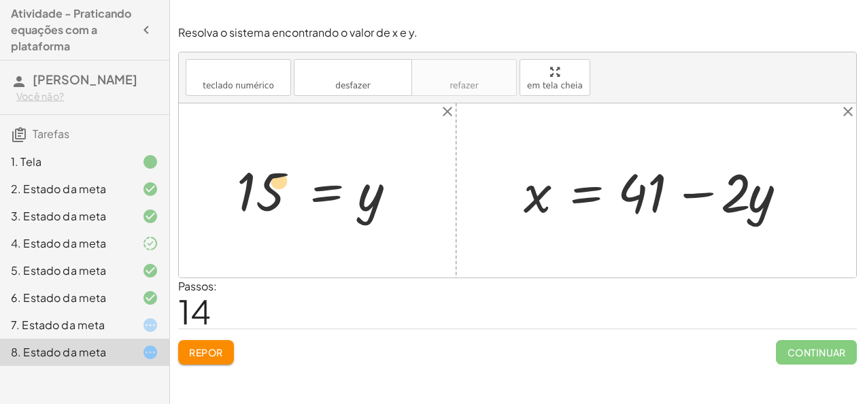
drag, startPoint x: 261, startPoint y: 184, endPoint x: 261, endPoint y: 174, distance: 9.5
click at [261, 174] on div at bounding box center [323, 190] width 186 height 67
drag, startPoint x: 254, startPoint y: 178, endPoint x: 734, endPoint y: 128, distance: 482.0
click at [734, 128] on div "+ · 2 · x + · 3 · y = 67 + · 2 · ( + 41 − · 2 · y ) + · 3 · y = 67 + · 2 · 41 −…" at bounding box center [517, 190] width 677 height 174
drag, startPoint x: 238, startPoint y: 188, endPoint x: 730, endPoint y: 128, distance: 495.3
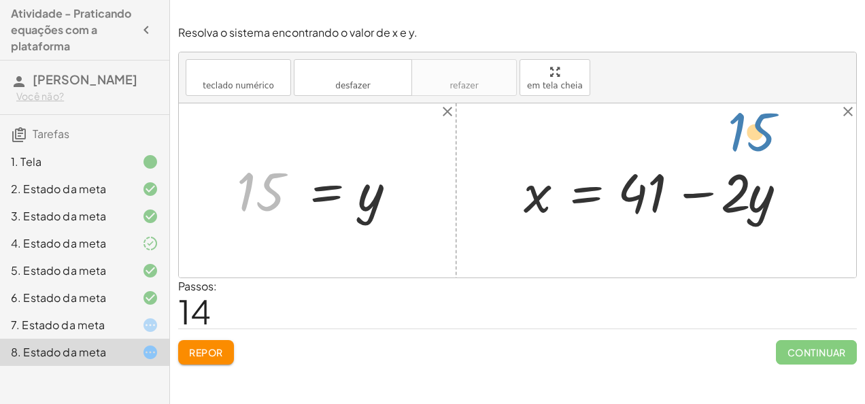
click at [730, 128] on div "+ · 2 · x + · 3 · y = 67 + · 2 · ( + 41 − · 2 · y ) + · 3 · y = 67 + · 2 · 41 −…" at bounding box center [517, 190] width 677 height 174
click at [258, 197] on div at bounding box center [323, 190] width 186 height 67
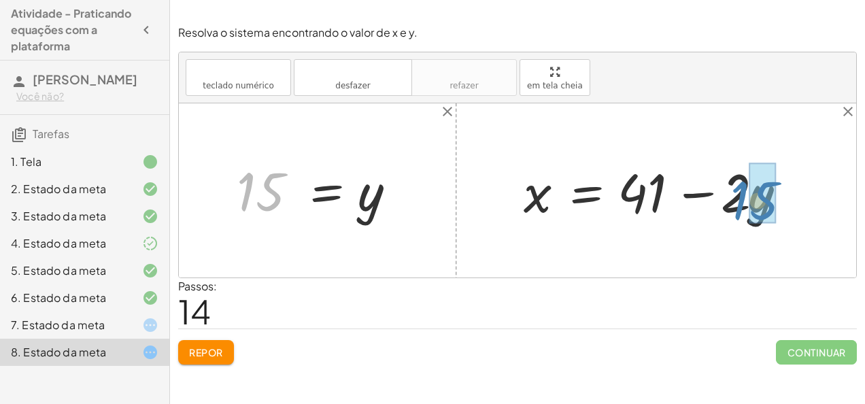
drag, startPoint x: 258, startPoint y: 197, endPoint x: 775, endPoint y: 191, distance: 517.5
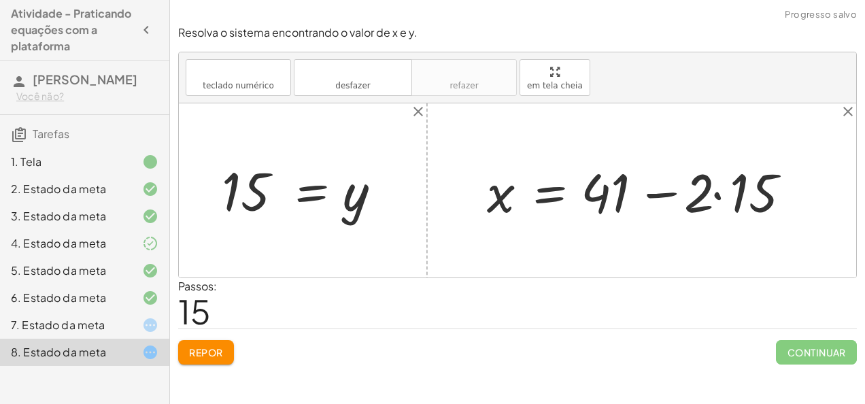
click at [752, 206] on div at bounding box center [647, 191] width 335 height 70
click at [636, 189] on div at bounding box center [624, 191] width 289 height 70
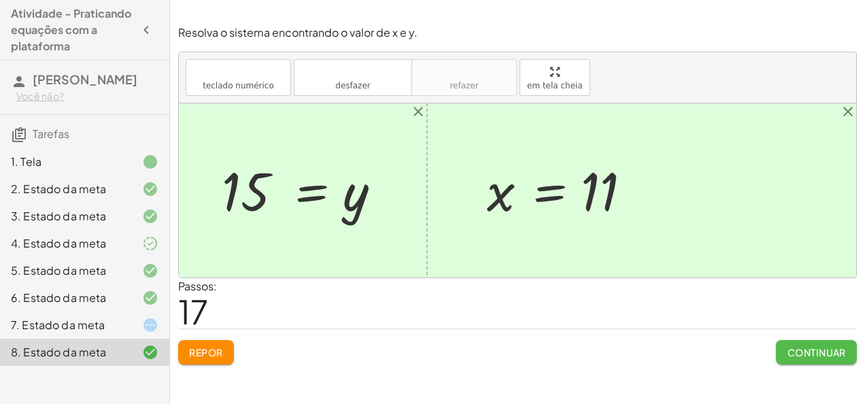
click at [830, 344] on button "Continuar" at bounding box center [816, 352] width 81 height 24
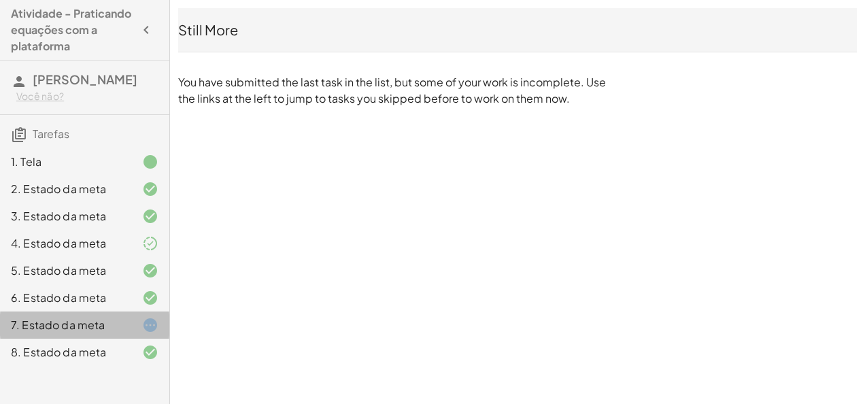
click at [117, 324] on div "7. Estado da meta" at bounding box center [65, 325] width 109 height 16
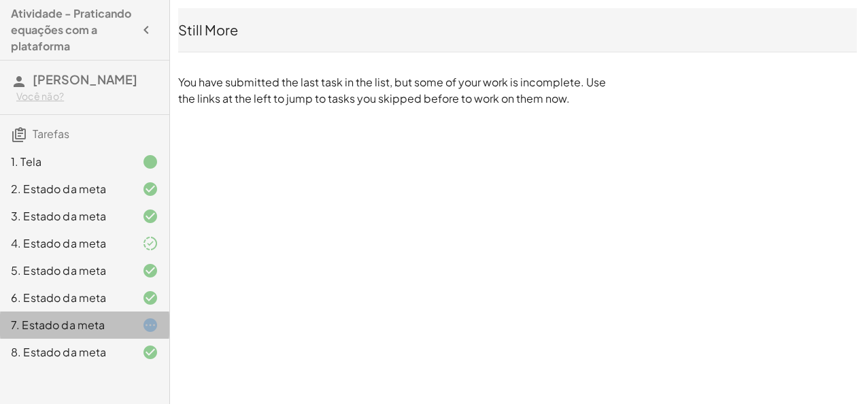
click at [117, 324] on div "7. Estado da meta" at bounding box center [65, 325] width 109 height 16
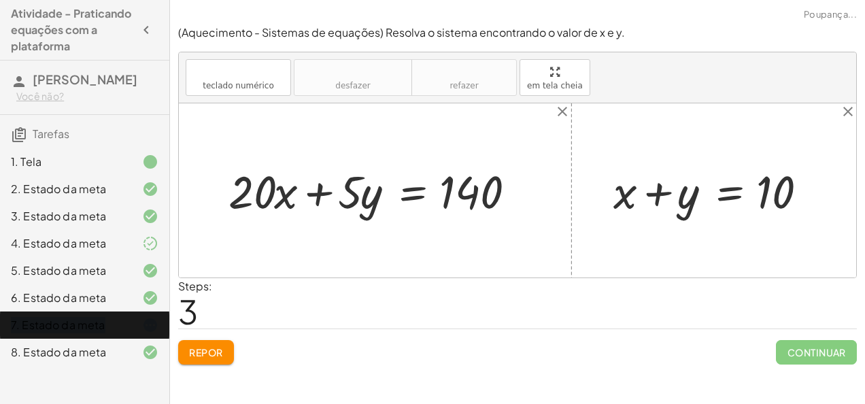
click at [117, 324] on div "7. Estado da meta" at bounding box center [65, 325] width 109 height 16
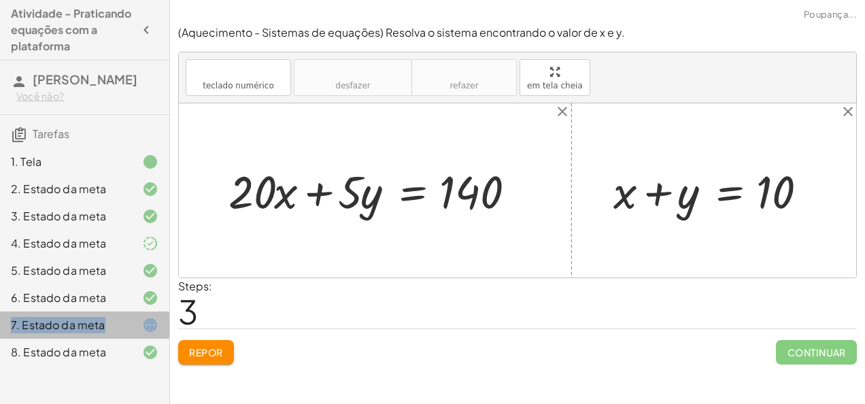
click at [117, 324] on div "7. Estado da meta" at bounding box center [65, 325] width 109 height 16
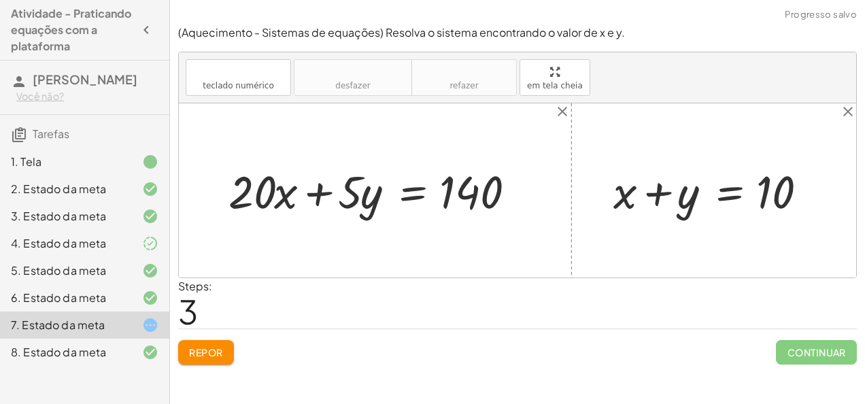
click at [0, 0] on div "(Aquecimento - Sistemas de equações) Resolva o sistema encontrando o valor de x…" at bounding box center [0, 0] width 0 height 0
click at [214, 355] on font "Repor" at bounding box center [206, 352] width 34 height 12
click at [214, 355] on div "Repor Continuar" at bounding box center [517, 346] width 679 height 36
drag, startPoint x: 517, startPoint y: 248, endPoint x: 613, endPoint y: 205, distance: 105.0
click at [613, 205] on div "+ · 20 · x + · 5 · y = 140 + x + y = 10" at bounding box center [517, 190] width 677 height 174
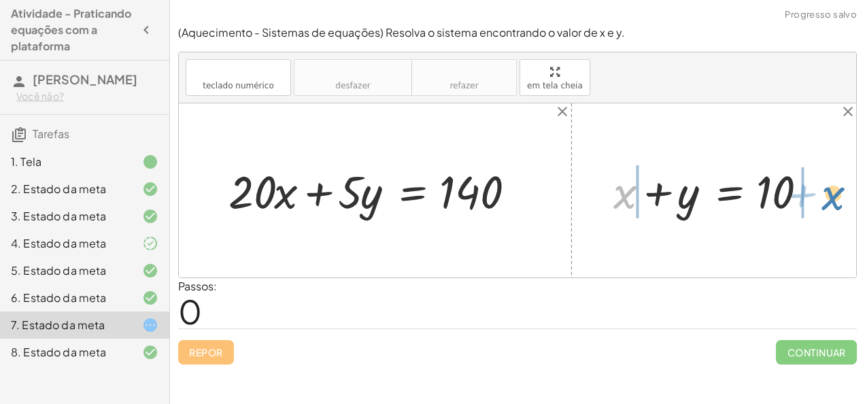
drag, startPoint x: 613, startPoint y: 205, endPoint x: 821, endPoint y: 206, distance: 208.1
click at [821, 206] on div at bounding box center [720, 190] width 226 height 60
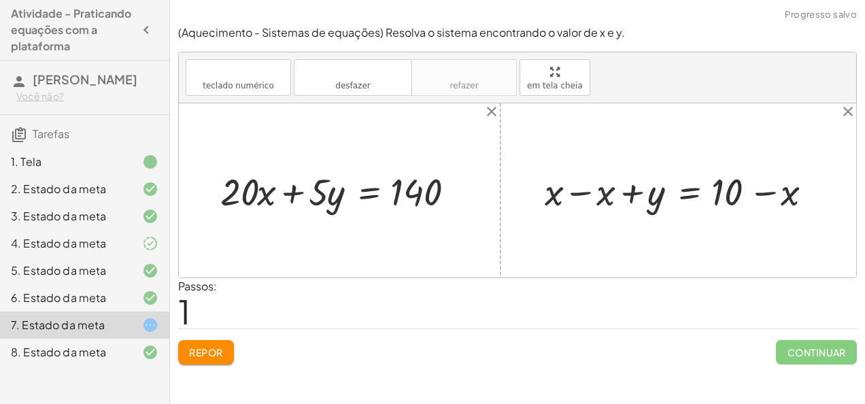
click at [598, 196] on div at bounding box center [684, 191] width 292 height 50
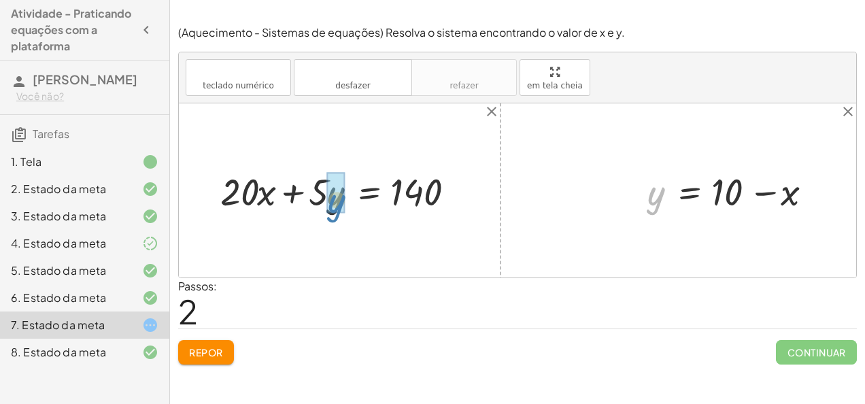
drag, startPoint x: 656, startPoint y: 190, endPoint x: 336, endPoint y: 197, distance: 319.7
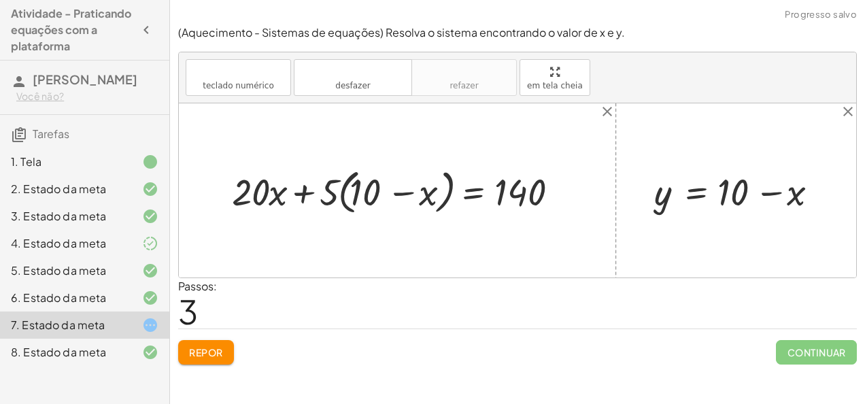
click at [389, 197] on div at bounding box center [402, 190] width 355 height 54
drag, startPoint x: 322, startPoint y: 184, endPoint x: 346, endPoint y: 180, distance: 24.1
click at [346, 180] on div at bounding box center [402, 190] width 355 height 54
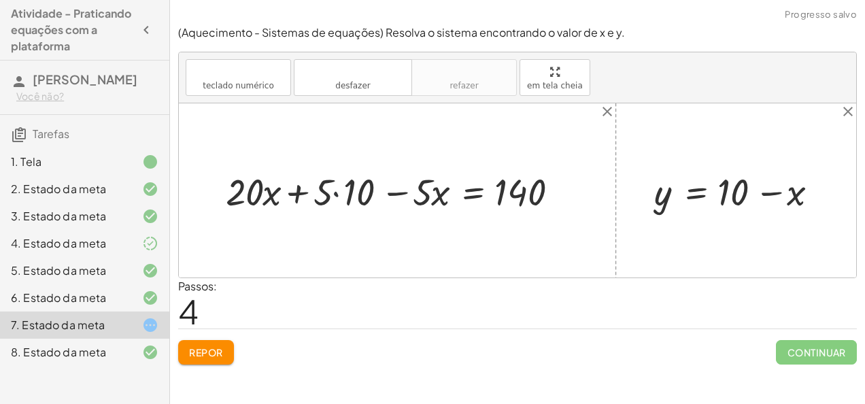
click at [332, 186] on div at bounding box center [399, 190] width 361 height 49
click at [403, 195] on div at bounding box center [415, 190] width 330 height 49
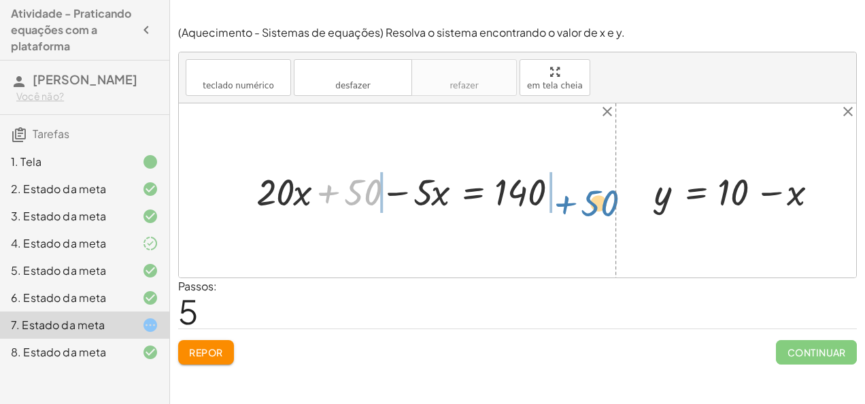
drag, startPoint x: 360, startPoint y: 200, endPoint x: 597, endPoint y: 211, distance: 236.9
click at [597, 211] on div "+ · 20 · x + · 5 · y = 140 + · 20 · x + · 5 · ( + 10 − x ) = 140 + · 20 · x + ·…" at bounding box center [517, 190] width 677 height 174
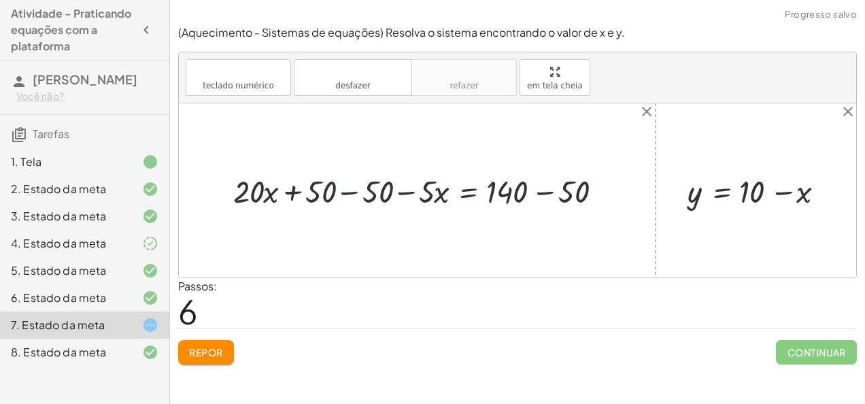
click at [356, 193] on div at bounding box center [422, 189] width 392 height 41
click at [536, 192] on div at bounding box center [479, 189] width 278 height 41
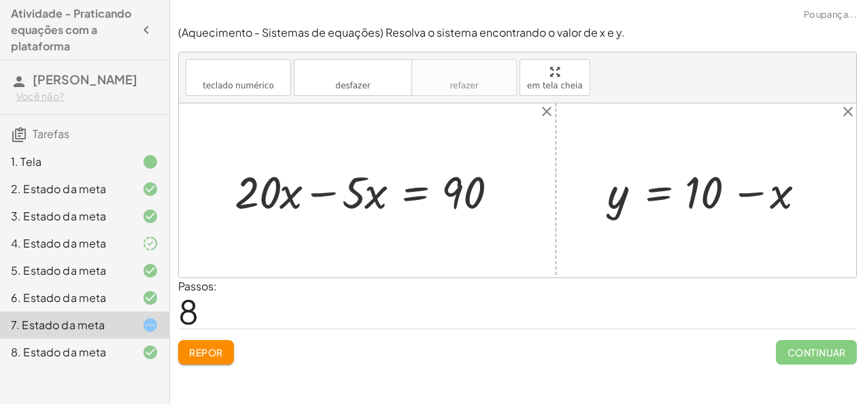
click at [322, 194] on div at bounding box center [372, 190] width 289 height 58
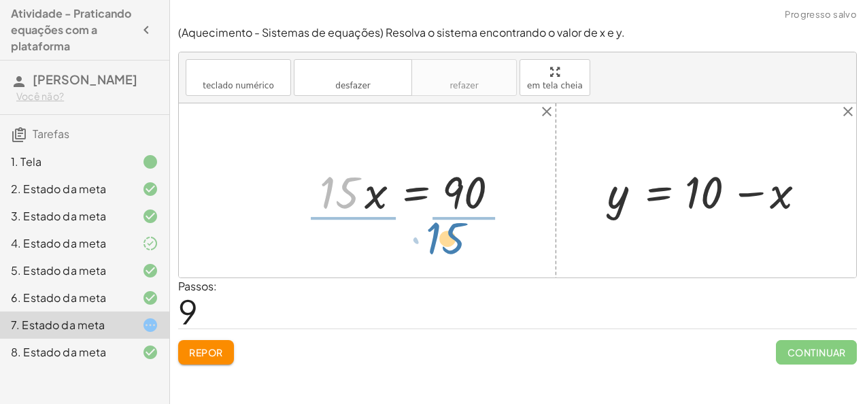
drag, startPoint x: 348, startPoint y: 193, endPoint x: 494, endPoint y: 232, distance: 150.6
click at [494, 232] on div "+ · 20 · x + · 5 · y = 140 + · 20 · x + · 5 · ( + 10 − x ) = 140 + · 20 · x + ·…" at bounding box center [517, 190] width 677 height 174
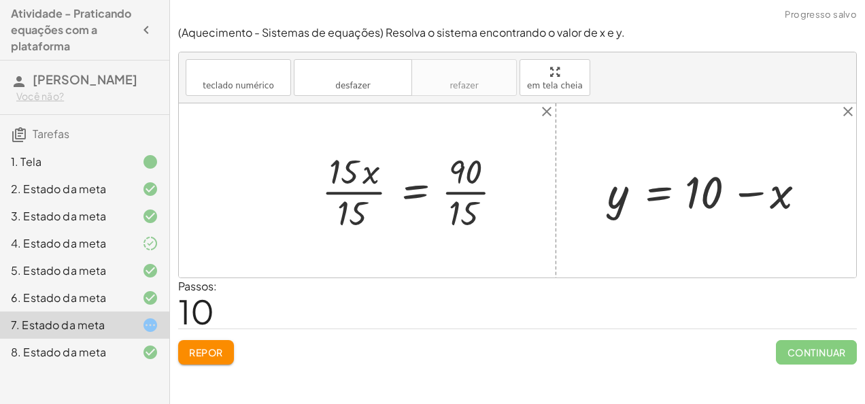
click at [337, 203] on div at bounding box center [417, 191] width 205 height 88
click at [456, 212] on div at bounding box center [439, 191] width 163 height 88
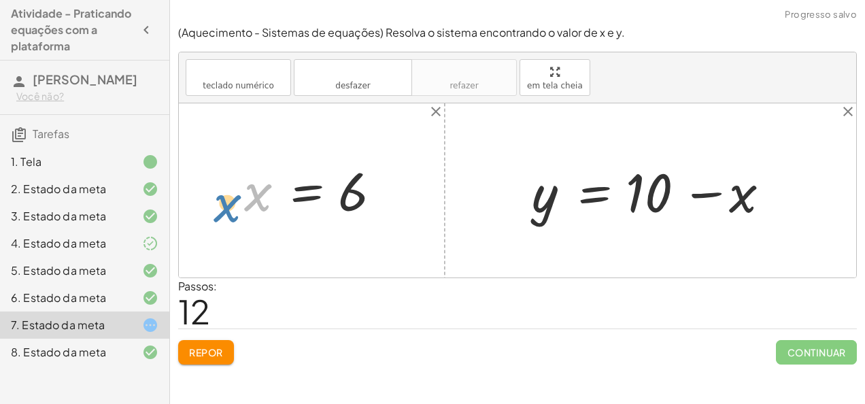
click at [243, 214] on div at bounding box center [316, 190] width 158 height 67
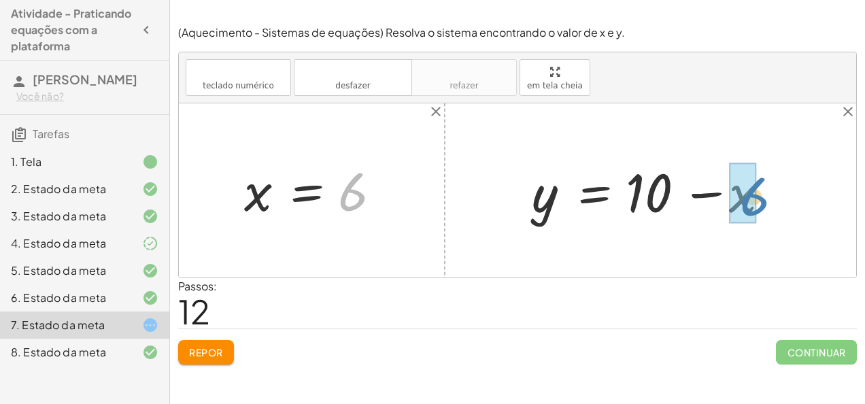
drag, startPoint x: 363, startPoint y: 194, endPoint x: 766, endPoint y: 199, distance: 402.6
click at [766, 199] on div "+ · 20 · x + · 5 · y = 140 + · 20 · x + · 5 · ( + 10 − x ) = 140 + · 20 · x + ·…" at bounding box center [517, 190] width 677 height 174
click at [720, 187] on div at bounding box center [656, 191] width 262 height 70
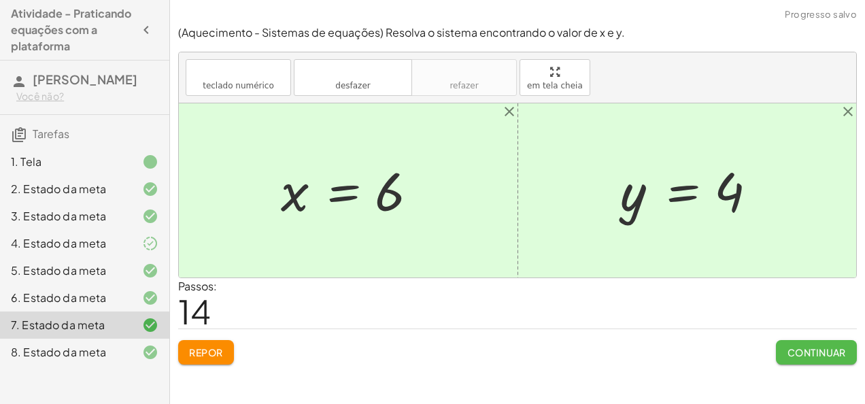
click at [787, 350] on font "Continuar" at bounding box center [816, 352] width 59 height 12
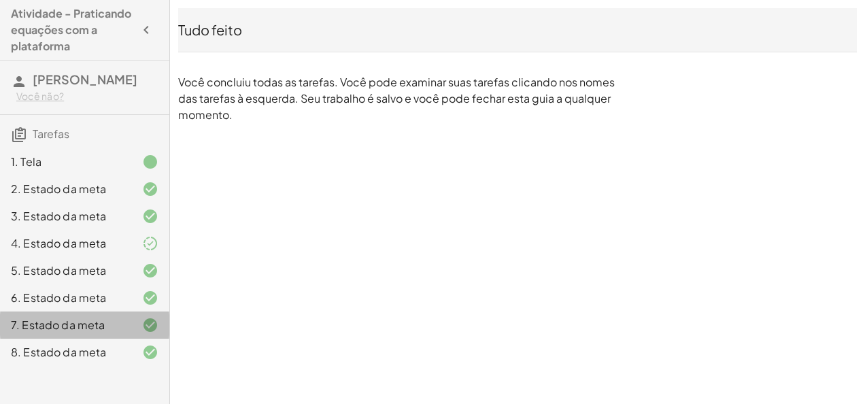
click at [131, 331] on div at bounding box center [139, 325] width 38 height 16
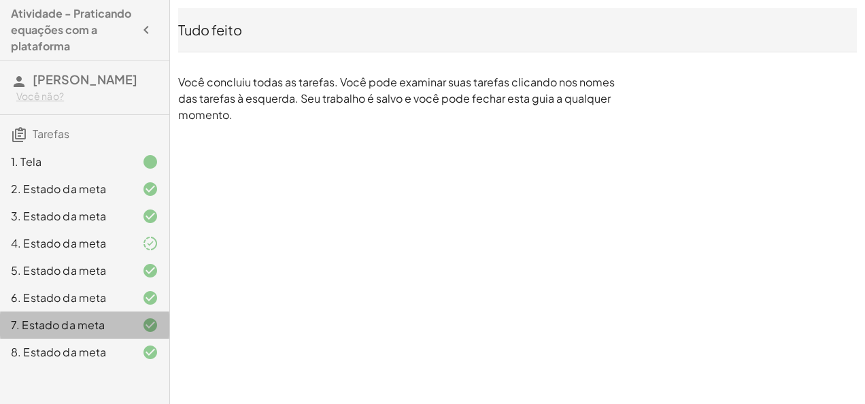
click at [131, 331] on div at bounding box center [139, 325] width 38 height 16
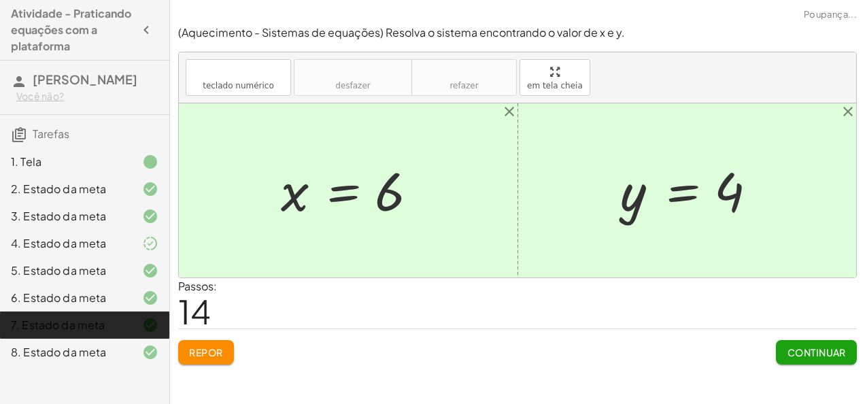
click at [69, 324] on div "7. Estado da meta" at bounding box center [65, 325] width 109 height 16
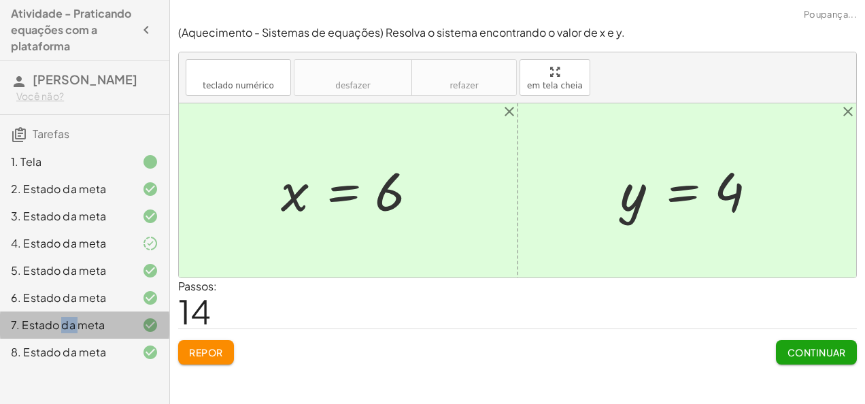
click at [69, 324] on div "7. Estado da meta" at bounding box center [65, 325] width 109 height 16
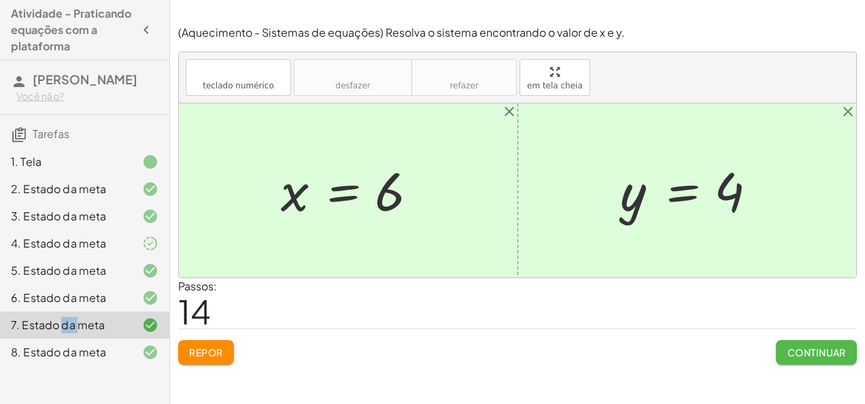
click at [809, 346] on font "Continuar" at bounding box center [816, 352] width 59 height 12
click at [0, 0] on font "Continue" at bounding box center [0, 0] width 0 height 0
click at [0, 0] on div at bounding box center [0, 0] width 0 height 0
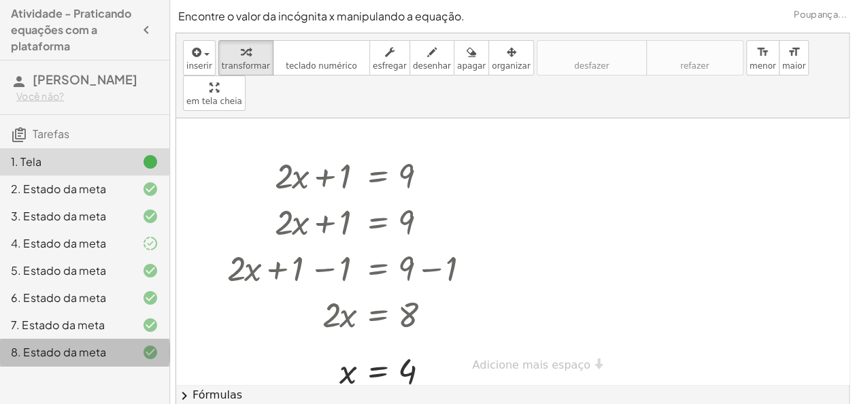
click at [122, 348] on div at bounding box center [139, 352] width 38 height 16
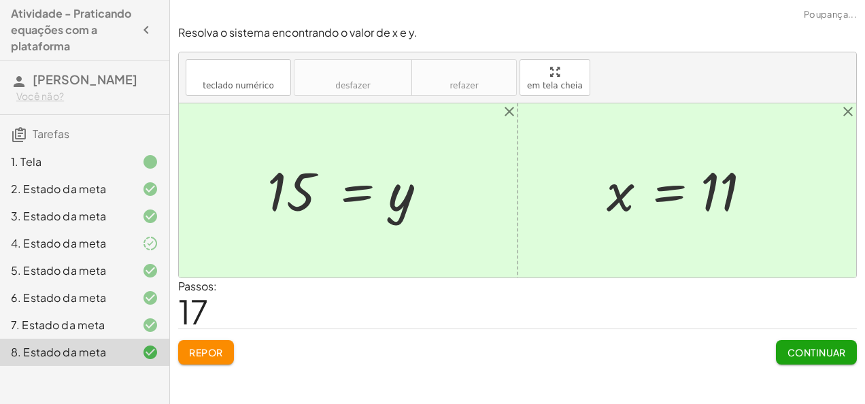
click at [845, 355] on font "Continuar" at bounding box center [816, 352] width 59 height 12
